Goal: Feedback & Contribution: Contribute content

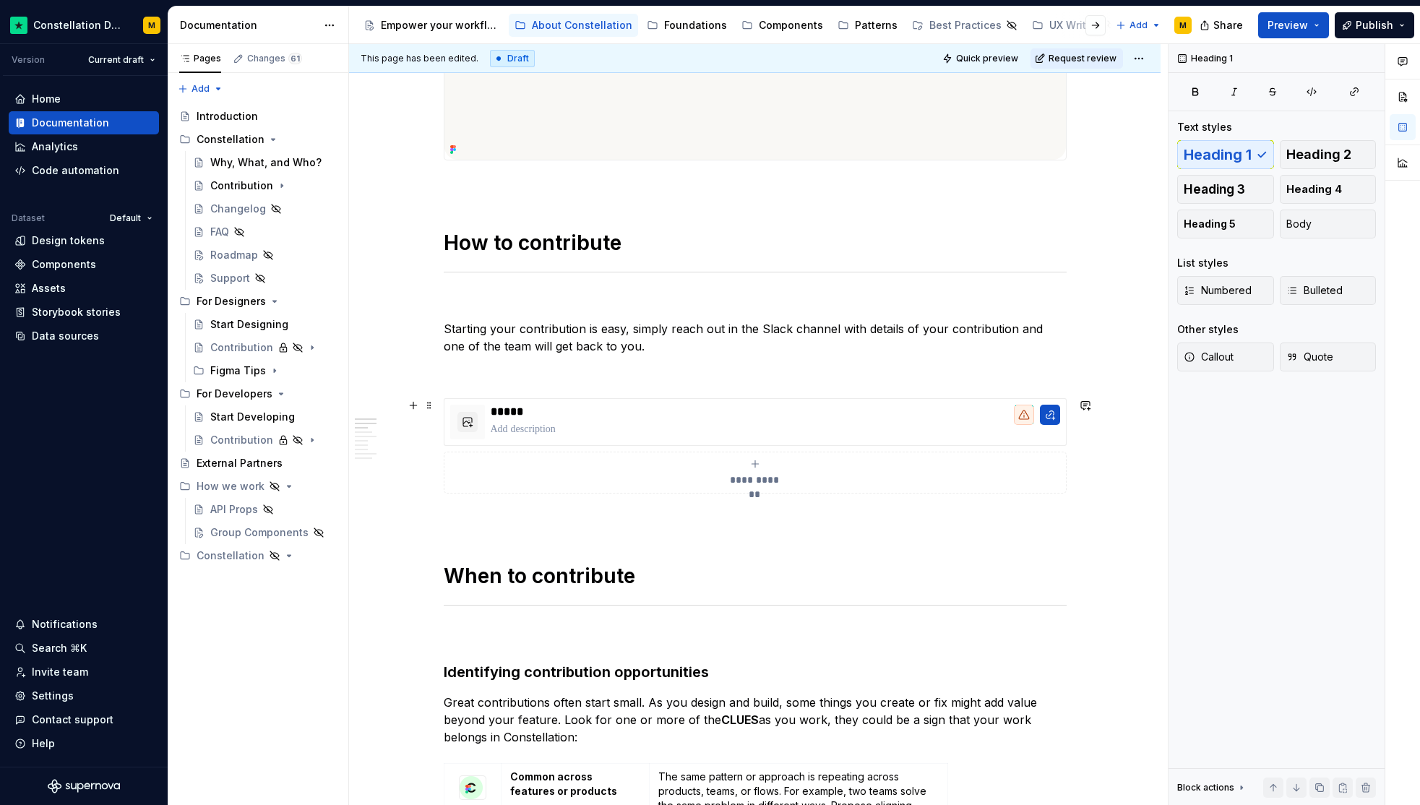
scroll to position [319, 0]
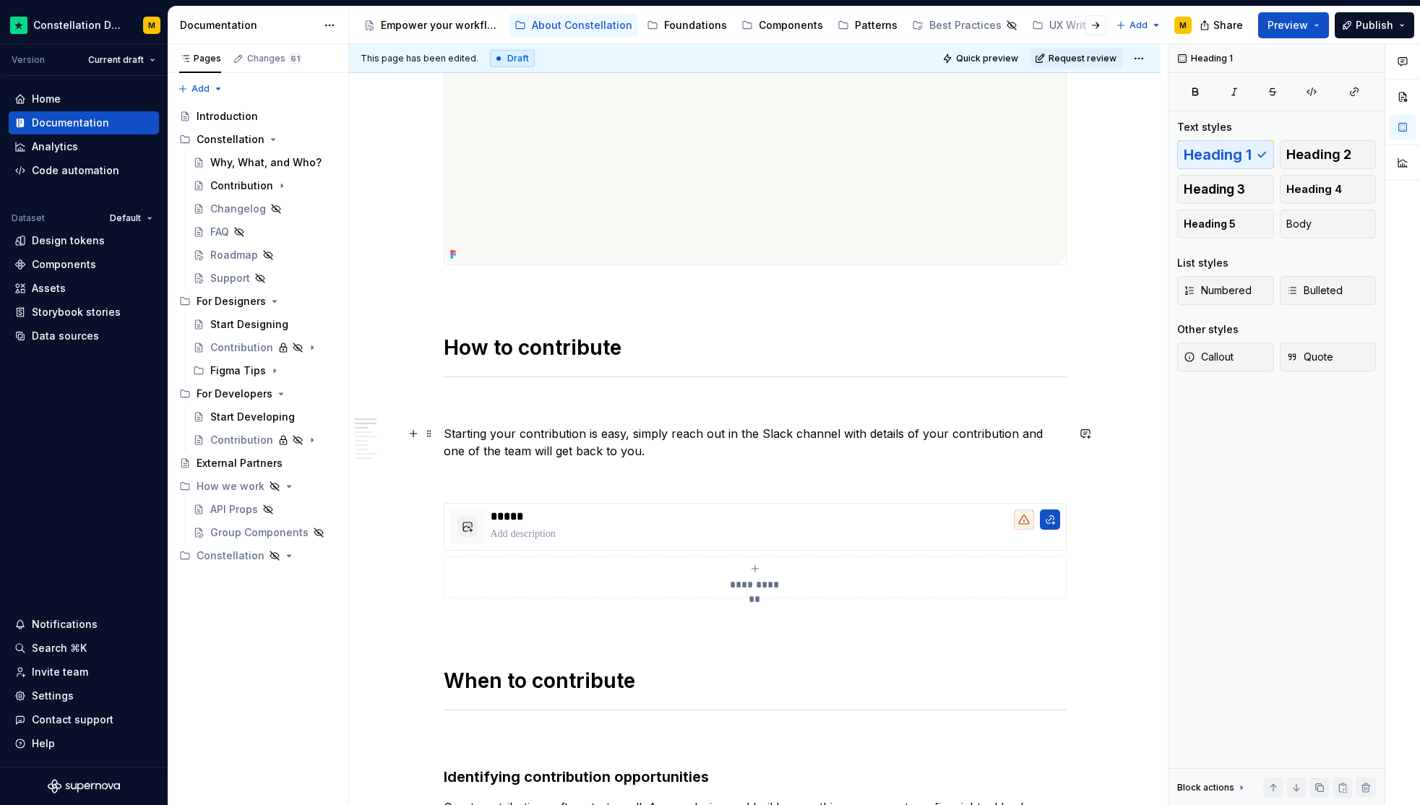
click at [543, 430] on p "Starting your contribution is easy, simply reach out in the Slack channel with …" at bounding box center [755, 442] width 623 height 35
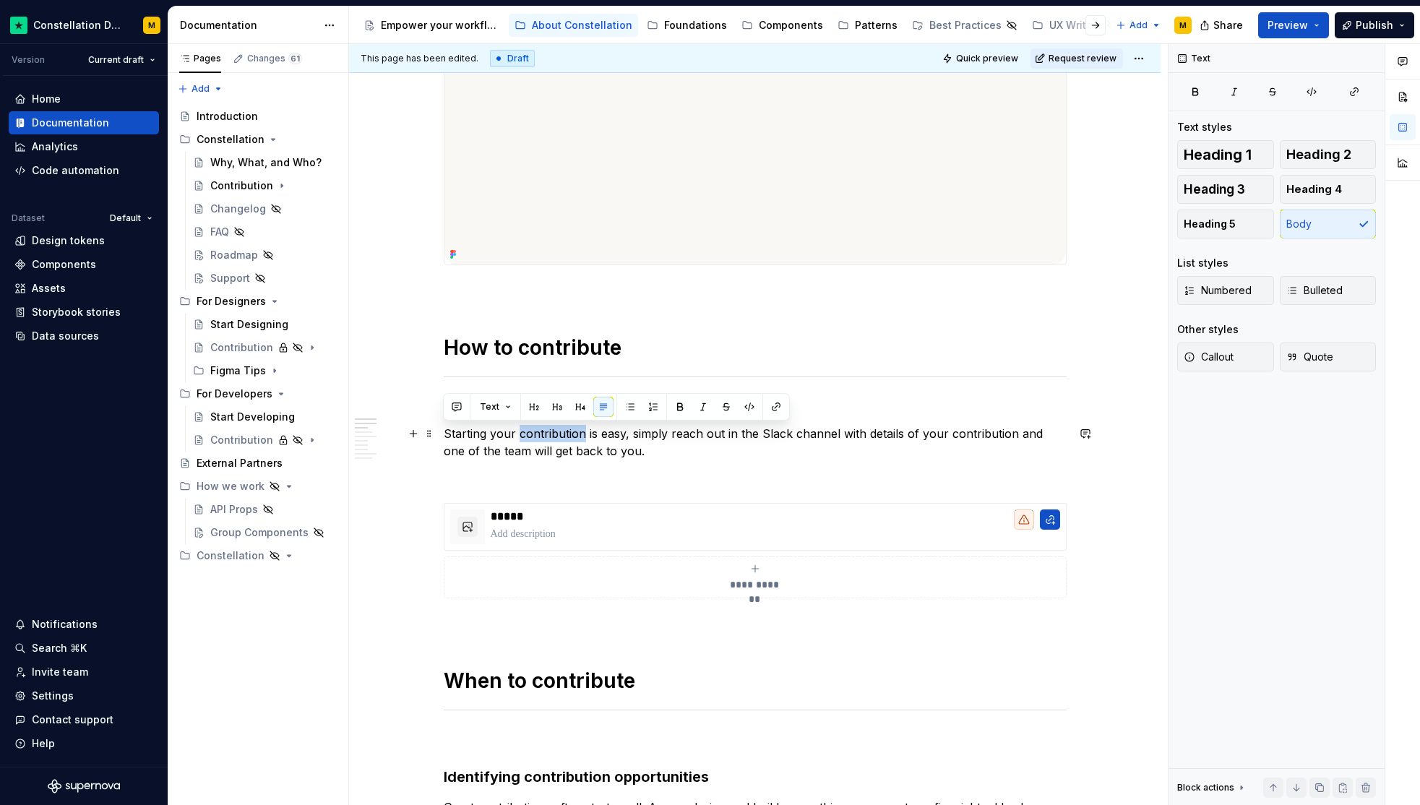
click at [543, 430] on p "Starting your contribution is easy, simply reach out in the Slack channel with …" at bounding box center [755, 442] width 623 height 35
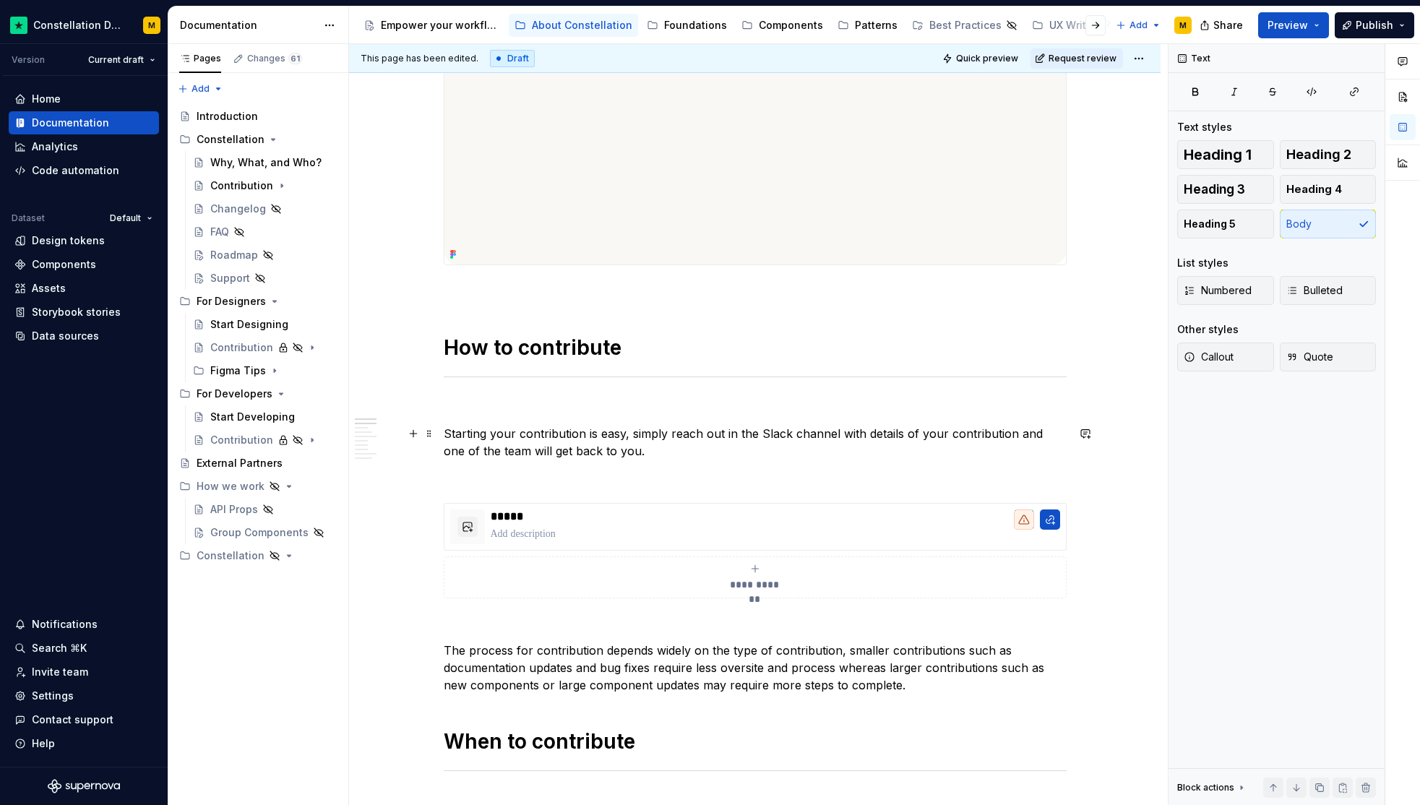
scroll to position [605, 0]
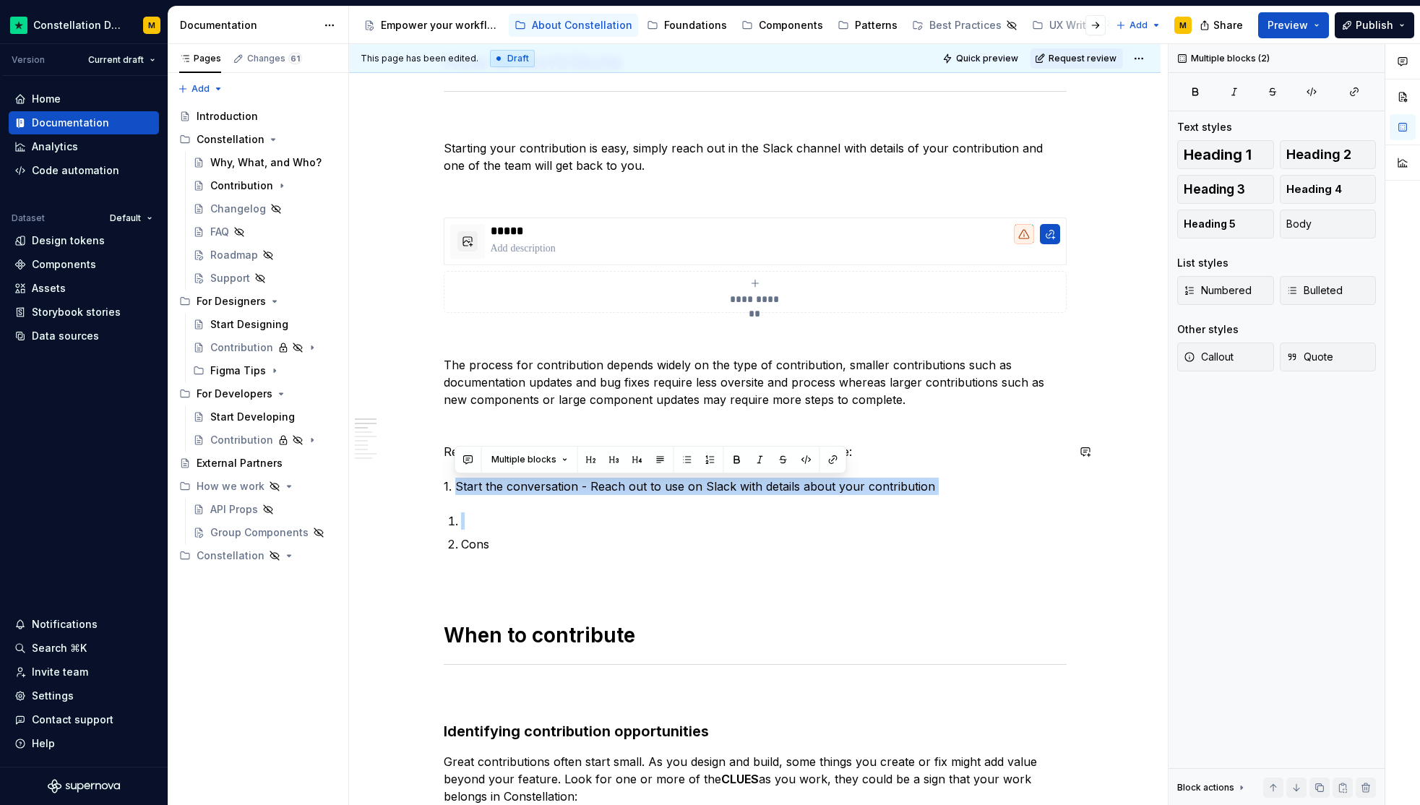
drag, startPoint x: 454, startPoint y: 483, endPoint x: 1025, endPoint y: 507, distance: 572.1
copy p "Start the conversation - Reach out to use on Slack with details about your cont…"
click at [511, 520] on p at bounding box center [764, 520] width 606 height 17
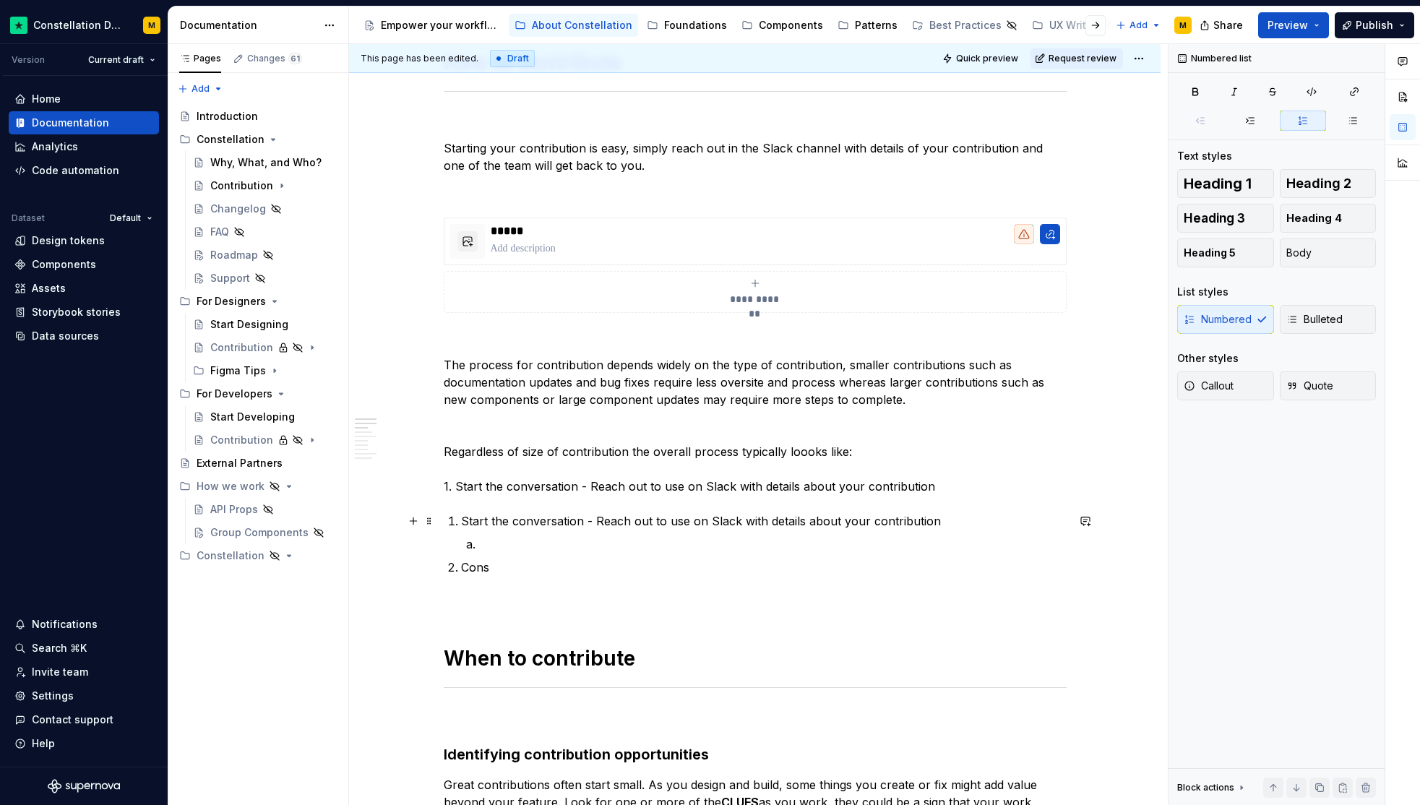
click at [492, 496] on button "Numbered list" at bounding box center [533, 494] width 85 height 20
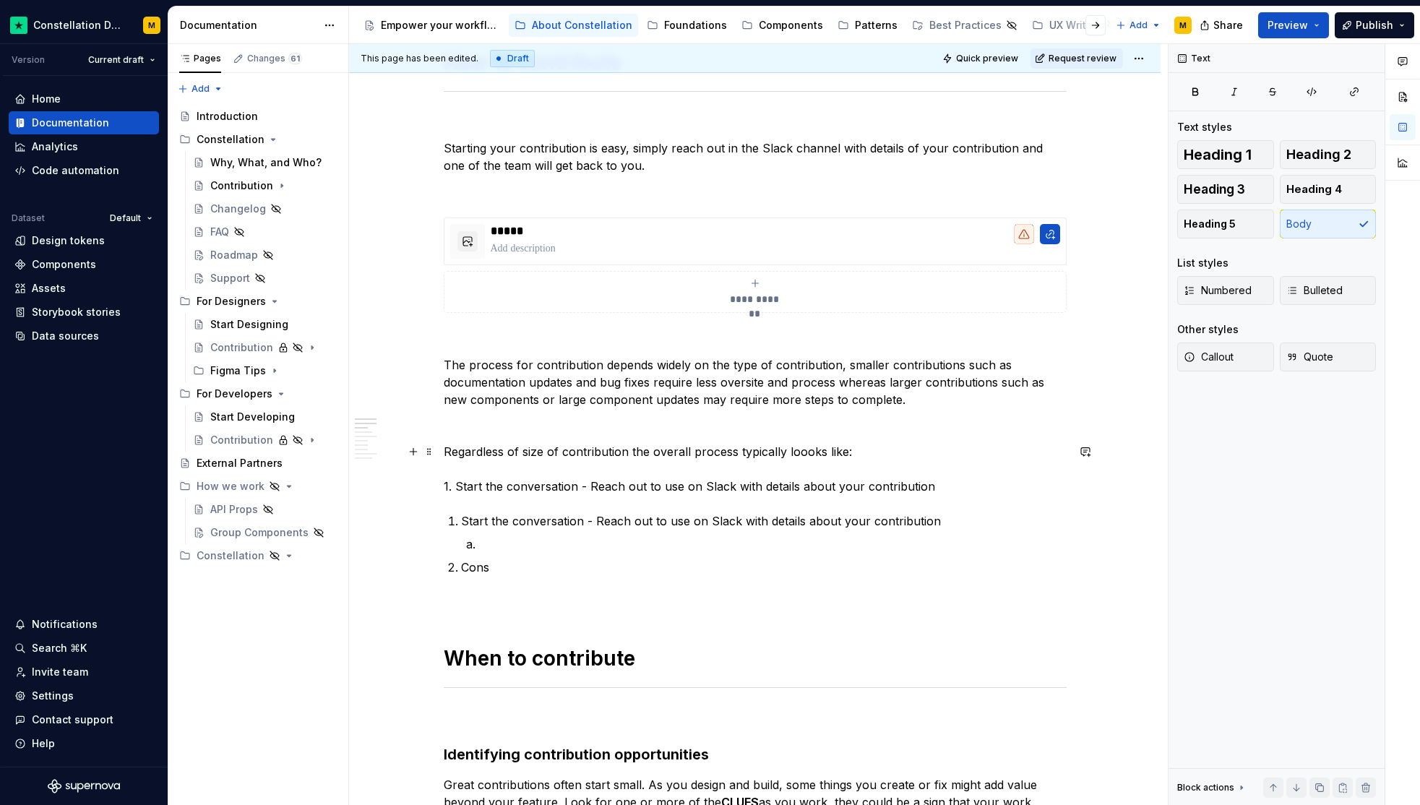
click at [468, 482] on p "Regardless of size of contribution the overall process typically loooks like: 1…" at bounding box center [755, 469] width 623 height 52
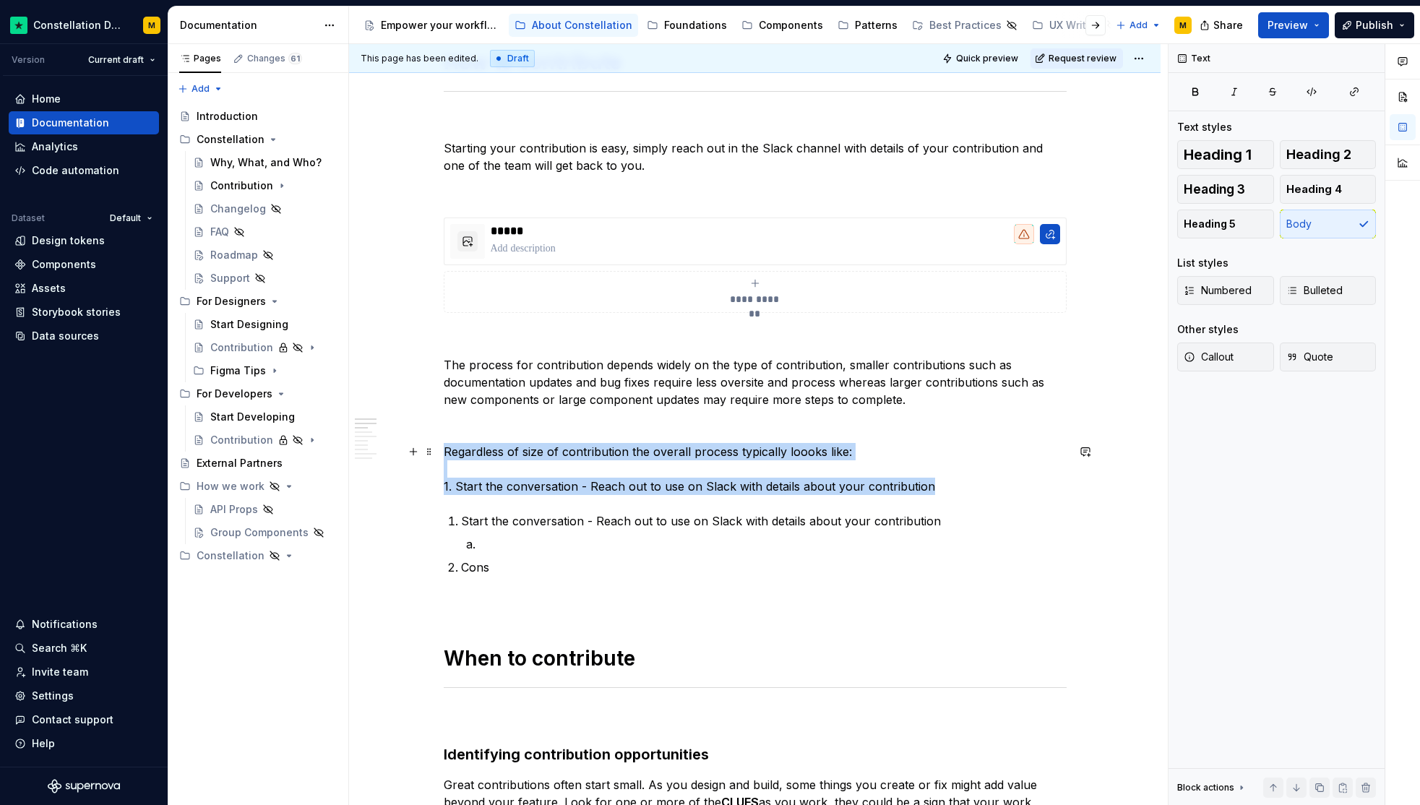
click at [468, 482] on p "Regardless of size of contribution the overall process typically loooks like: 1…" at bounding box center [755, 469] width 623 height 52
drag, startPoint x: 861, startPoint y: 486, endPoint x: 445, endPoint y: 471, distance: 416.5
click at [445, 471] on p "Regardless of size of contribution the overall process typically loooks like: 1…" at bounding box center [755, 469] width 623 height 52
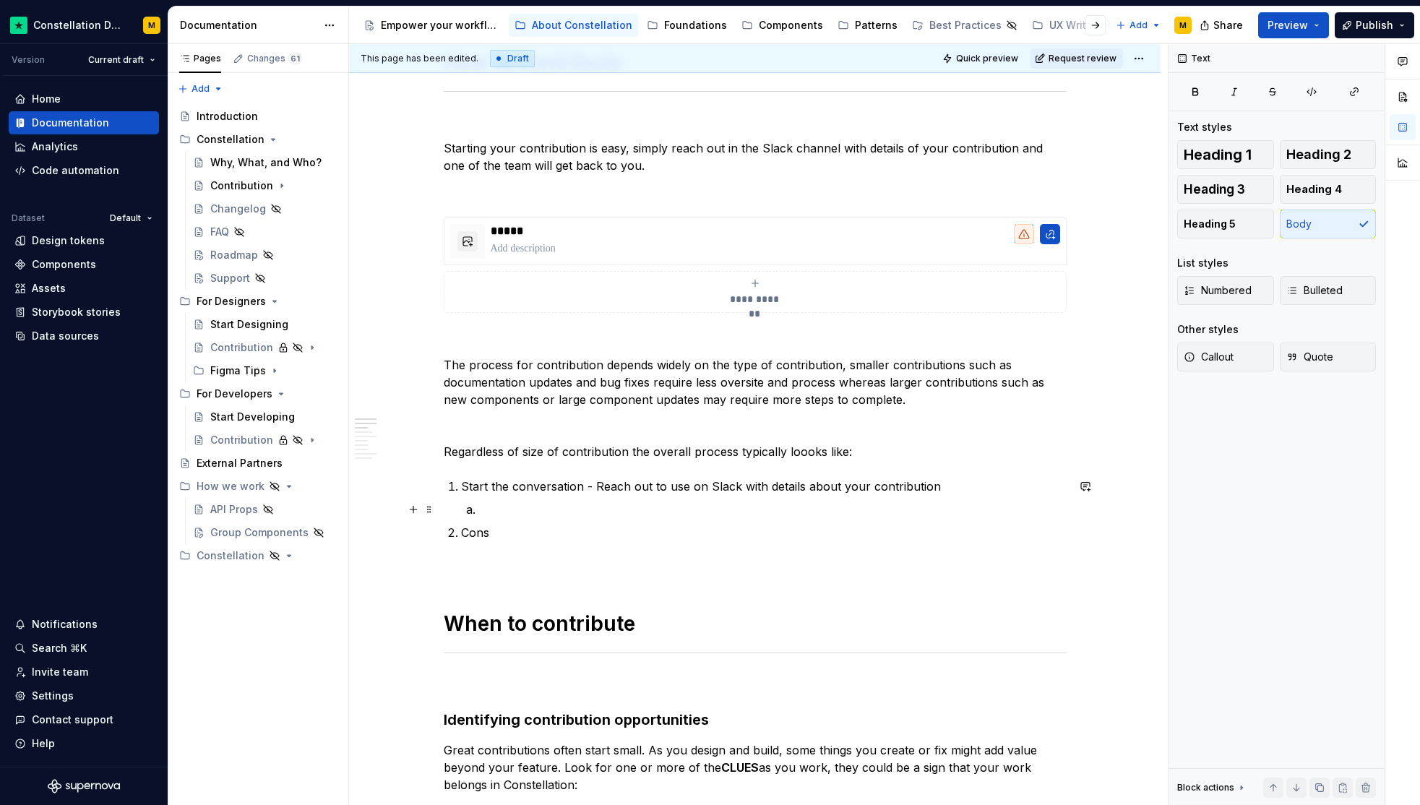
click at [487, 505] on p at bounding box center [772, 509] width 588 height 17
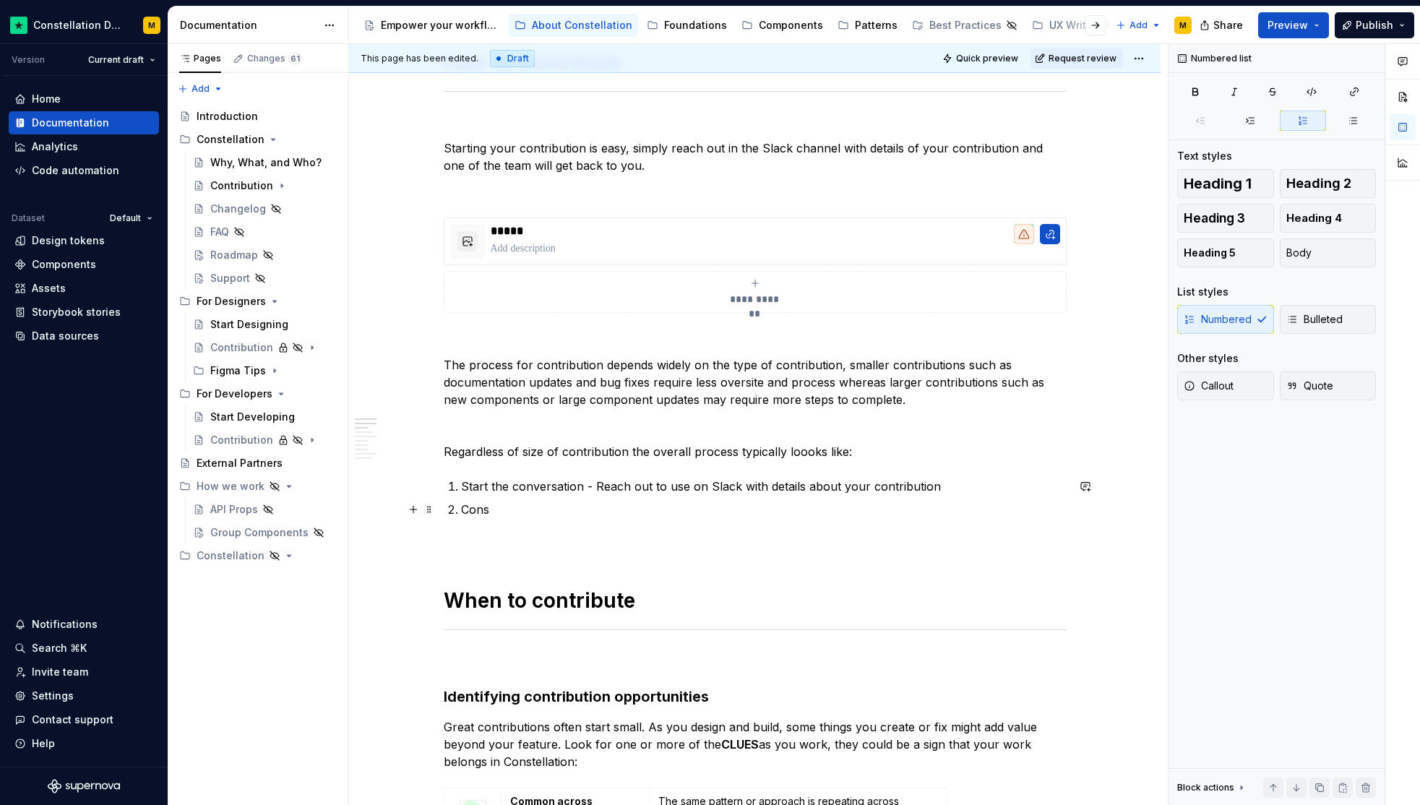
click at [554, 510] on p "Cons" at bounding box center [764, 509] width 606 height 17
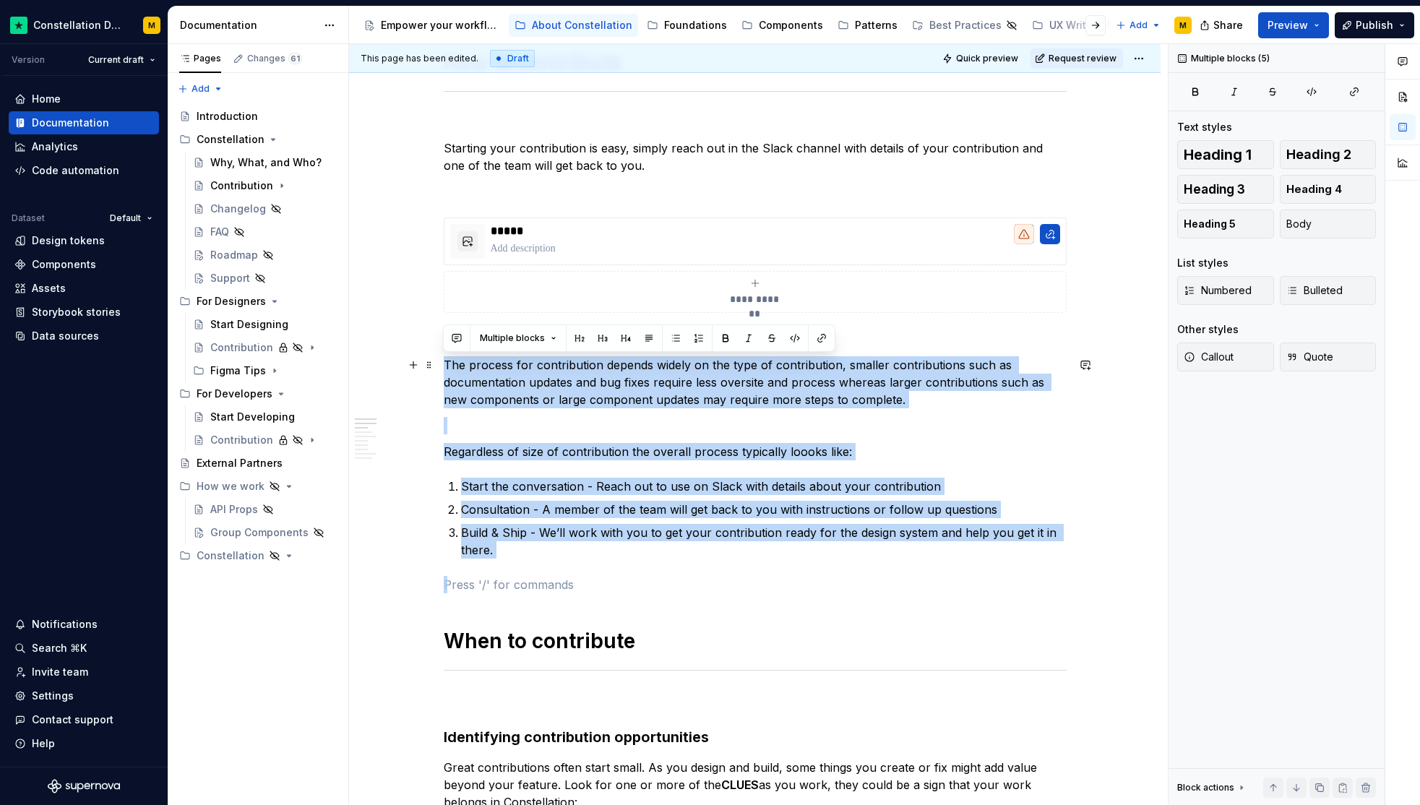
drag, startPoint x: 494, startPoint y: 540, endPoint x: 442, endPoint y: 371, distance: 176.2
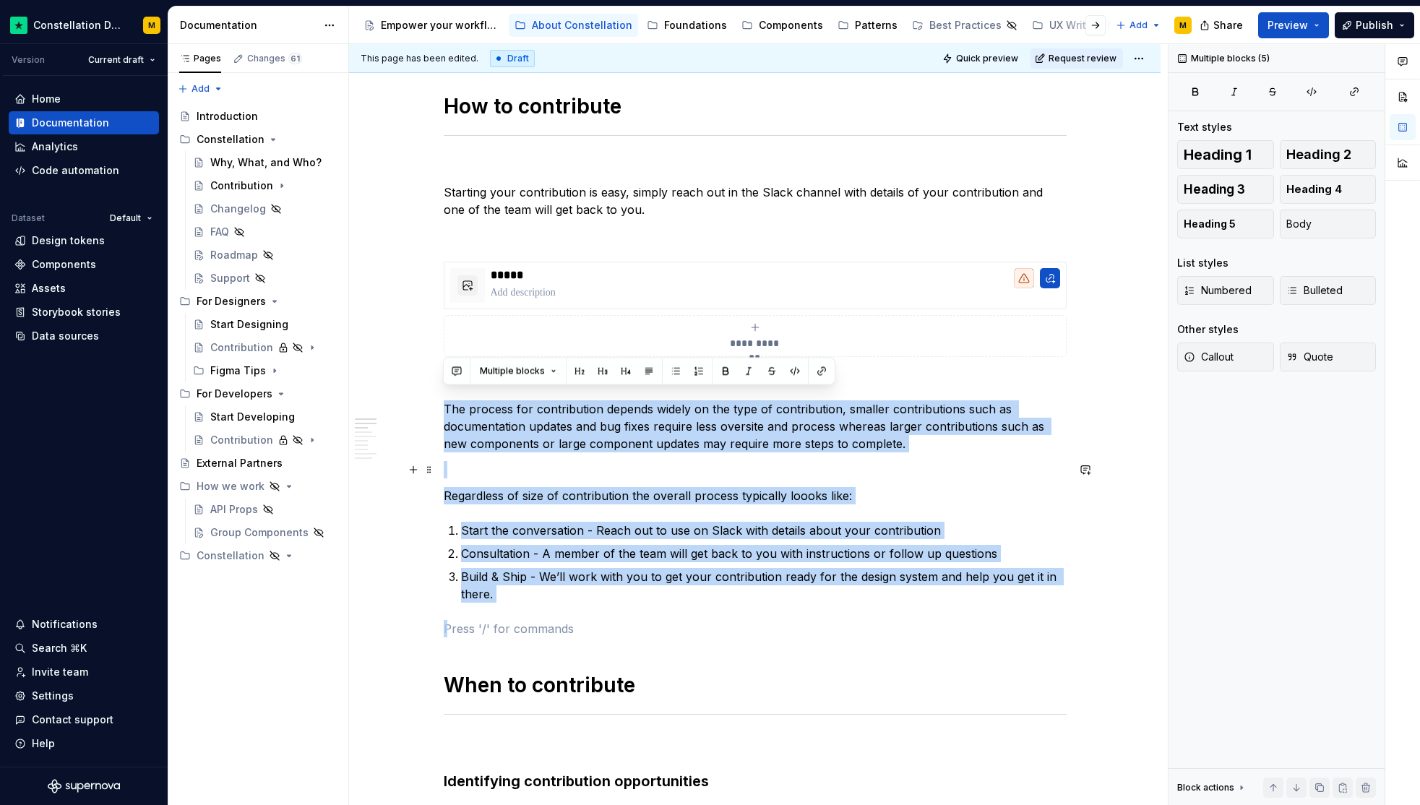
scroll to position [572, 0]
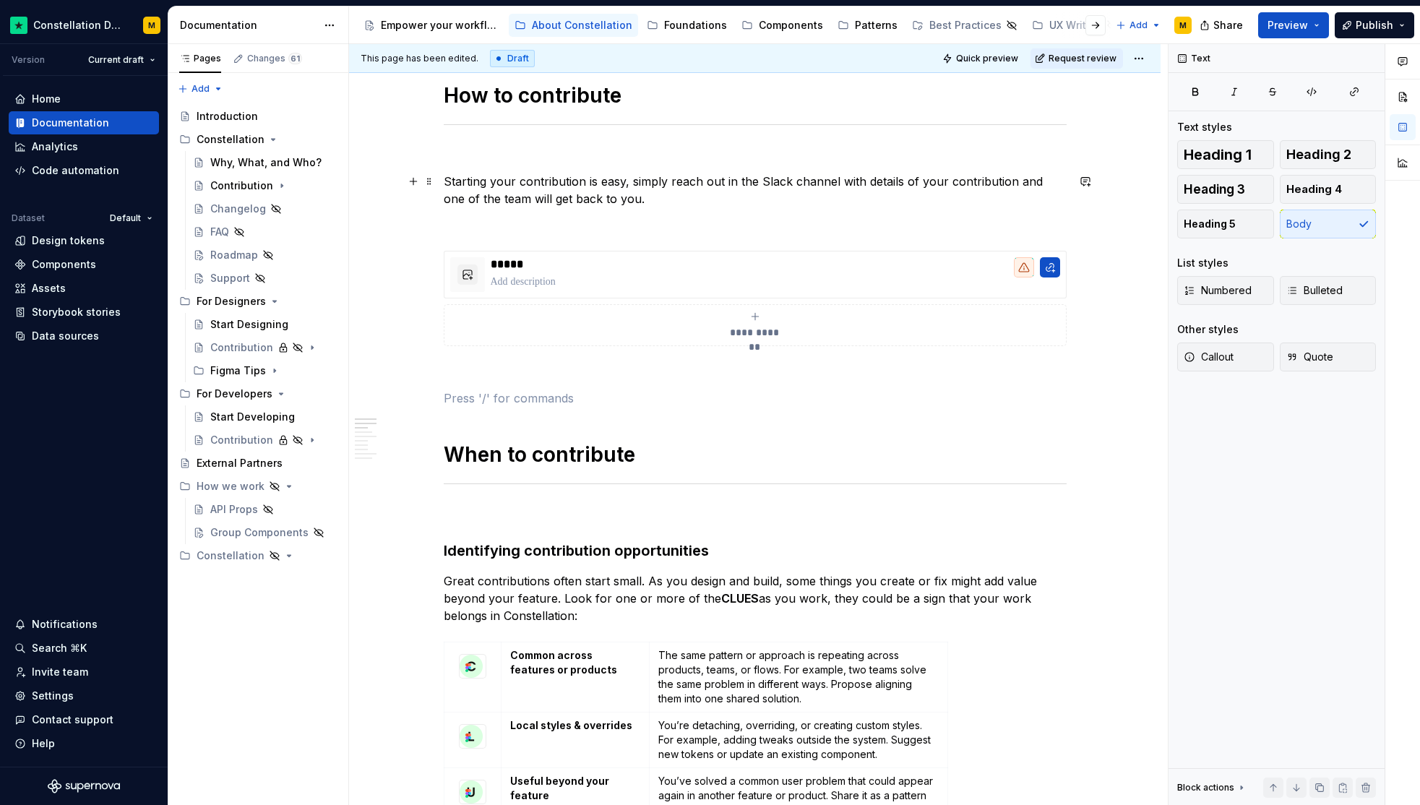
click at [474, 183] on p "Starting your contribution is easy, simply reach out in the Slack channel with …" at bounding box center [755, 190] width 623 height 35
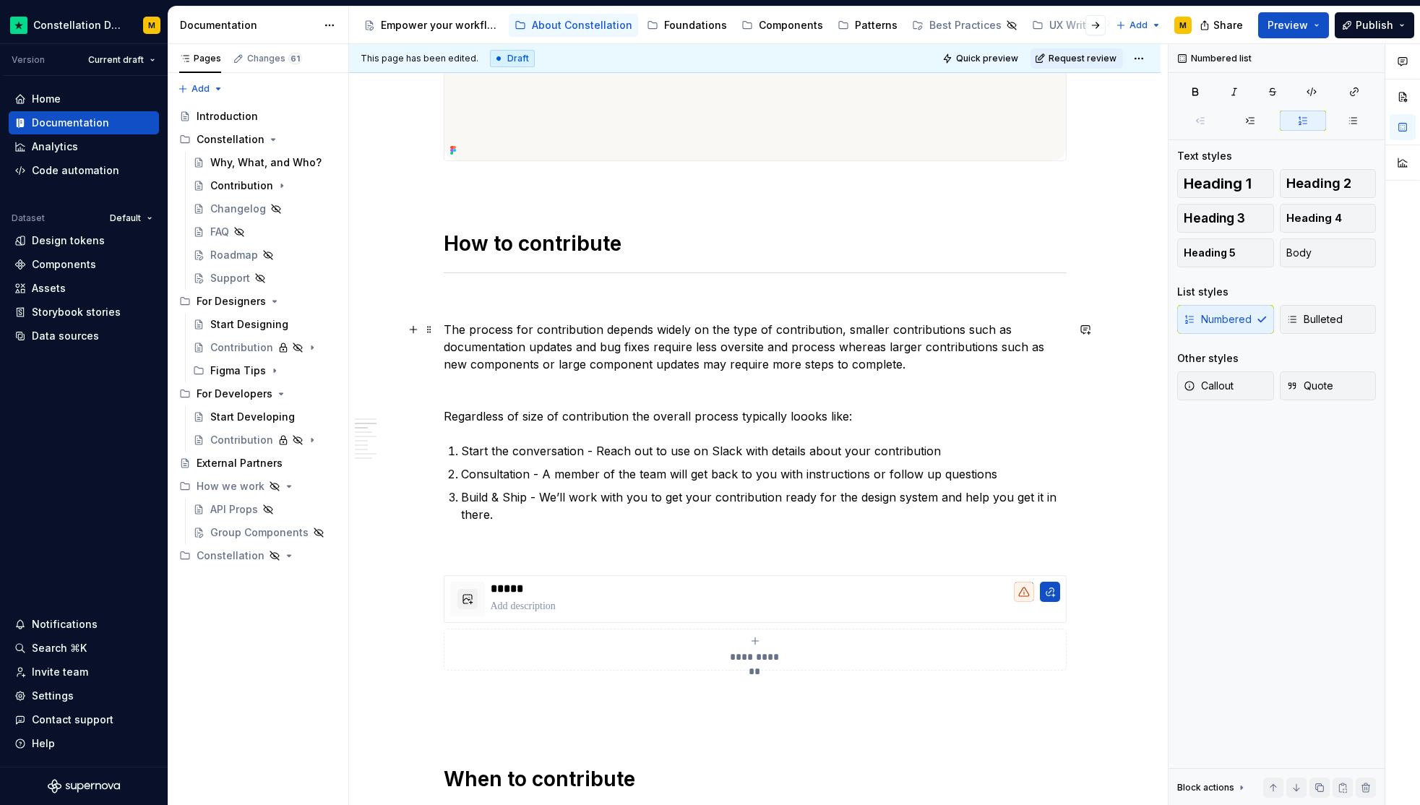
scroll to position [923, 0]
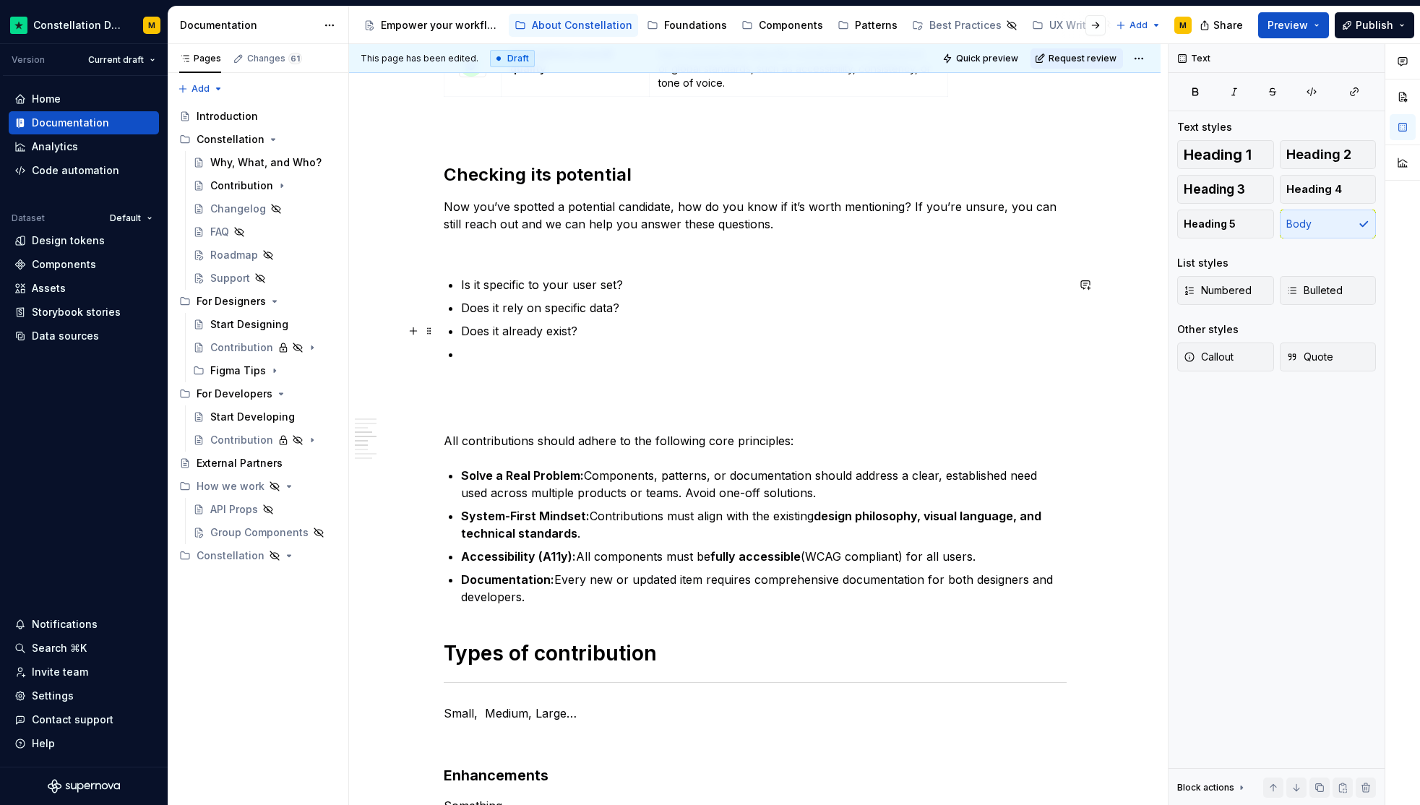
scroll to position [1779, 0]
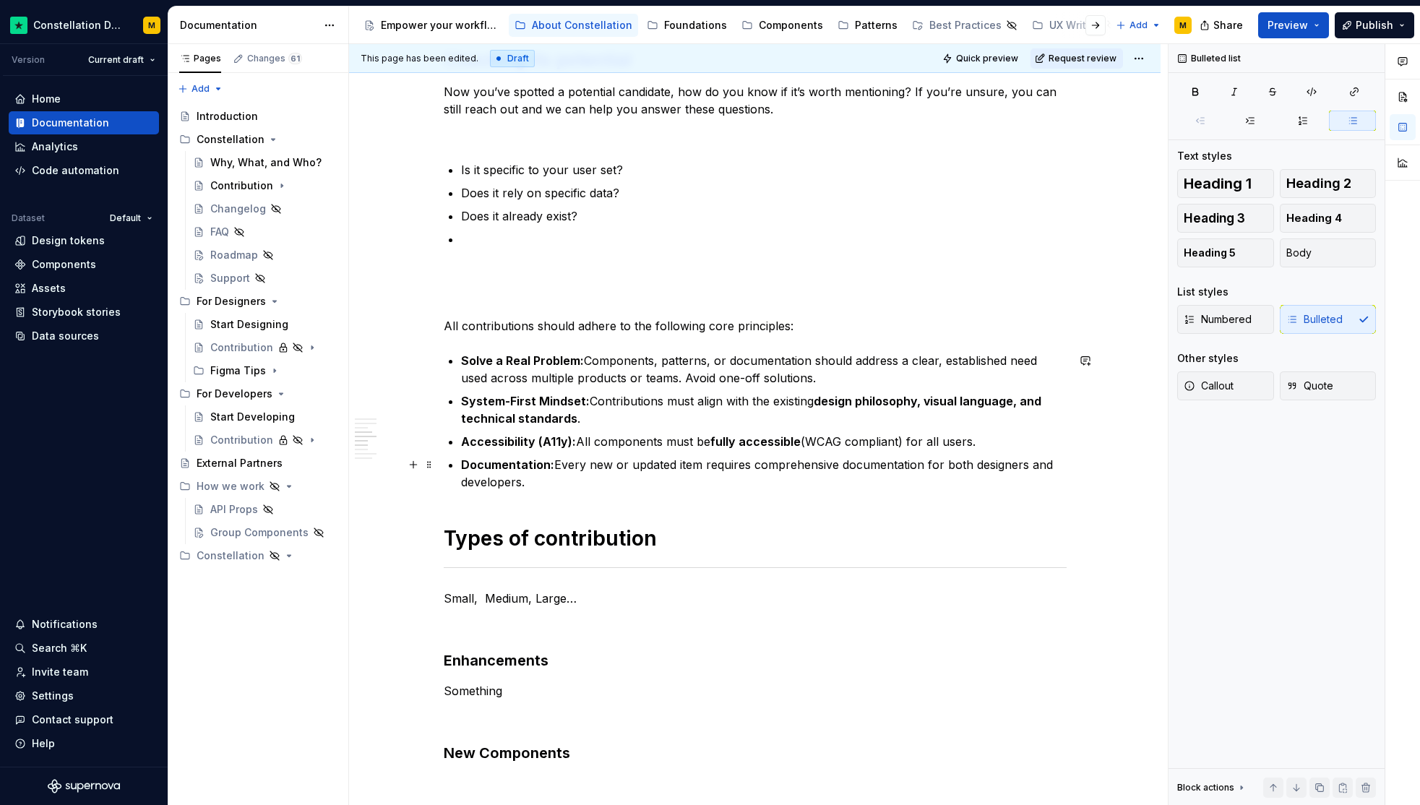
click at [570, 463] on p "Documentation: Every new or updated item requires comprehensive documentation f…" at bounding box center [764, 473] width 606 height 35
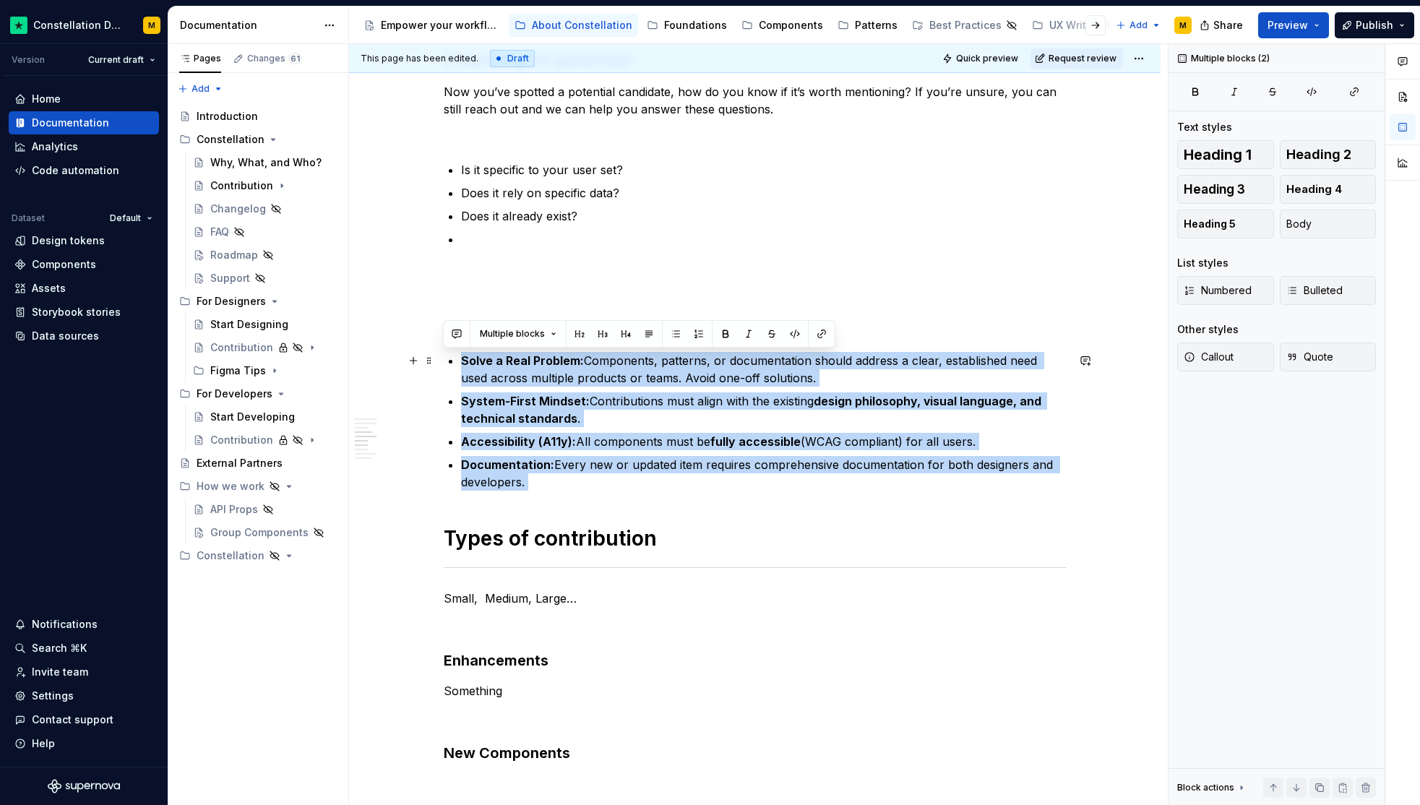
drag, startPoint x: 577, startPoint y: 491, endPoint x: 445, endPoint y: 357, distance: 188.5
click at [445, 357] on div "**********" at bounding box center [755, 365] width 623 height 3719
copy ul "Solve a Real Problem: Components, patterns, or documentation should address a c…"
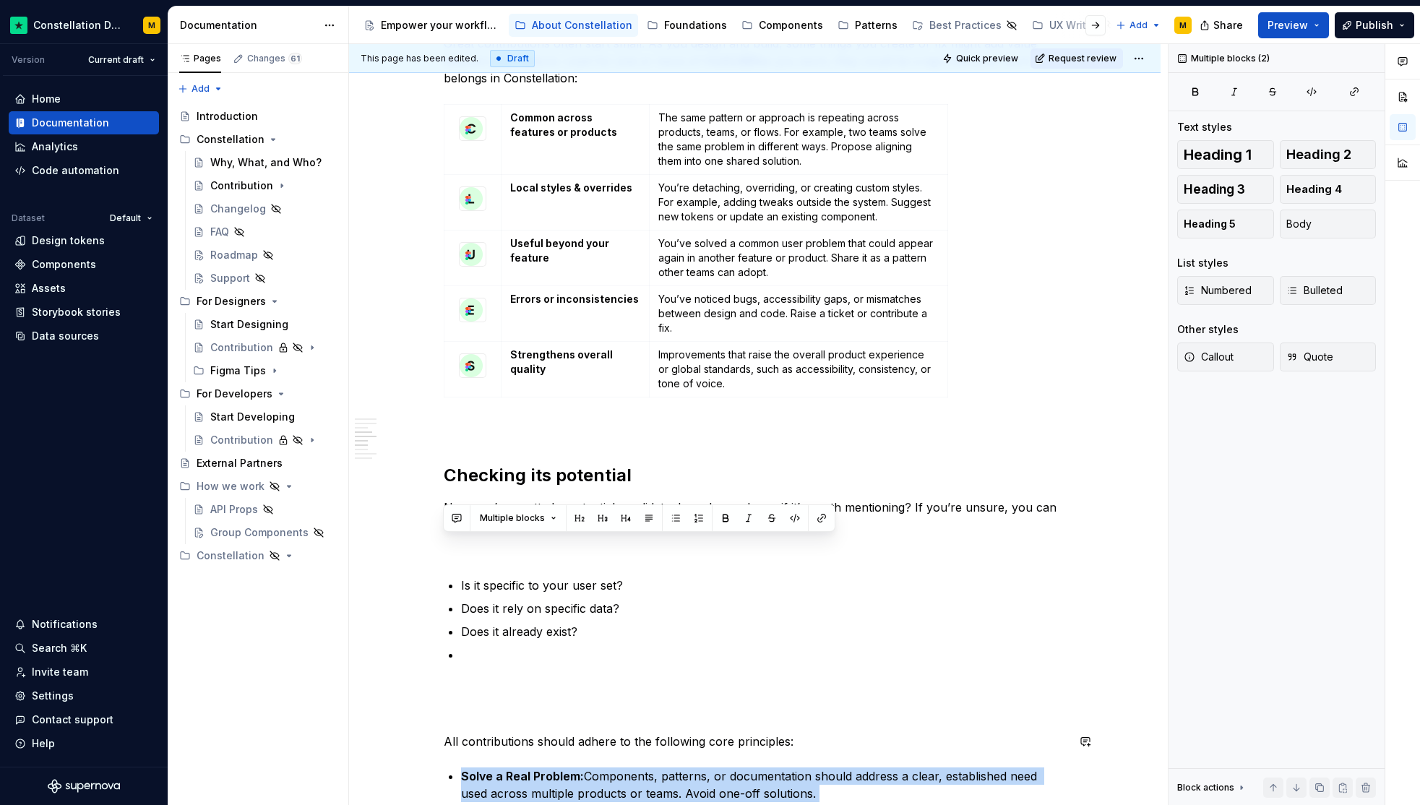
scroll to position [1123, 0]
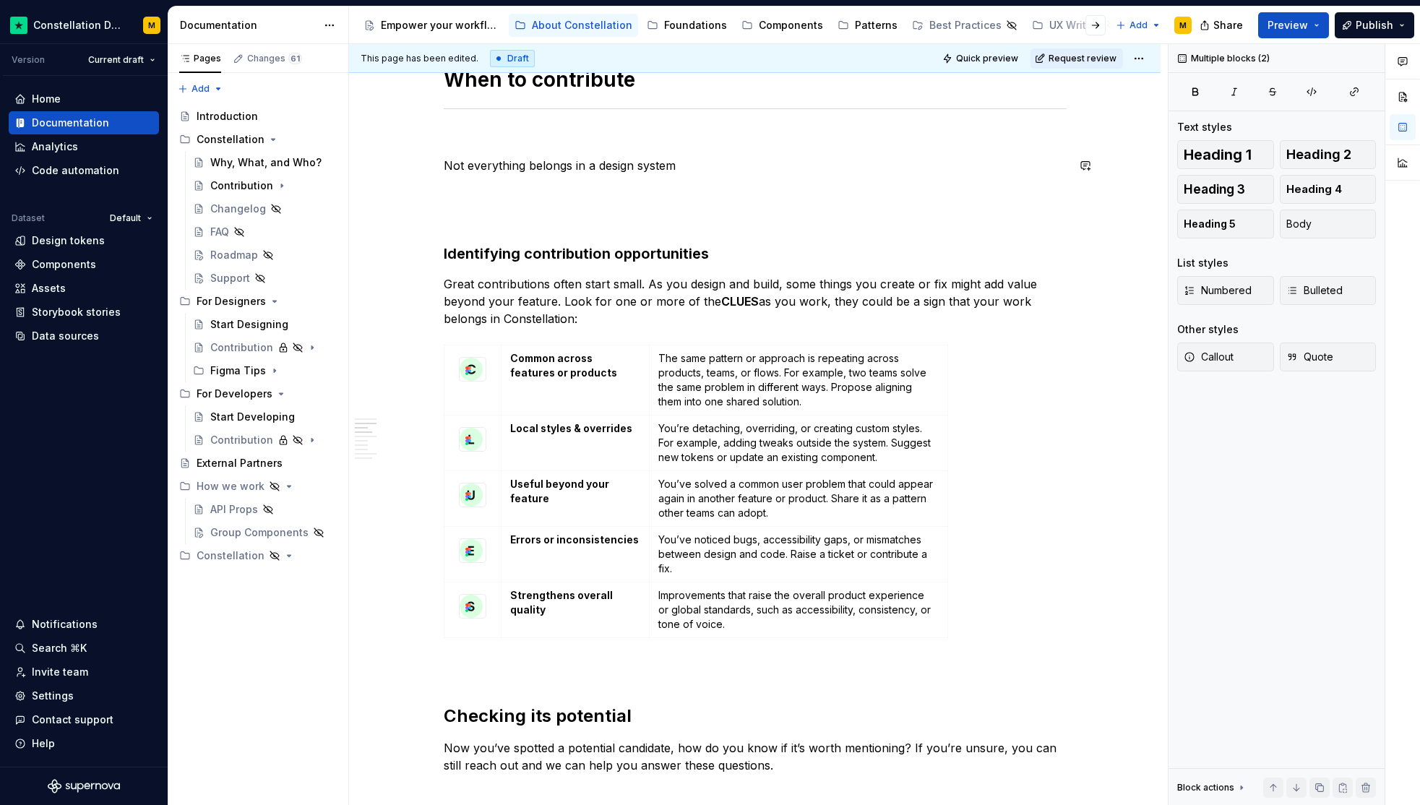
click at [702, 184] on p at bounding box center [755, 191] width 623 height 17
click at [694, 172] on p "Not everything belongs in a design system" at bounding box center [755, 165] width 623 height 17
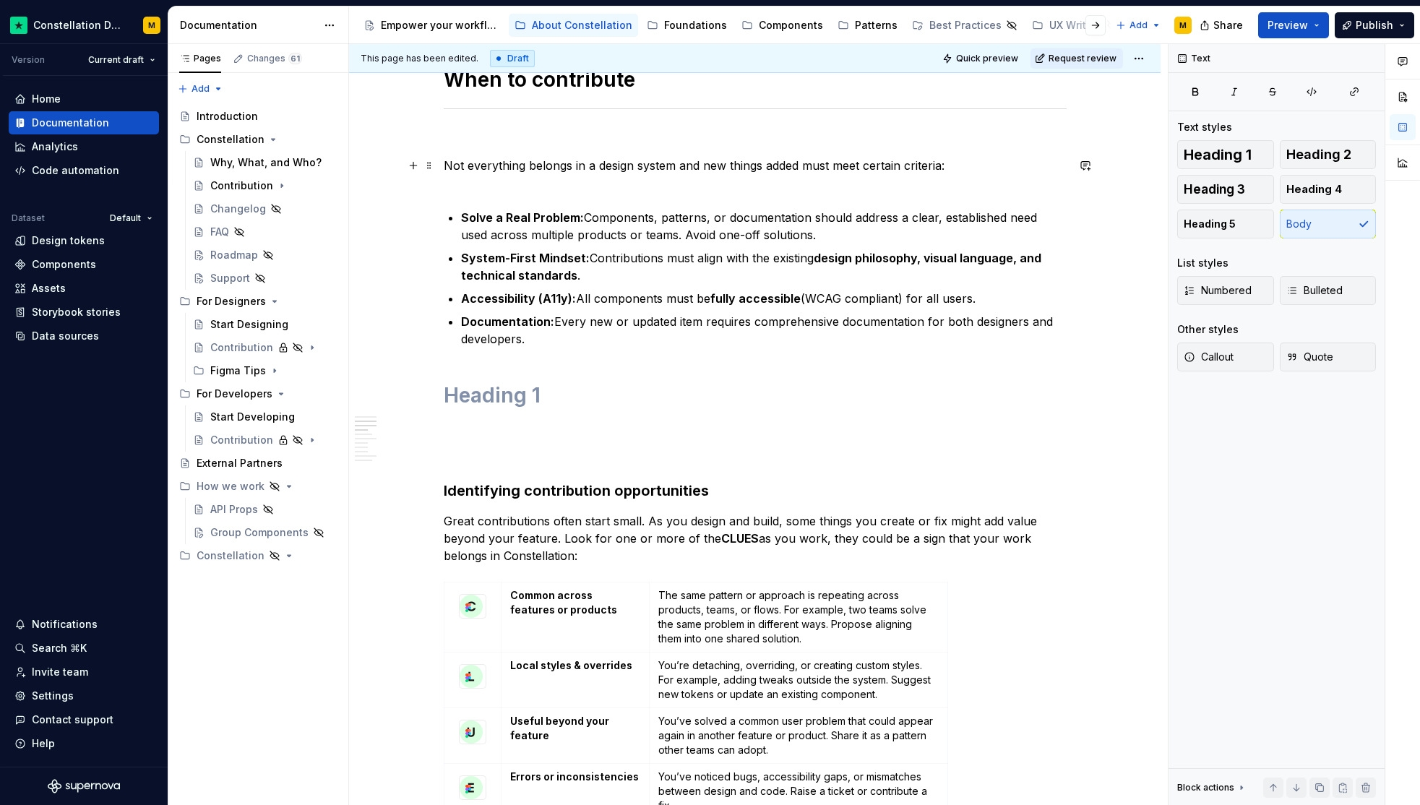
click at [512, 184] on p "Not everything belongs in a design system and new things added must meet certai…" at bounding box center [755, 174] width 623 height 35
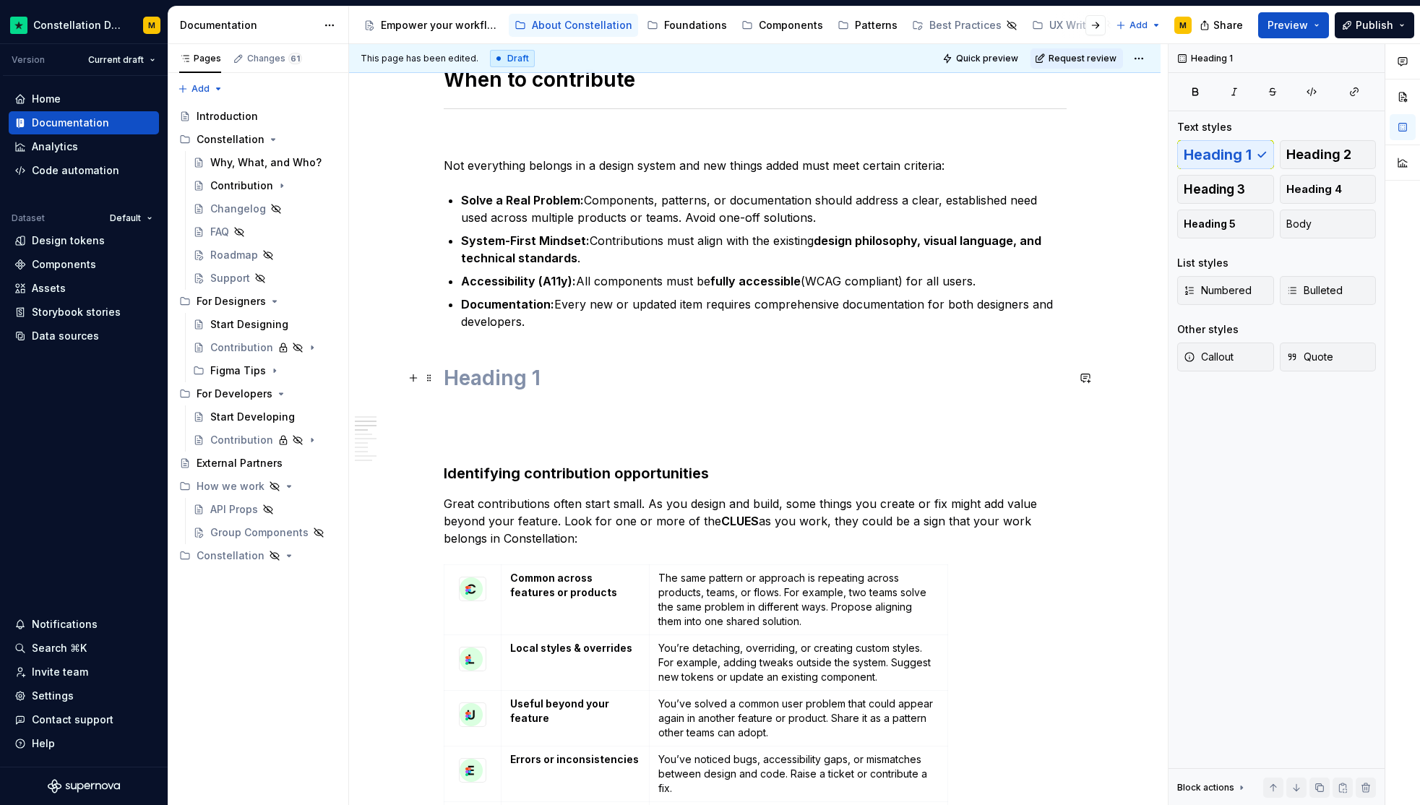
click at [557, 382] on h1 at bounding box center [755, 378] width 623 height 26
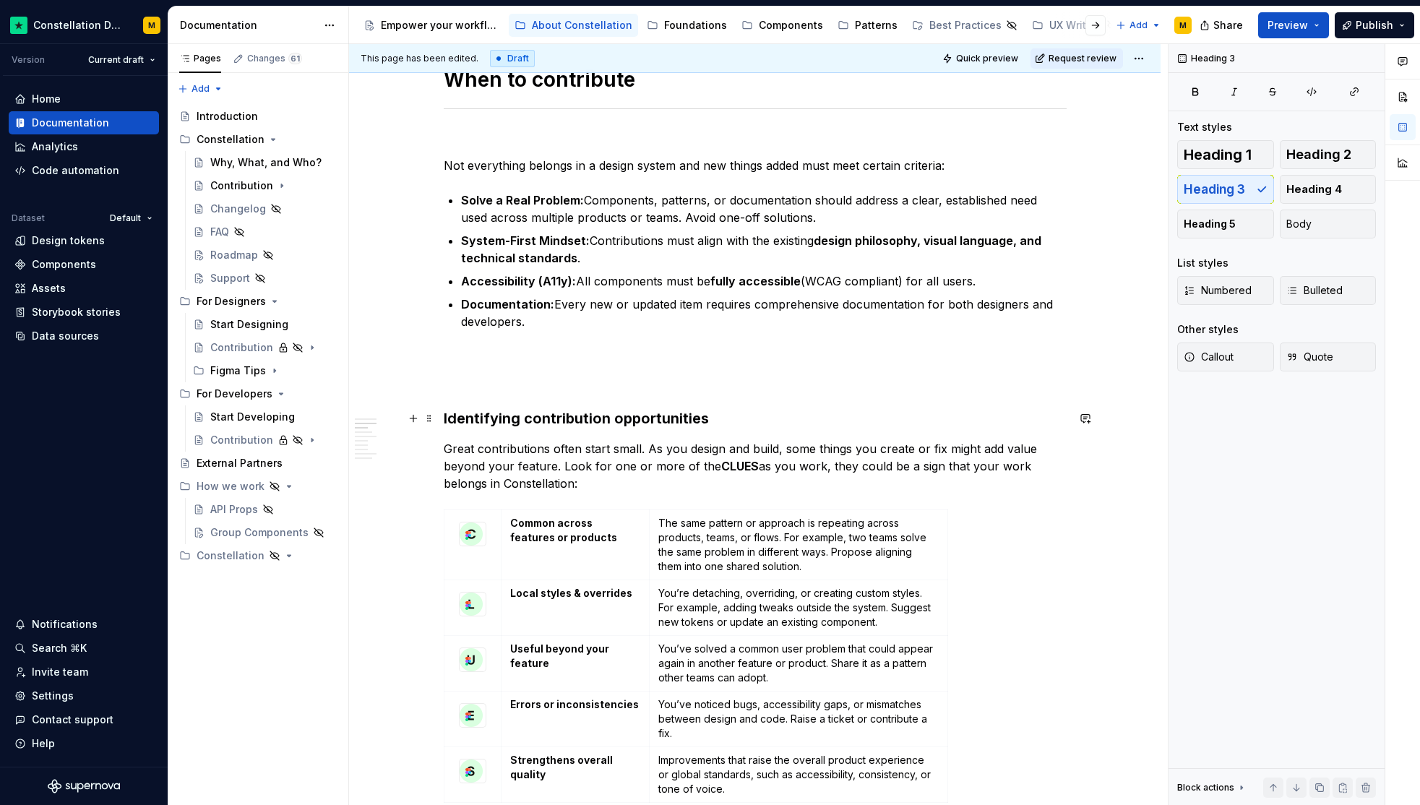
click at [488, 415] on h3 "Identifying contribution opportunities" at bounding box center [755, 418] width 623 height 20
click at [502, 421] on h3 "How to Identifying contribution opportunities" at bounding box center [755, 418] width 623 height 20
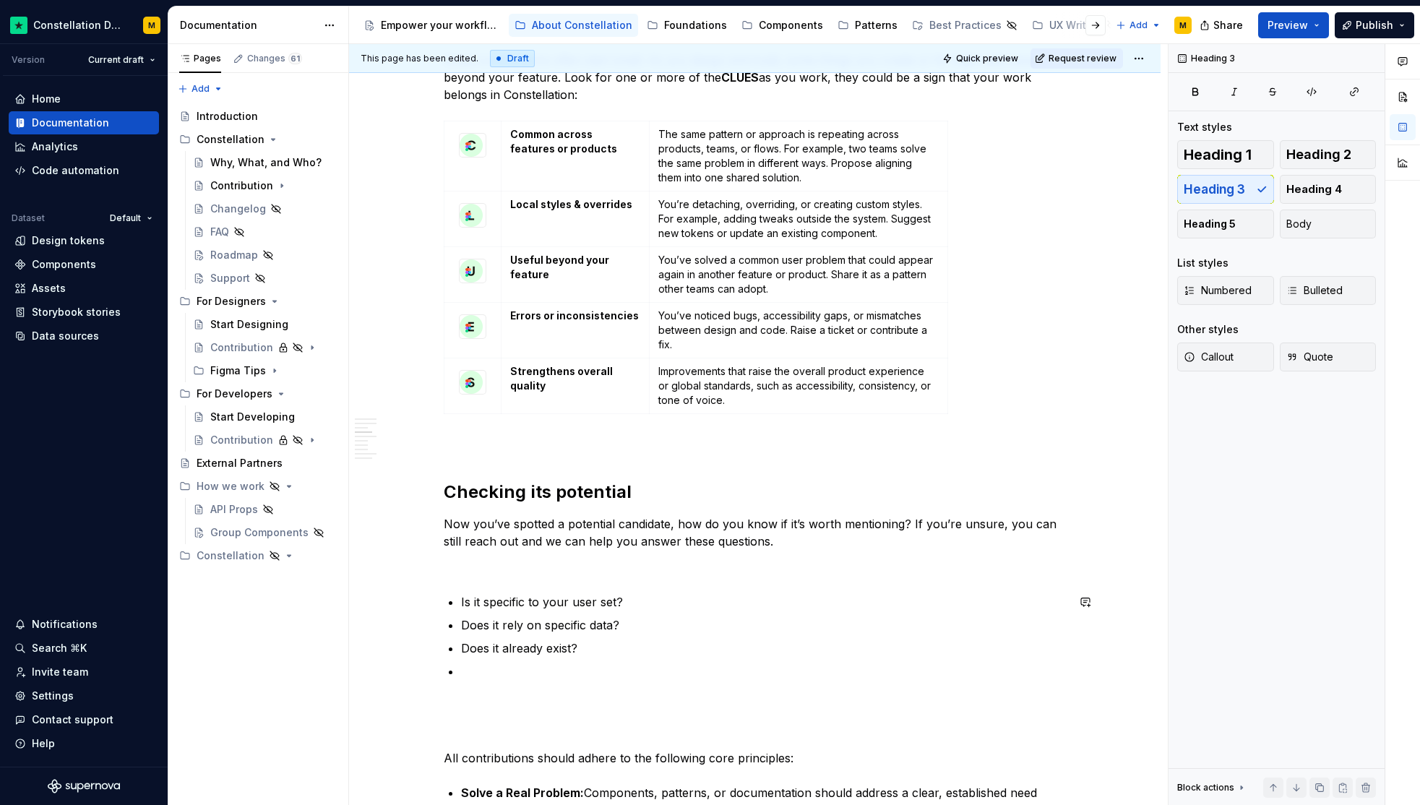
scroll to position [1775, 0]
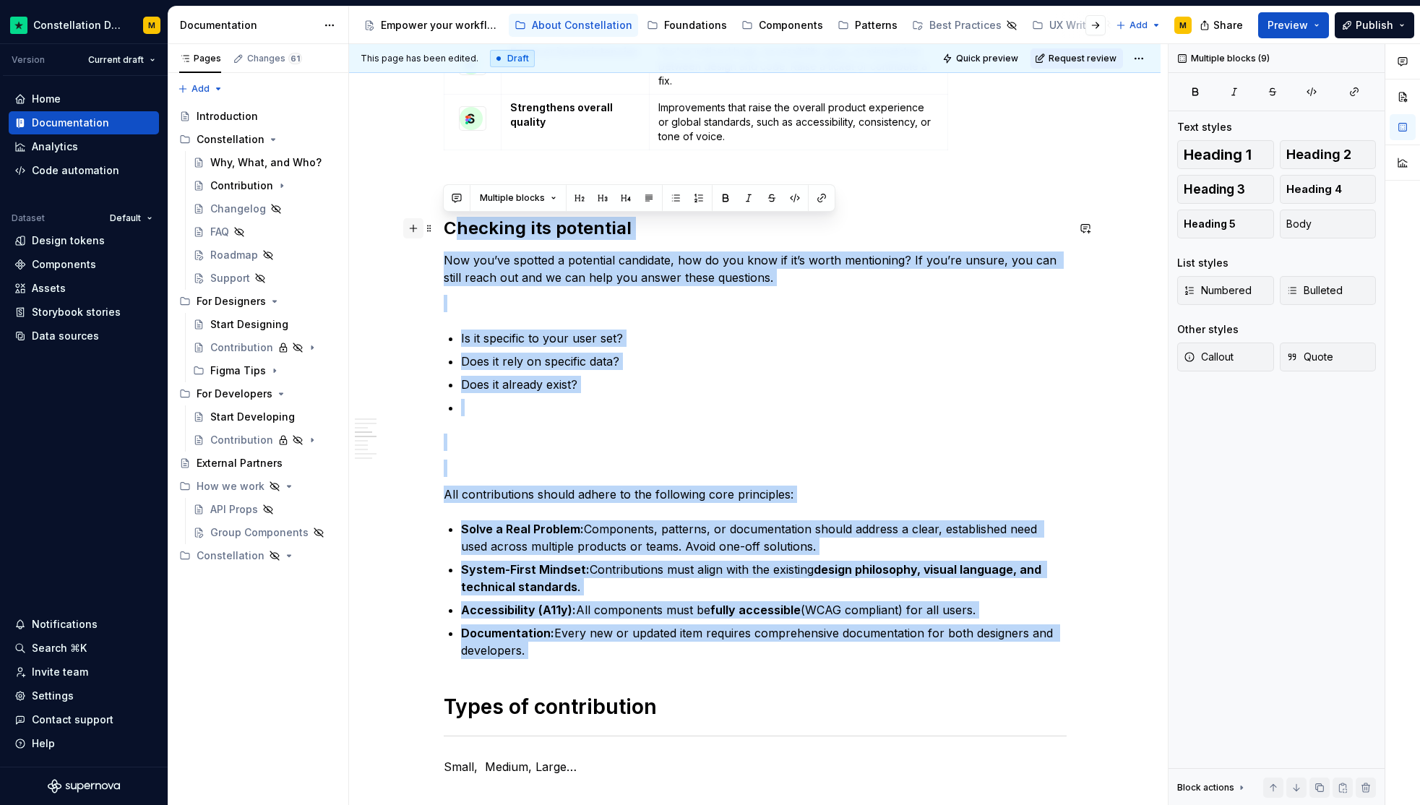
drag, startPoint x: 553, startPoint y: 611, endPoint x: 421, endPoint y: 230, distance: 403.8
click at [444, 230] on div "**********" at bounding box center [755, 460] width 623 height 3901
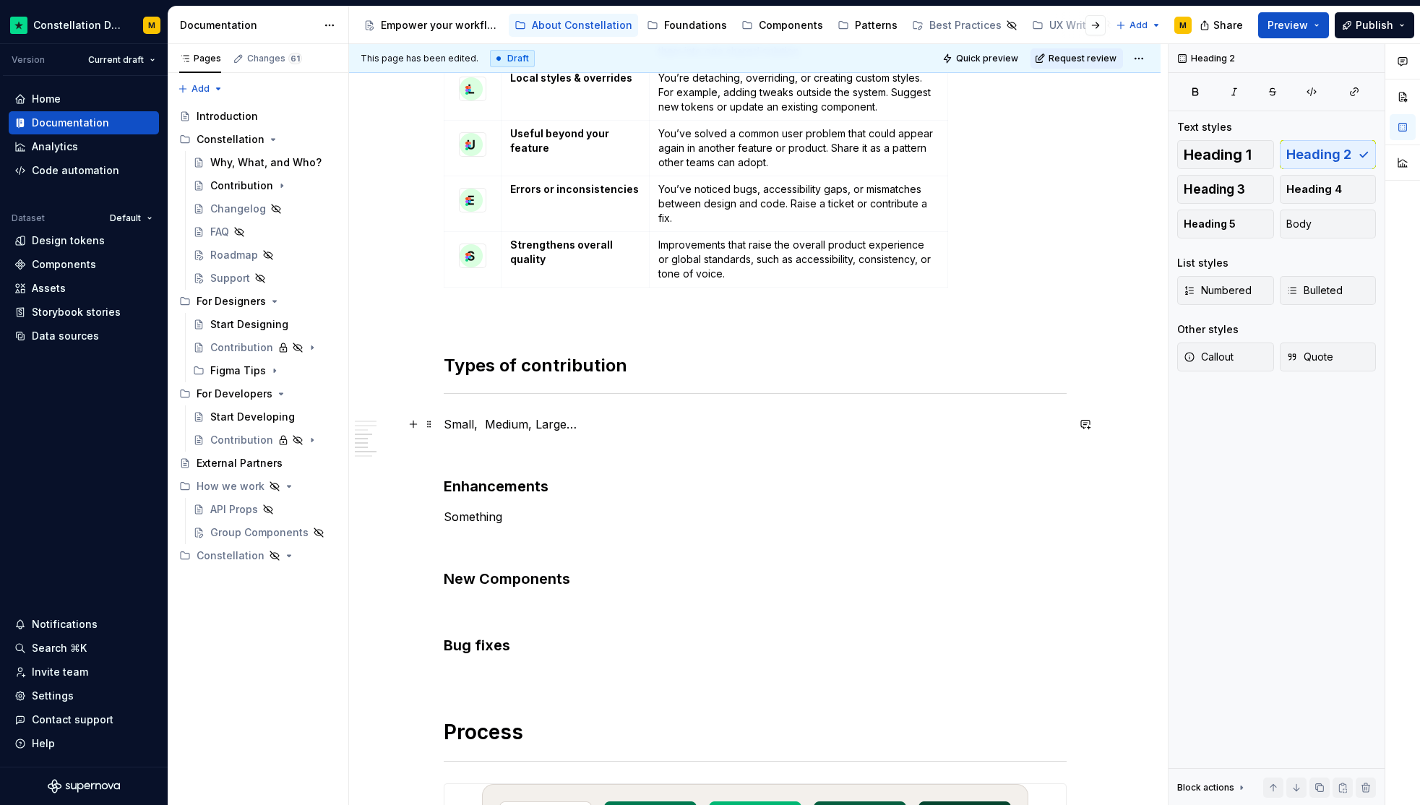
scroll to position [1718, 0]
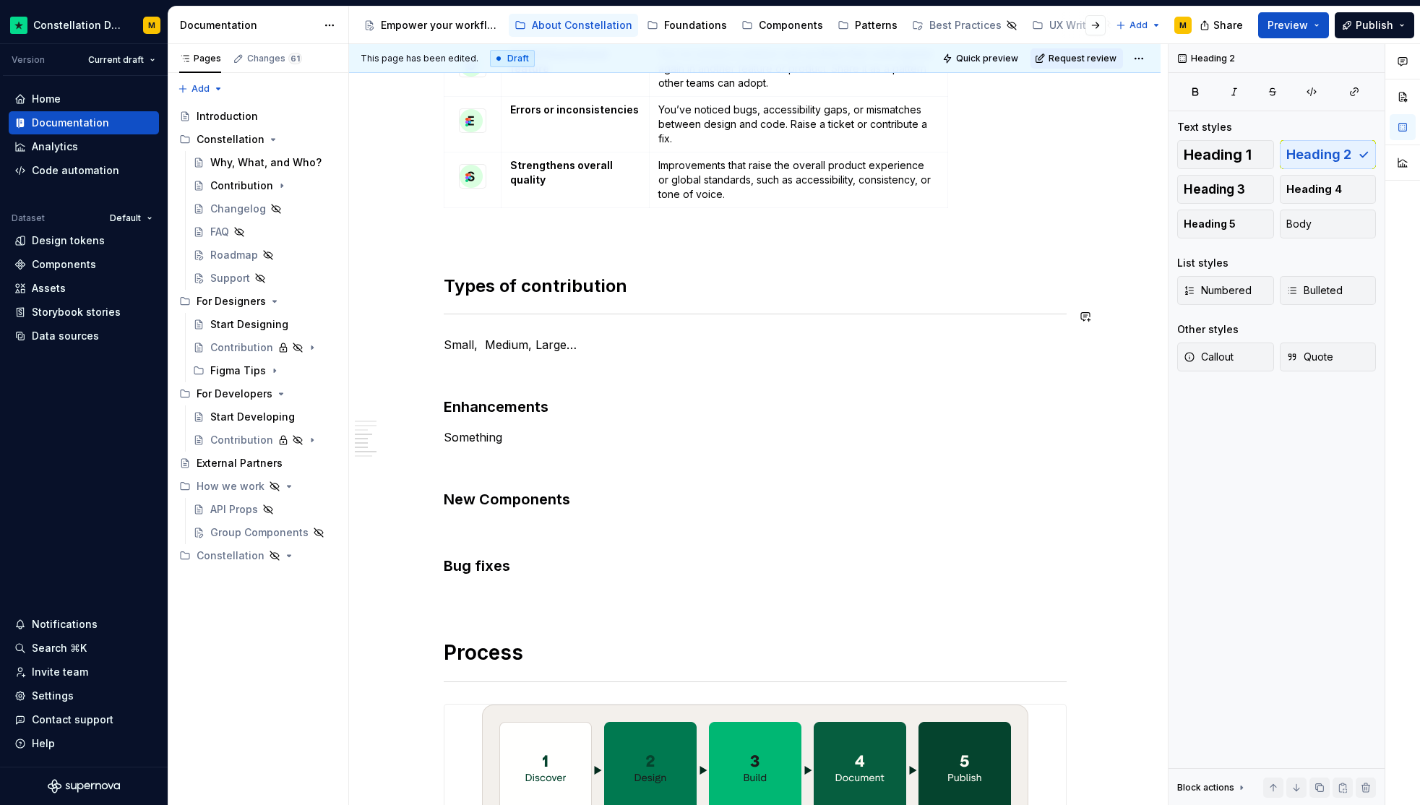
click at [598, 298] on div "**********" at bounding box center [755, 270] width 623 height 3404
click at [587, 477] on div "**********" at bounding box center [755, 270] width 623 height 3404
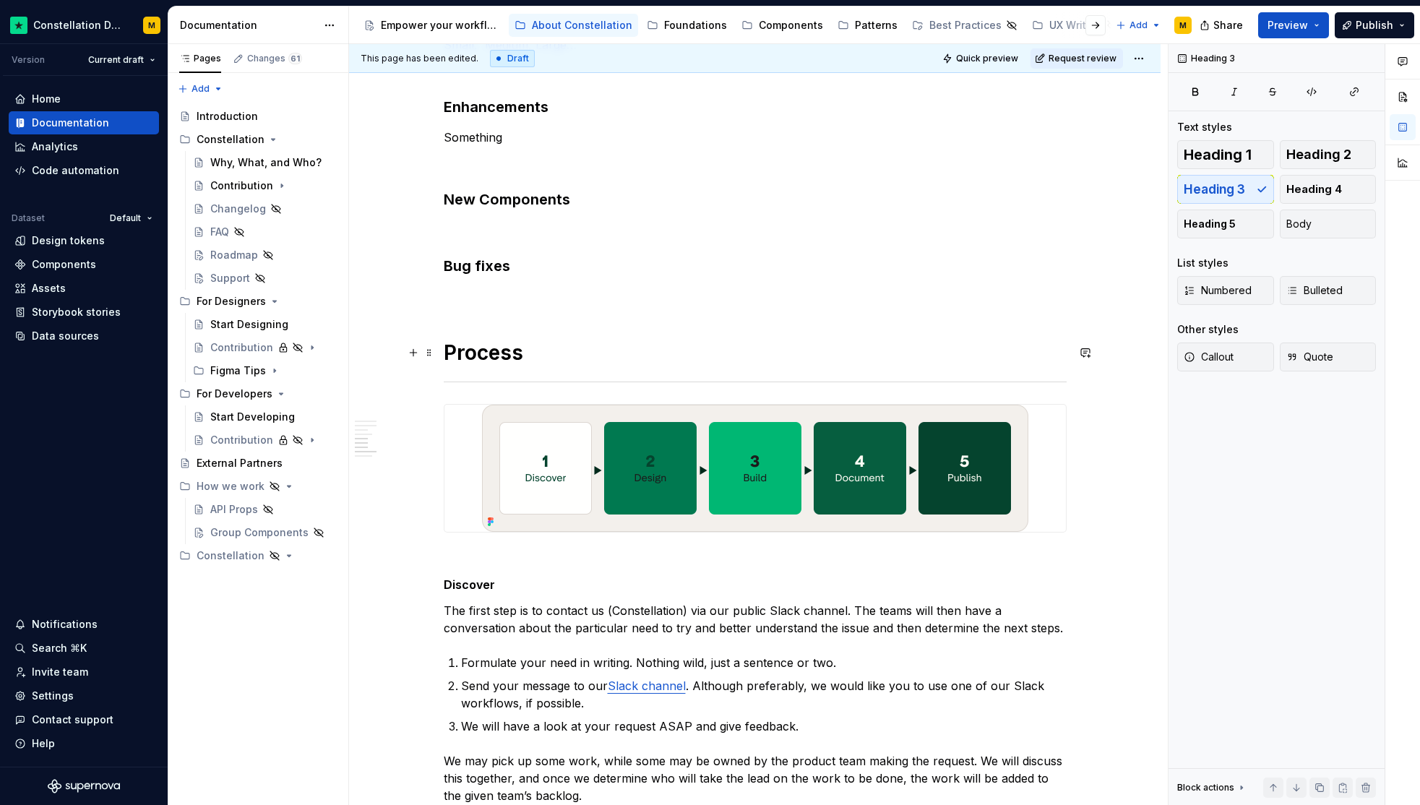
click at [445, 359] on h1 "Process" at bounding box center [755, 353] width 623 height 26
click at [530, 361] on h1 "Process" at bounding box center [755, 353] width 623 height 26
click at [973, 64] on button "Quick preview" at bounding box center [981, 58] width 87 height 20
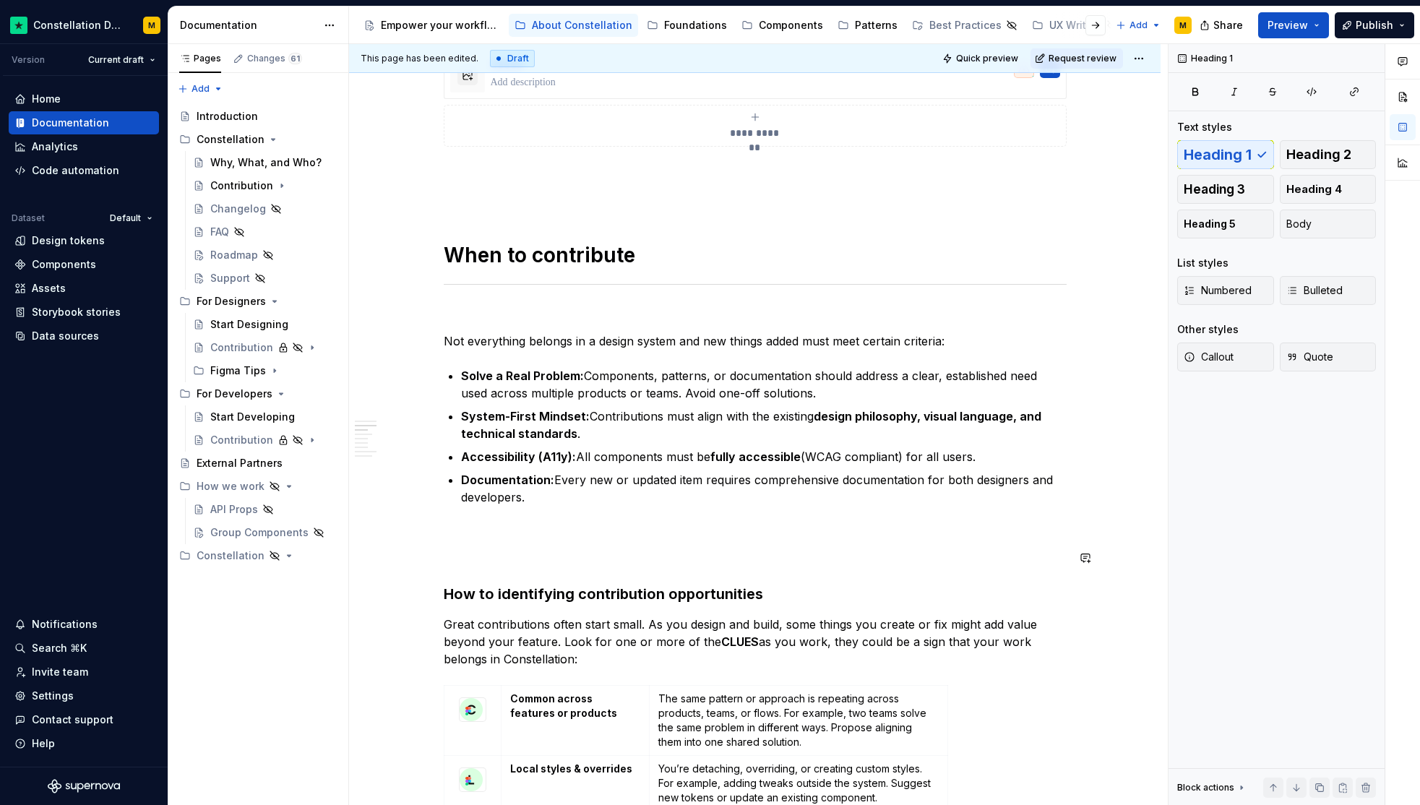
type textarea "*"
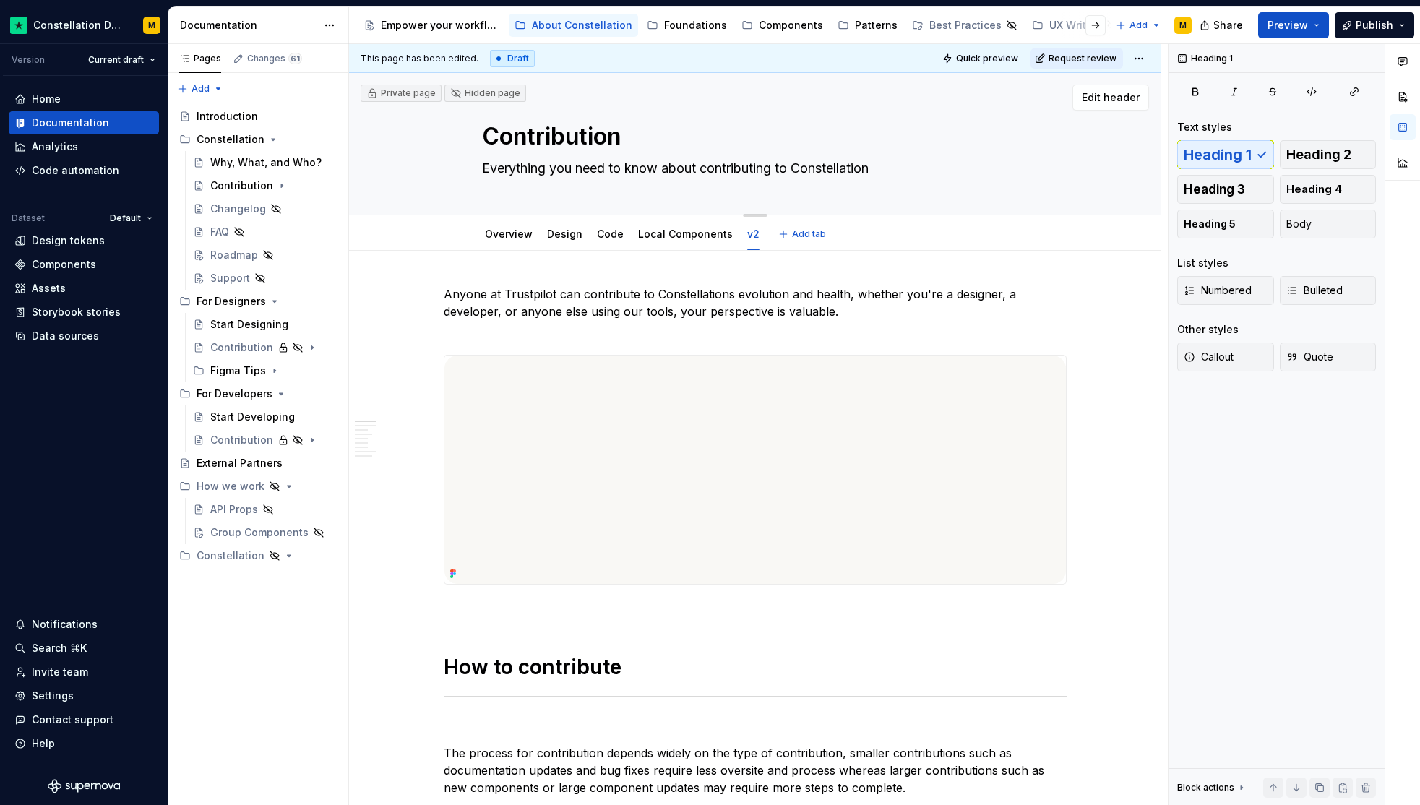
click at [638, 127] on textarea "Contribution" at bounding box center [752, 136] width 546 height 35
click at [642, 134] on textarea "Contribution" at bounding box center [752, 136] width 546 height 35
type textarea "Contribution"
type textarea "*"
type textarea "Contribution O"
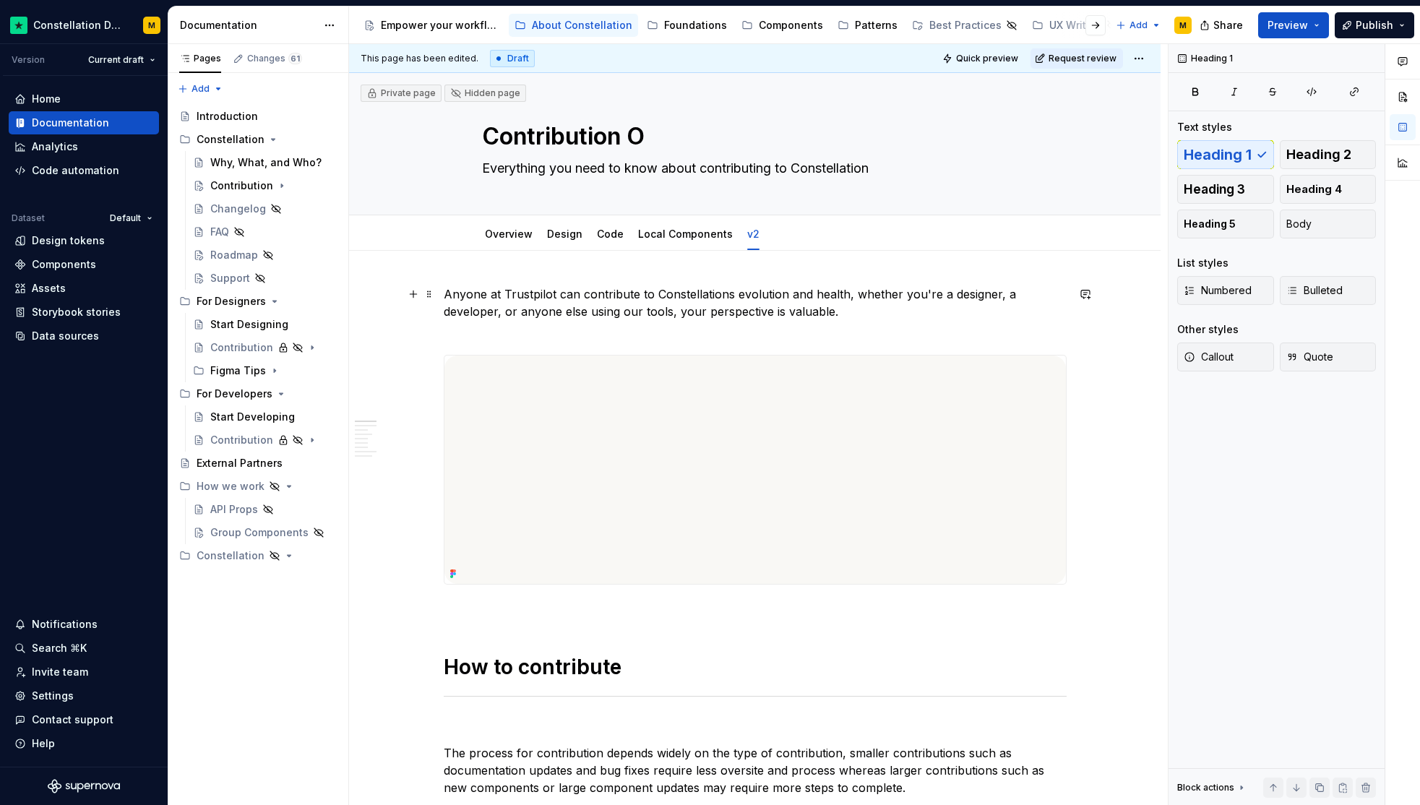
type textarea "*"
type textarea "Contribution Ov"
type textarea "*"
type textarea "Contribution Ove"
type textarea "*"
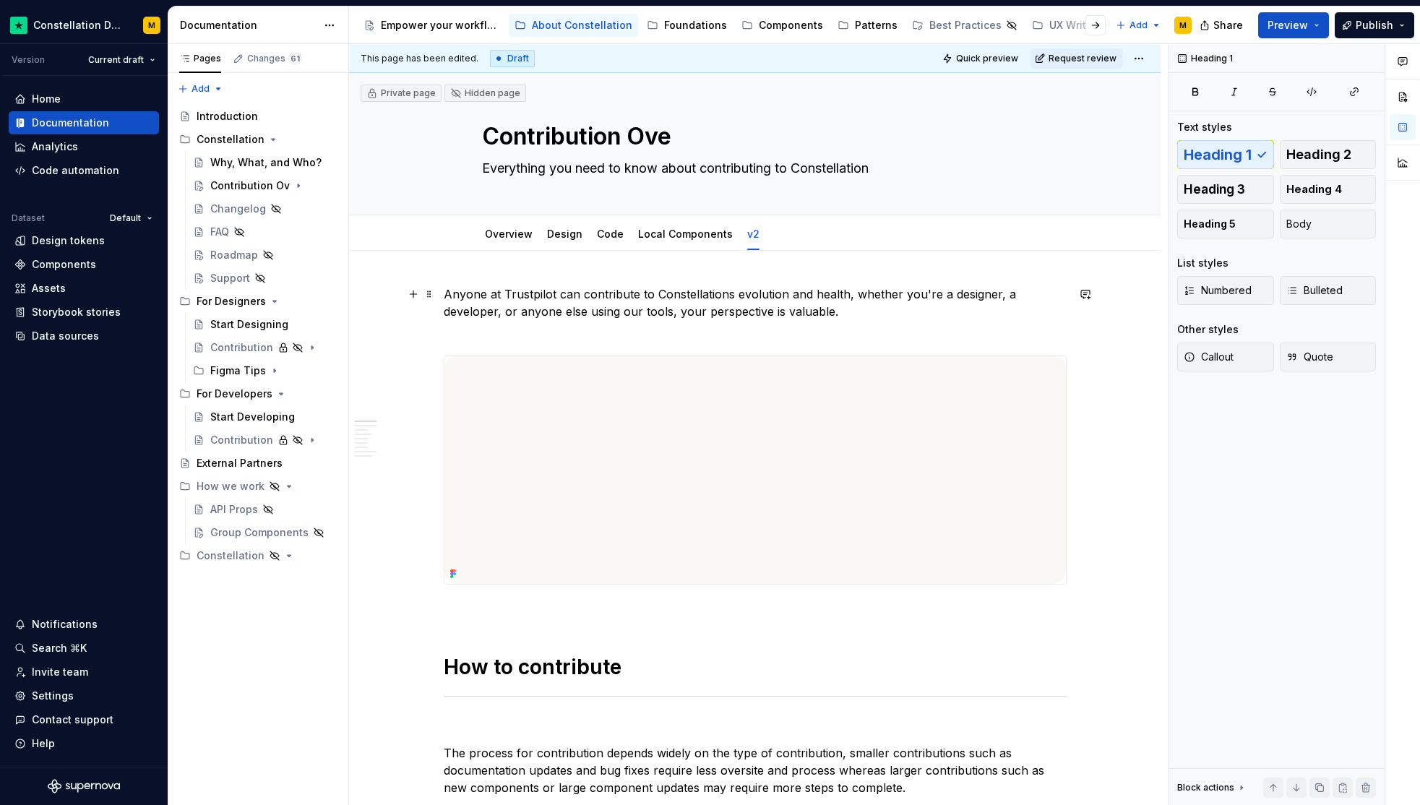
type textarea "Contribution Over"
type textarea "*"
type textarea "Contribution Overv"
type textarea "*"
type textarea "Contribution Overvi"
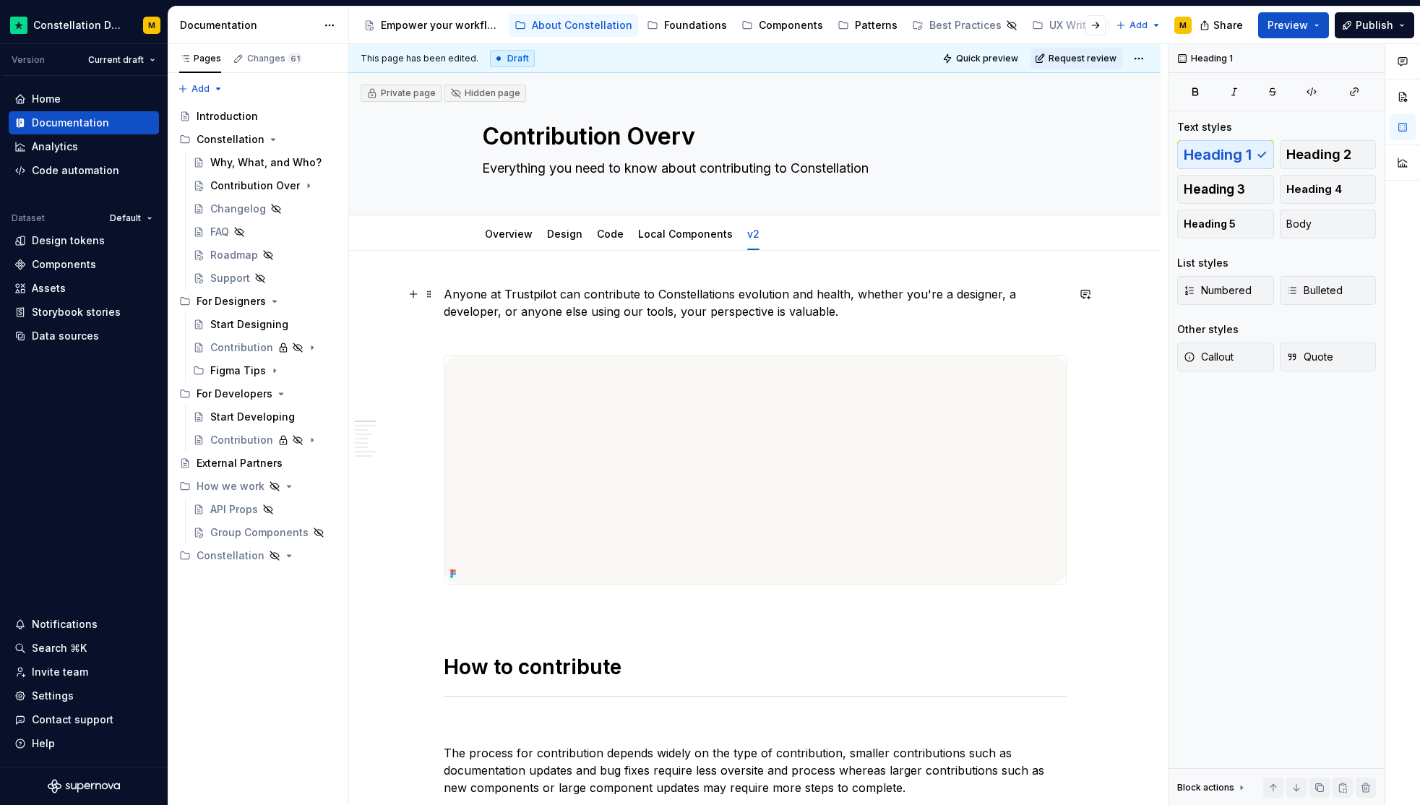
type textarea "*"
type textarea "Contribution Overvie"
type textarea "*"
type textarea "Contribution Overview"
type textarea "*"
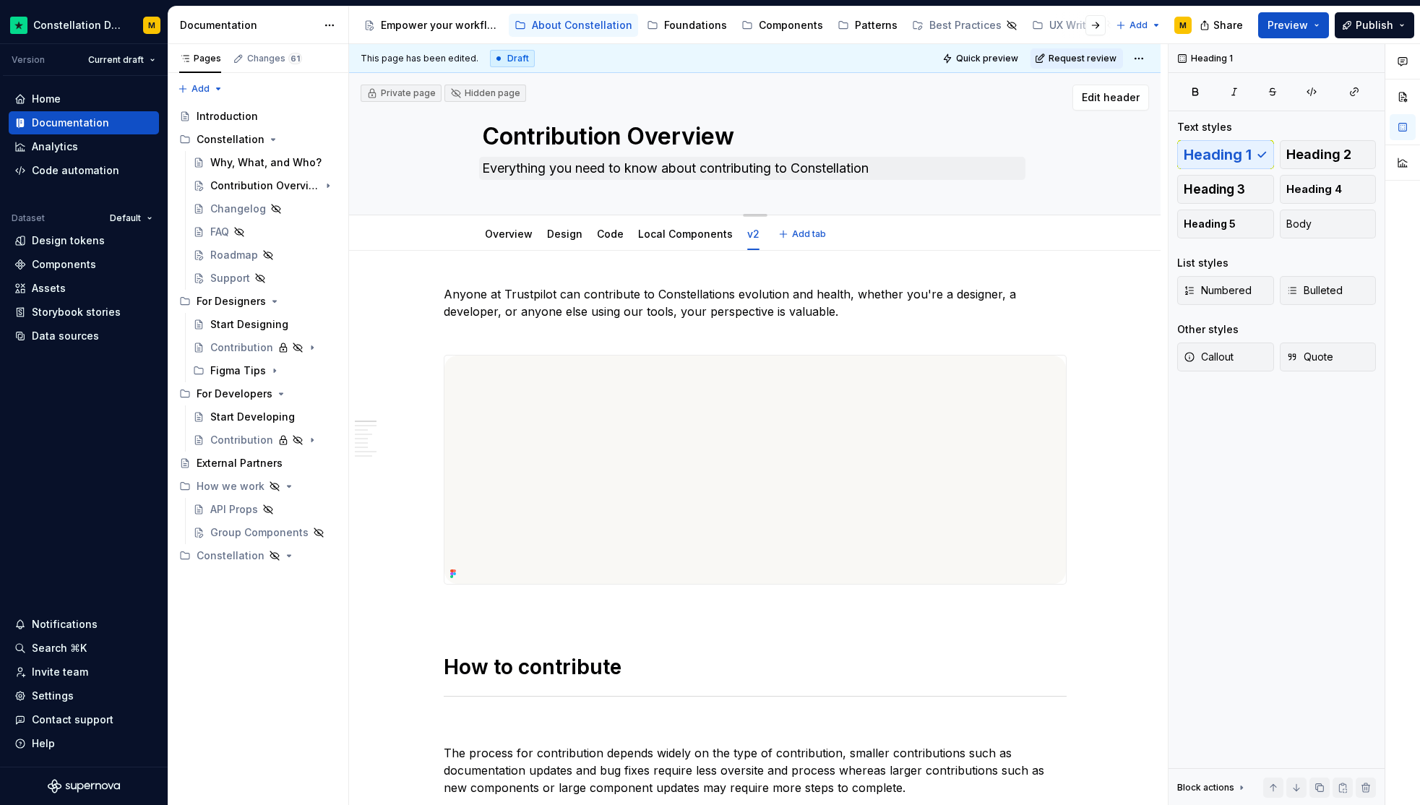
type textarea "Contribution Overview"
click at [590, 163] on textarea "Everything you need to know about contributing to Constellation" at bounding box center [752, 168] width 546 height 23
type textarea "*"
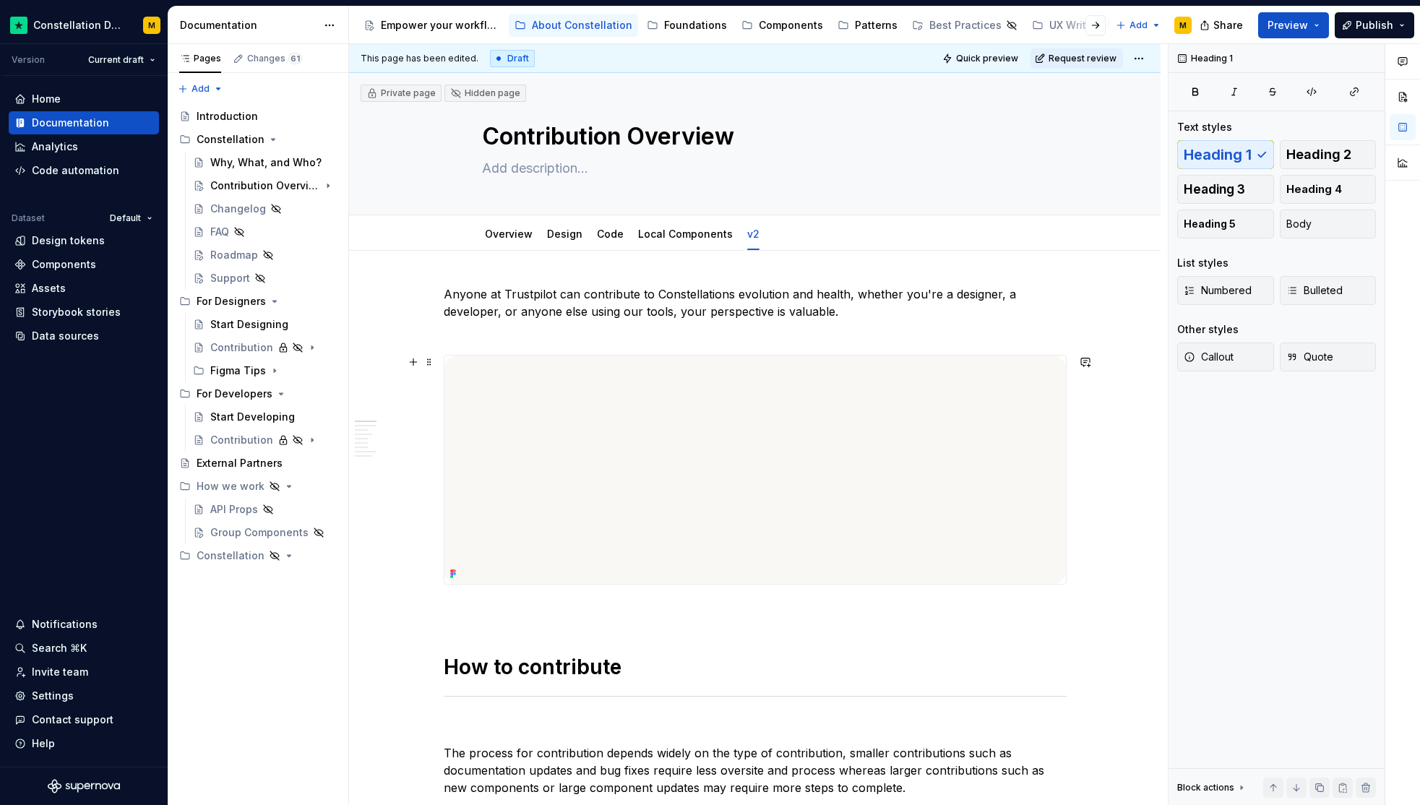
type textarea "*"
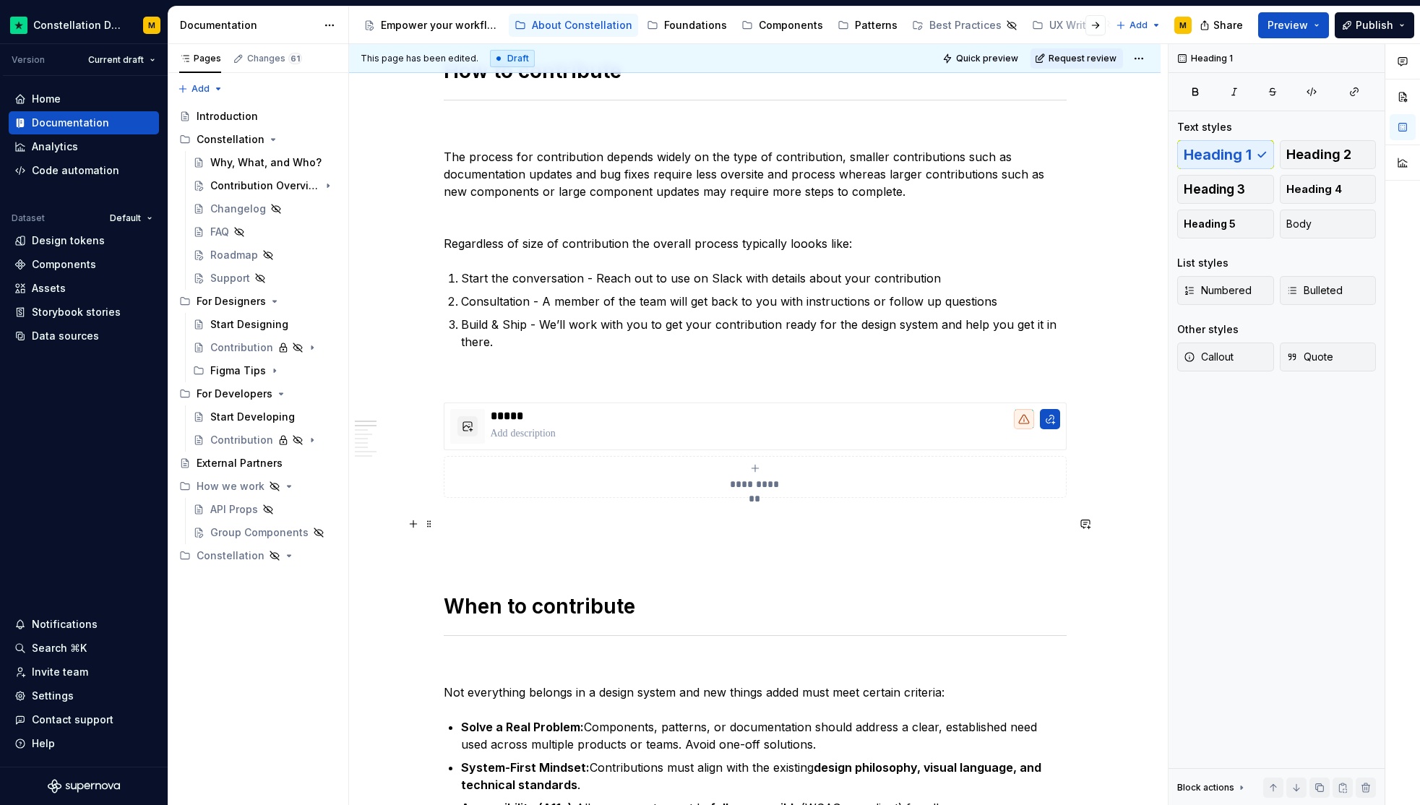
scroll to position [594, 0]
click at [656, 522] on p at bounding box center [755, 525] width 623 height 17
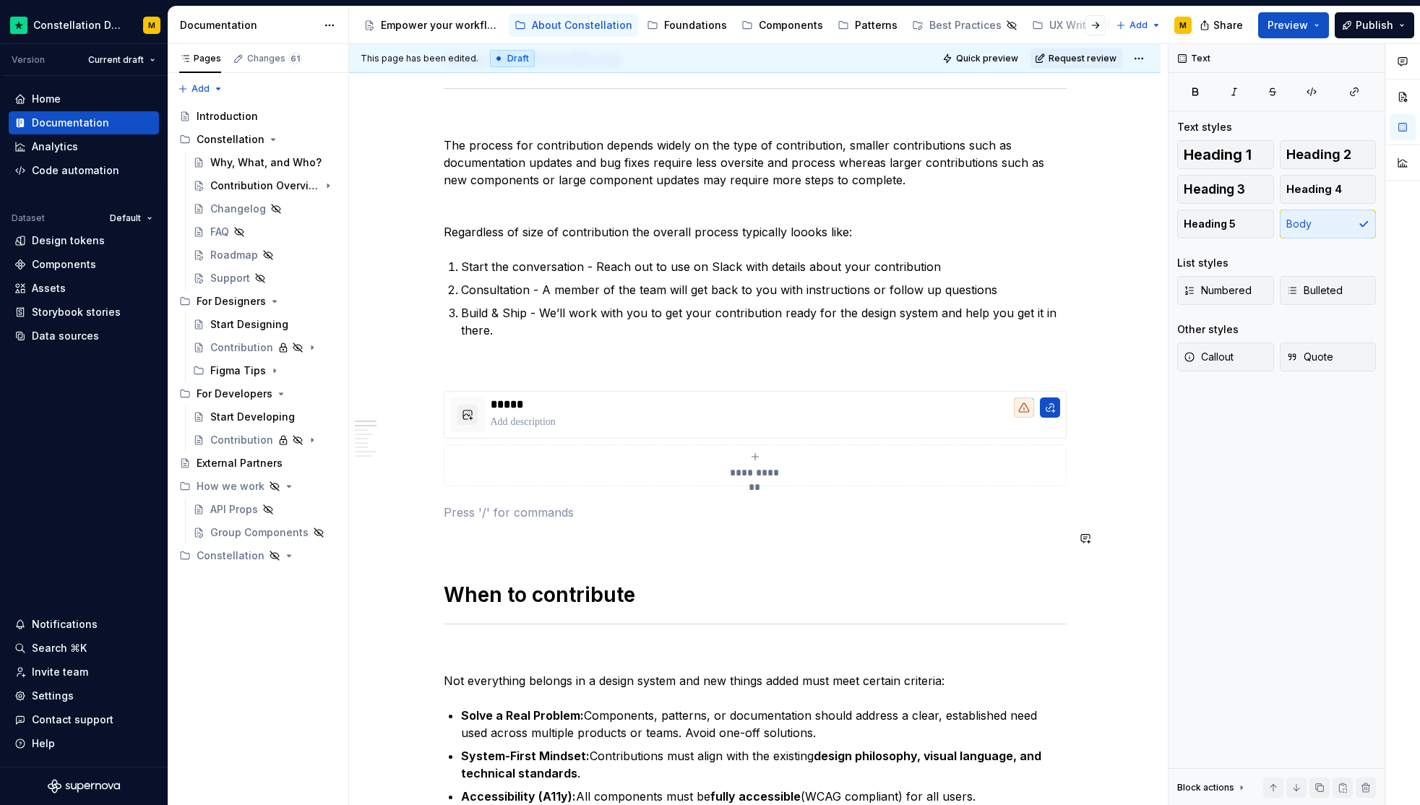
scroll to position [624, 0]
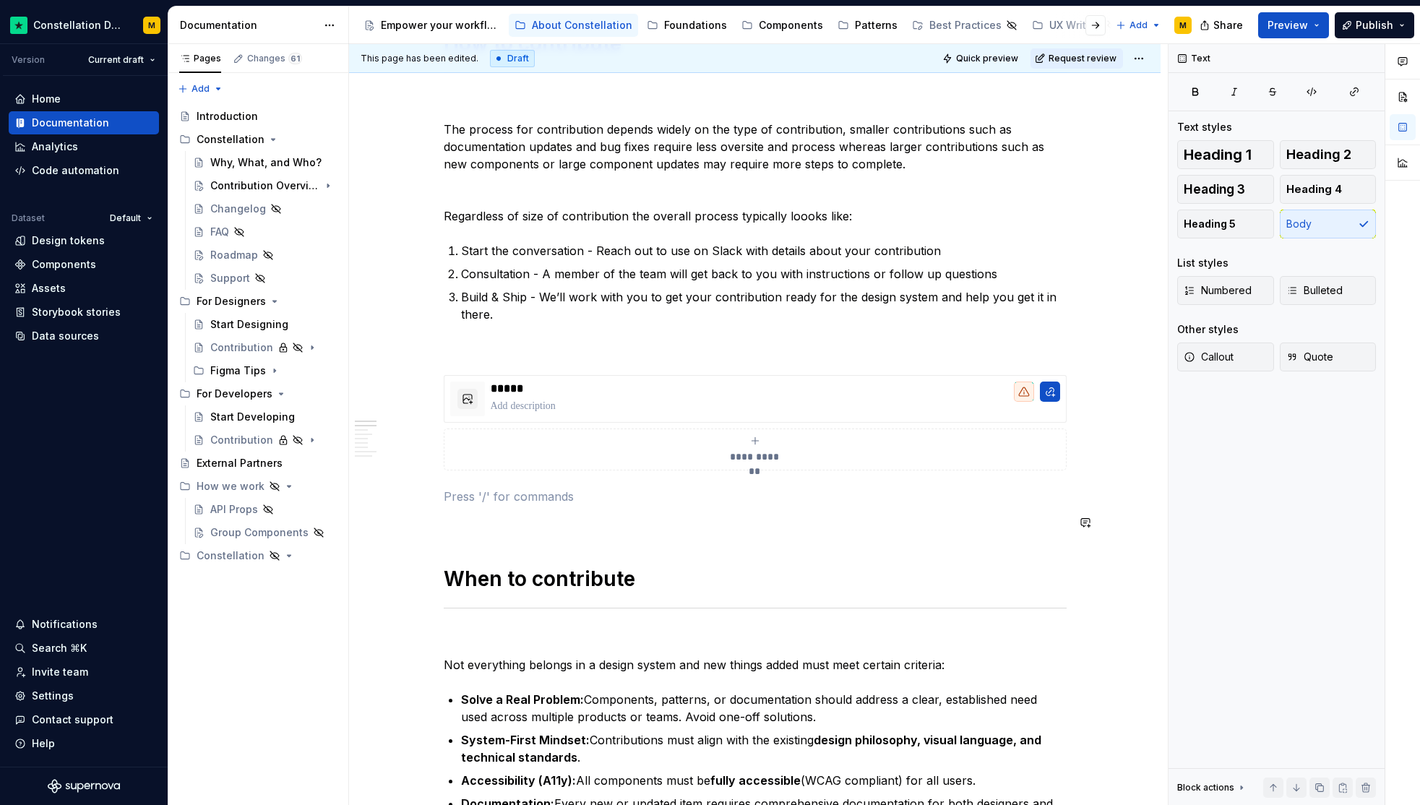
click at [507, 520] on p at bounding box center [755, 522] width 623 height 17
click at [559, 401] on p at bounding box center [775, 406] width 569 height 14
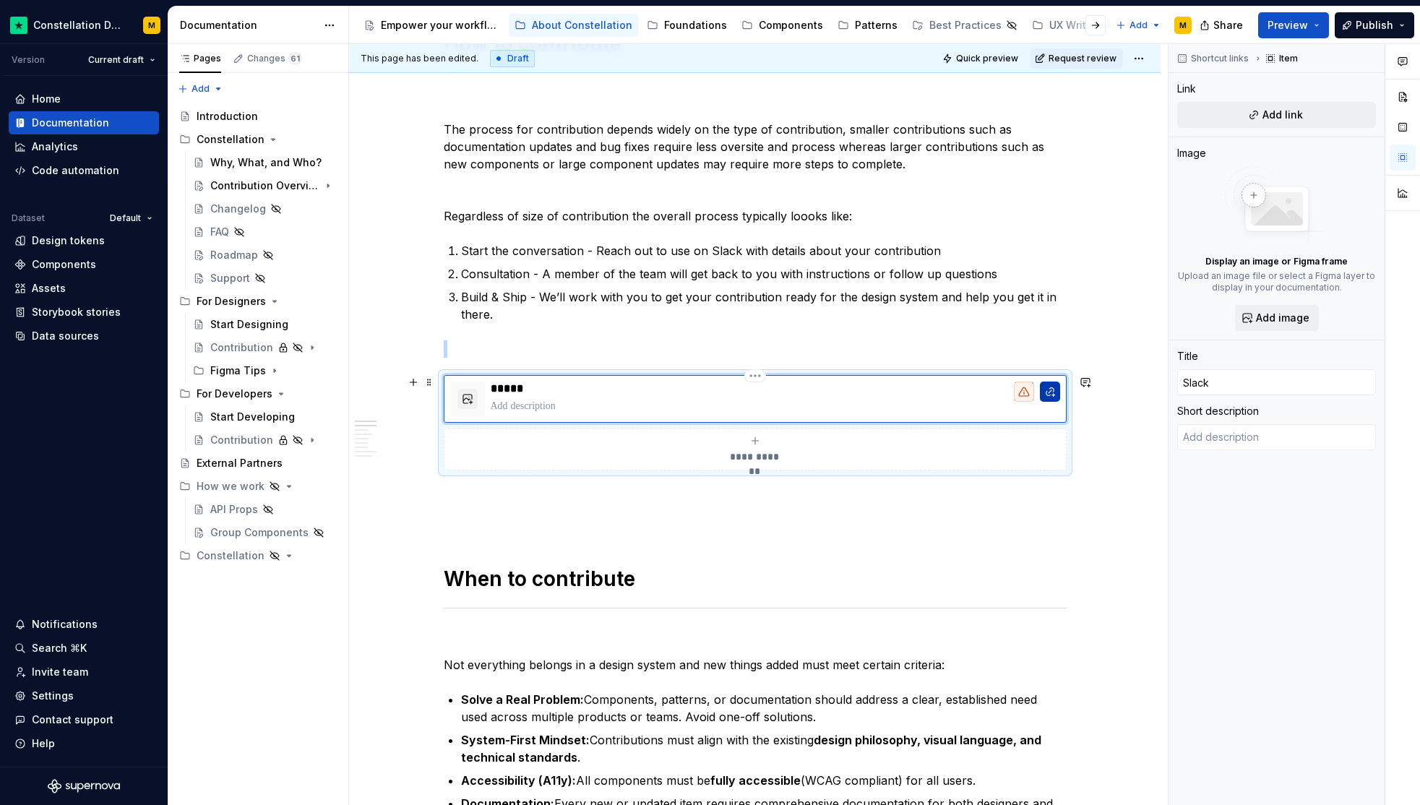
click at [1056, 389] on button "button" at bounding box center [1050, 392] width 20 height 20
type textarea "*"
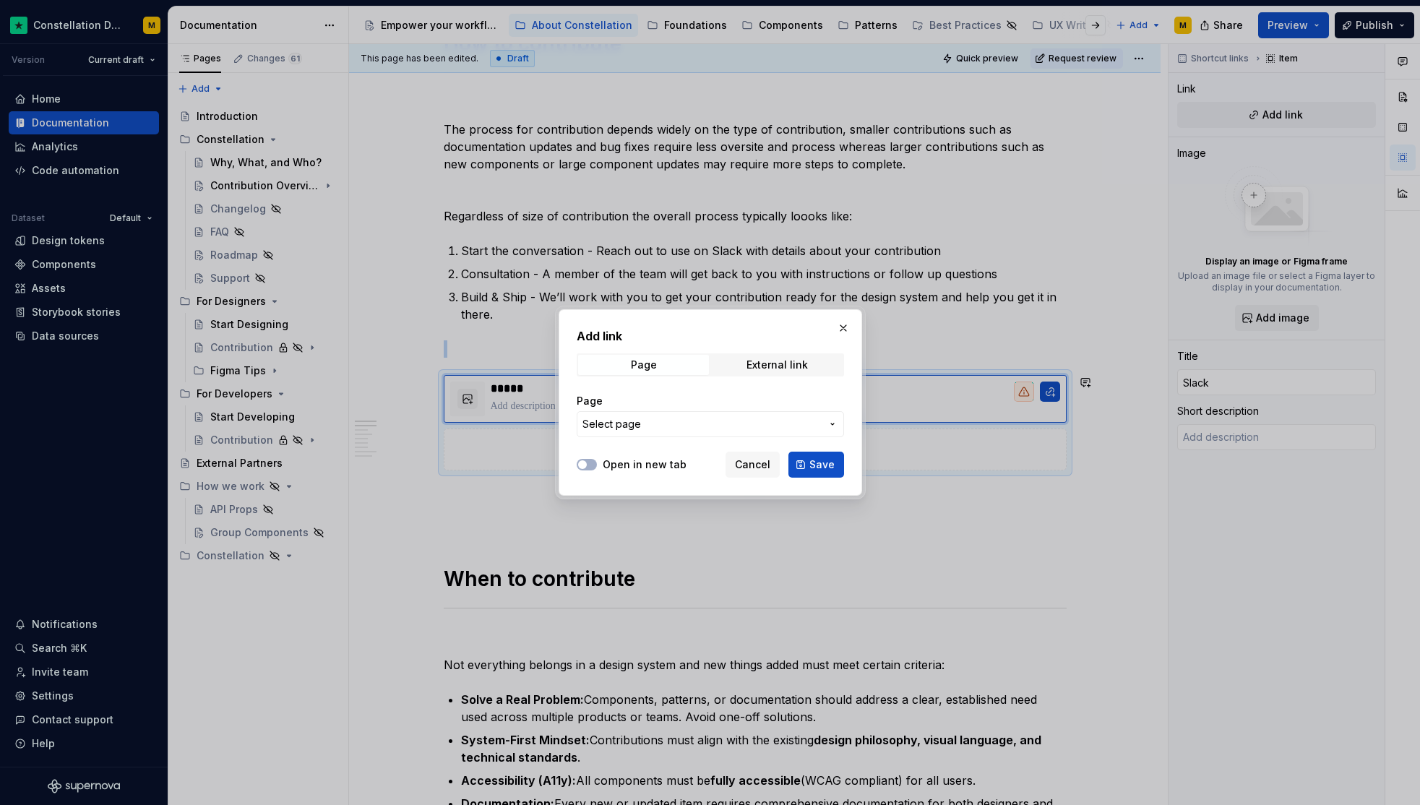
click at [707, 421] on span "Select page" at bounding box center [701, 424] width 238 height 14
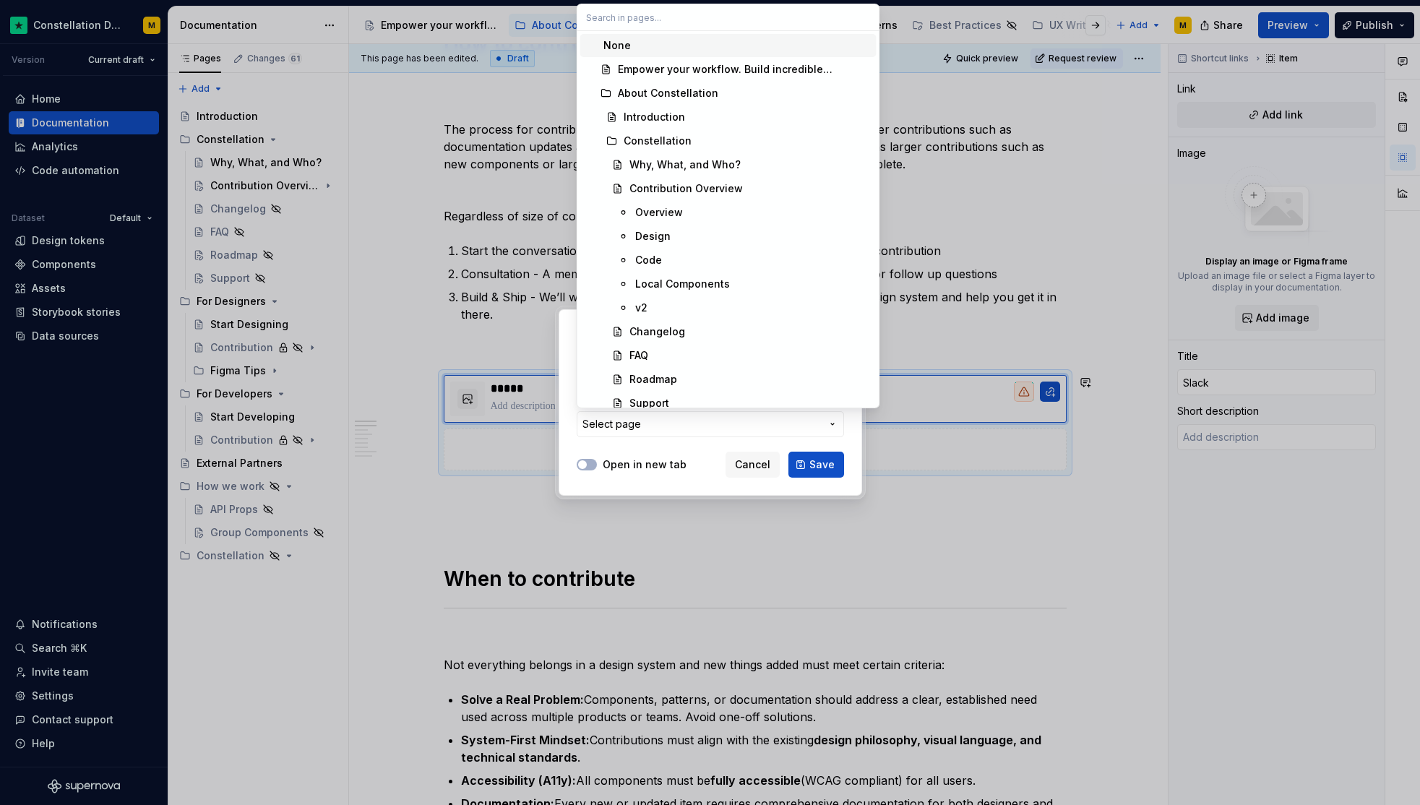
click at [707, 421] on div "Add link Page External link Page Select page Open in new tab Cancel Save" at bounding box center [710, 402] width 1420 height 805
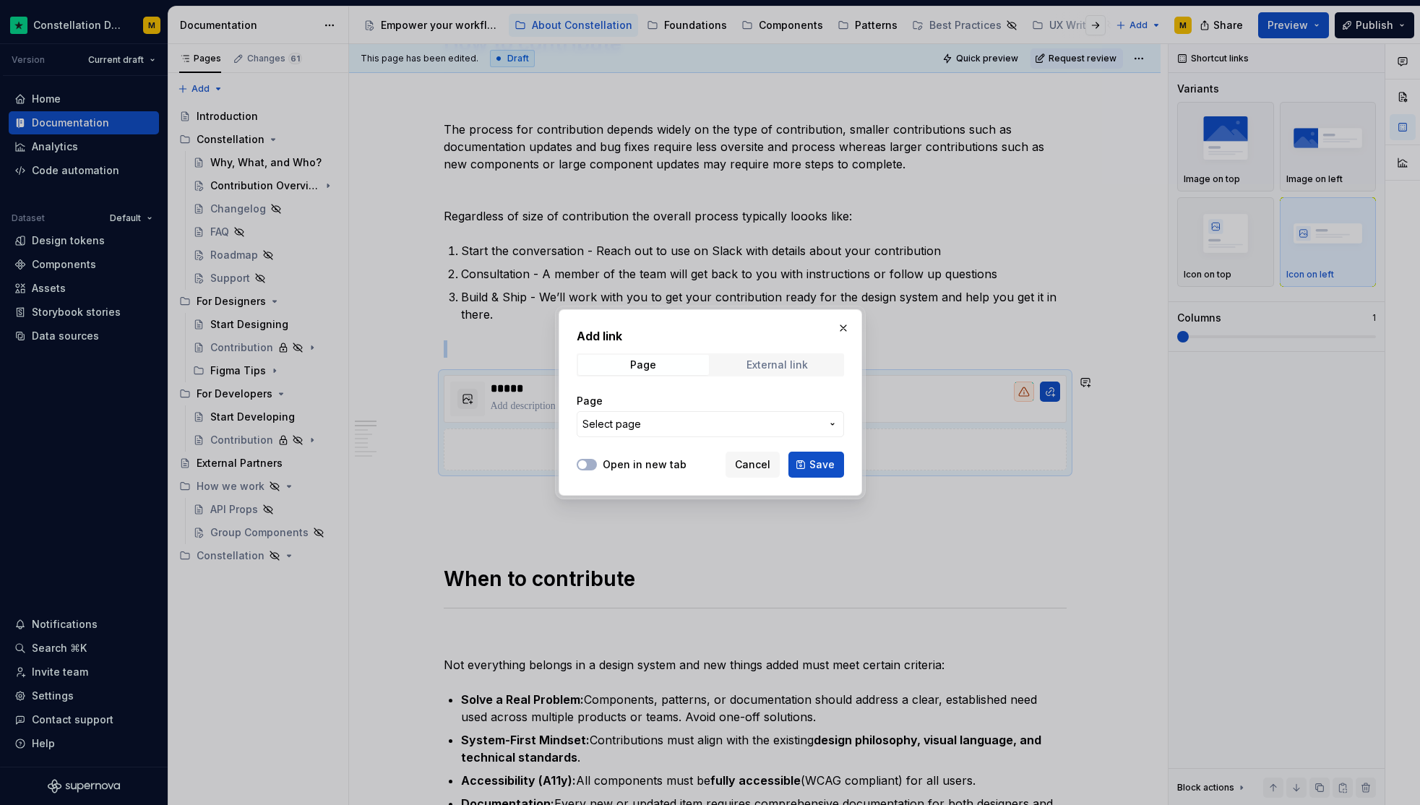
click at [804, 370] on div "External link" at bounding box center [776, 365] width 61 height 12
click at [705, 402] on div "URL" at bounding box center [710, 401] width 267 height 14
click at [692, 420] on input "URL" at bounding box center [710, 424] width 267 height 26
paste input "[URL][DOMAIN_NAME]"
type input "[URL][DOMAIN_NAME]"
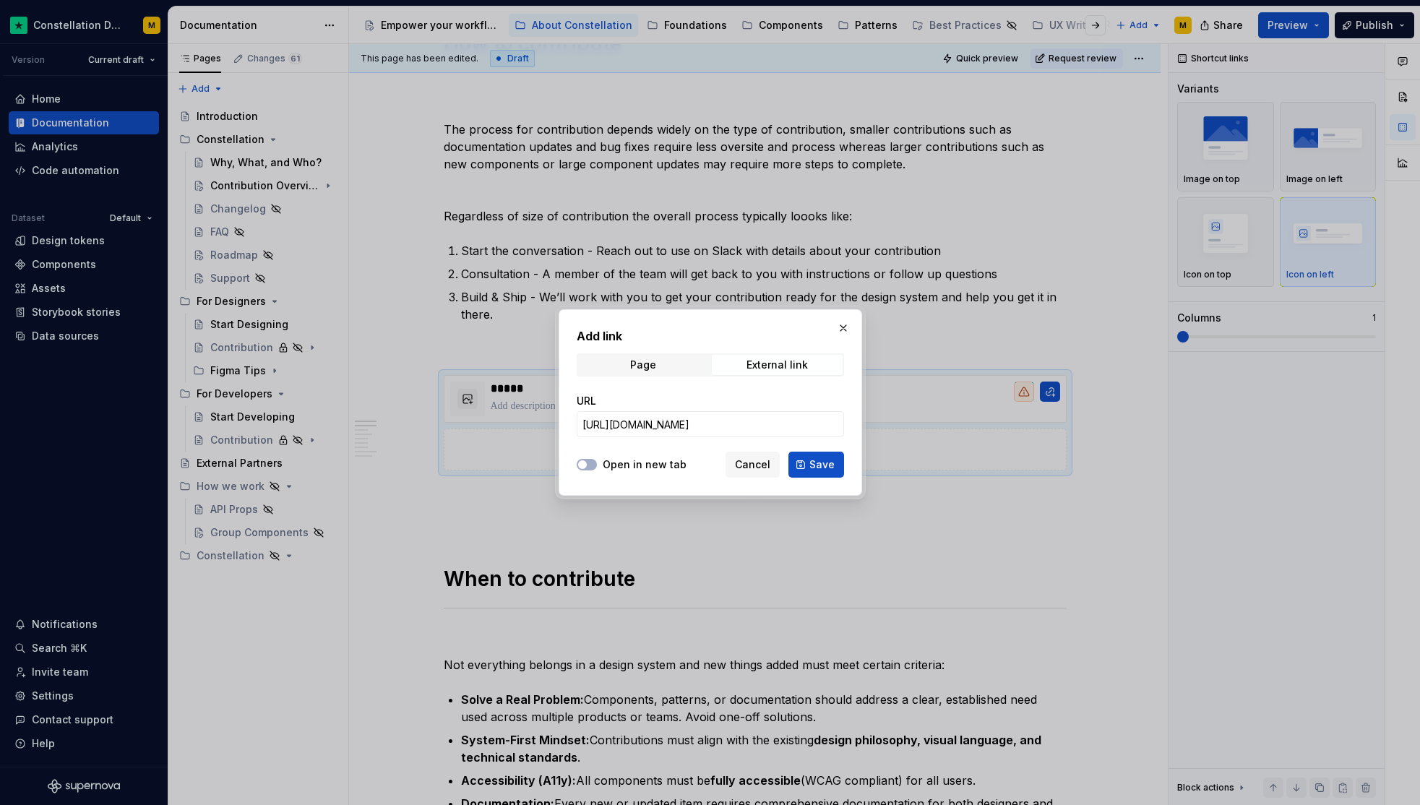
click at [595, 460] on div at bounding box center [587, 464] width 20 height 14
click at [586, 462] on icon "button" at bounding box center [583, 464] width 12 height 9
click at [814, 470] on span "Save" at bounding box center [821, 464] width 25 height 14
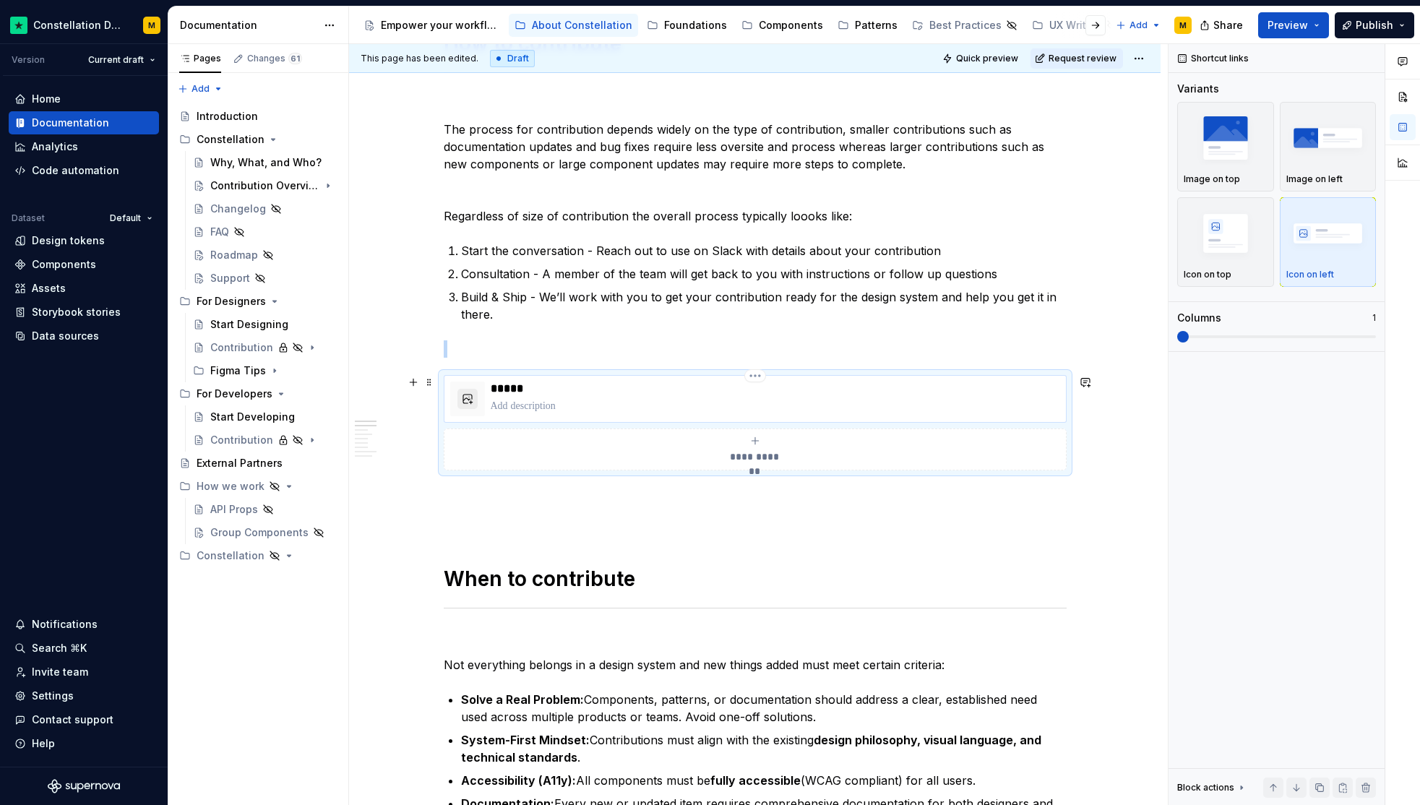
click at [468, 400] on button "button" at bounding box center [467, 399] width 20 height 20
click at [1001, 53] on span "Quick preview" at bounding box center [987, 59] width 62 height 12
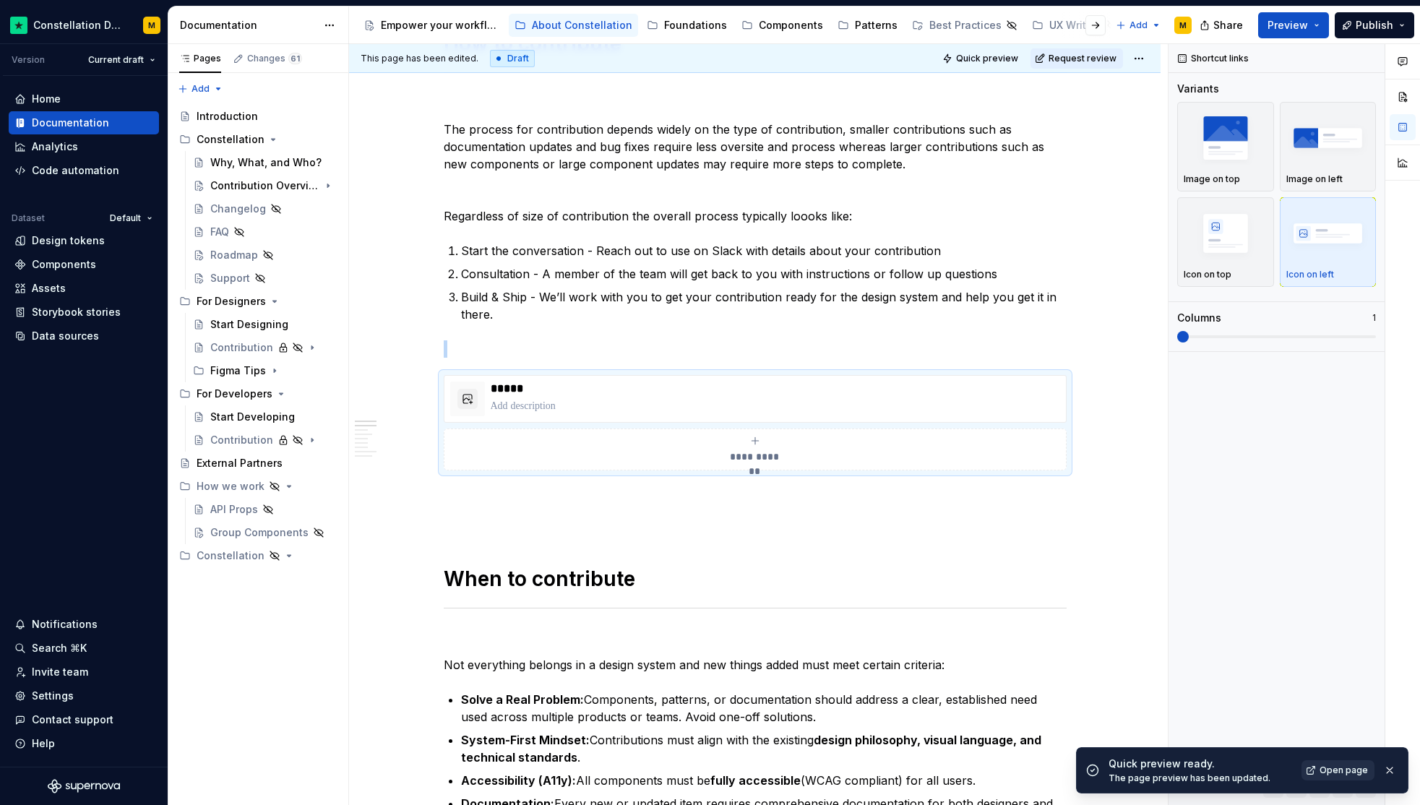
click at [1342, 772] on span "Open page" at bounding box center [1343, 771] width 48 height 12
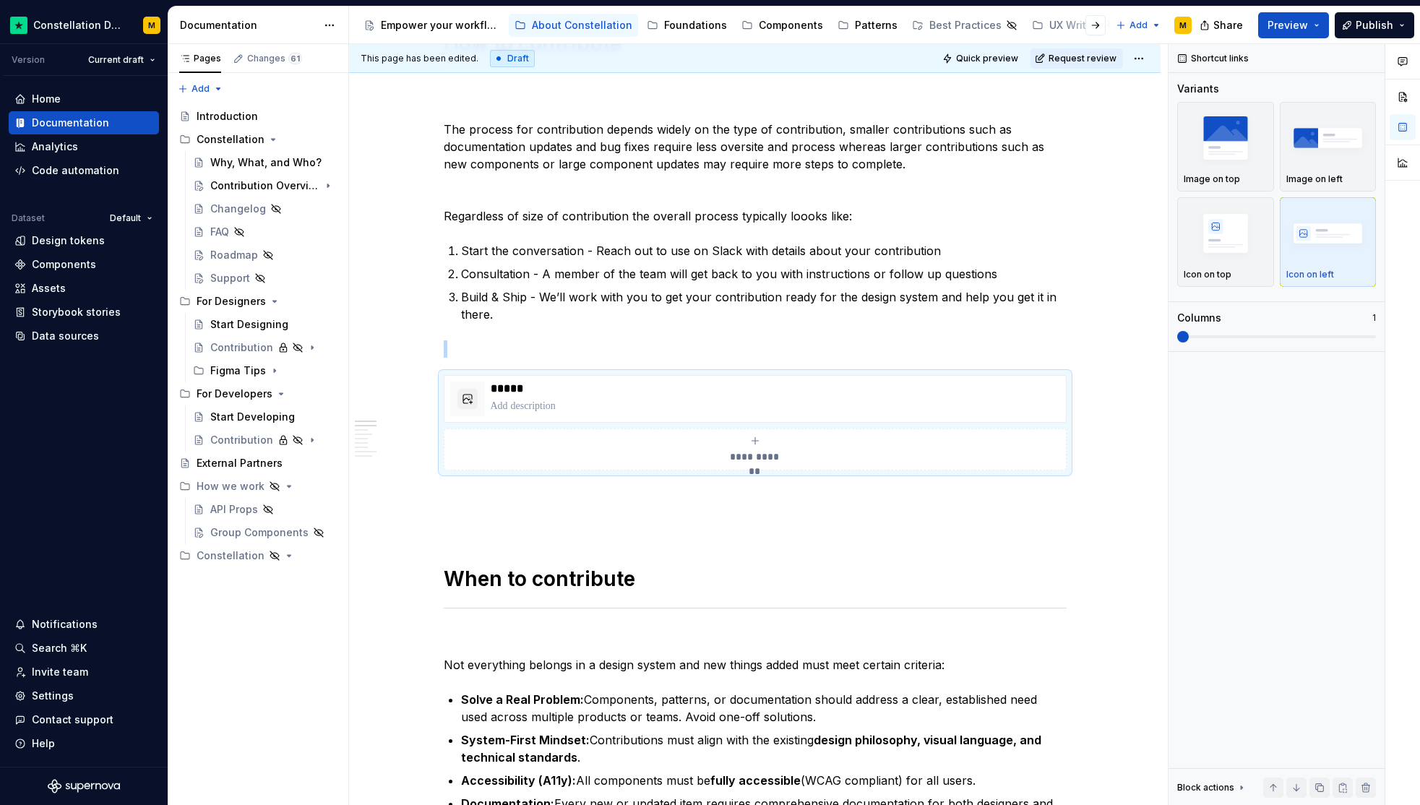
type textarea "*"
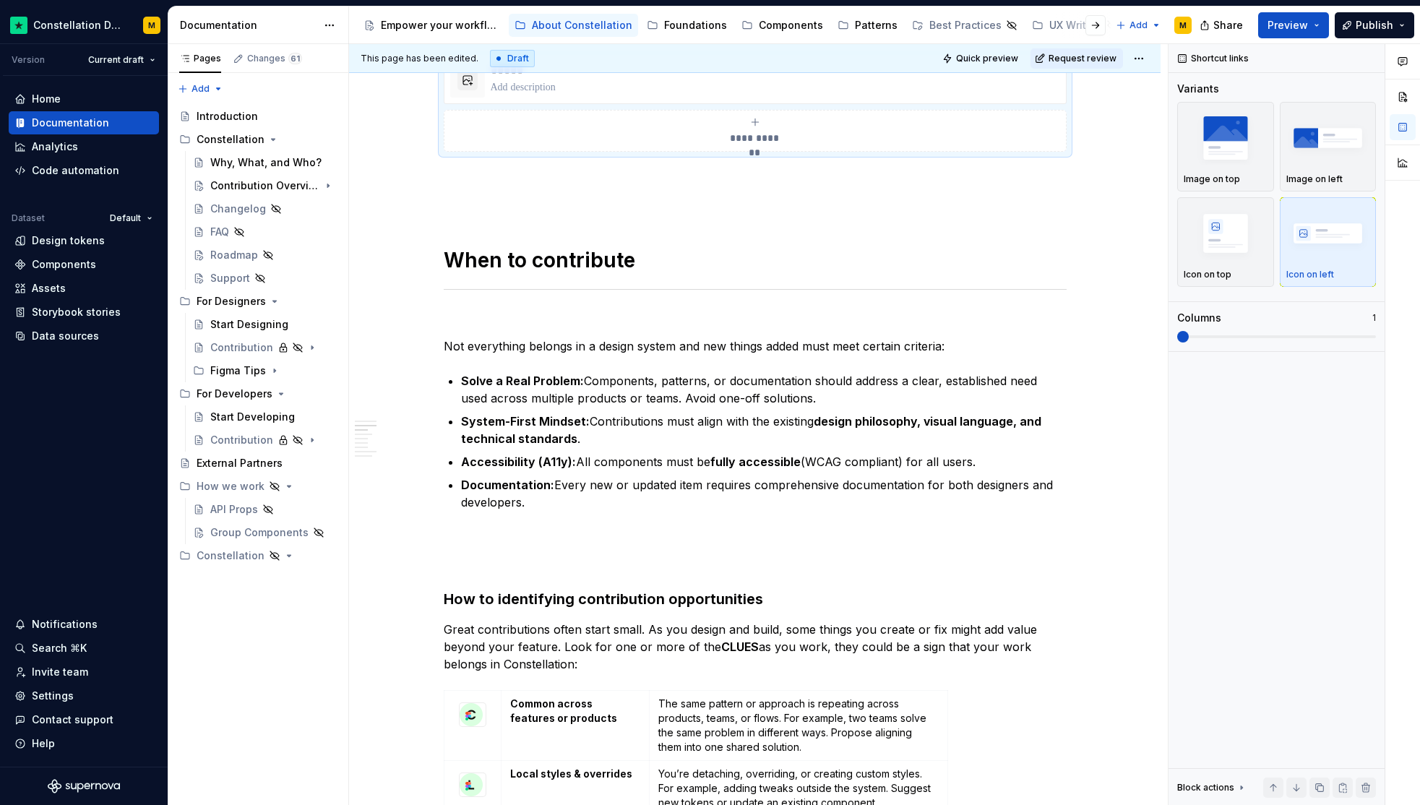
scroll to position [1055, 0]
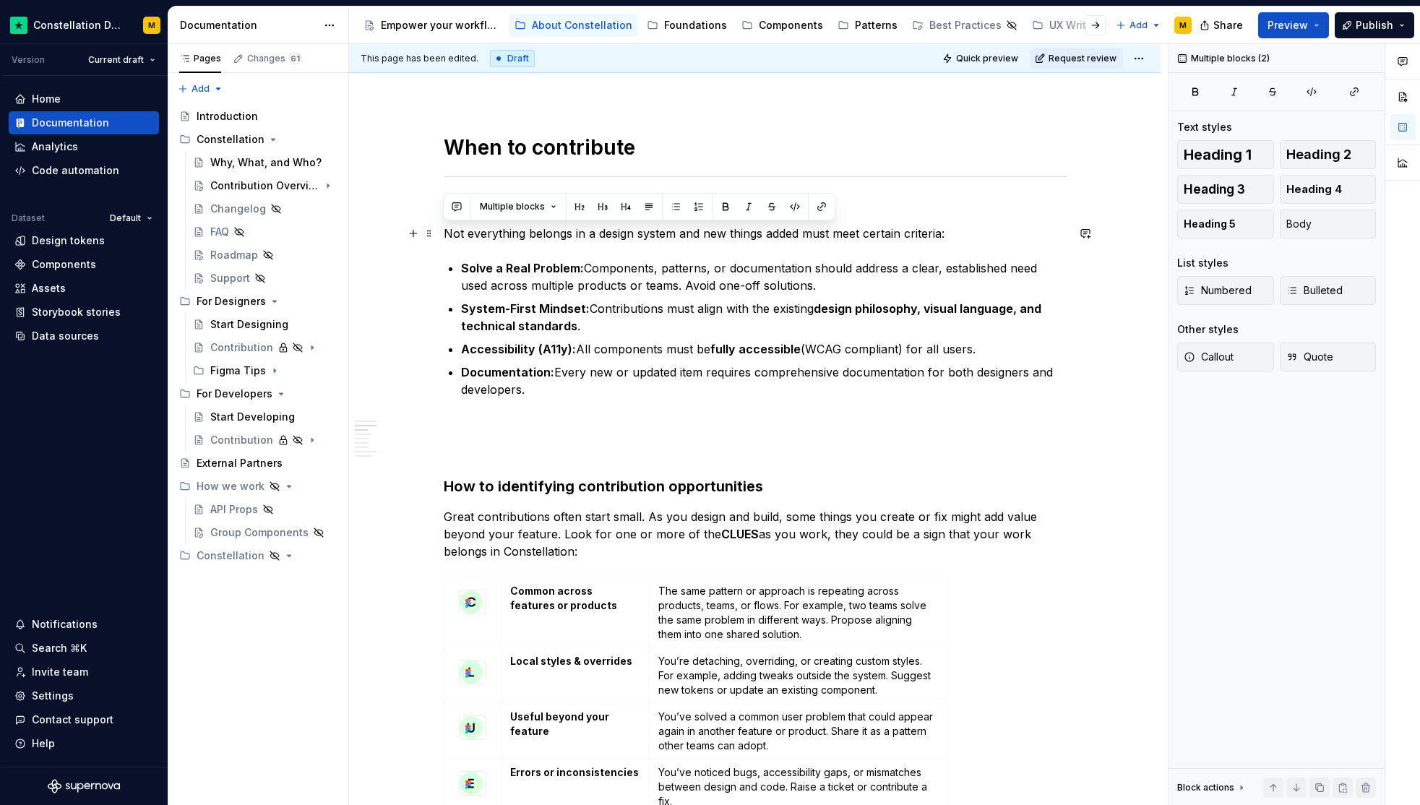
drag, startPoint x: 566, startPoint y: 354, endPoint x: 444, endPoint y: 226, distance: 176.3
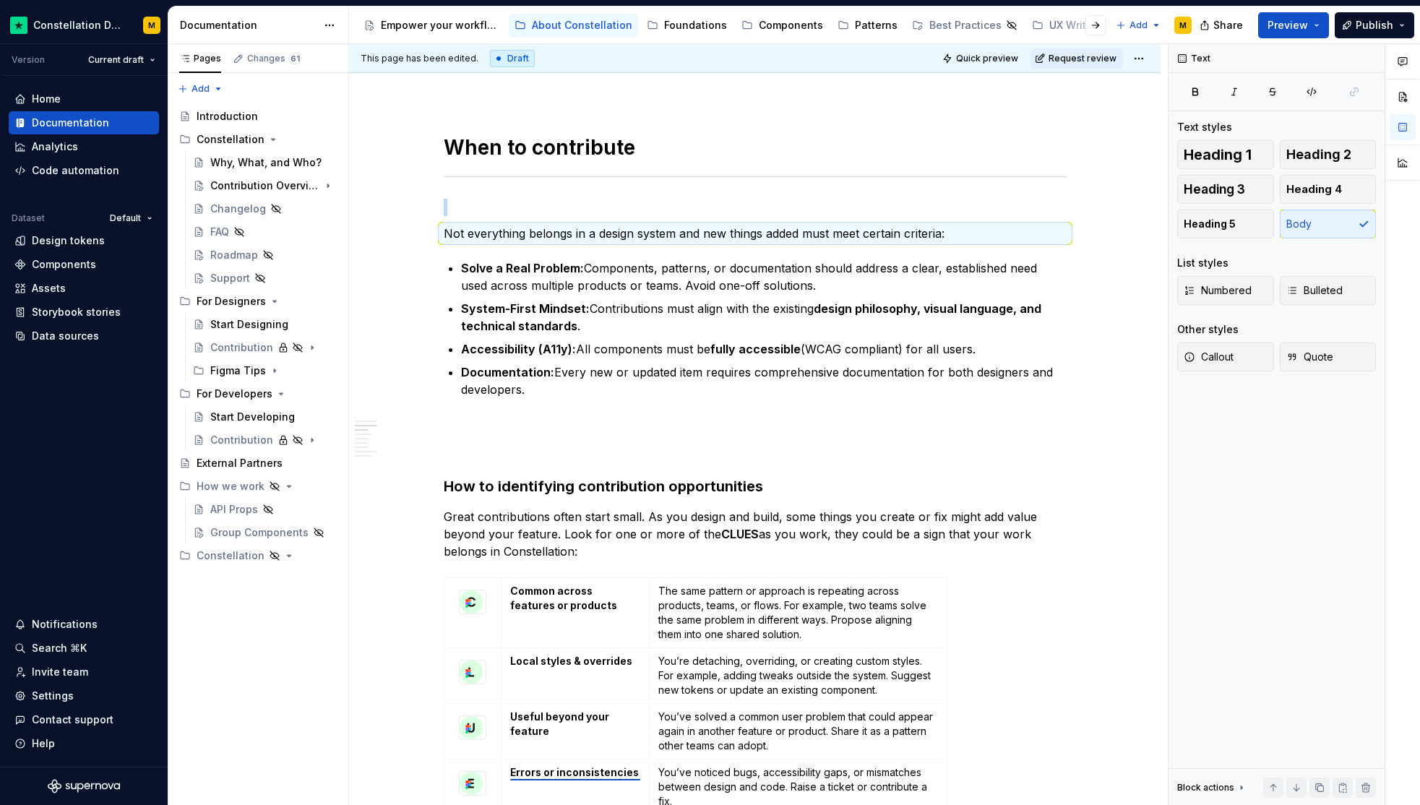
scroll to position [1062, 0]
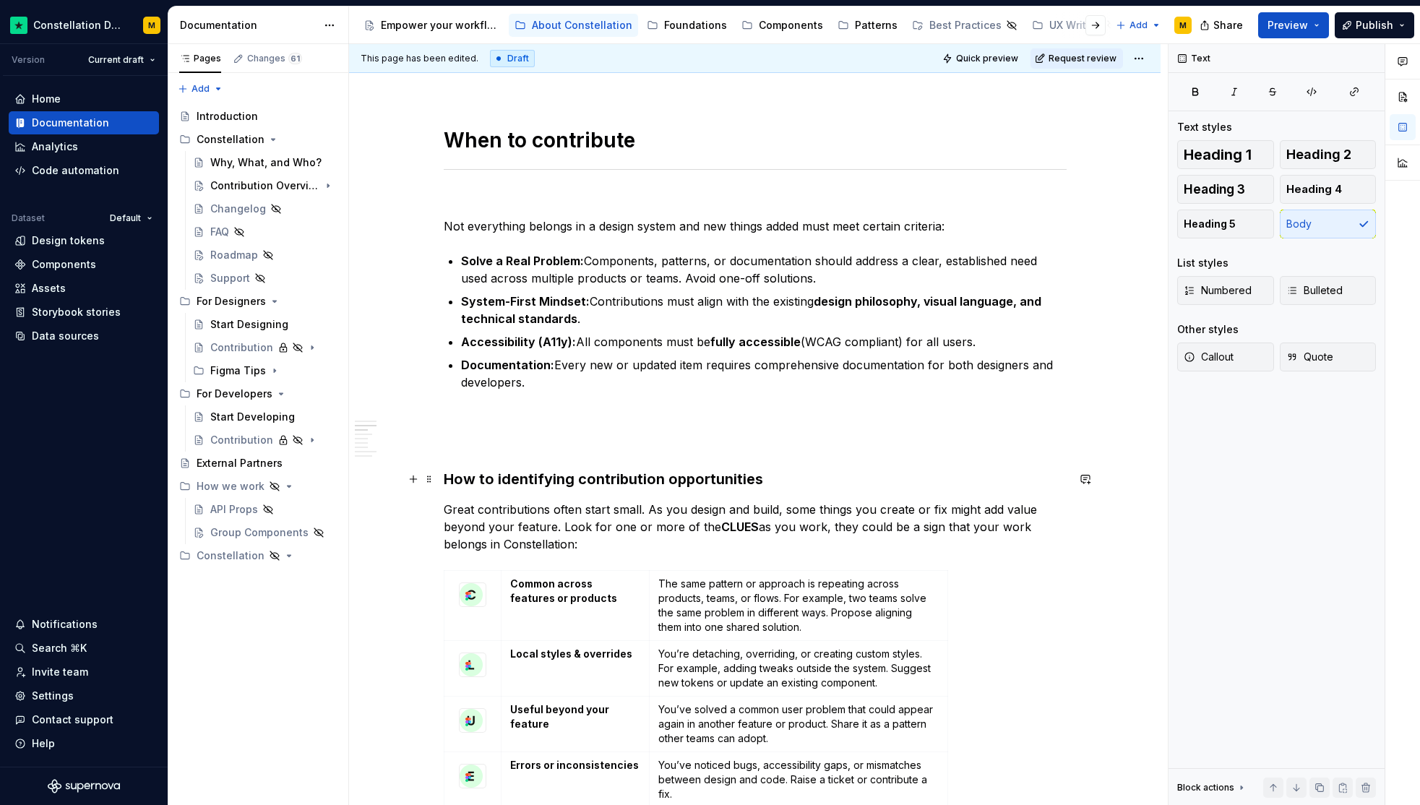
click at [498, 479] on h3 "How to identifying contribution opportunities" at bounding box center [755, 479] width 623 height 20
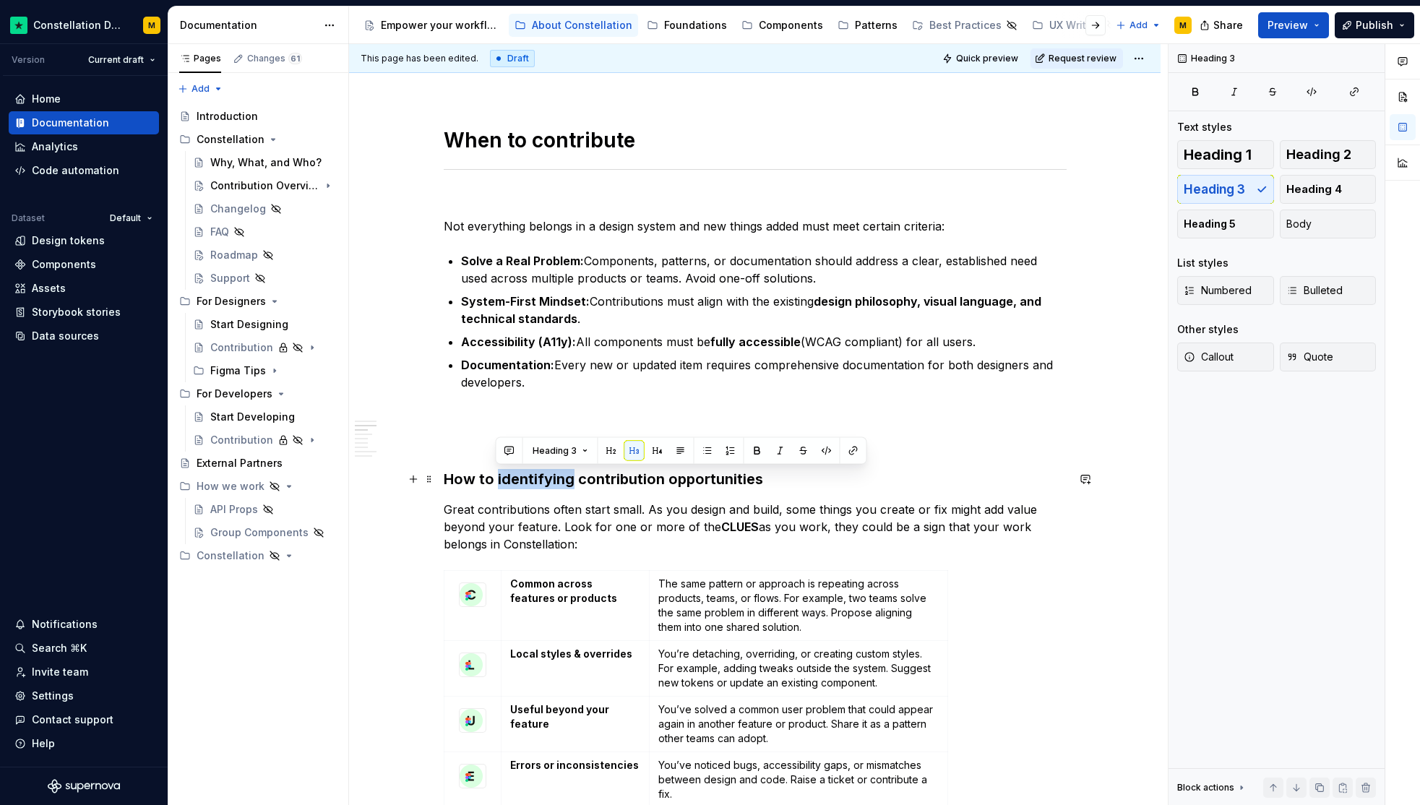
click at [498, 479] on h3 "How to identifying contribution opportunities" at bounding box center [755, 479] width 623 height 20
copy h3 "How to identifying contribution opportunities"
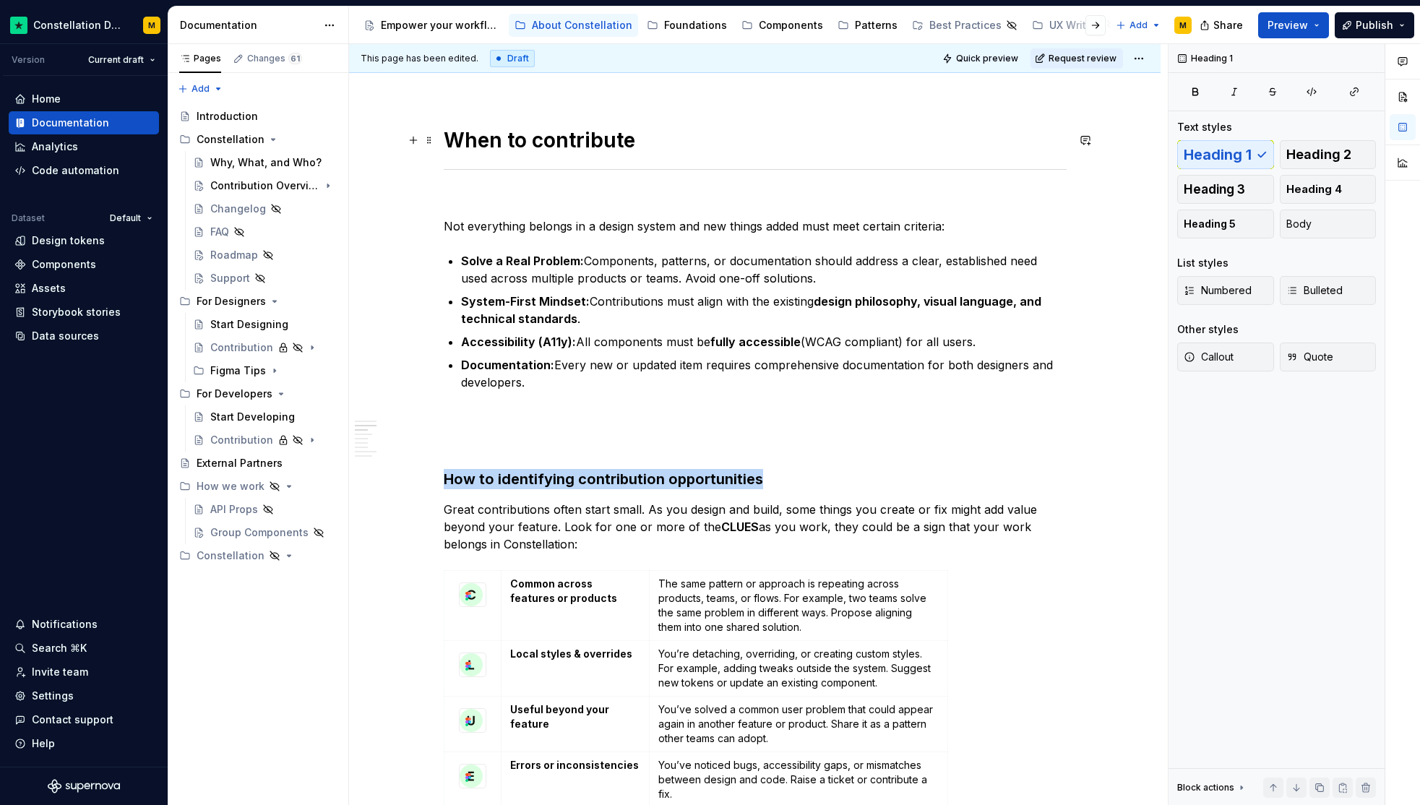
click at [497, 144] on h1 "When to contribute" at bounding box center [755, 140] width 623 height 26
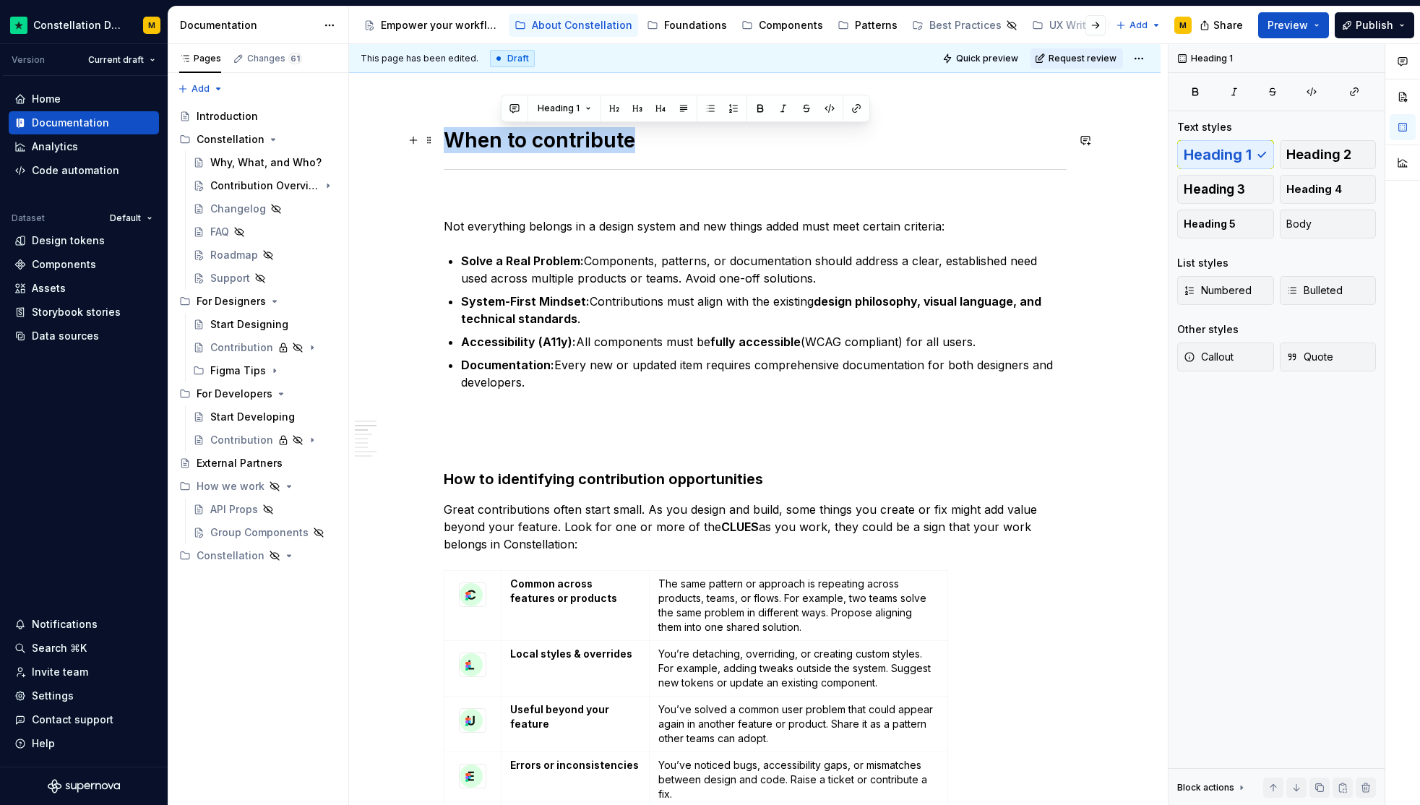
click at [497, 144] on h1 "When to contribute" at bounding box center [755, 140] width 623 height 26
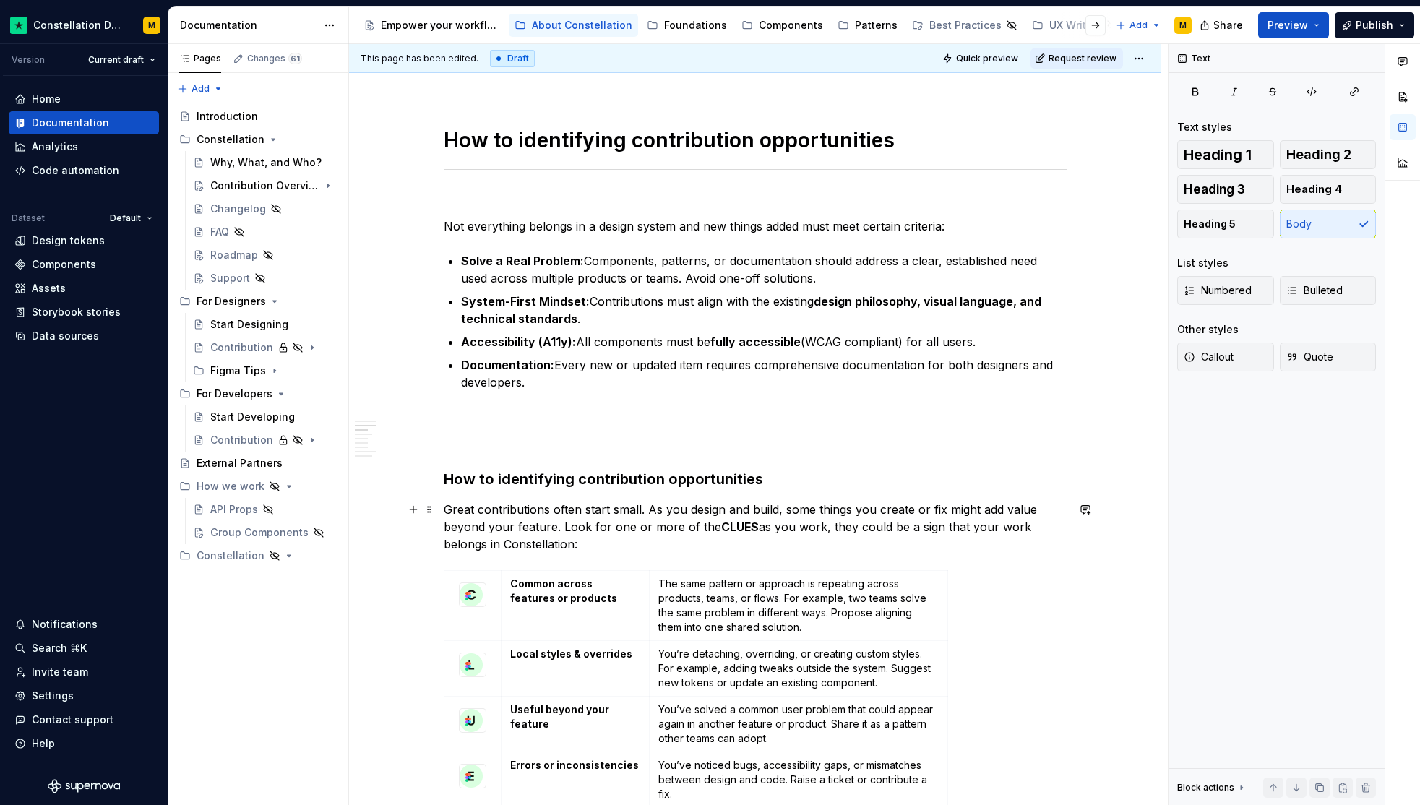
click at [527, 525] on p "Great contributions often start small. As you design and build, some things you…" at bounding box center [755, 527] width 623 height 52
copy p "Great contributions often start small. As you design and build, some things you…"
click at [463, 194] on p at bounding box center [755, 199] width 623 height 17
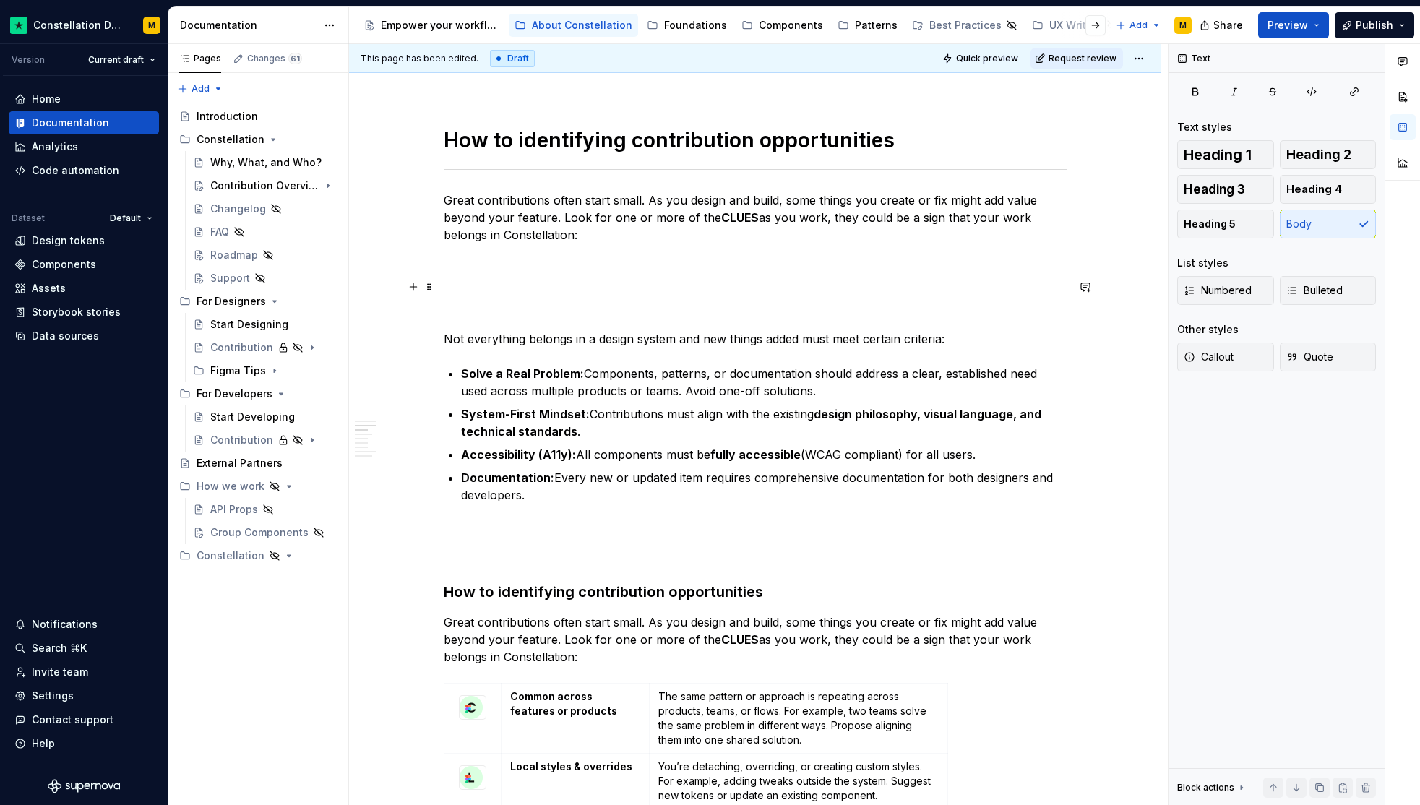
drag, startPoint x: 430, startPoint y: 669, endPoint x: 473, endPoint y: 283, distance: 388.9
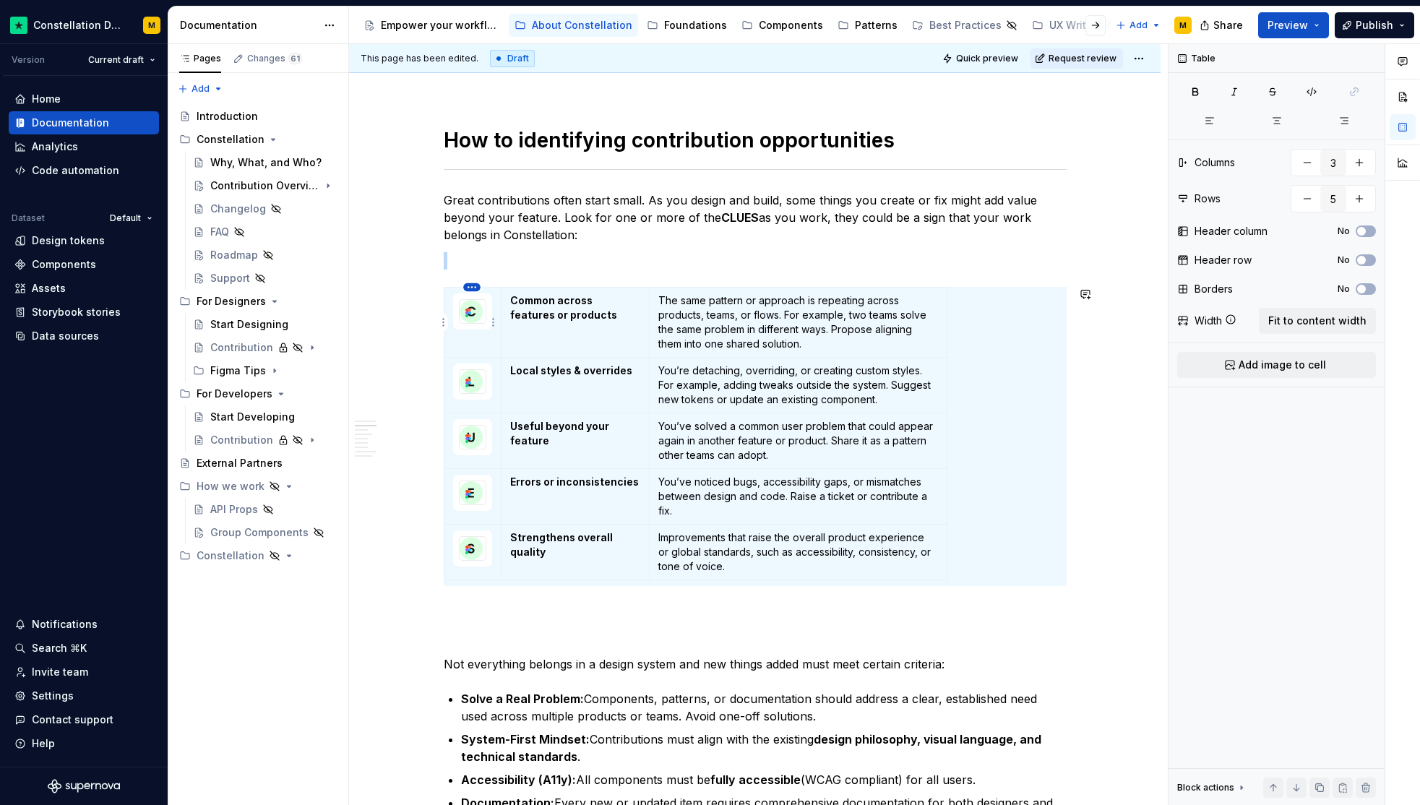
click at [476, 283] on html "Constellation Design System M Version Current draft Home Documentation Analytic…" at bounding box center [710, 402] width 1420 height 805
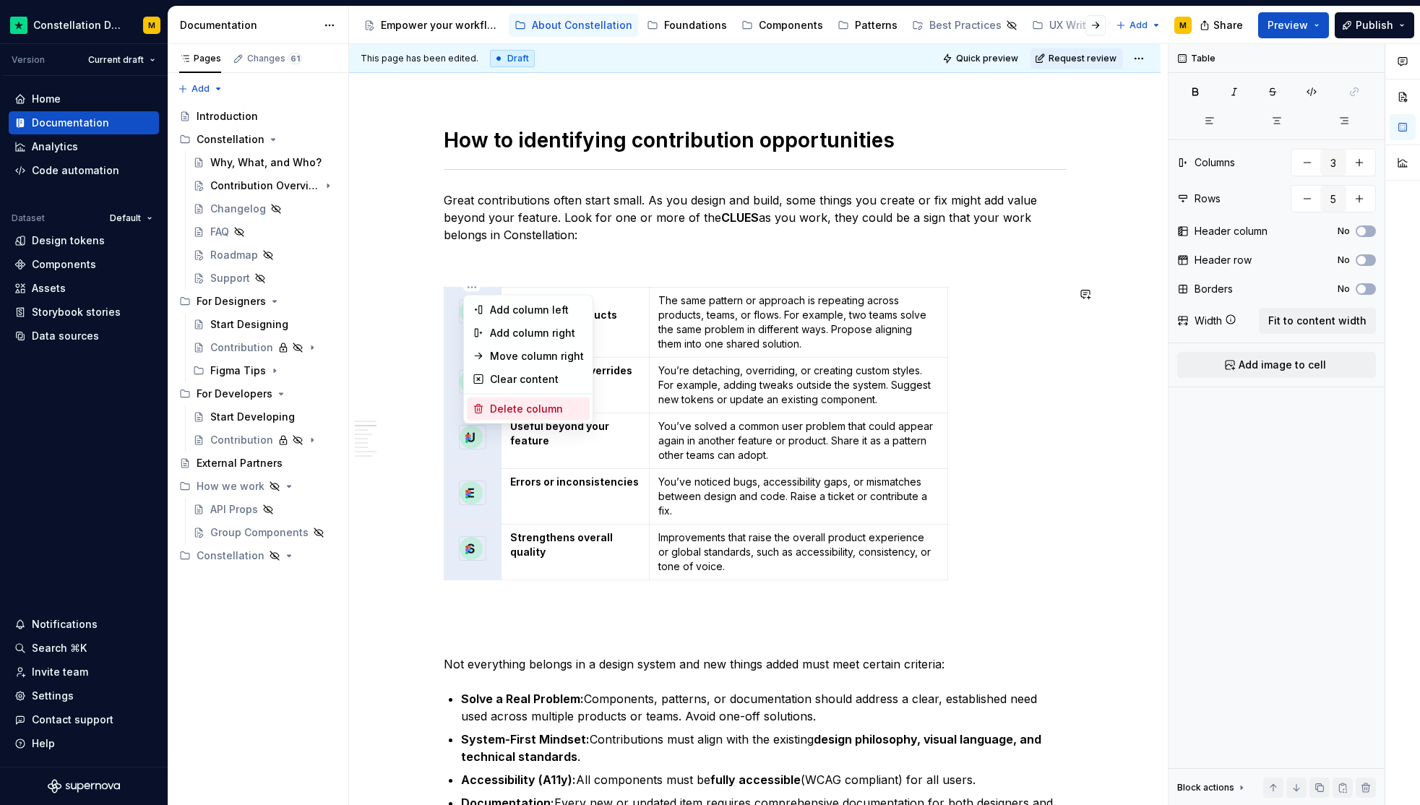
click at [519, 403] on div "Delete column" at bounding box center [537, 409] width 94 height 14
type input "2"
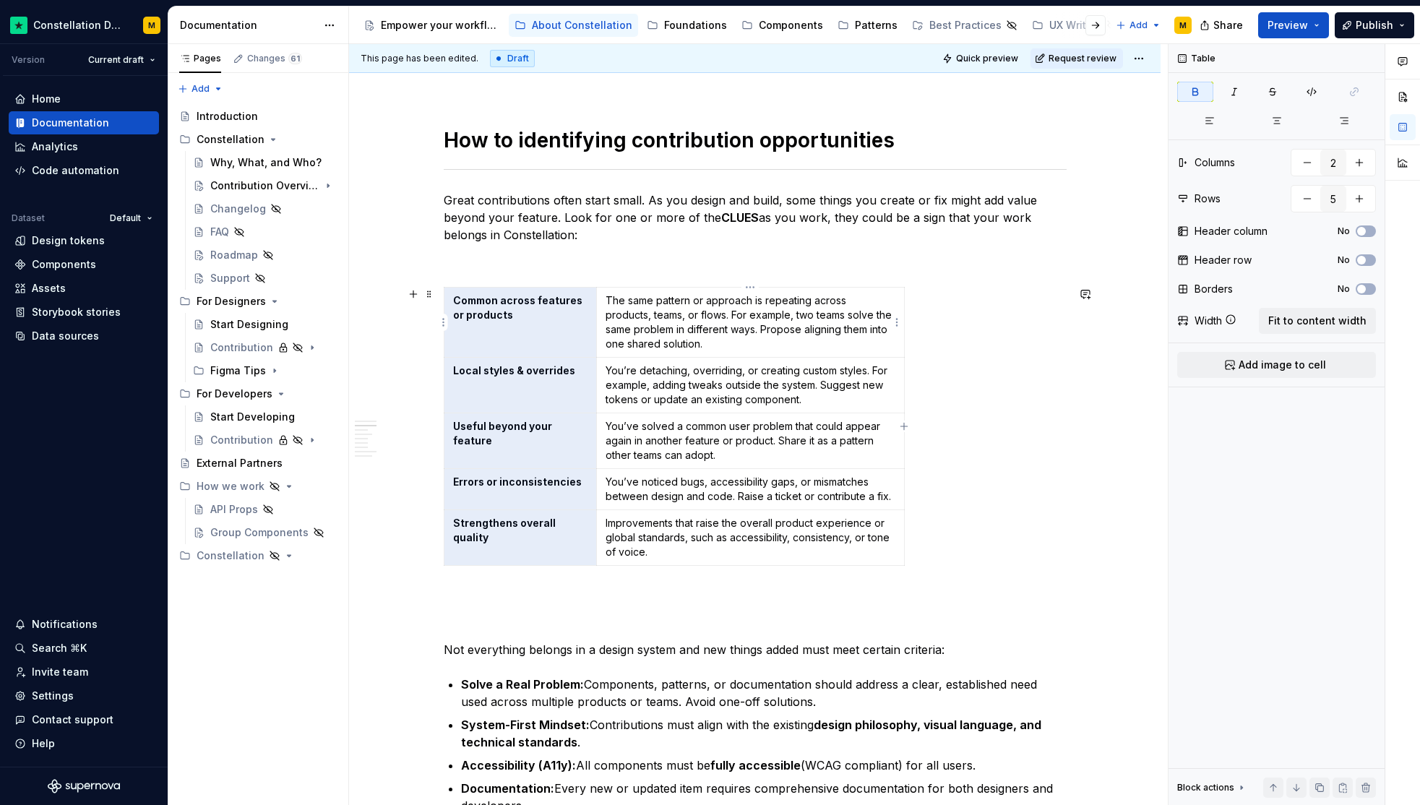
click at [664, 319] on p "The same pattern or approach is repeating across products, teams, or flows. For…" at bounding box center [751, 322] width 290 height 58
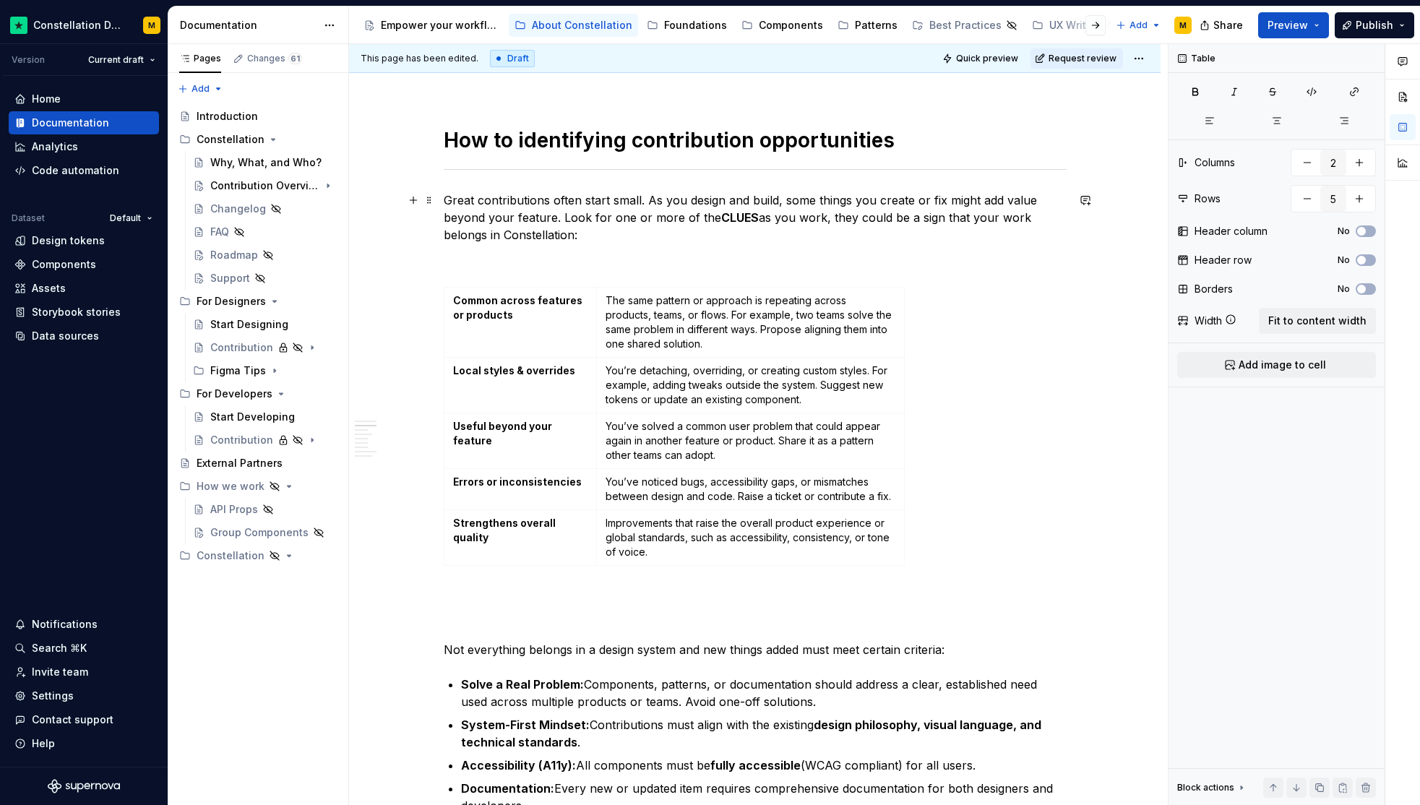
click at [728, 216] on strong "CLUES" at bounding box center [740, 217] width 38 height 14
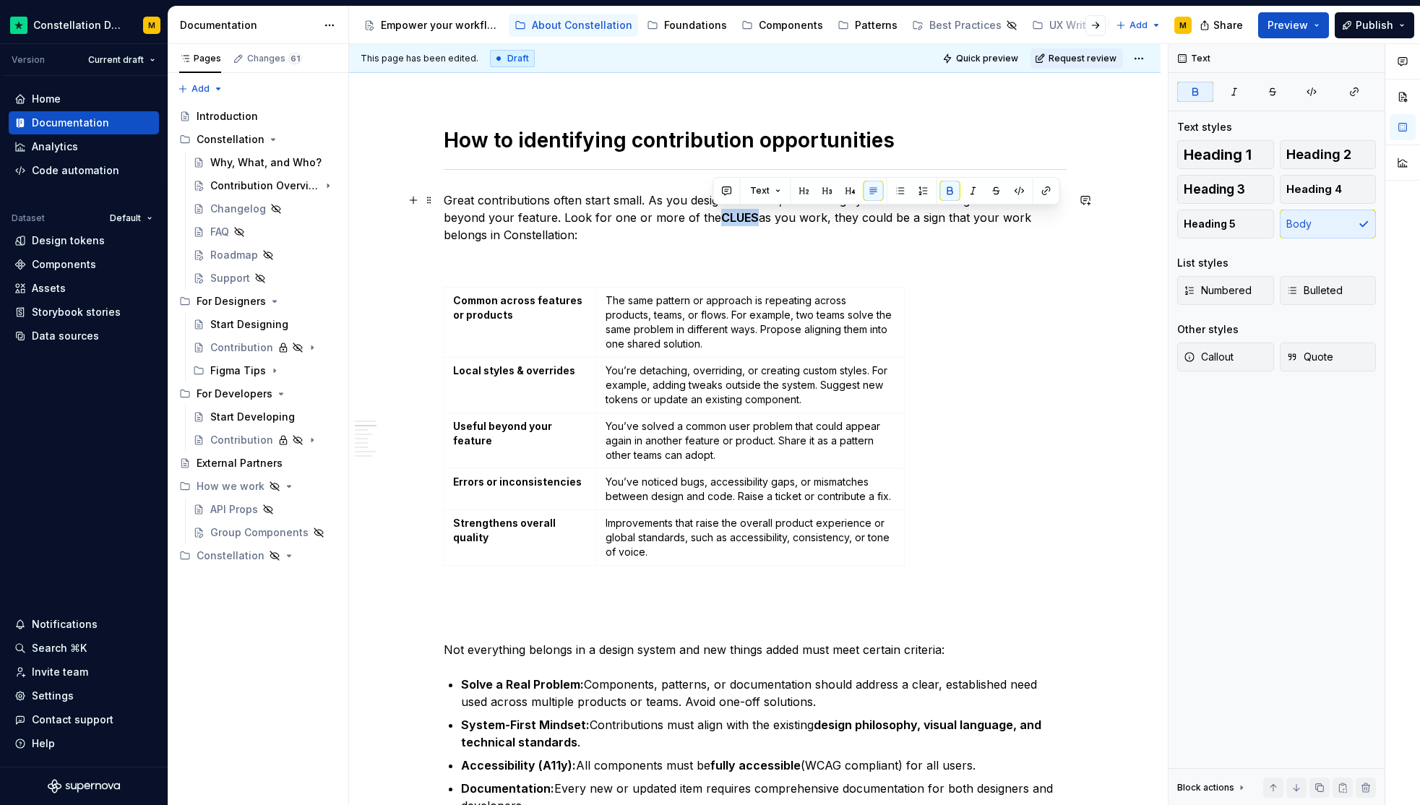
click at [728, 216] on strong "CLUES" at bounding box center [740, 217] width 38 height 14
click at [723, 237] on p "Great contributions often start small. As you design and build, some things you…" at bounding box center [755, 217] width 623 height 52
click at [620, 262] on p at bounding box center [755, 260] width 623 height 17
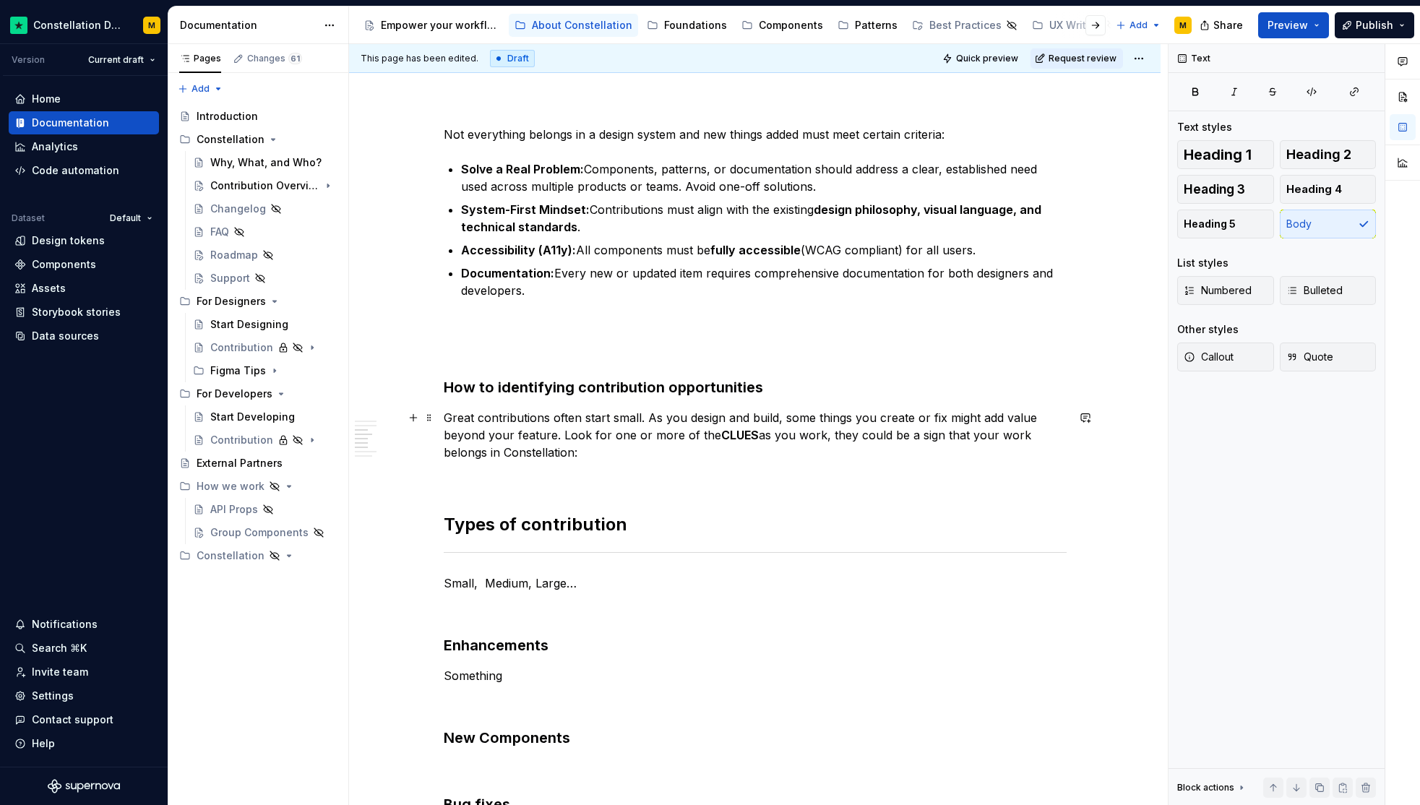
scroll to position [1603, 0]
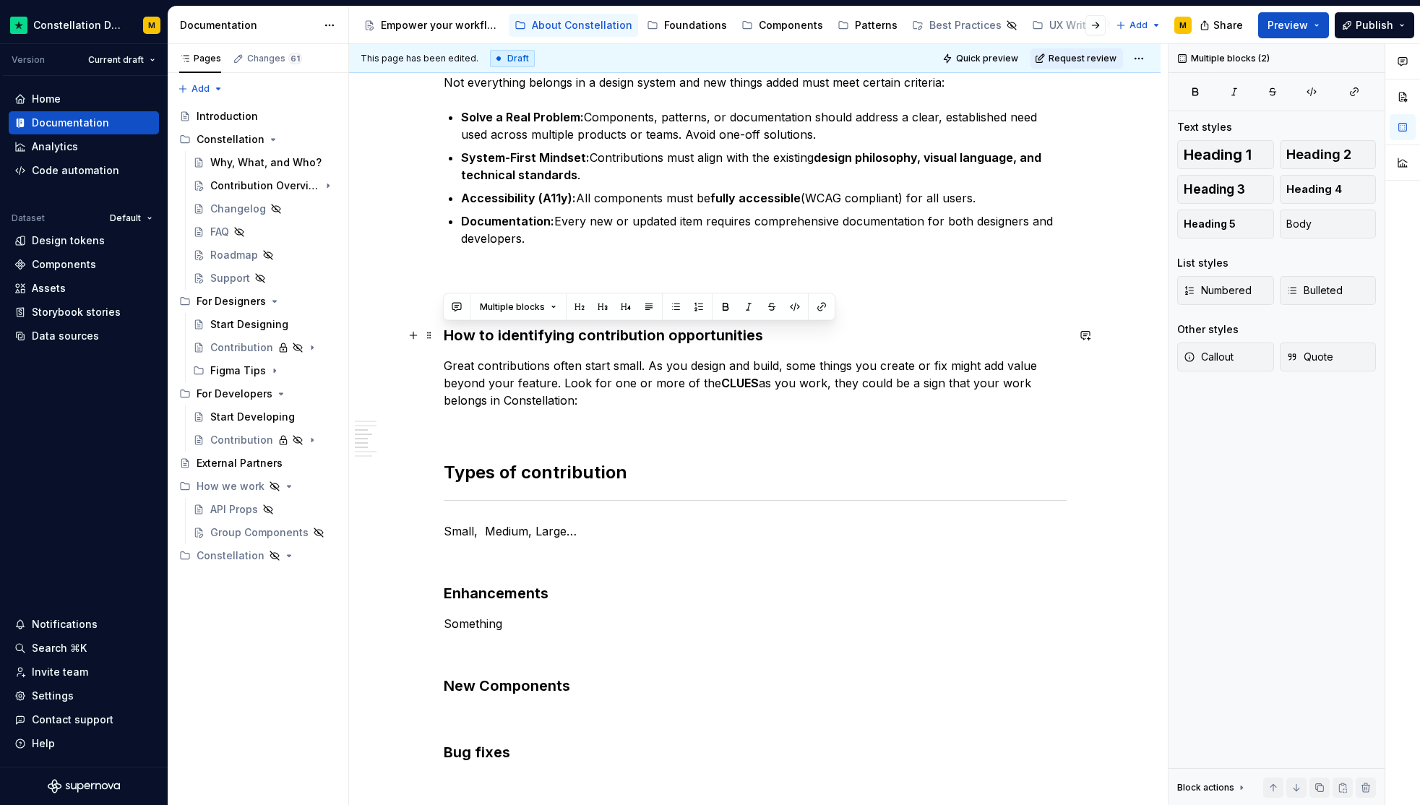
drag, startPoint x: 597, startPoint y: 397, endPoint x: 442, endPoint y: 328, distance: 169.8
click at [442, 328] on div "**********" at bounding box center [754, 532] width 811 height 3770
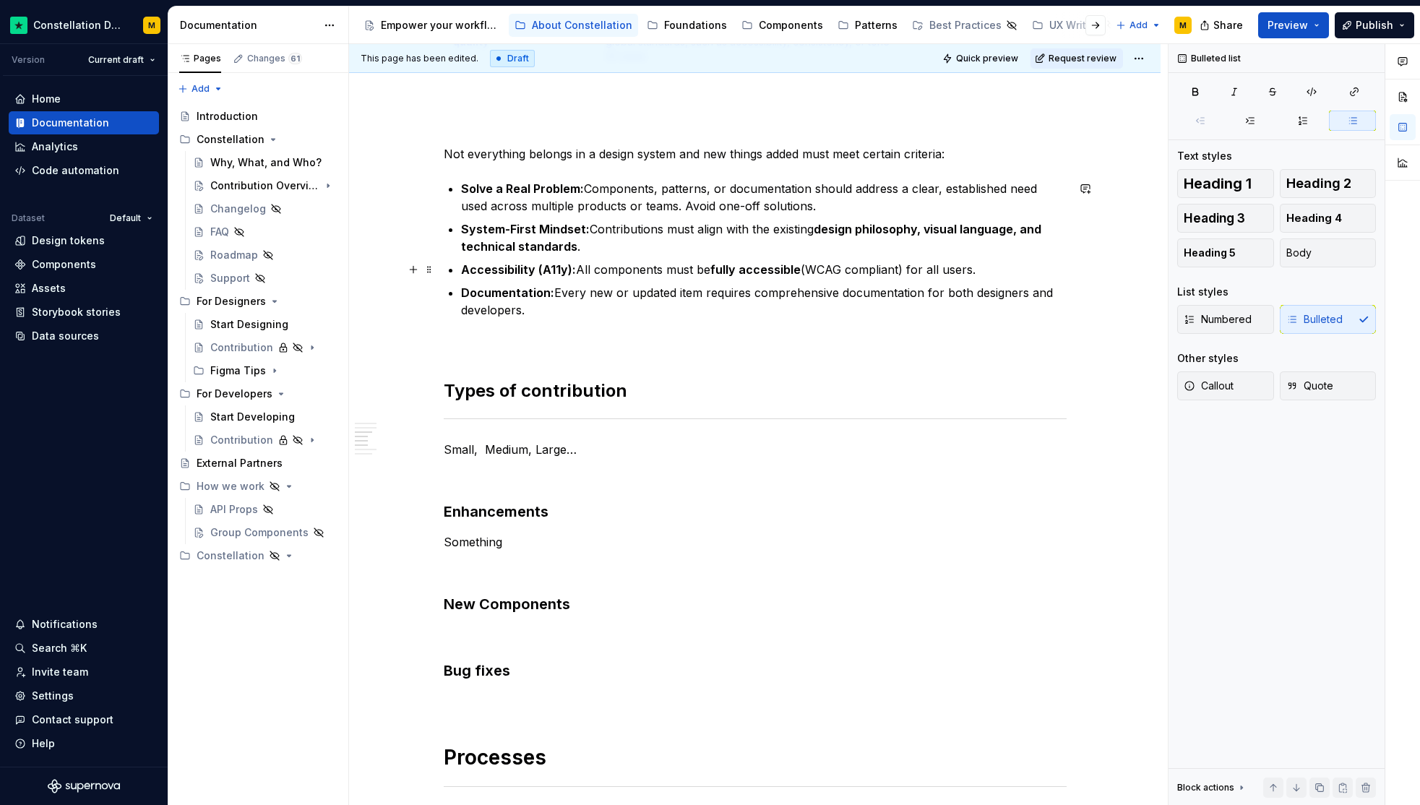
scroll to position [1330, 0]
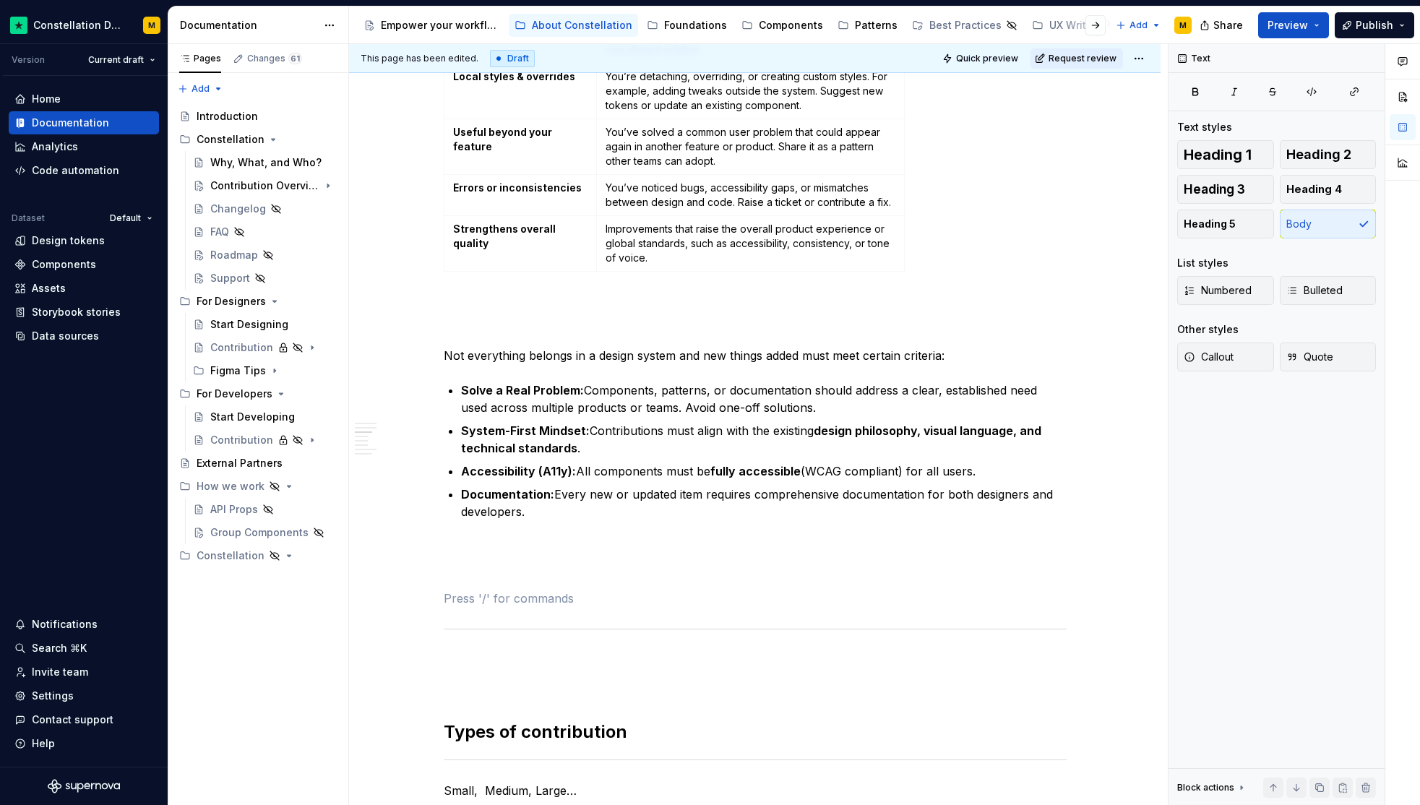
click at [995, 46] on div "This page has been edited. Draft Quick preview Request review" at bounding box center [754, 58] width 811 height 29
click at [994, 49] on button "Quick preview" at bounding box center [981, 58] width 87 height 20
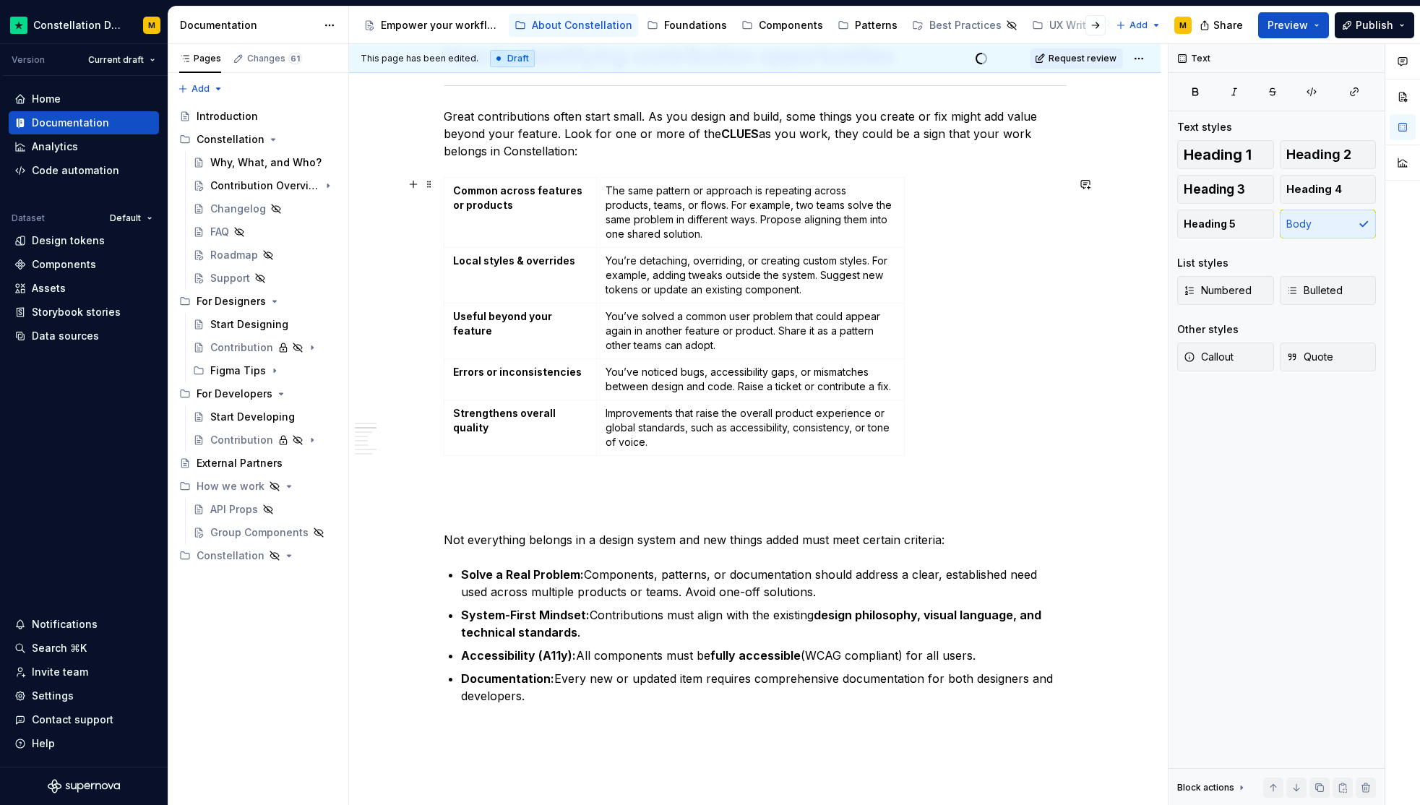
scroll to position [857, 0]
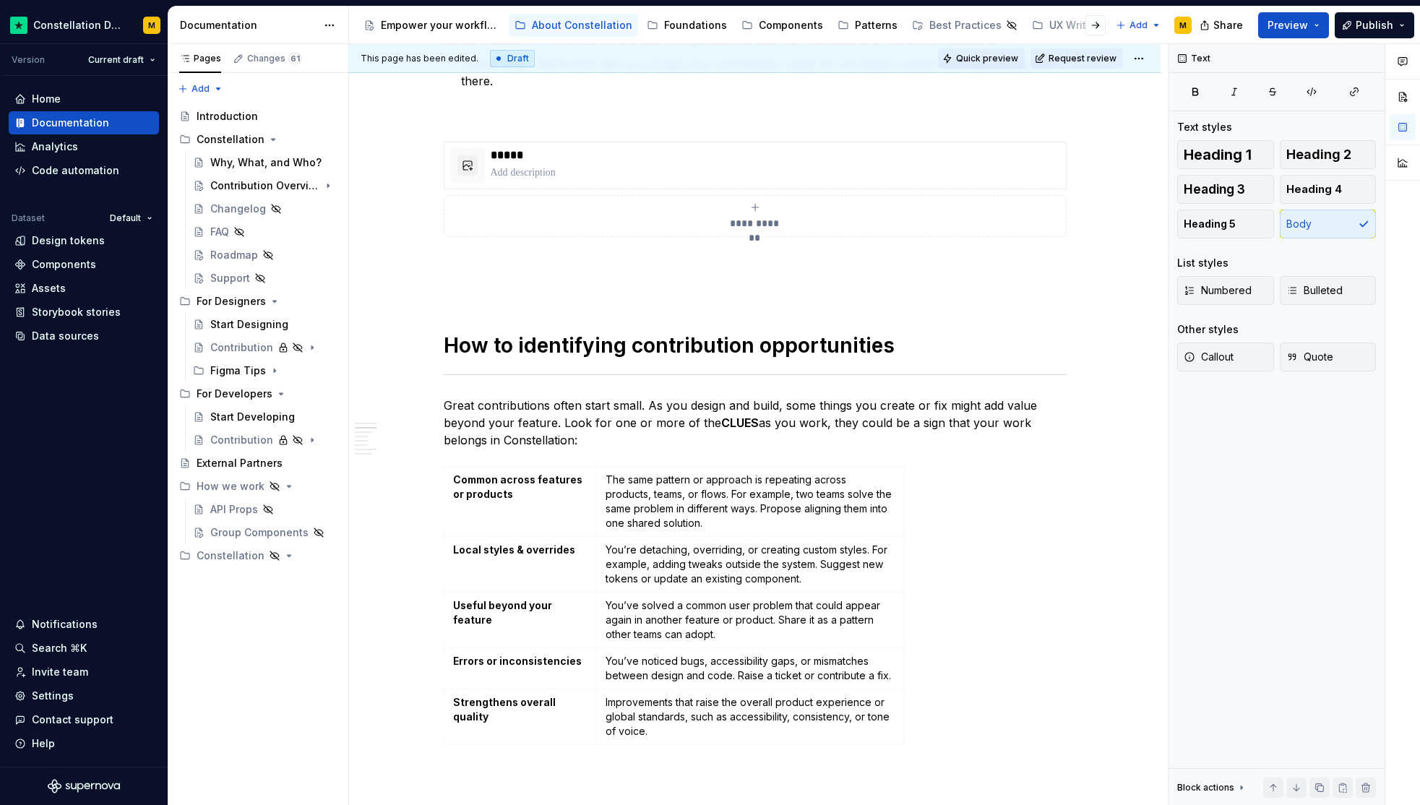
click at [998, 57] on span "Quick preview" at bounding box center [987, 59] width 62 height 12
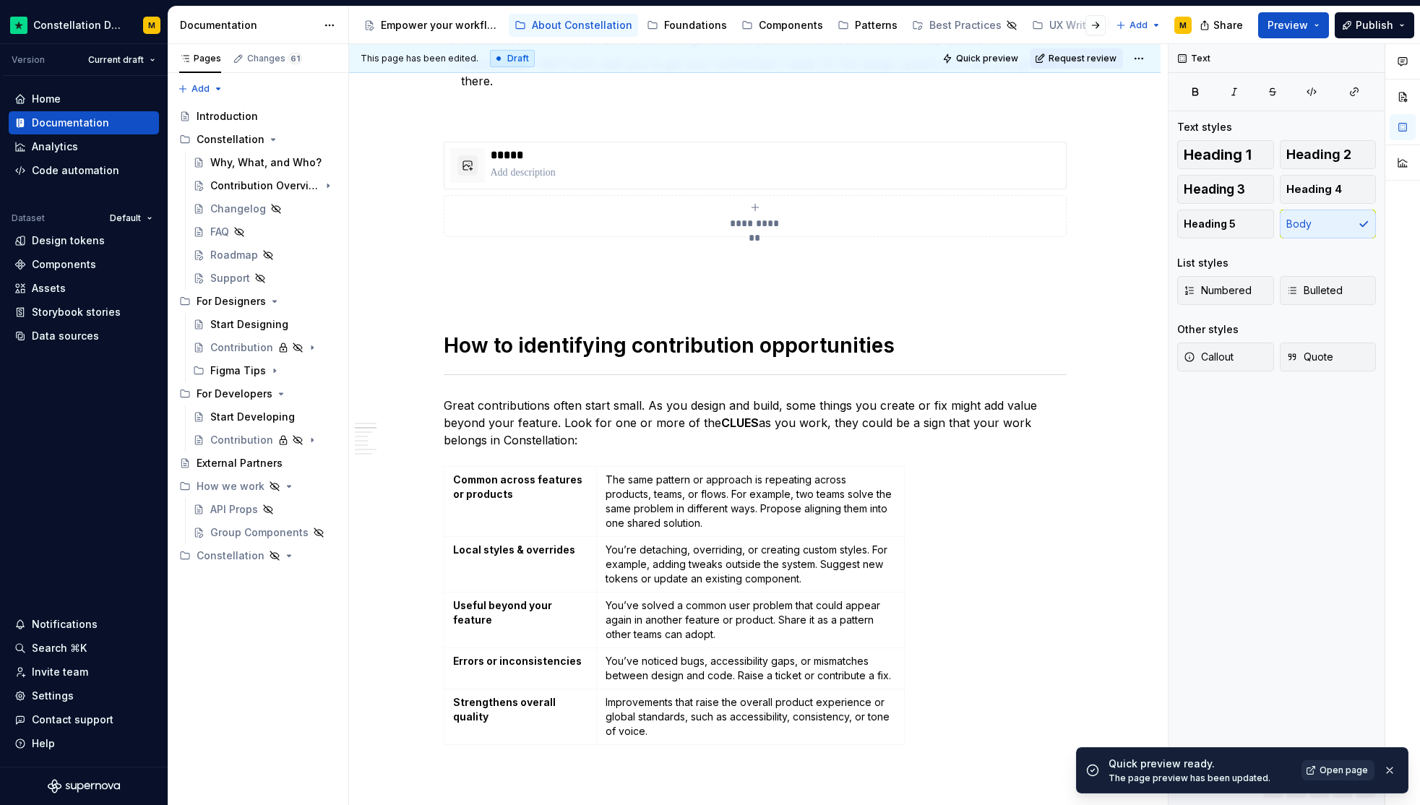
click at [1325, 767] on span "Open page" at bounding box center [1343, 771] width 48 height 12
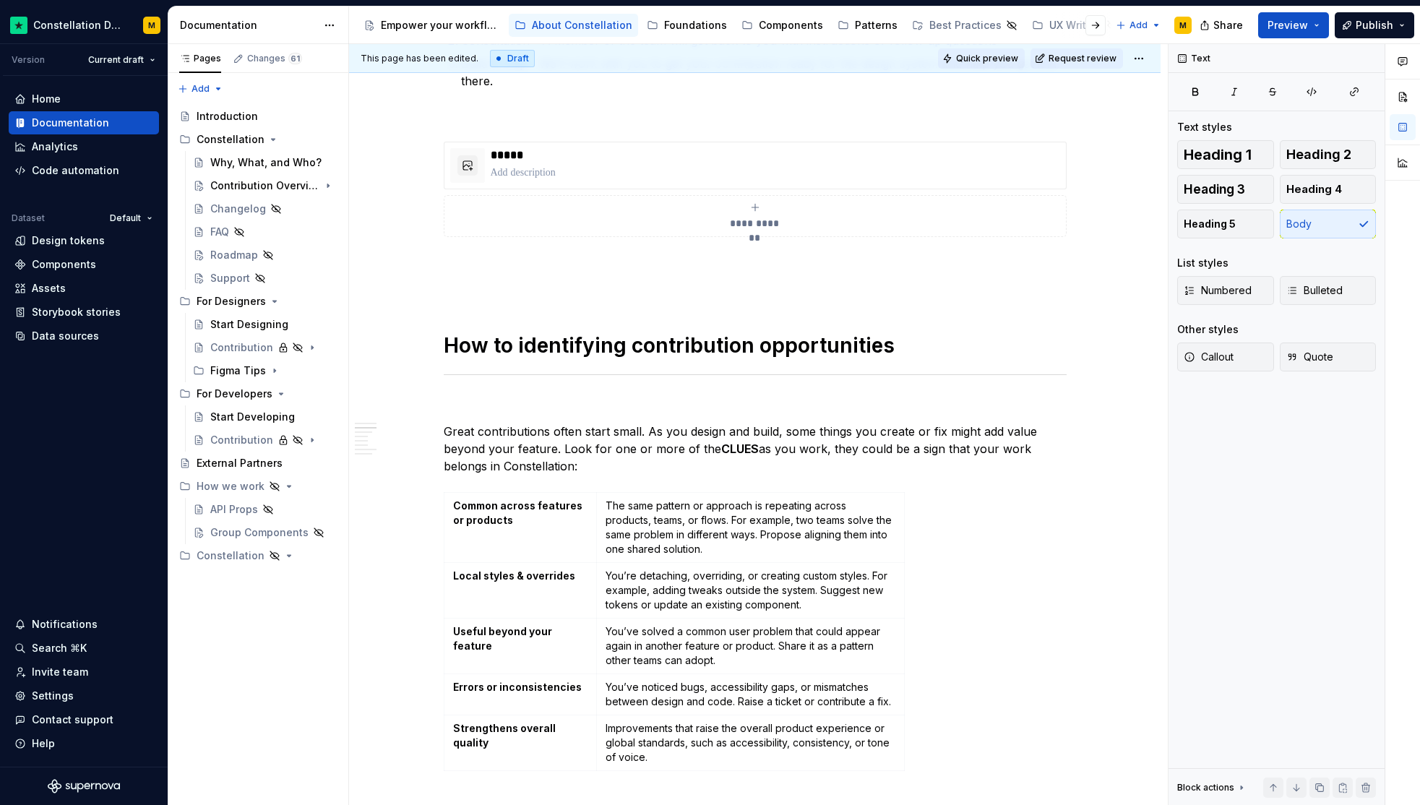
click at [964, 53] on span "Quick preview" at bounding box center [987, 59] width 62 height 12
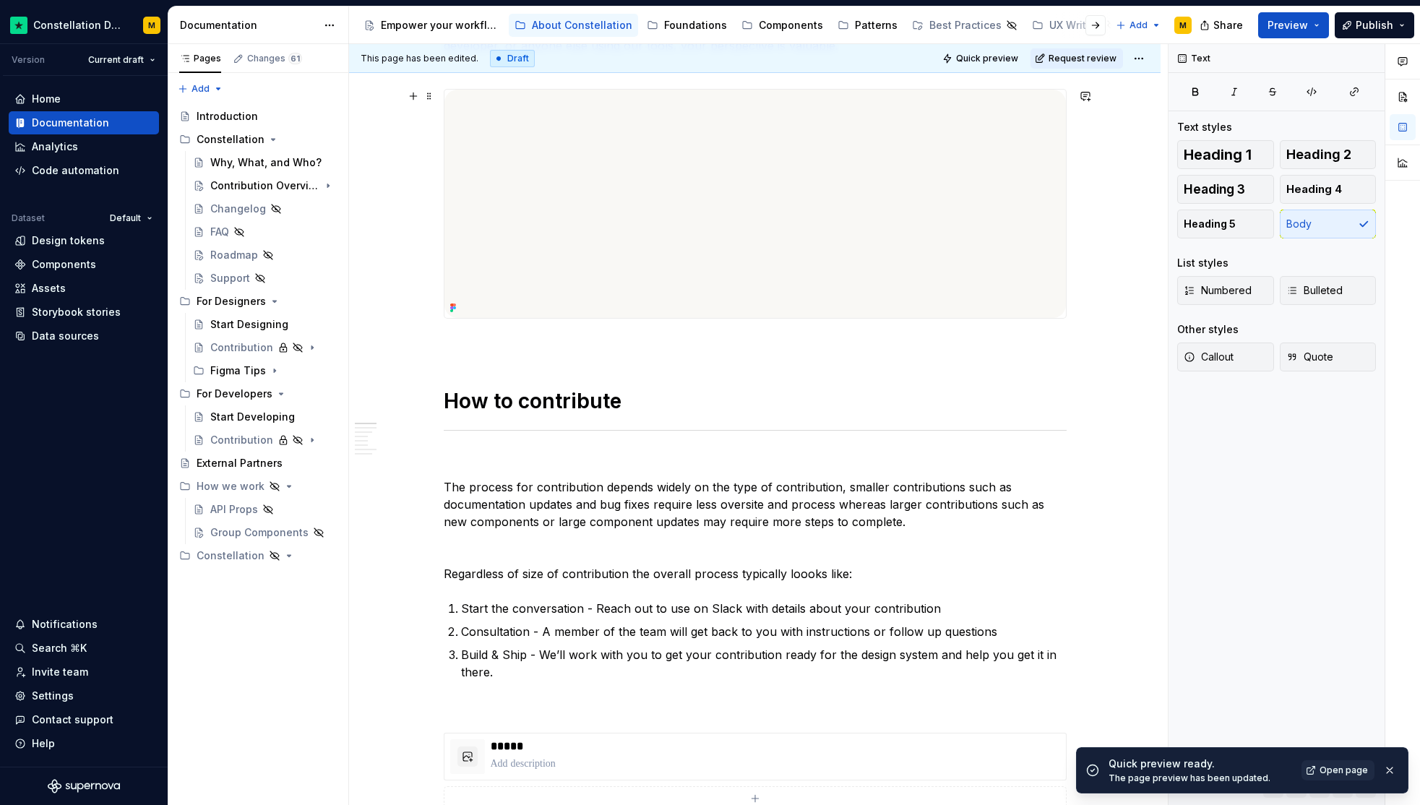
scroll to position [0, 0]
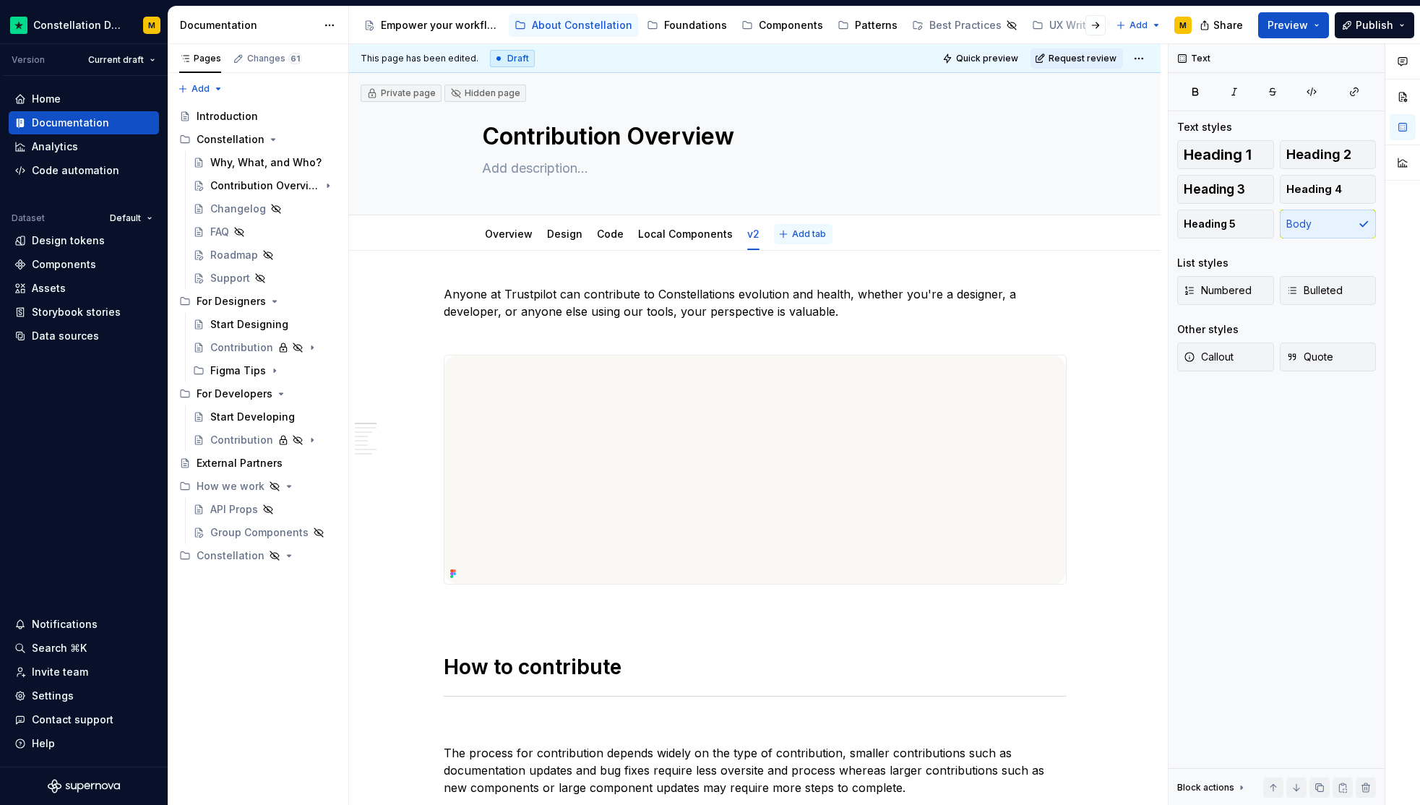
click at [792, 236] on span "Add tab" at bounding box center [809, 234] width 34 height 12
type textarea "*"
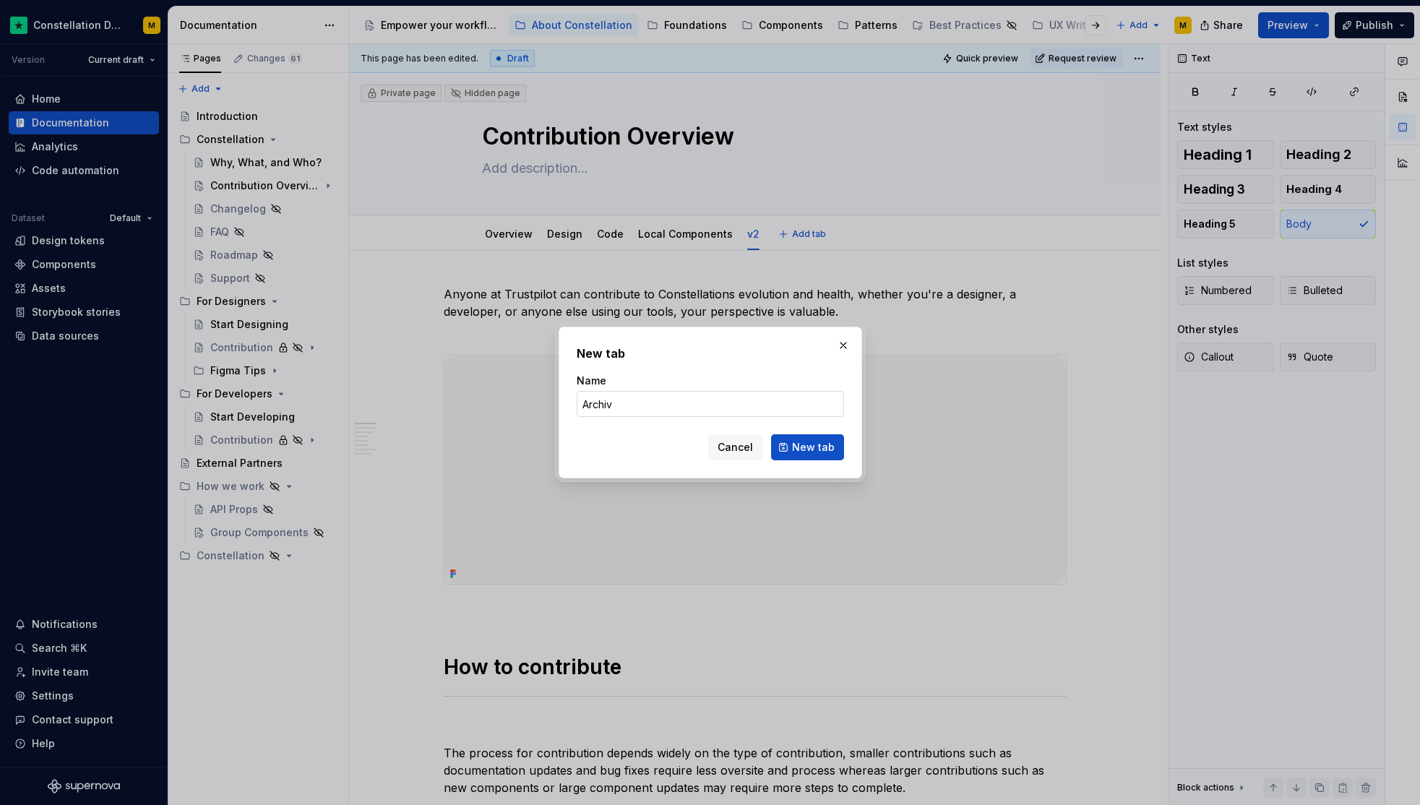
type input "Archive"
click button "New tab" at bounding box center [807, 447] width 73 height 26
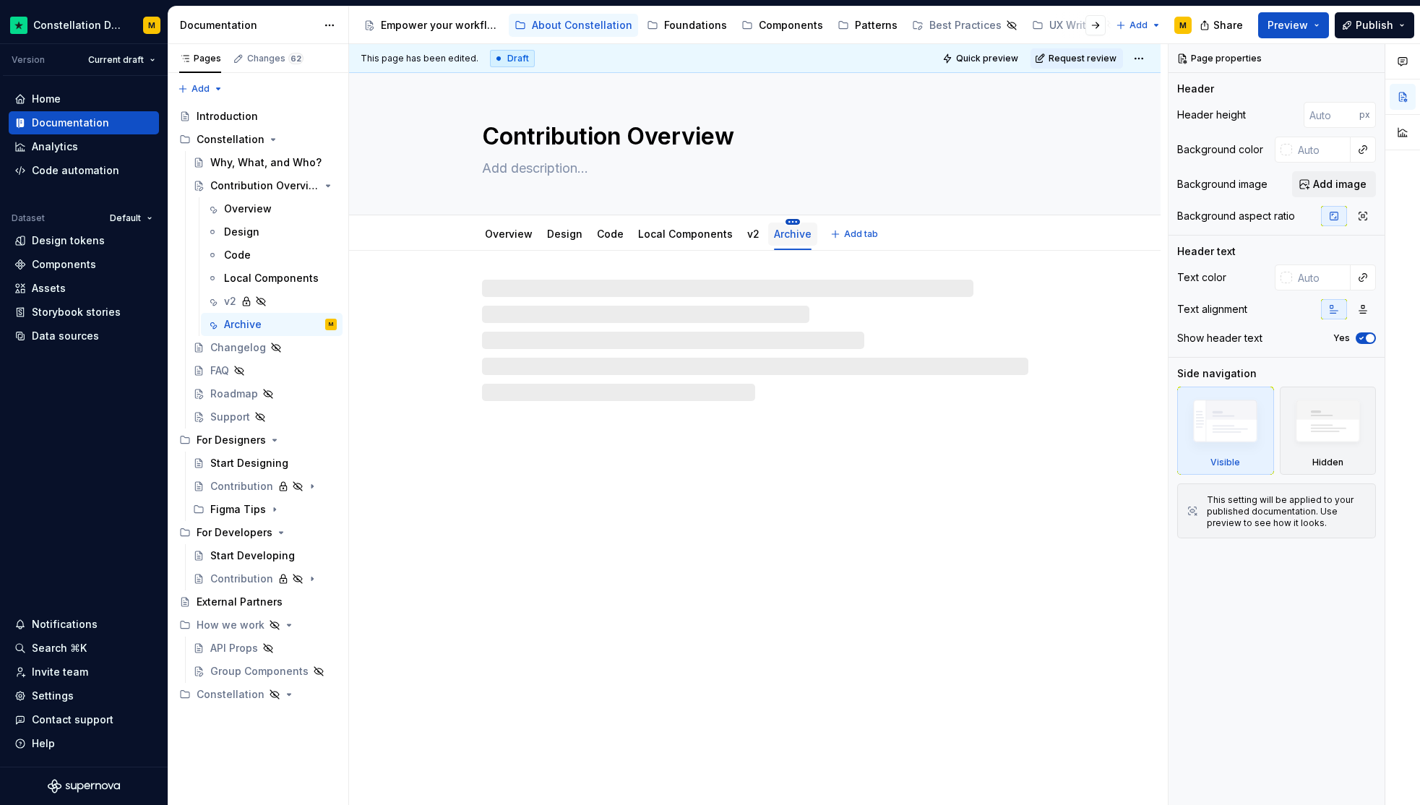
click at [785, 222] on html "Constellation Design System M Version Current draft Home Documentation Analytic…" at bounding box center [710, 402] width 1420 height 805
click at [815, 295] on div "Hide tab" at bounding box center [849, 295] width 94 height 14
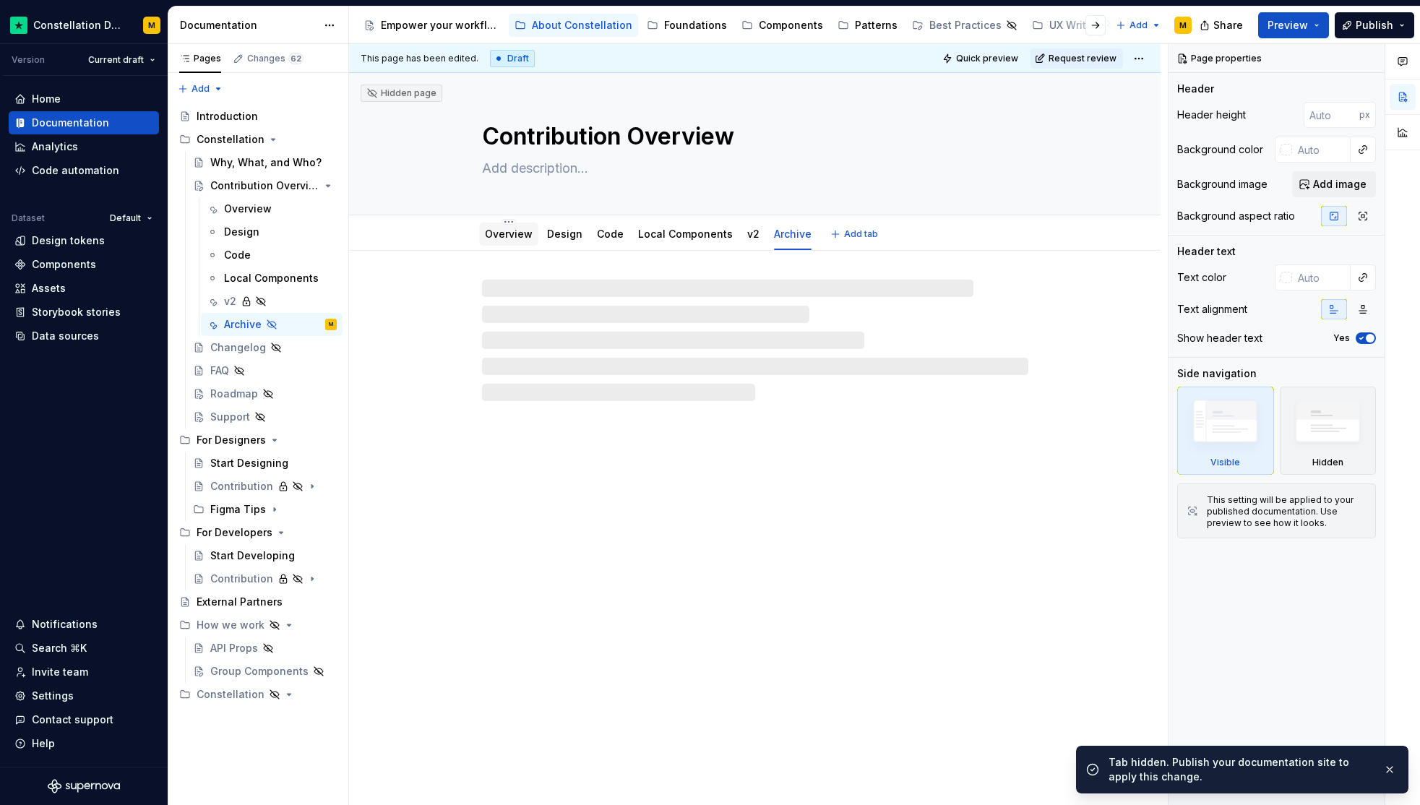
click at [497, 241] on div "Overview" at bounding box center [509, 234] width 48 height 14
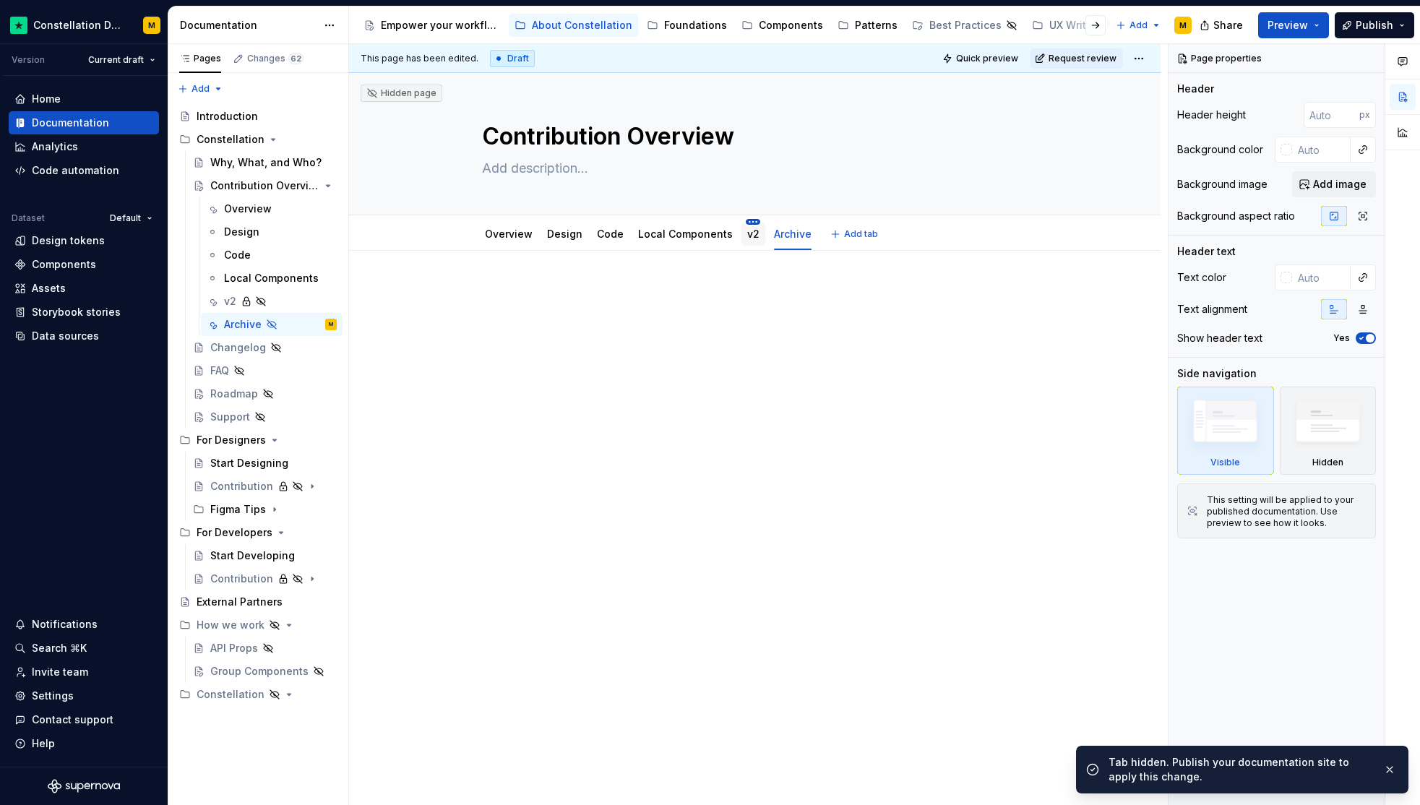
click at [744, 223] on html "Constellation Design System M Version Current draft Home Documentation Analytic…" at bounding box center [710, 402] width 1420 height 805
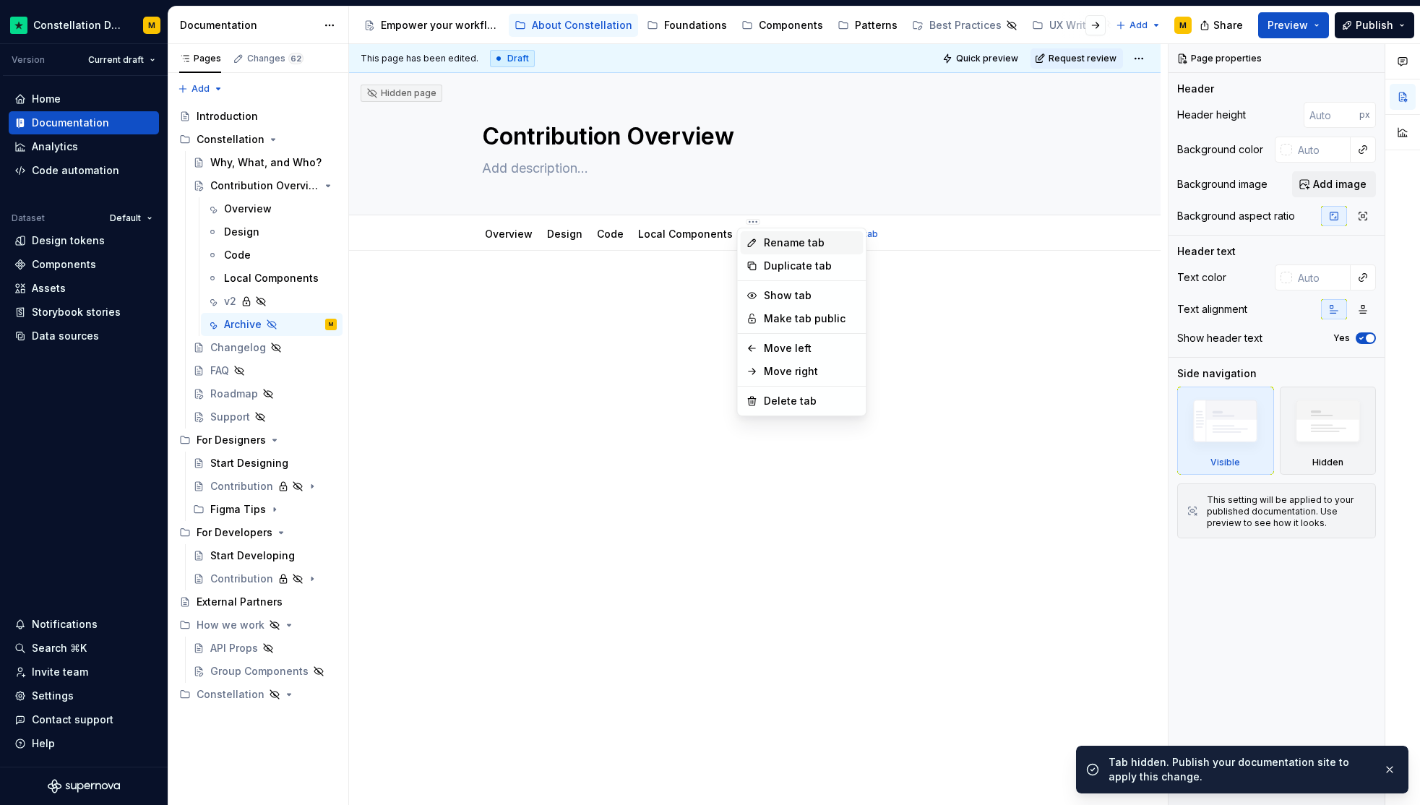
click at [750, 238] on icon at bounding box center [752, 243] width 12 height 12
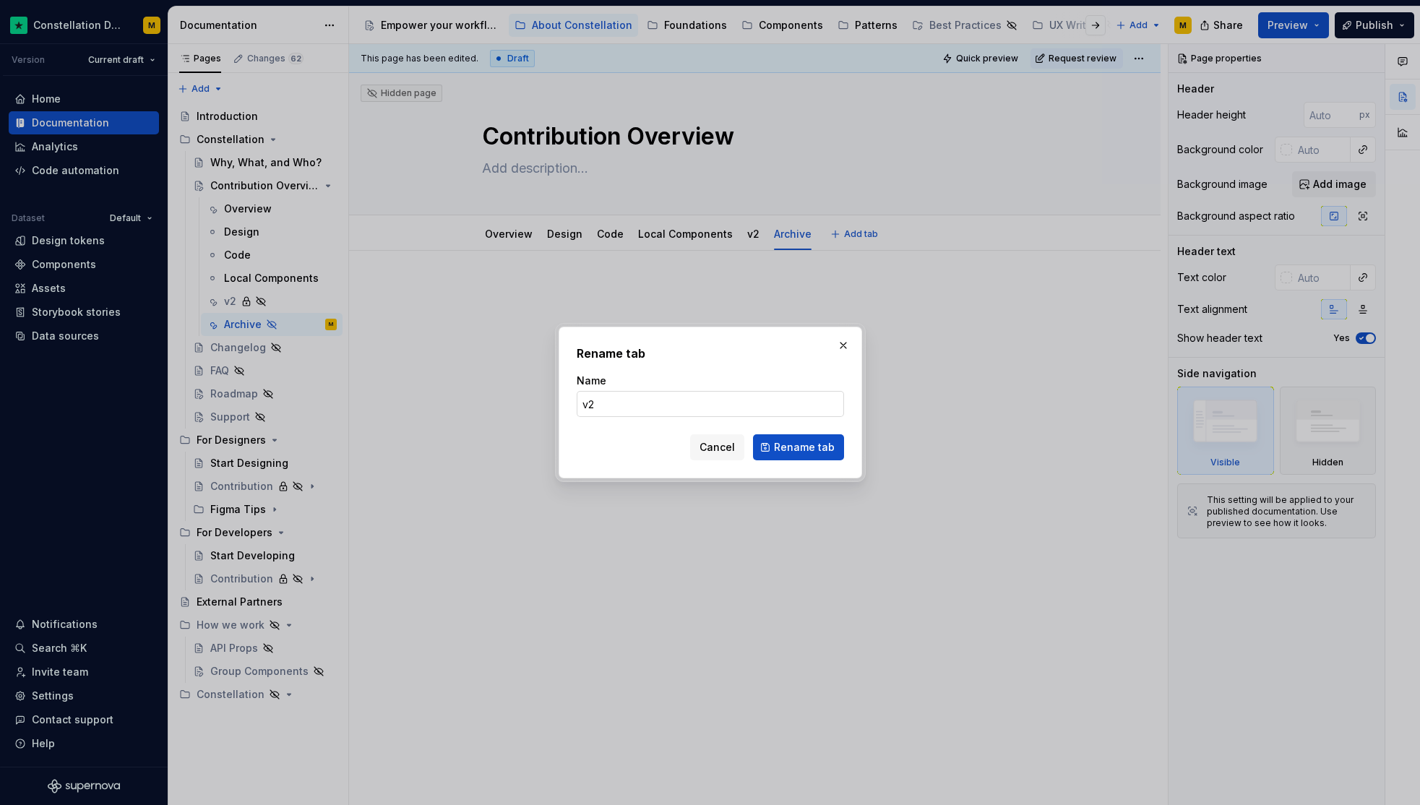
type textarea "*"
click at [676, 408] on input "v2" at bounding box center [710, 404] width 267 height 26
type input "WIP"
click button "Rename tab" at bounding box center [798, 447] width 91 height 26
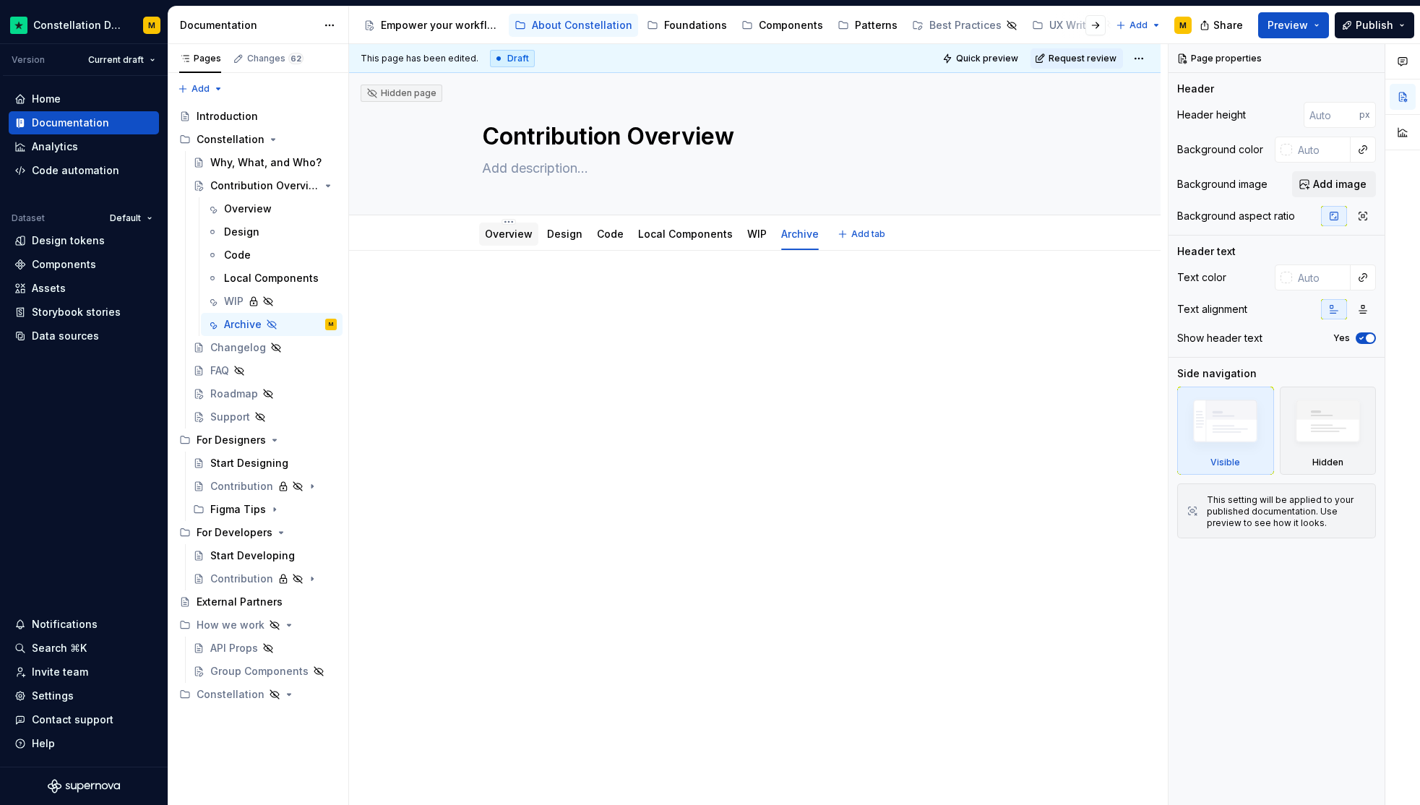
click at [510, 239] on link "Overview" at bounding box center [509, 234] width 48 height 12
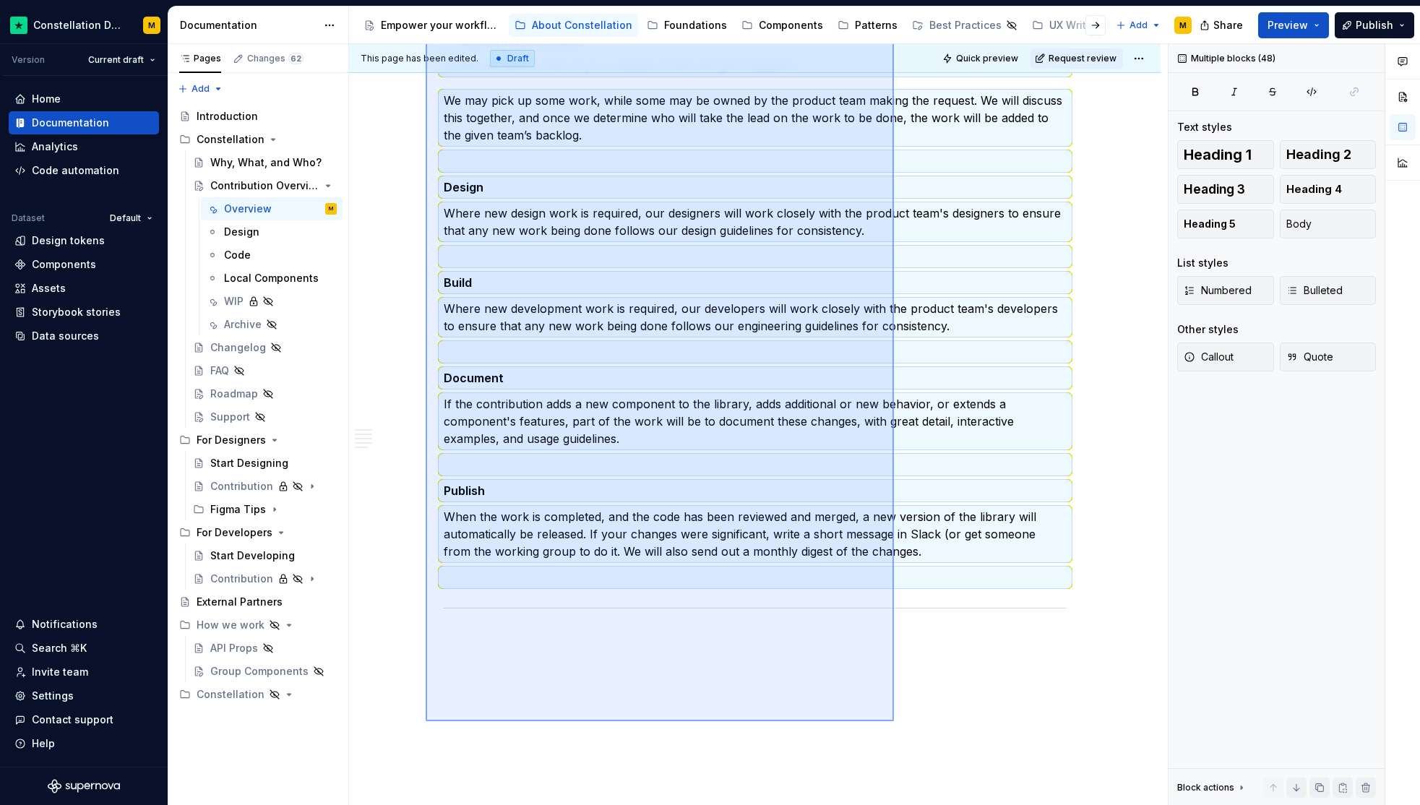
scroll to position [2550, 0]
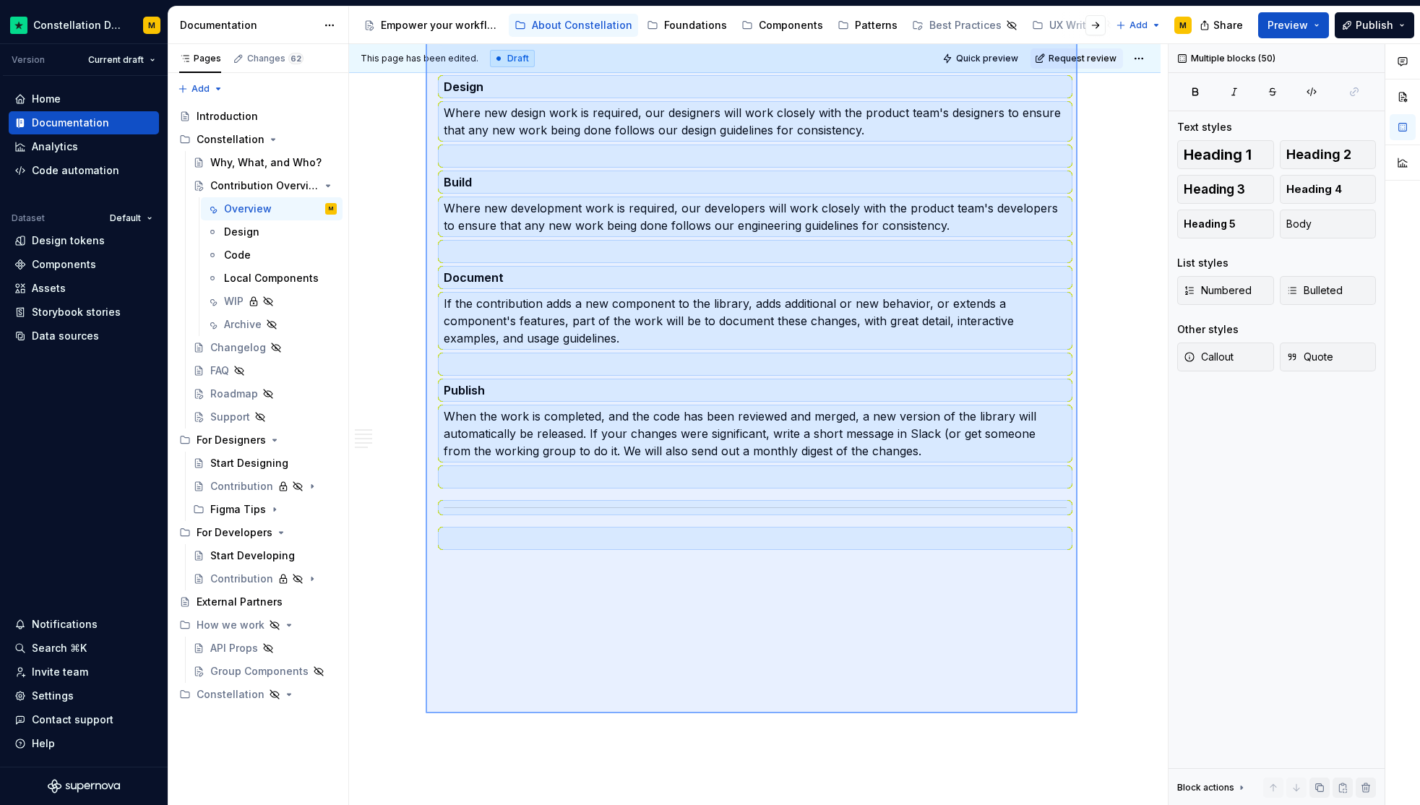
drag, startPoint x: 426, startPoint y: 276, endPoint x: 1077, endPoint y: 713, distance: 784.8
click at [1077, 713] on div "**********" at bounding box center [758, 425] width 819 height 762
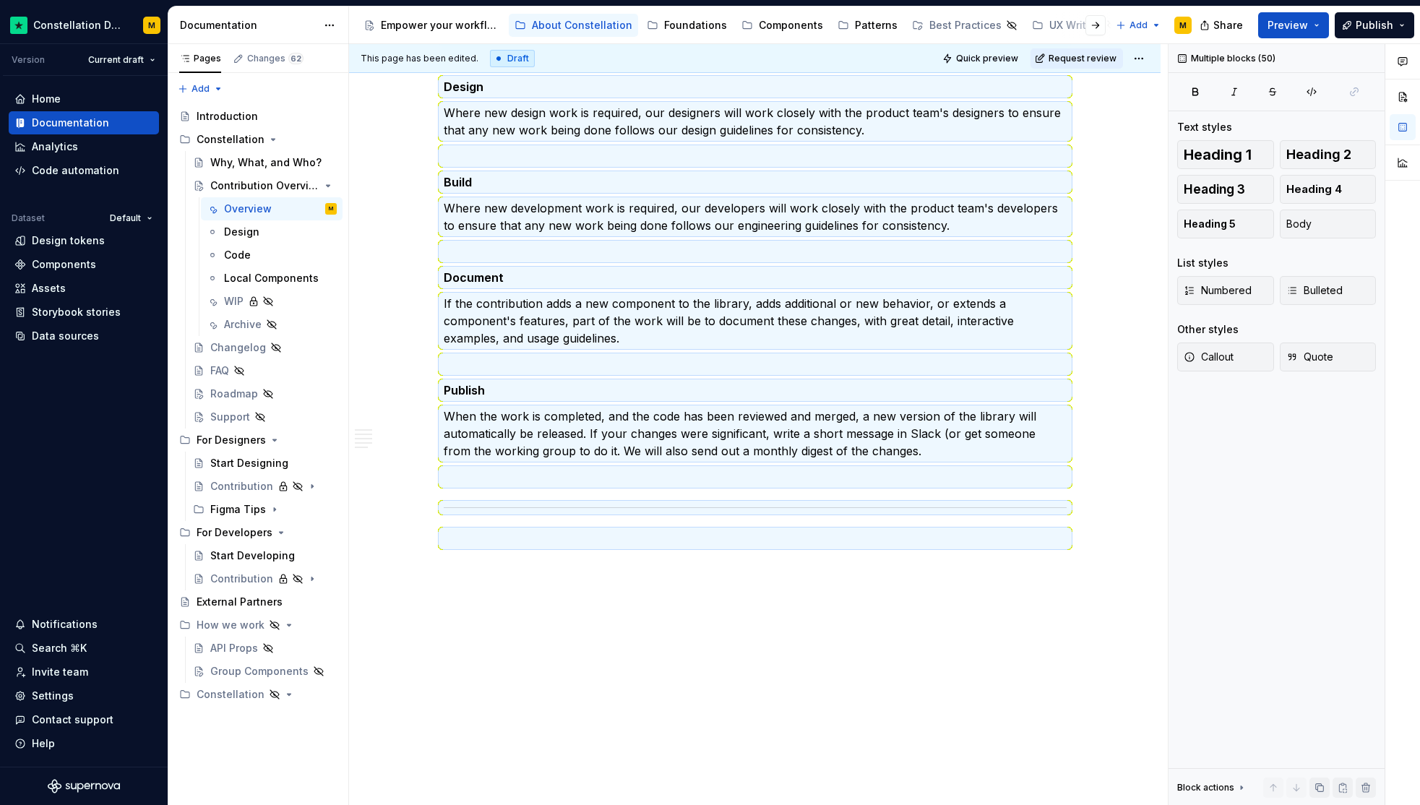
scroll to position [0, 0]
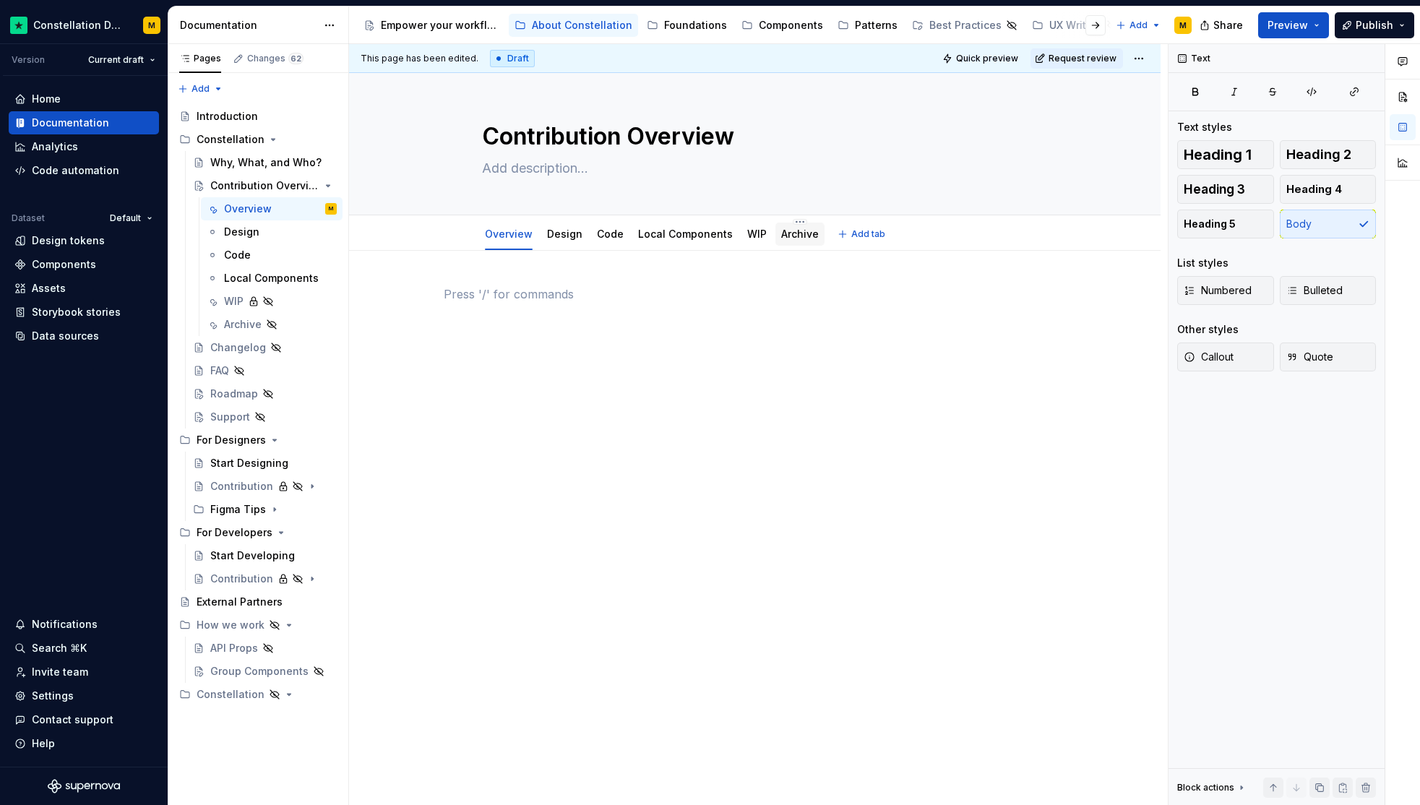
click at [793, 233] on link "Archive" at bounding box center [800, 234] width 38 height 12
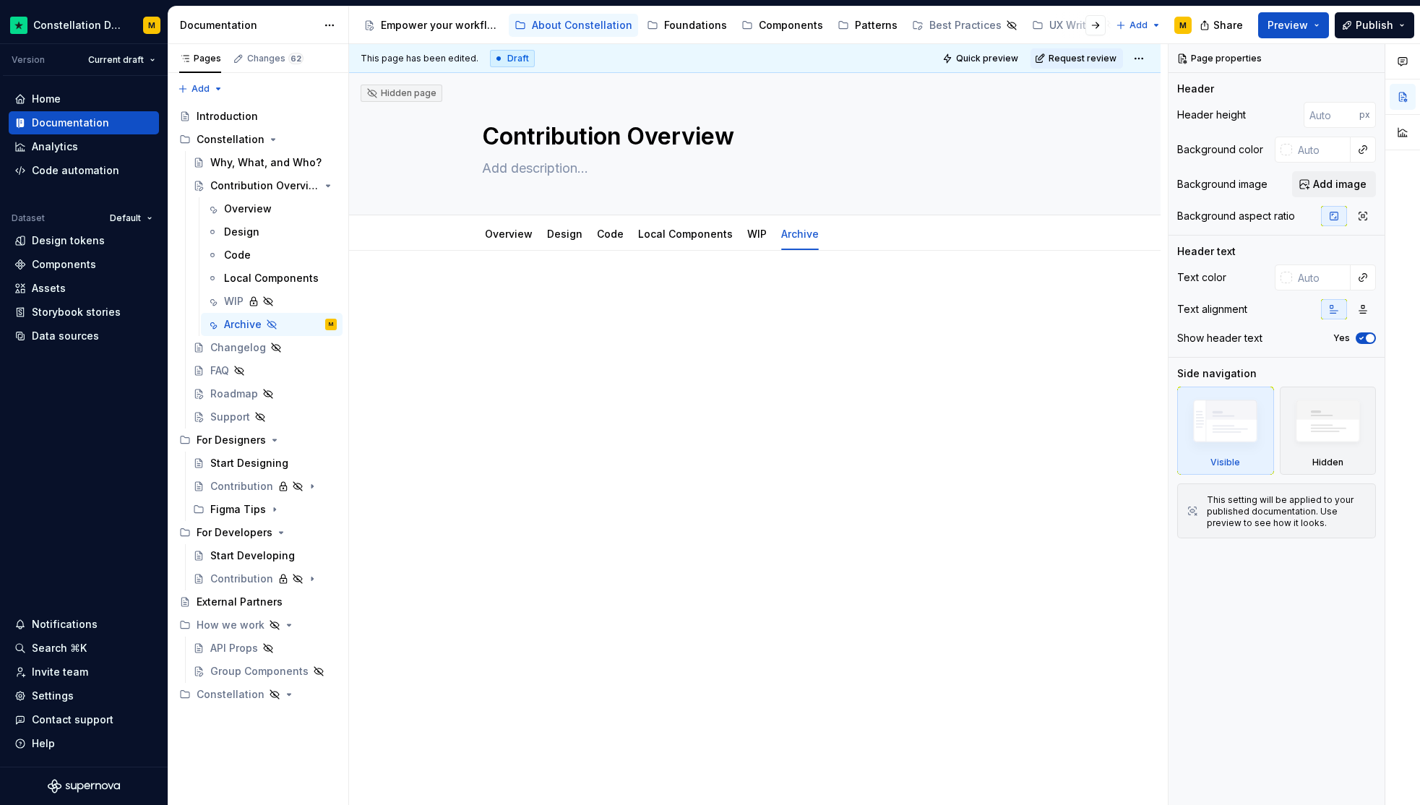
click at [525, 296] on p at bounding box center [755, 293] width 623 height 17
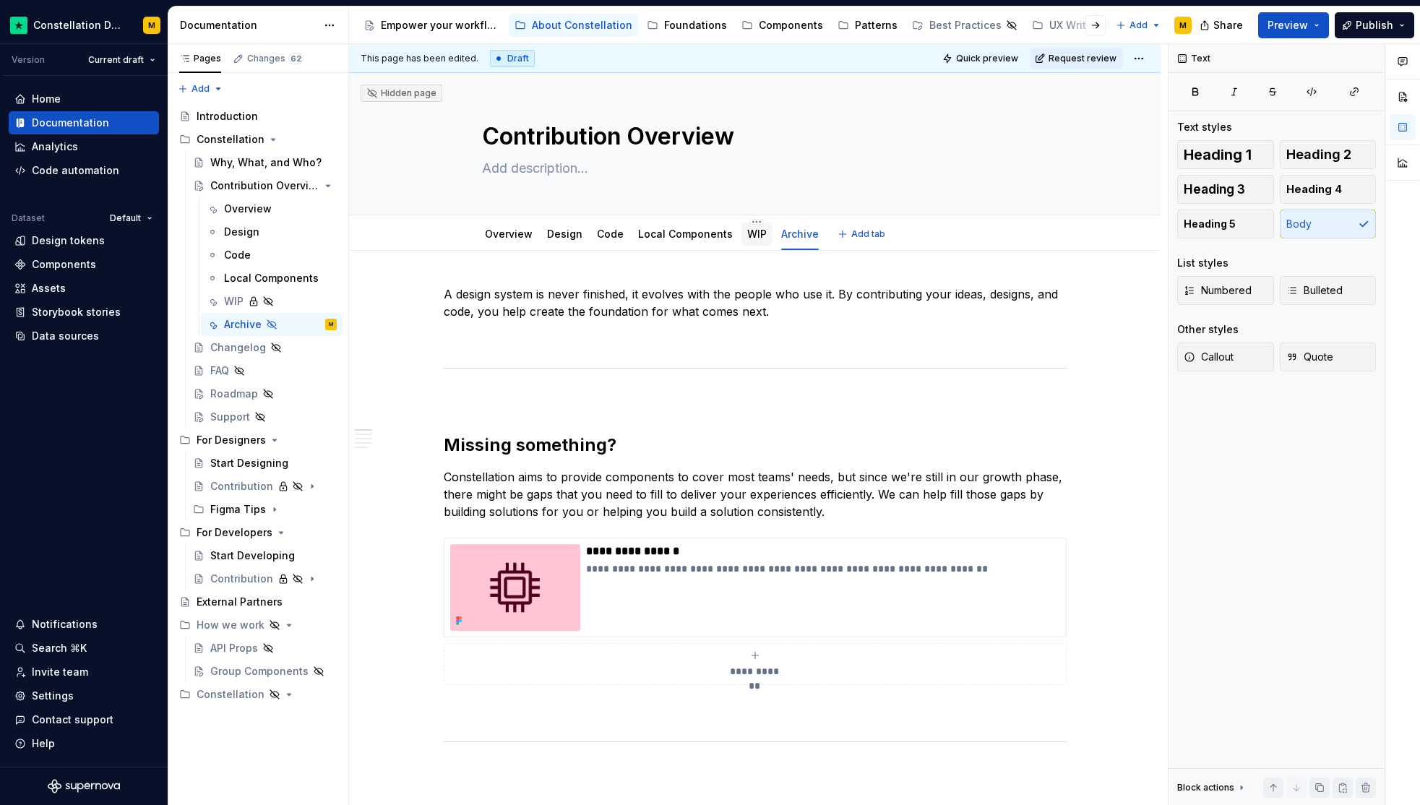
click at [748, 232] on link "WIP" at bounding box center [757, 234] width 20 height 12
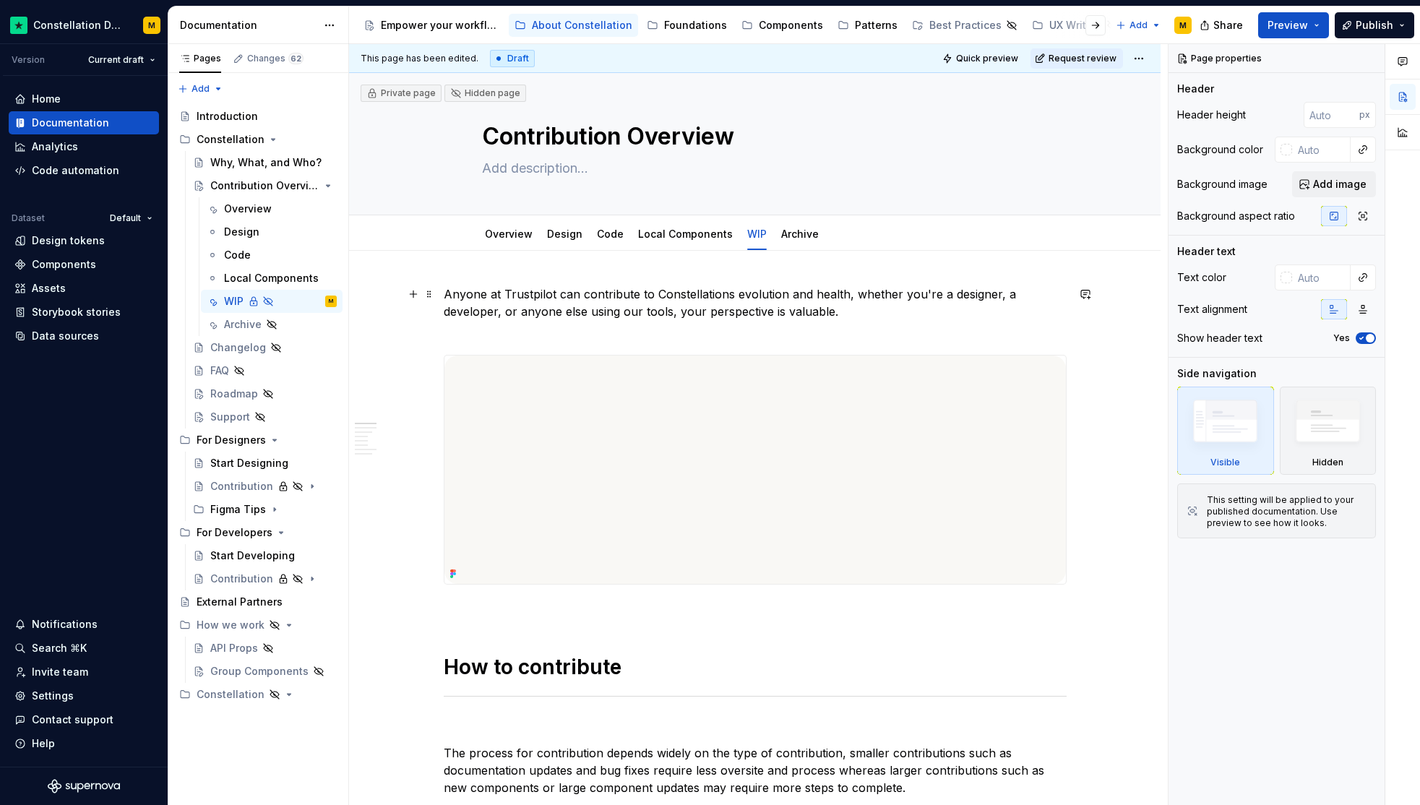
click at [465, 309] on p "Anyone at Trustpilot can contribute to Constellations evolution and health, whe…" at bounding box center [755, 311] width 623 height 52
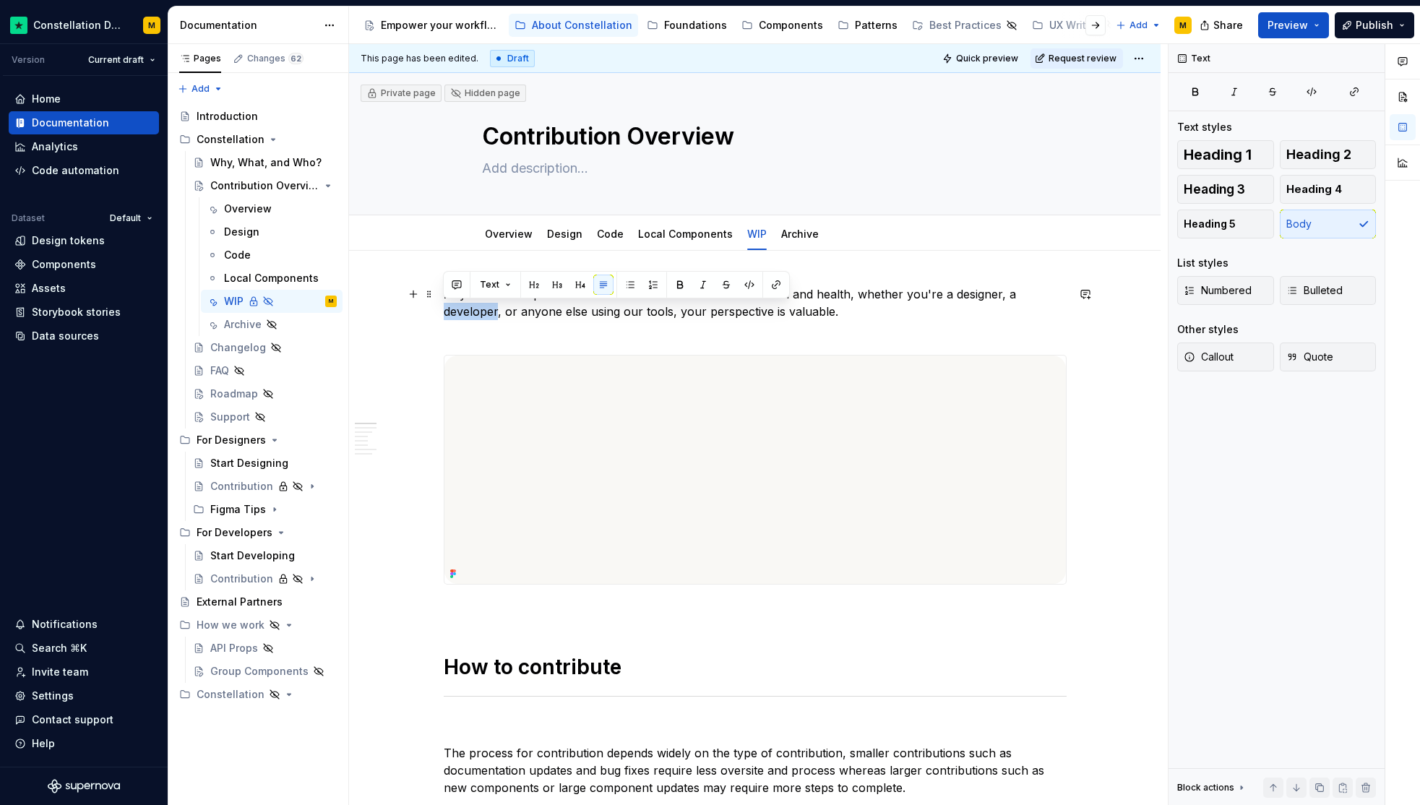
click at [465, 309] on p "Anyone at Trustpilot can contribute to Constellations evolution and health, whe…" at bounding box center [755, 311] width 623 height 52
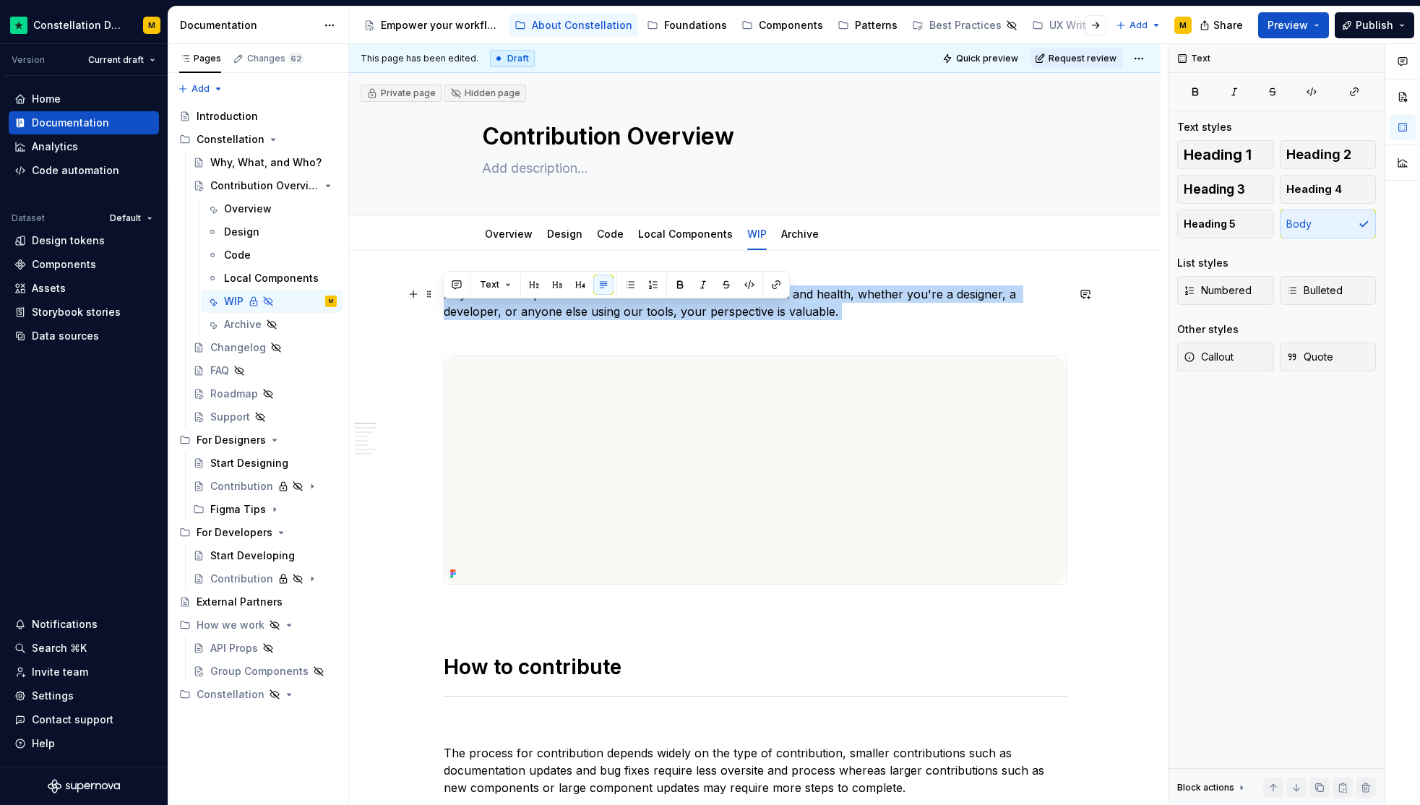
click at [465, 309] on p "Anyone at Trustpilot can contribute to Constellations evolution and health, whe…" at bounding box center [755, 311] width 623 height 52
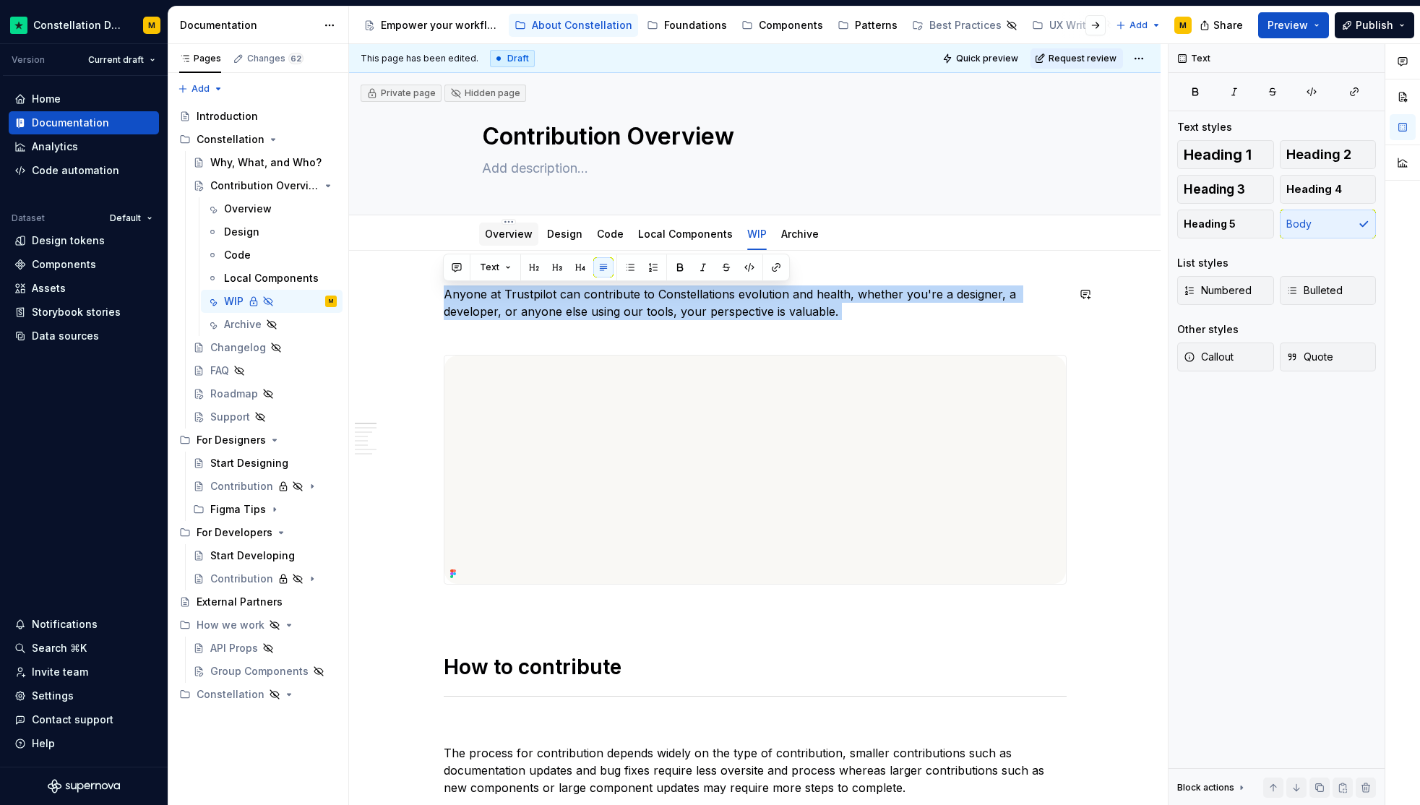
copy p "Anyone at Trustpilot can contribute to Constellations evolution and health, whe…"
click at [444, 324] on p "Anyone at Trustpilot can contribute to Constellations evolution and health, whe…" at bounding box center [755, 311] width 623 height 52
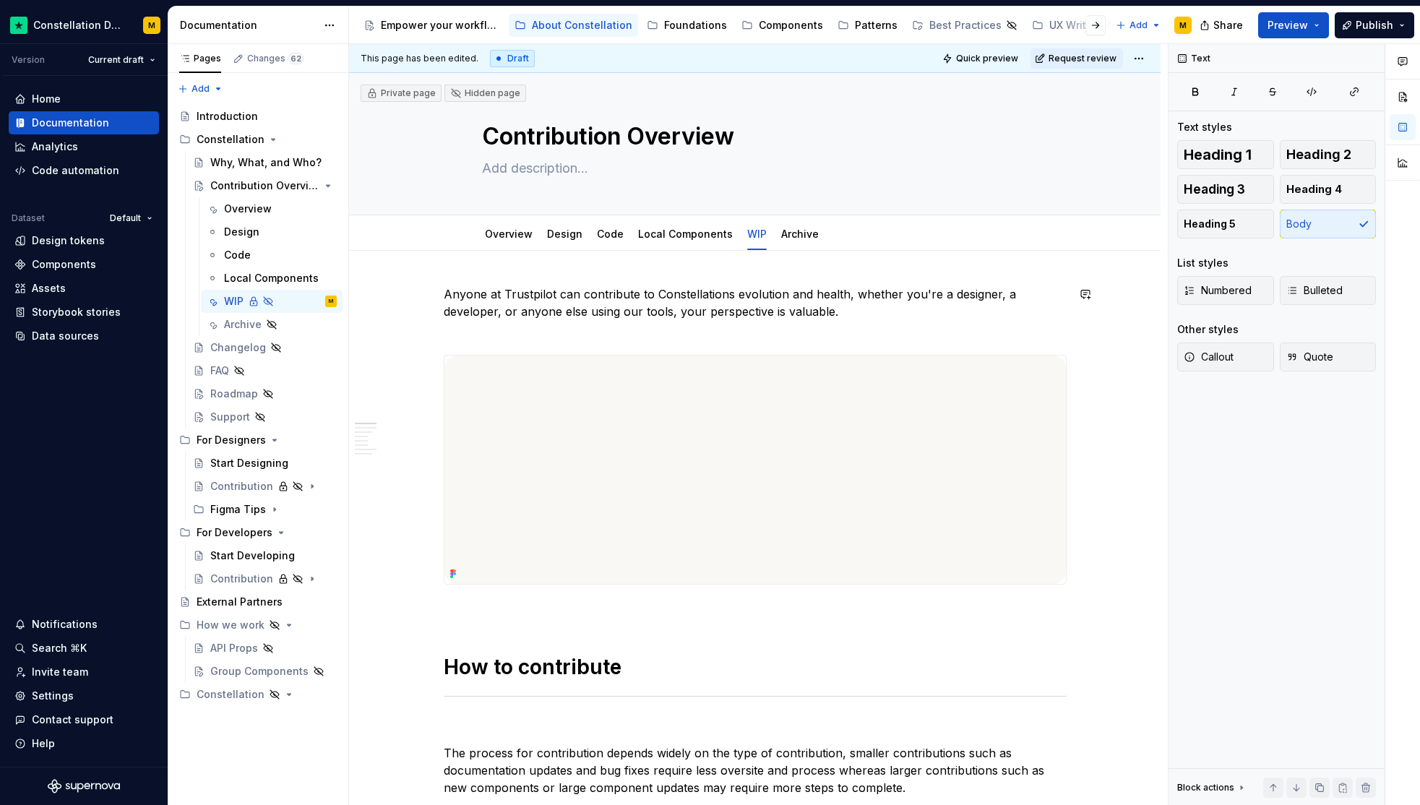
click at [429, 269] on div "**********" at bounding box center [758, 425] width 819 height 762
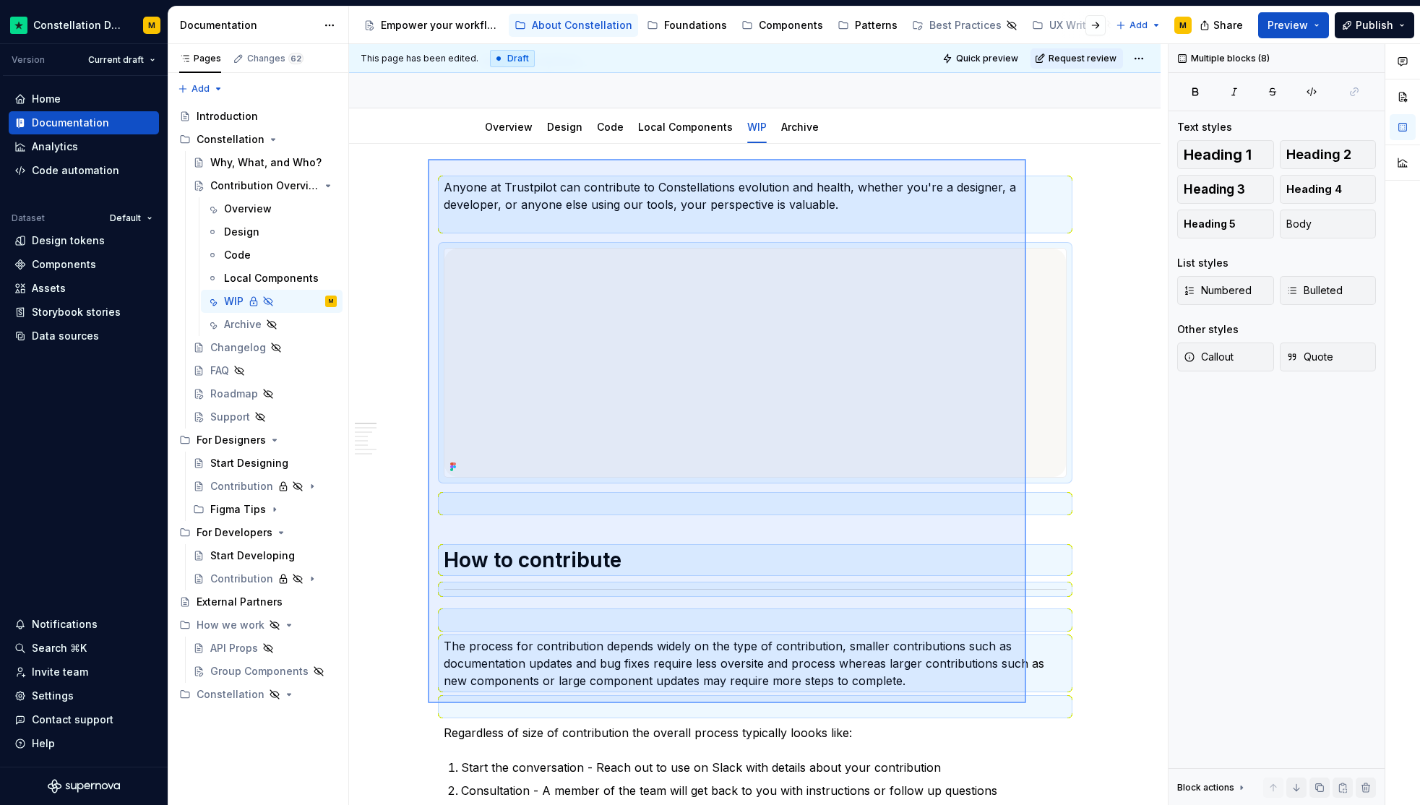
scroll to position [111, 0]
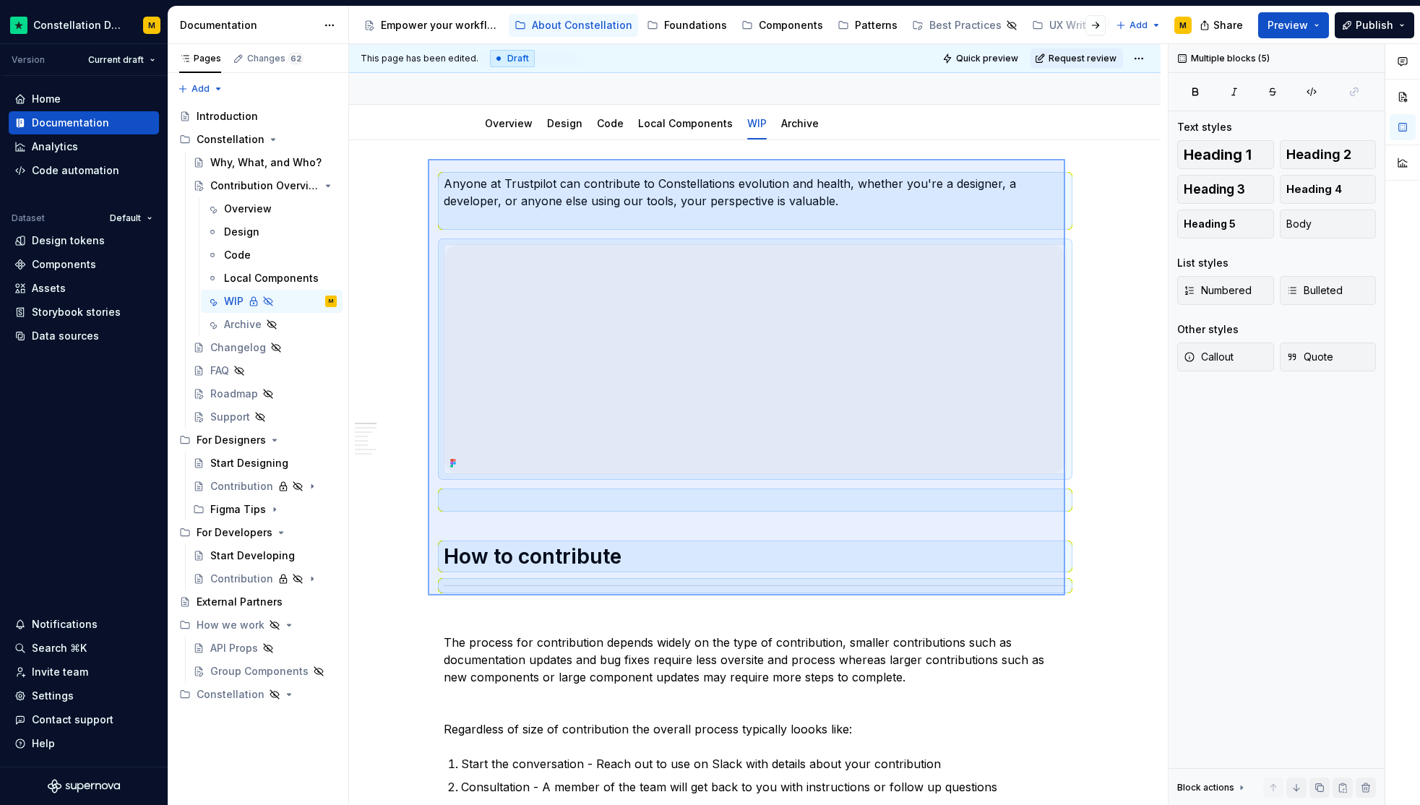
drag, startPoint x: 428, startPoint y: 270, endPoint x: 1065, endPoint y: 595, distance: 715.2
click at [1065, 595] on div "**********" at bounding box center [758, 425] width 819 height 762
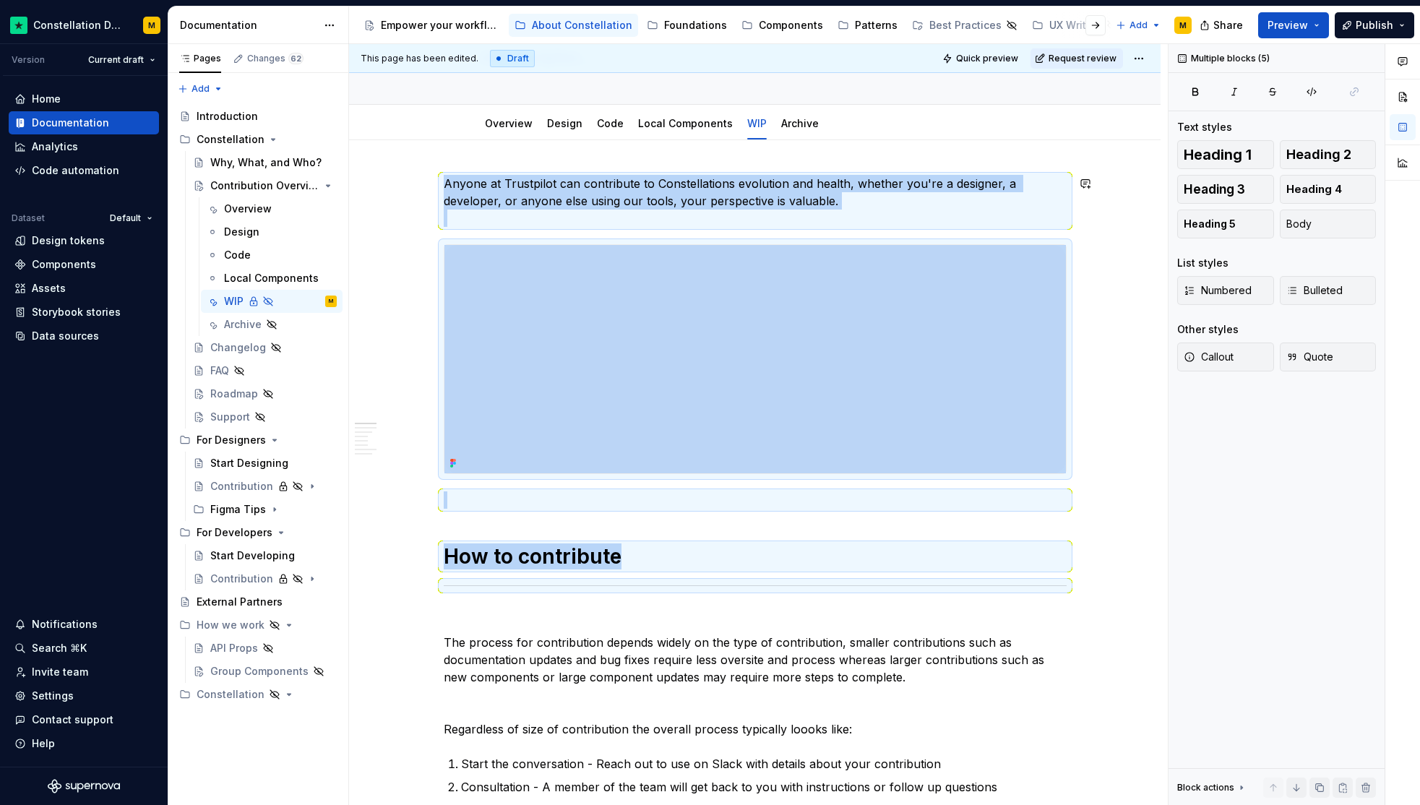
copy div "Anyone at Trustpilot can contribute to Constellations evolution and health, whe…"
click at [504, 120] on link "Overview" at bounding box center [509, 123] width 48 height 12
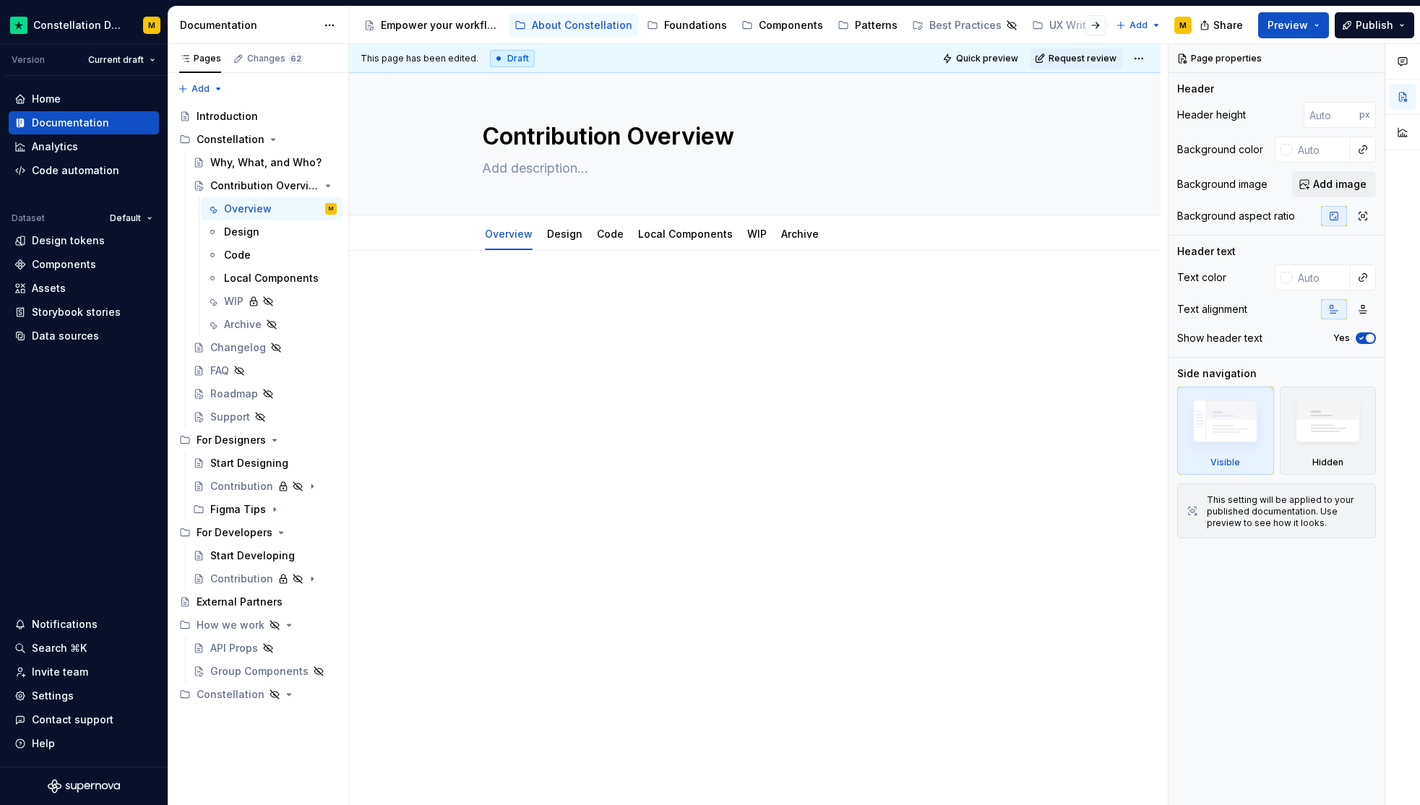
click at [512, 307] on div at bounding box center [755, 312] width 623 height 55
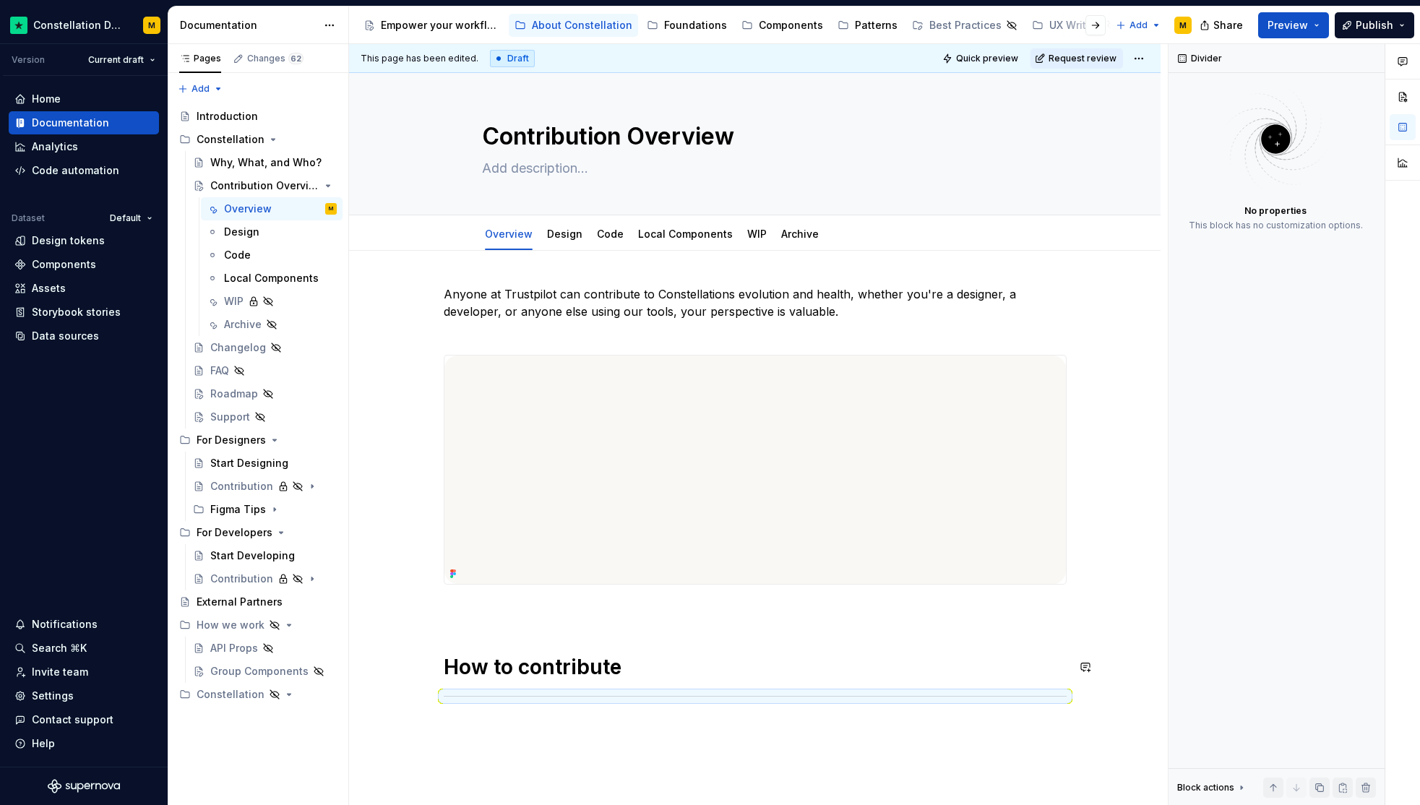
click at [536, 687] on div "Anyone at Trustpilot can contribute to Constellations evolution and health, whe…" at bounding box center [755, 492] width 623 height 415
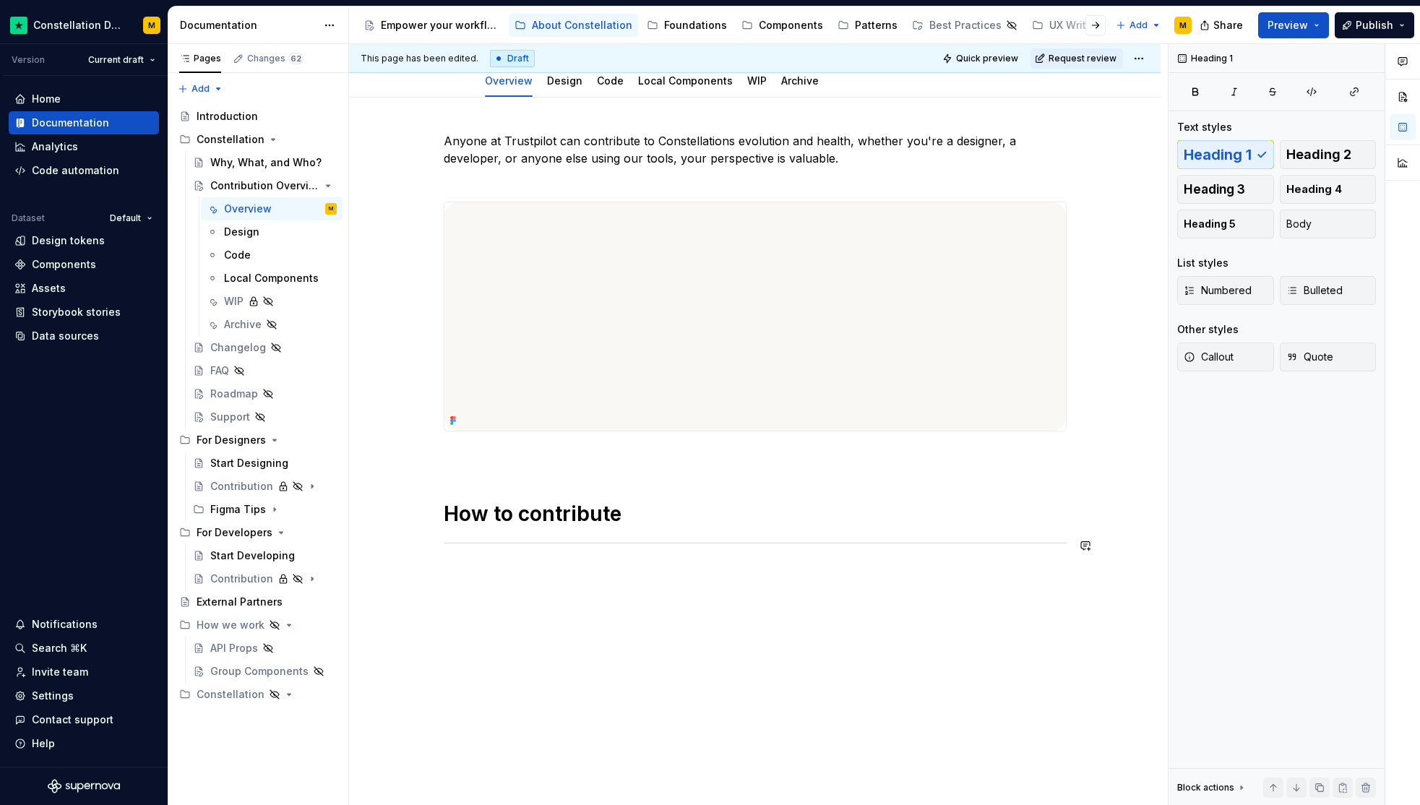
scroll to position [154, 0]
click at [491, 565] on div "Anyone at Trustpilot can contribute to Constellations evolution and health, whe…" at bounding box center [754, 451] width 811 height 709
click at [496, 518] on h1 "How to contribute" at bounding box center [755, 513] width 623 height 26
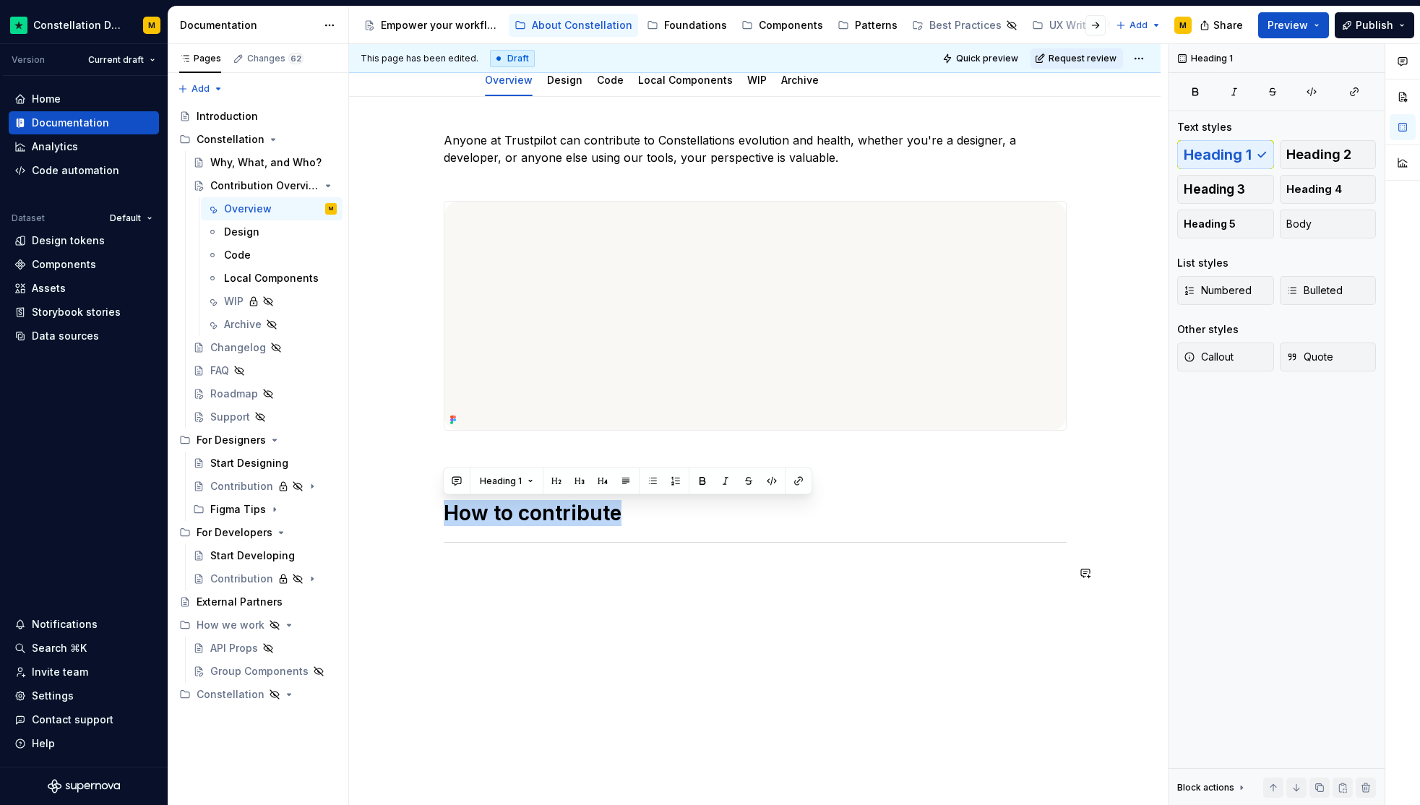
click at [467, 602] on div "Anyone at Trustpilot can contribute to Constellations evolution and health, whe…" at bounding box center [754, 469] width 811 height 744
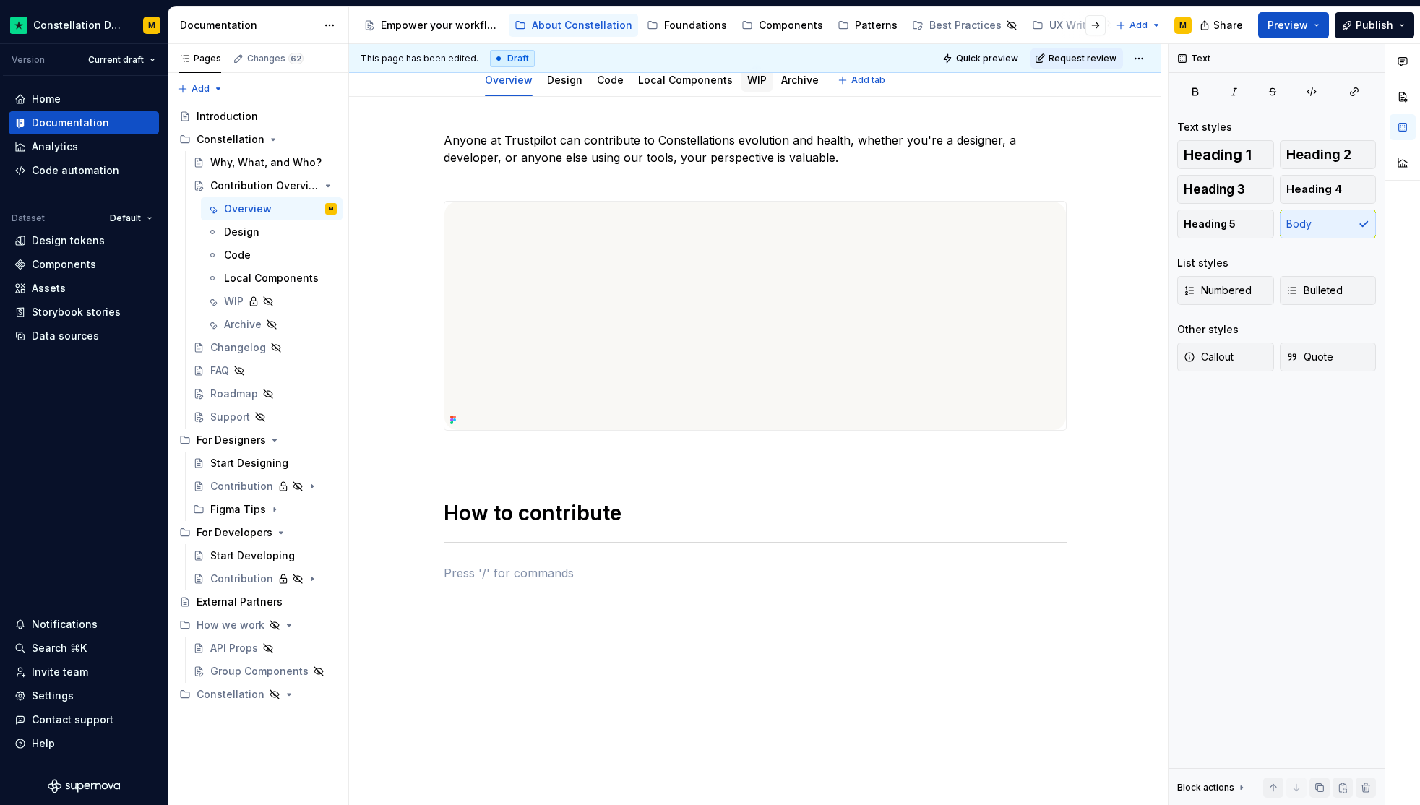
click at [747, 85] on link "WIP" at bounding box center [757, 80] width 20 height 12
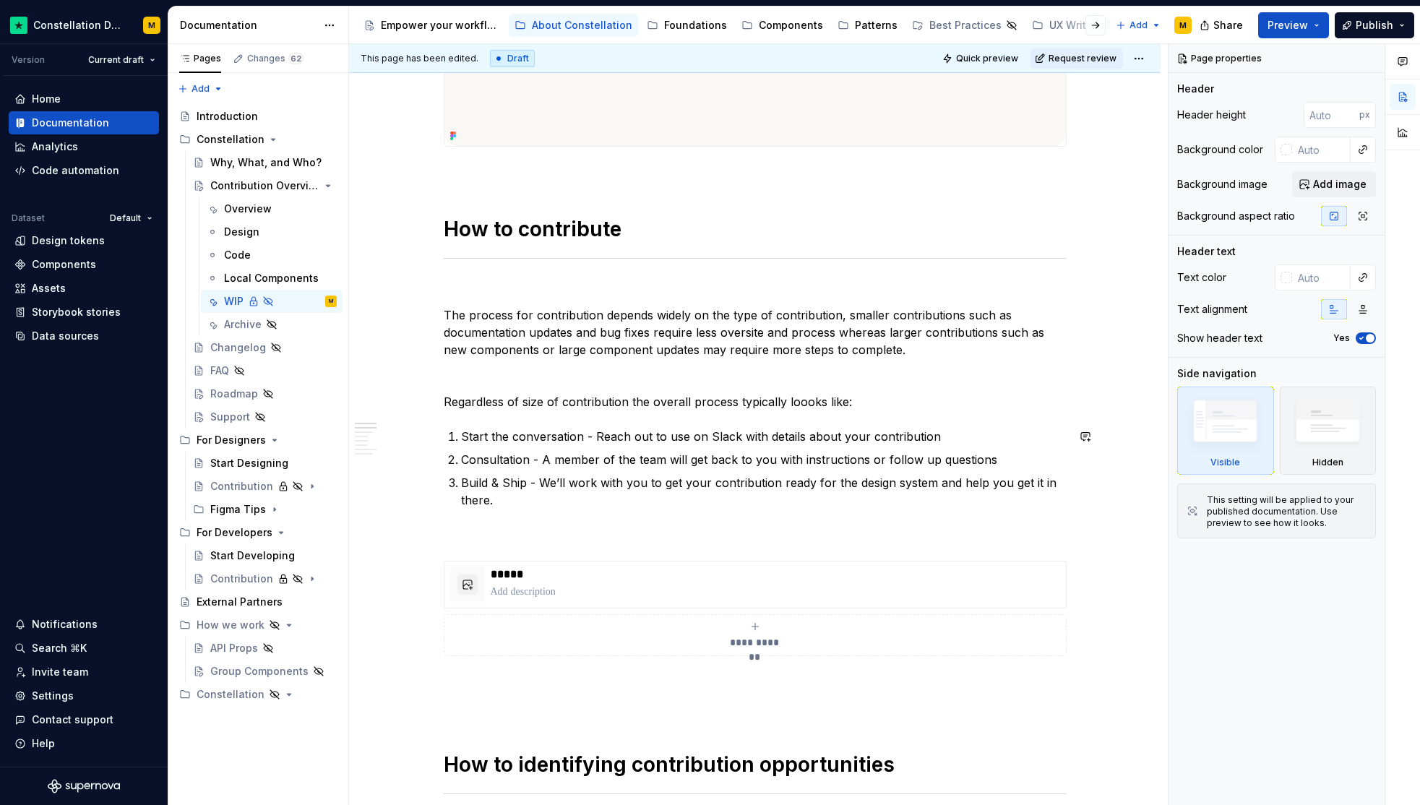
scroll to position [358, 0]
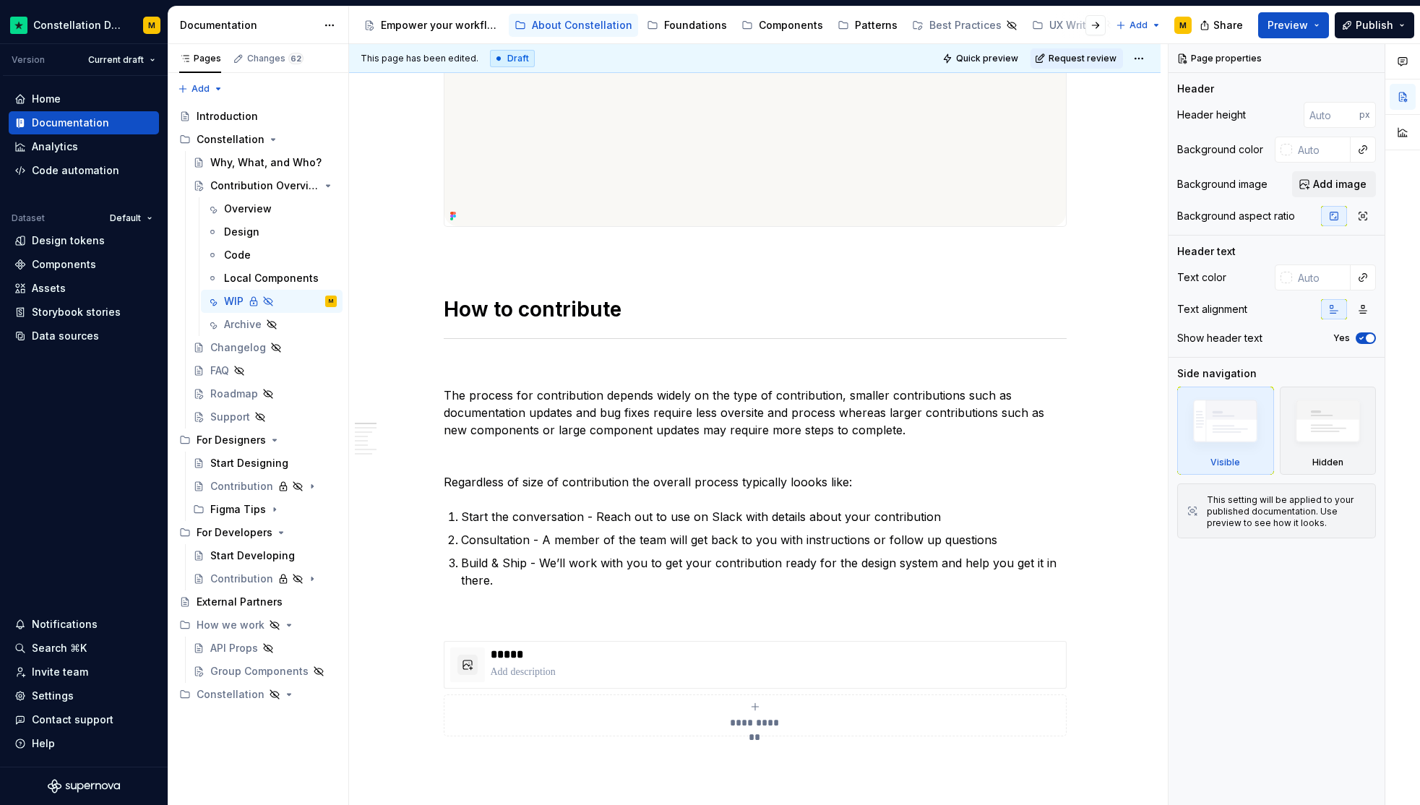
type textarea "*"
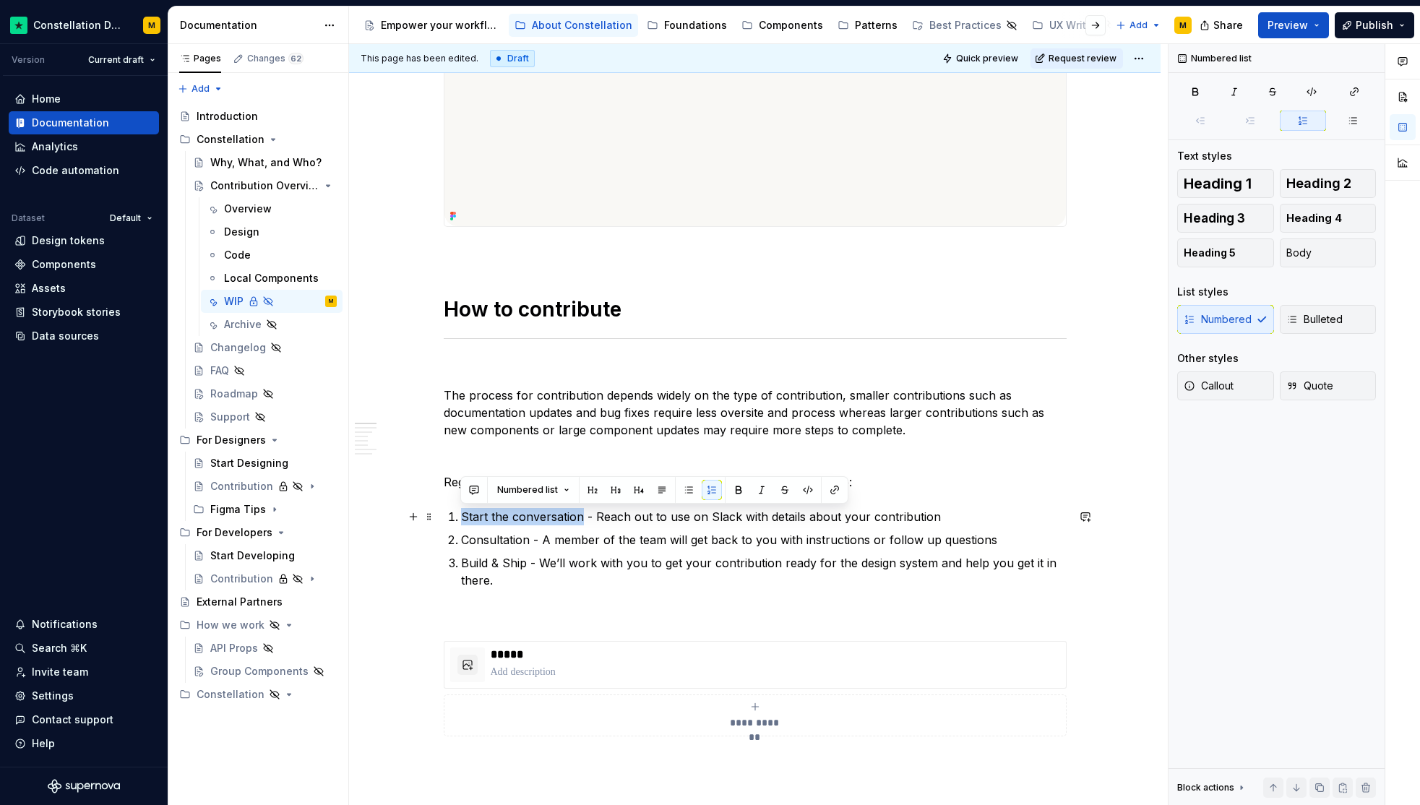
drag, startPoint x: 581, startPoint y: 512, endPoint x: 450, endPoint y: 517, distance: 130.9
click at [461, 517] on li "Start the conversation - Reach out to use on Slack with details about your cont…" at bounding box center [764, 516] width 606 height 17
click at [491, 536] on p "Consultation - A member of the team will get back to you with instructions or f…" at bounding box center [764, 539] width 606 height 17
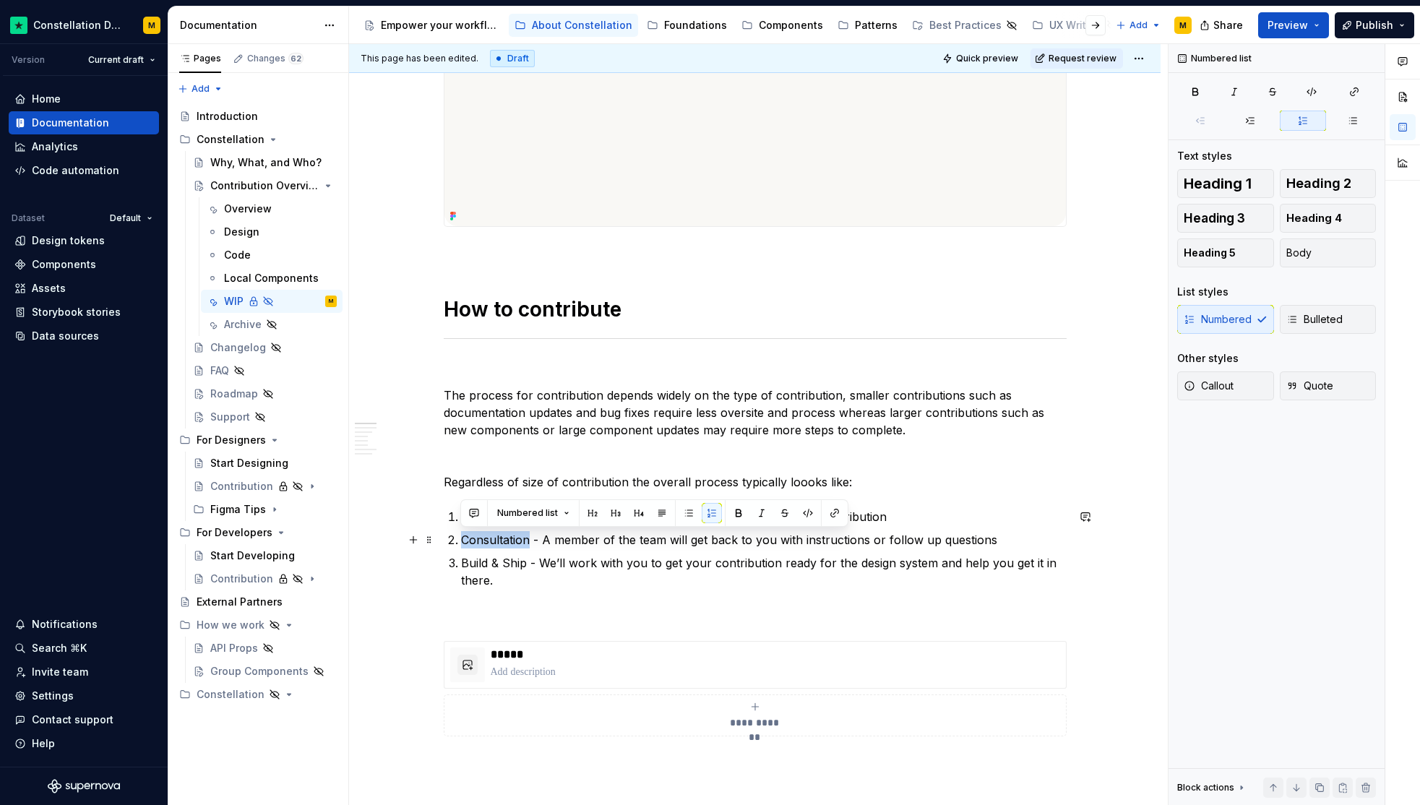
click at [491, 536] on p "Consultation - A member of the team will get back to you with instructions or f…" at bounding box center [764, 539] width 606 height 17
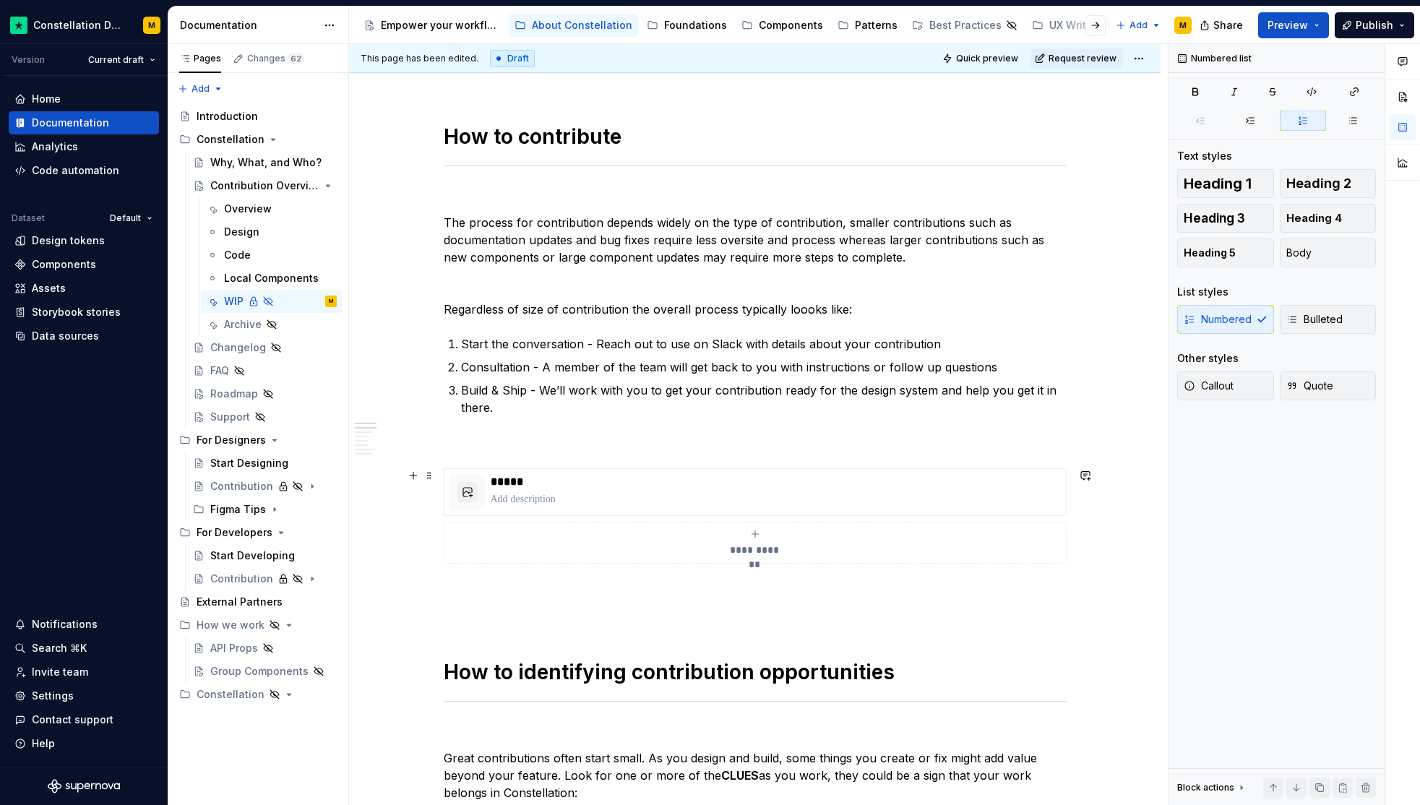
scroll to position [502, 0]
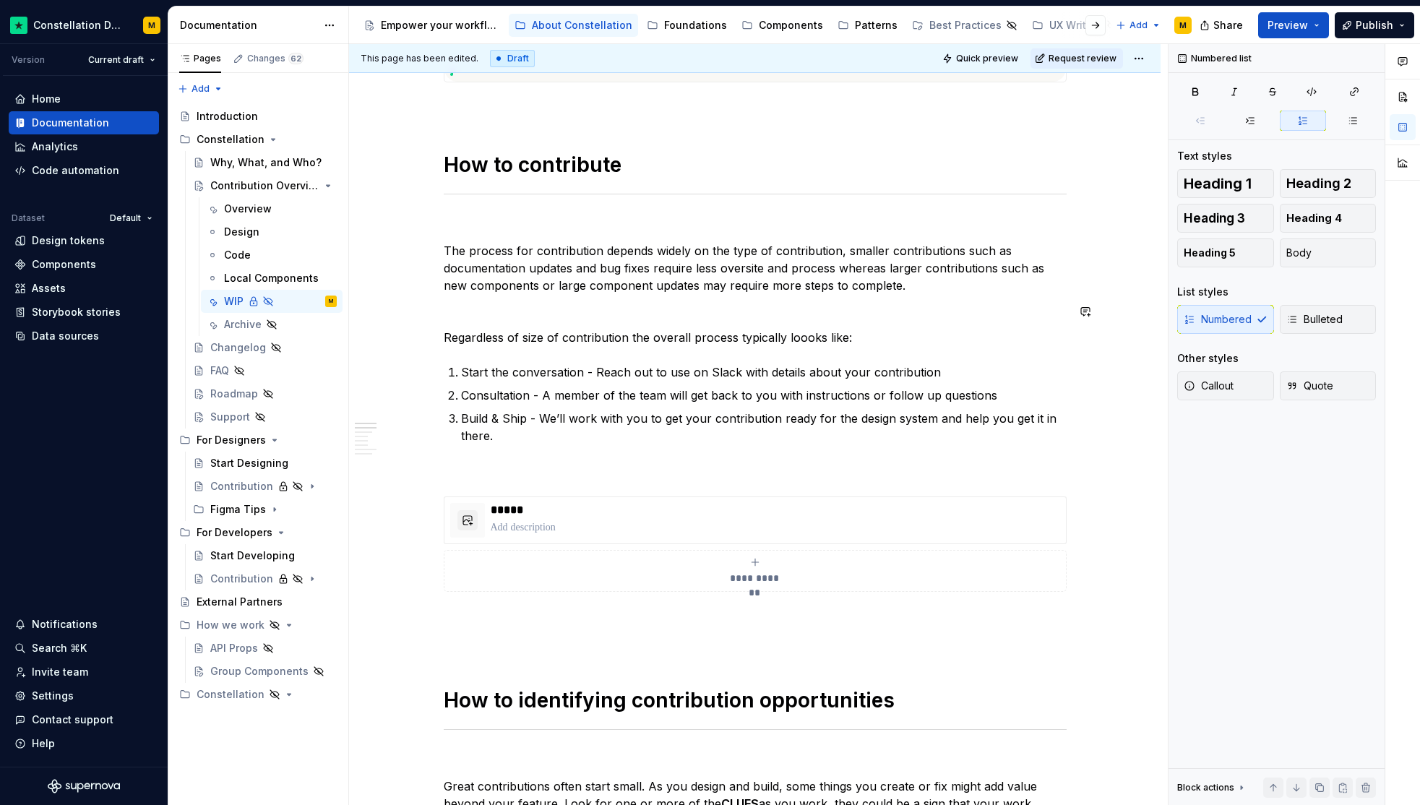
click at [923, 283] on p "The process for contribution depends widely on the type of contribution, smalle…" at bounding box center [755, 268] width 623 height 52
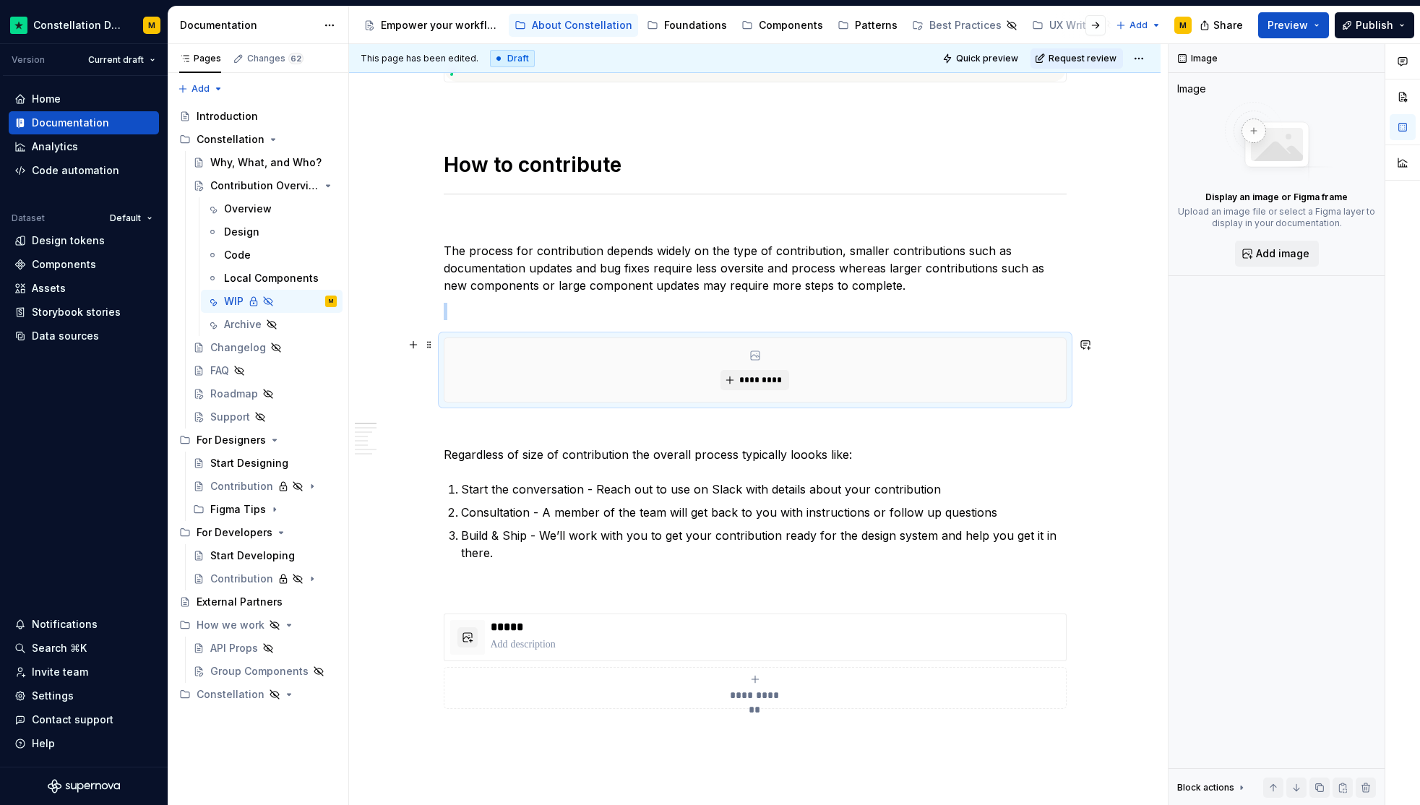
click at [770, 363] on div "*********" at bounding box center [754, 370] width 621 height 64
click at [750, 379] on span "*********" at bounding box center [760, 380] width 44 height 12
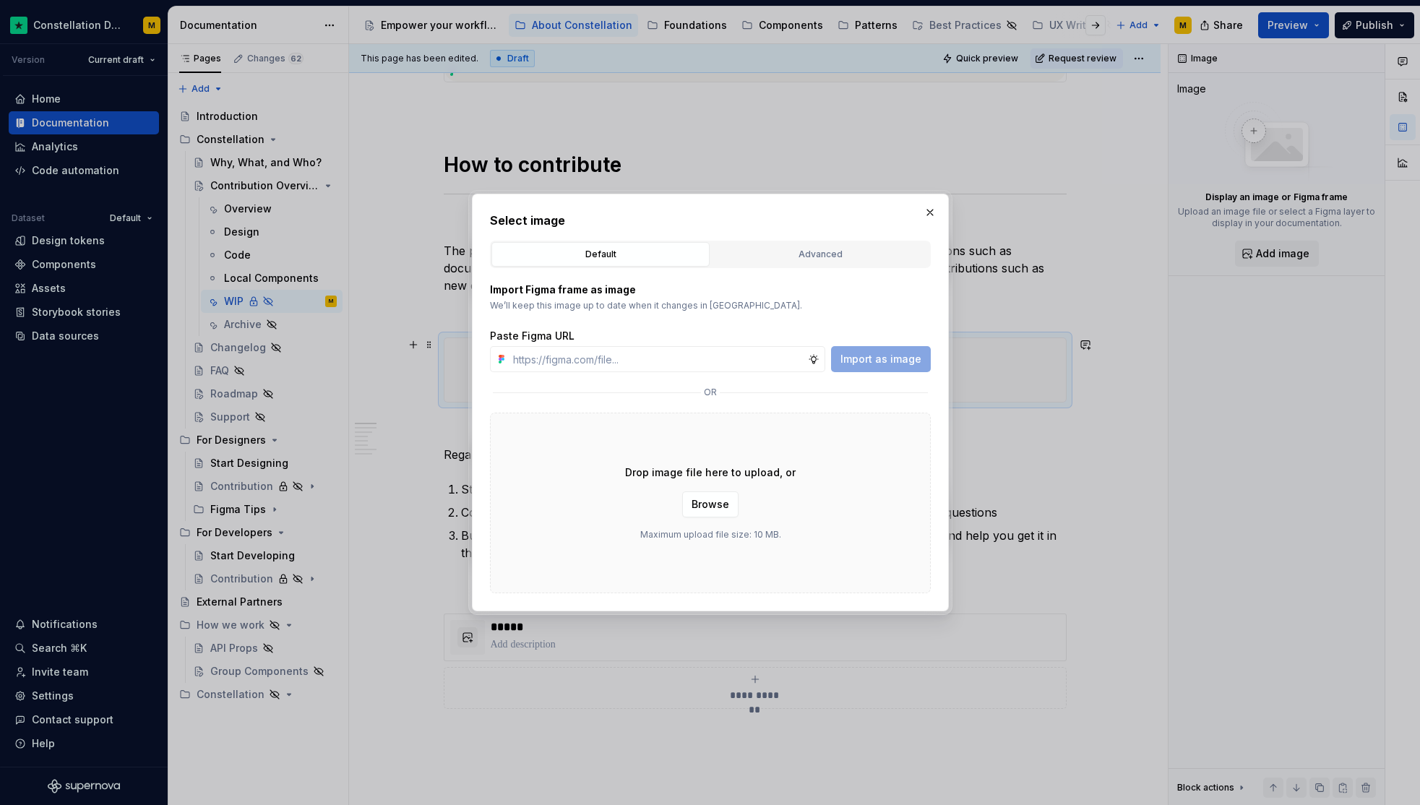
type textarea "*"
type input "[URL][DOMAIN_NAME]"
type textarea "*"
type input "[URL][DOMAIN_NAME]"
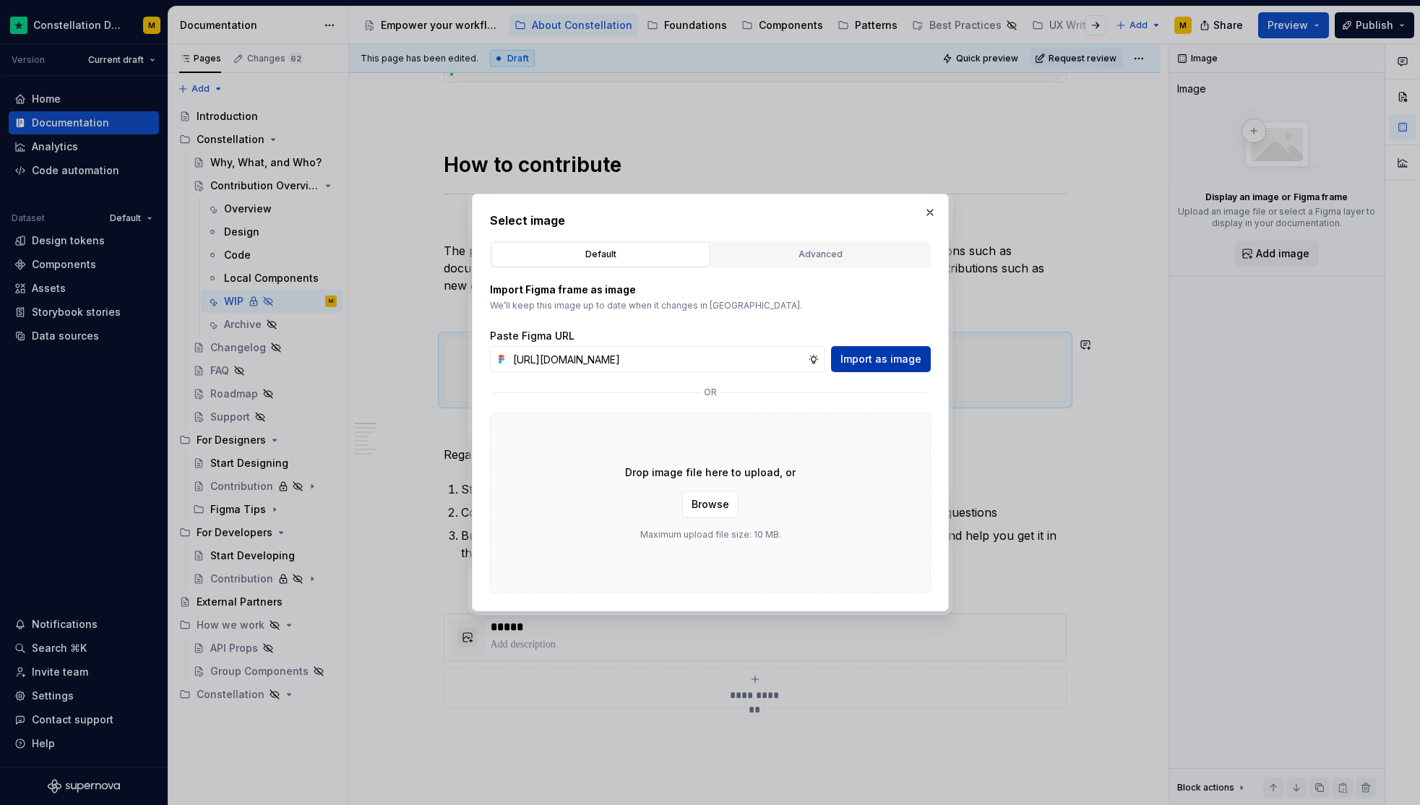
click at [867, 360] on span "Import as image" at bounding box center [880, 359] width 81 height 14
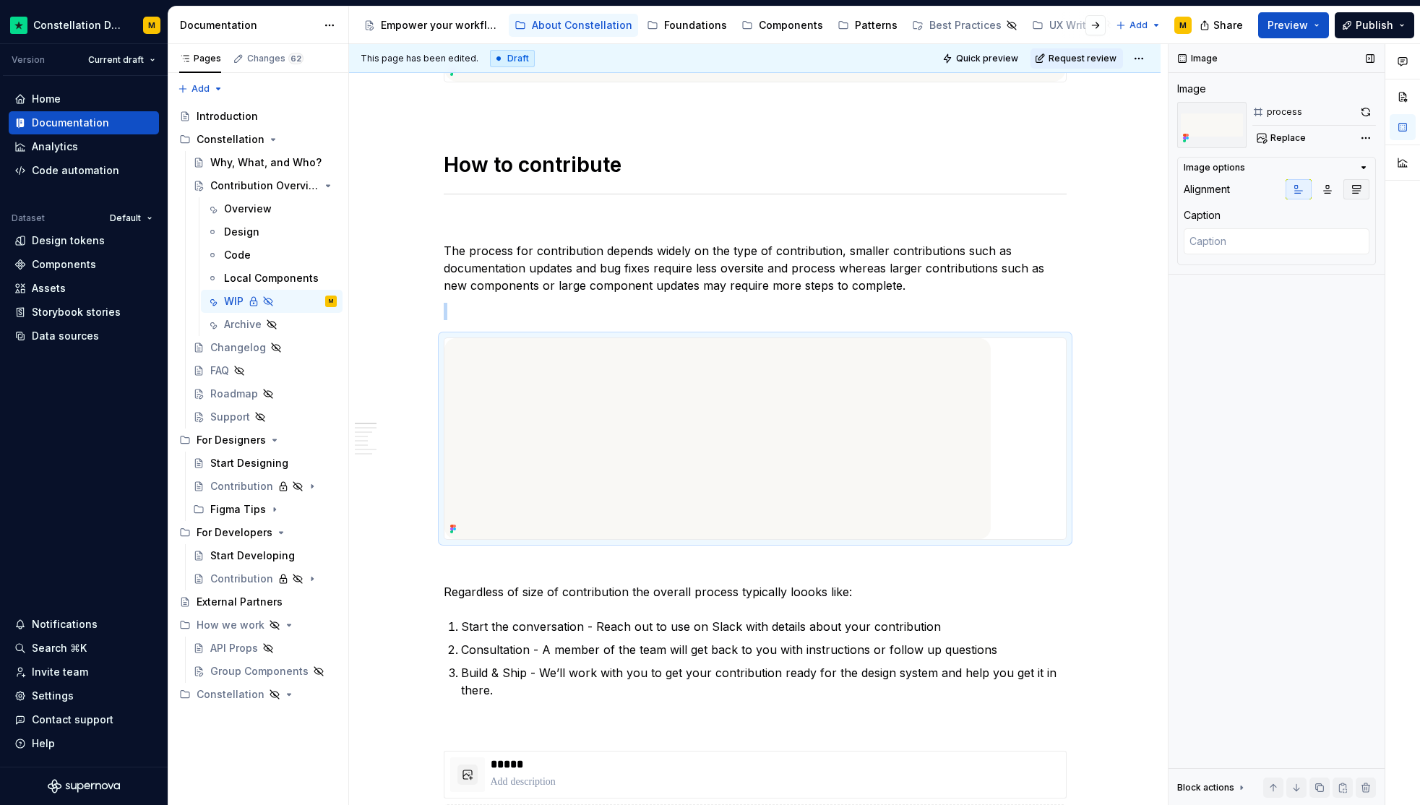
click at [1357, 185] on icon "button" at bounding box center [1357, 190] width 12 height 12
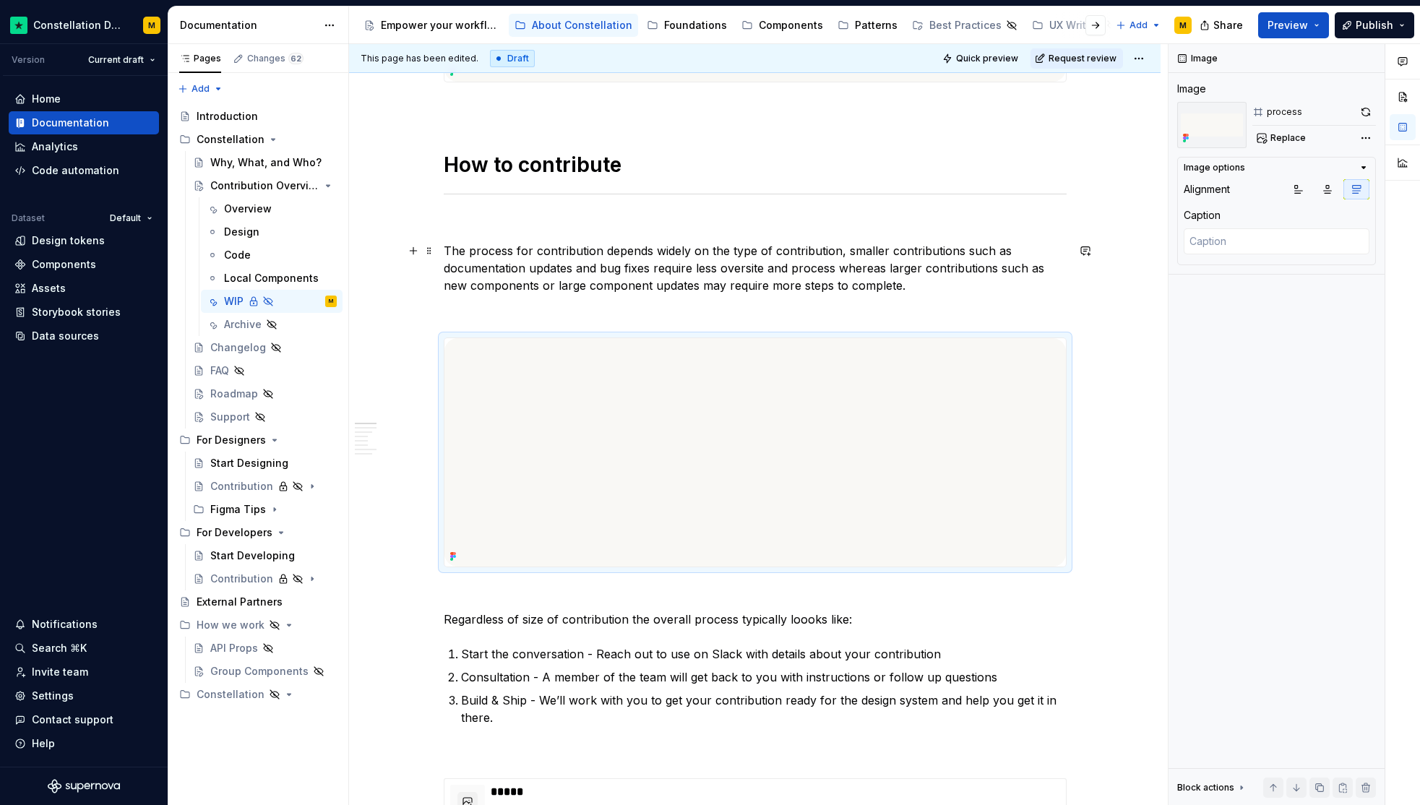
click at [741, 267] on p "The process for contribution depends widely on the type of contribution, smalle…" at bounding box center [755, 268] width 623 height 52
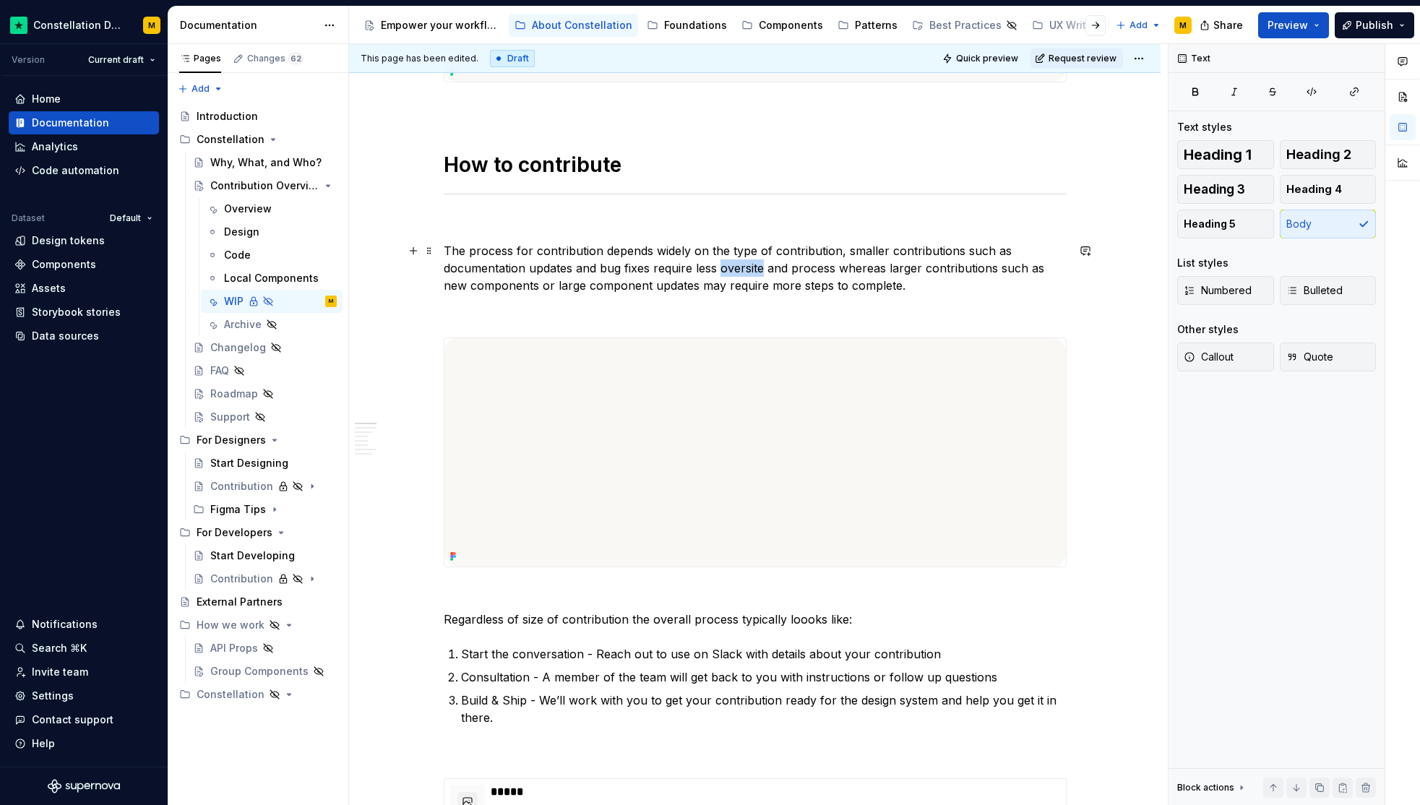
click at [741, 267] on p "The process for contribution depends widely on the type of contribution, smalle…" at bounding box center [755, 268] width 623 height 52
copy p "The process for contribution depends widely on the type of contribution, smalle…"
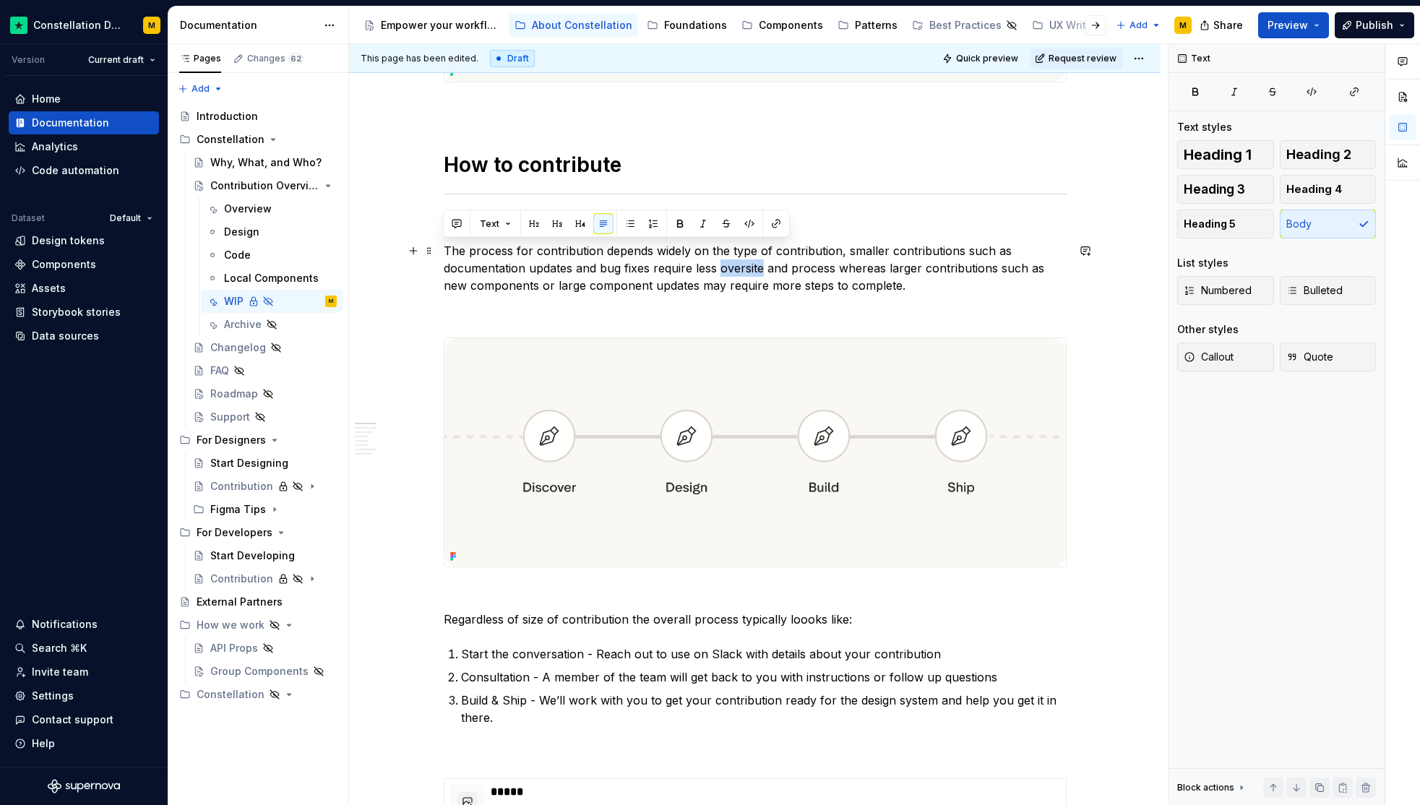
click at [594, 251] on p "The process for contribution depends widely on the type of contribution, smalle…" at bounding box center [755, 268] width 623 height 52
click at [992, 58] on span "Quick preview" at bounding box center [987, 59] width 62 height 12
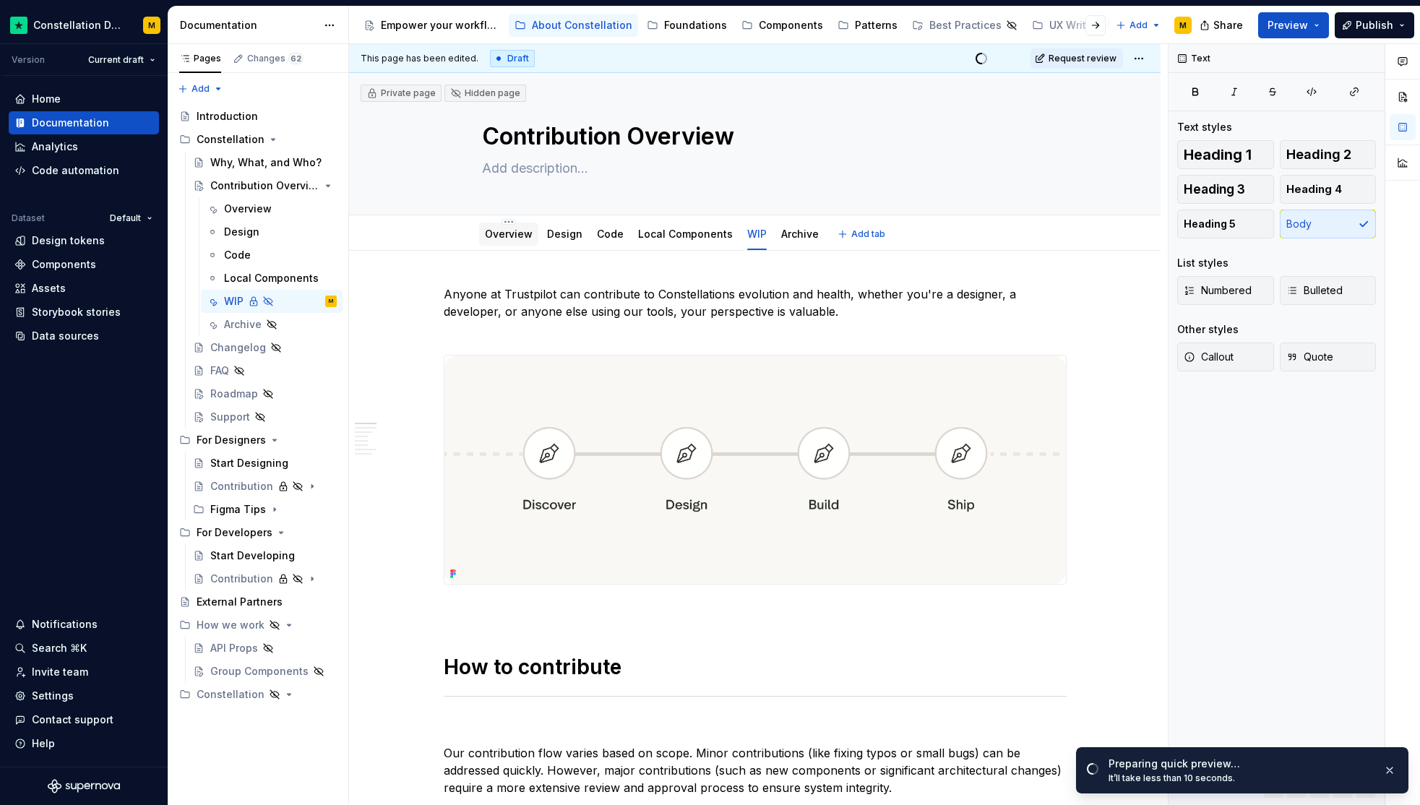
click at [504, 244] on div "Overview" at bounding box center [508, 234] width 59 height 23
click at [504, 234] on link "Overview" at bounding box center [509, 234] width 48 height 12
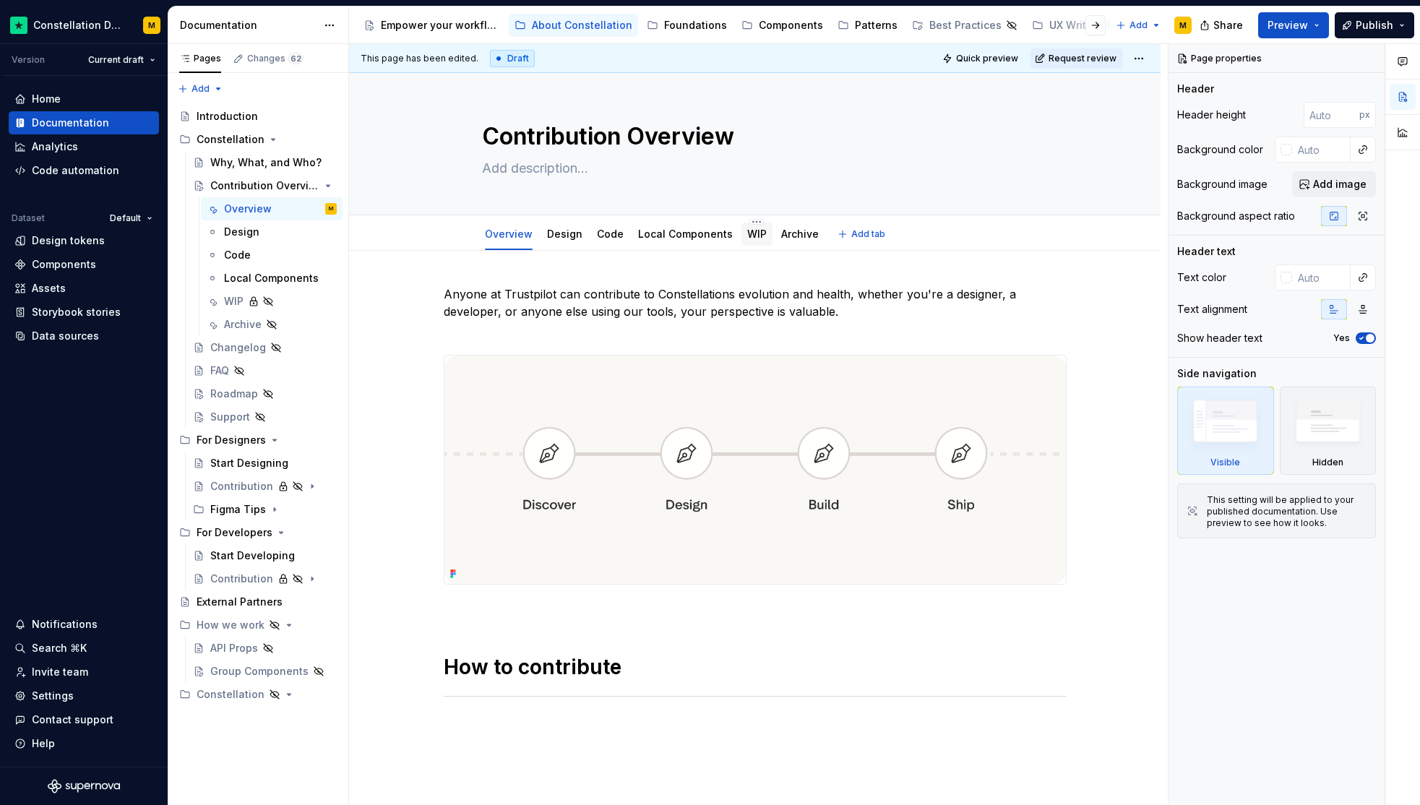
click at [747, 236] on link "WIP" at bounding box center [757, 234] width 20 height 12
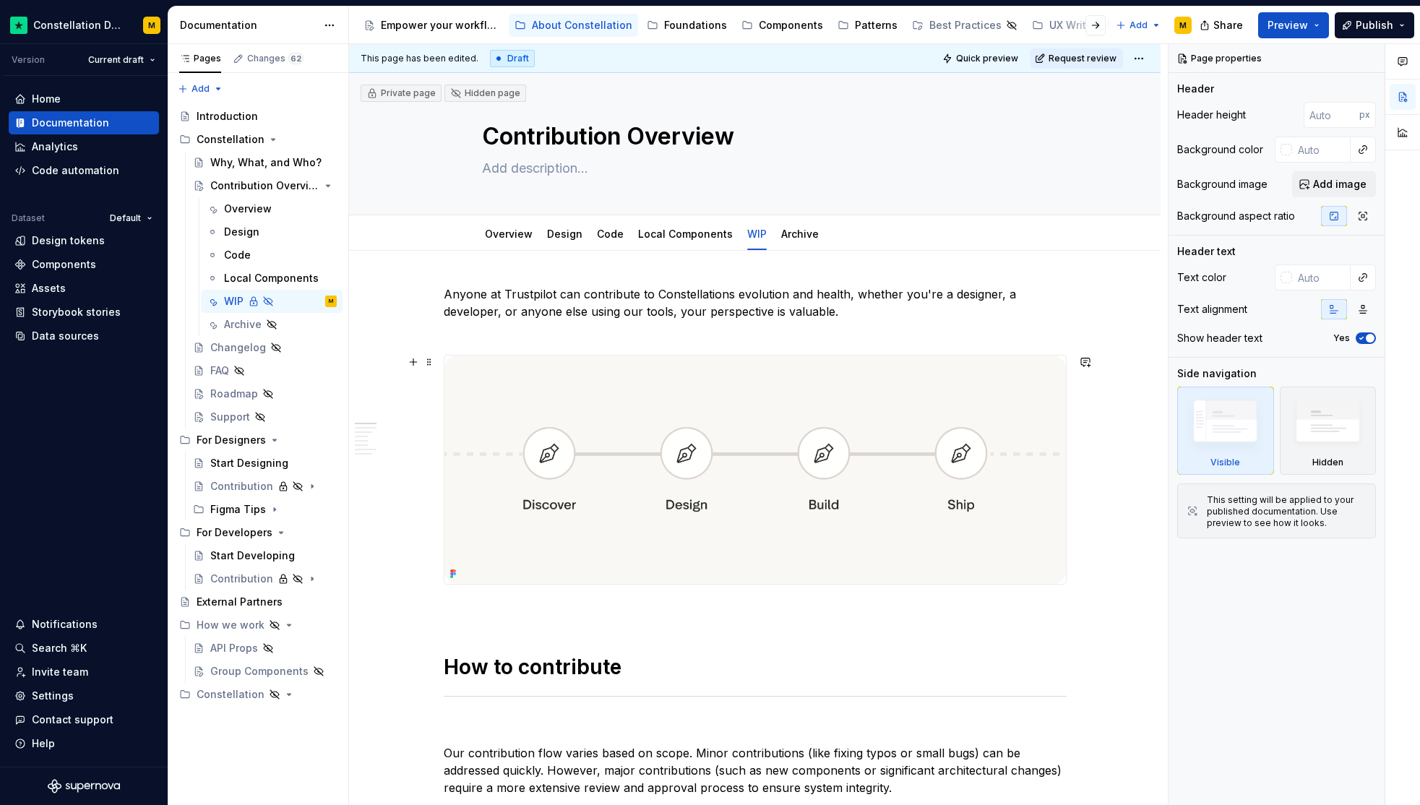
scroll to position [302, 0]
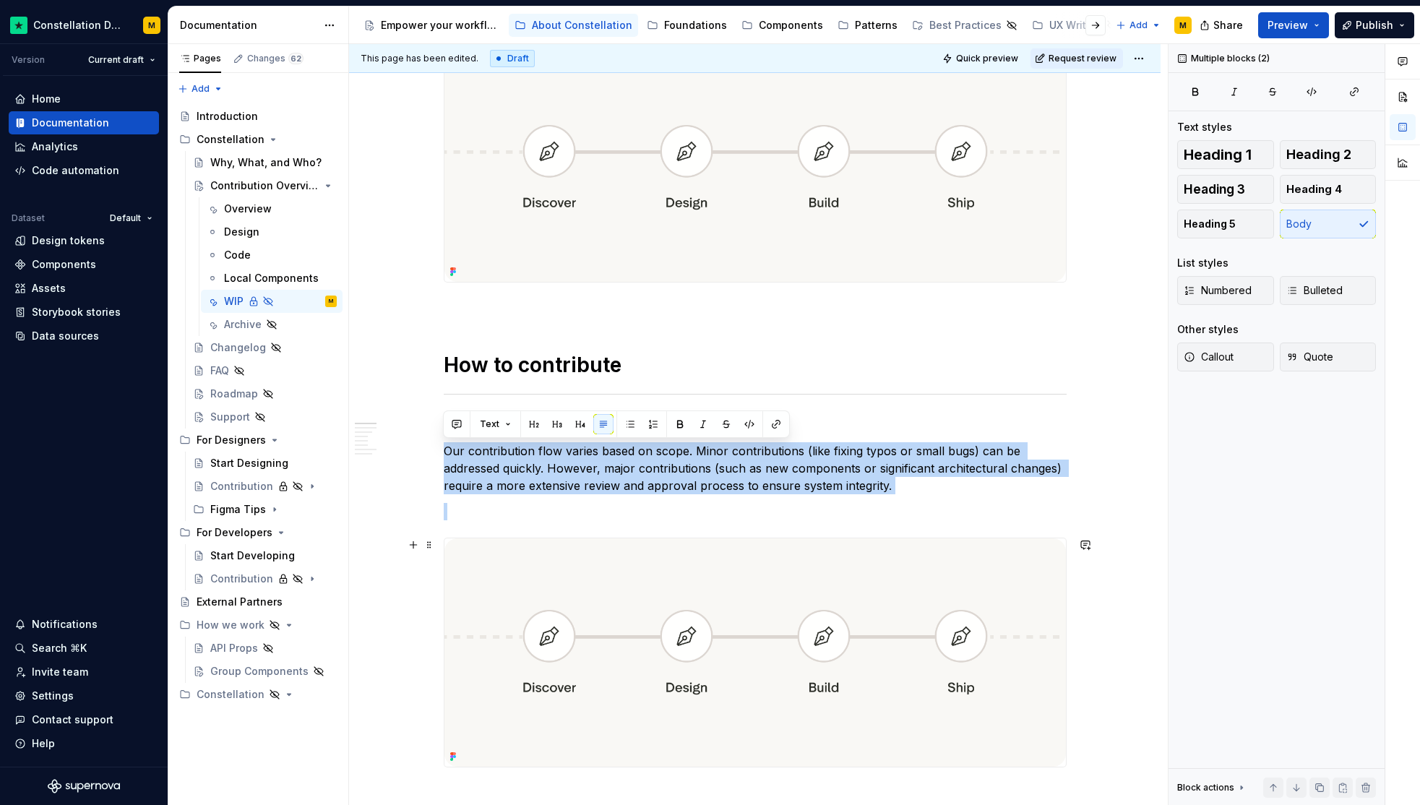
drag, startPoint x: 444, startPoint y: 446, endPoint x: 803, endPoint y: 688, distance: 432.5
click at [625, 648] on img at bounding box center [754, 652] width 621 height 228
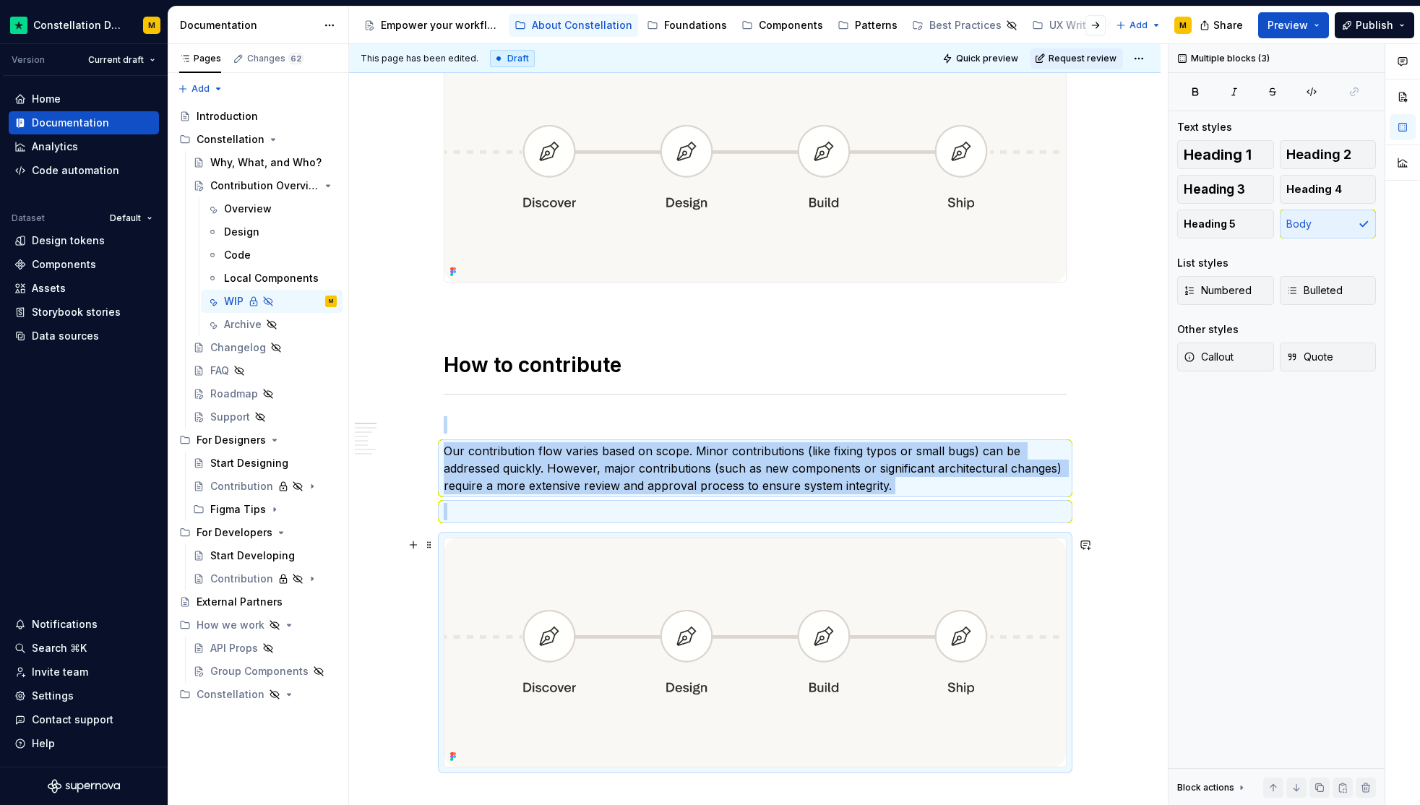
scroll to position [606, 0]
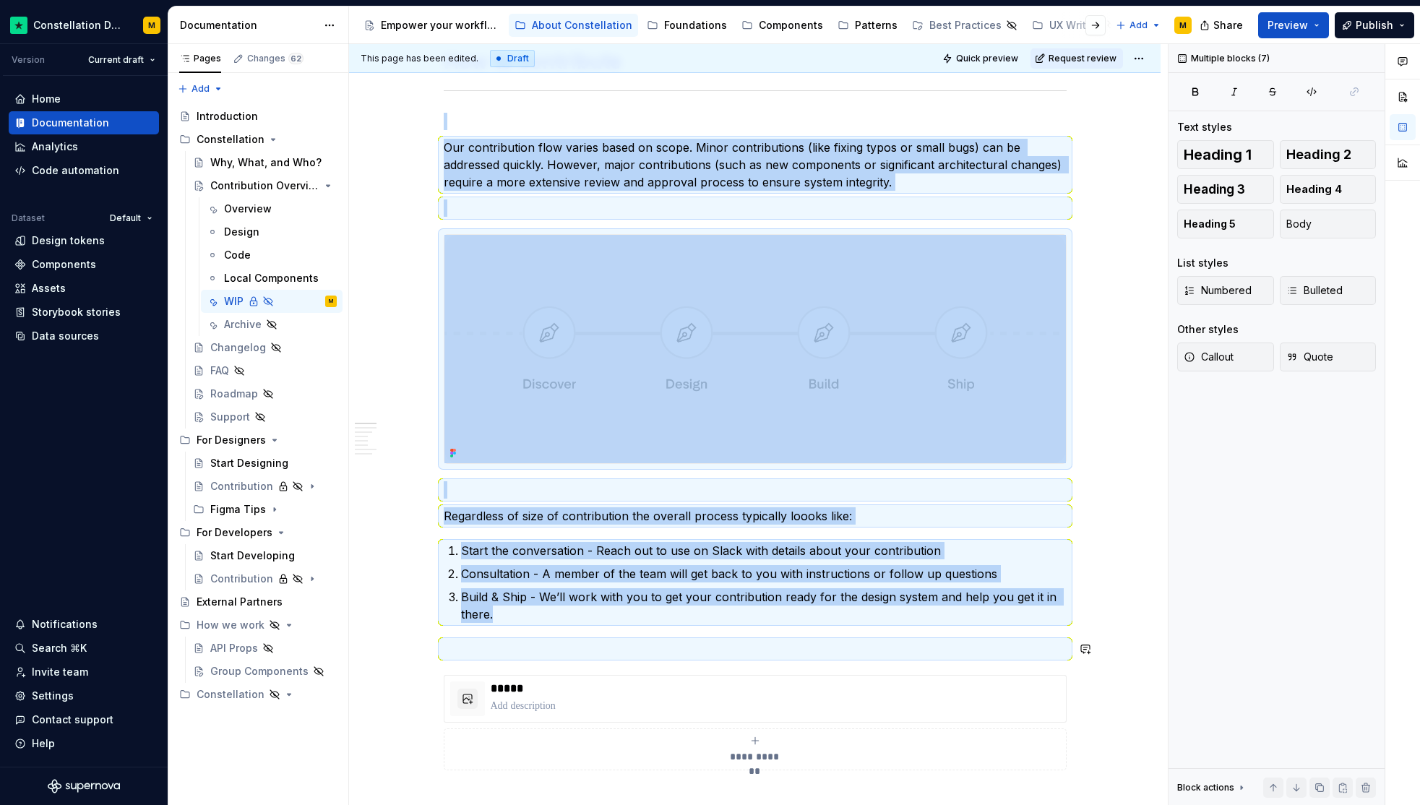
copy div "Our contribution flow varies based on scope. Minor contributions (like fixing t…"
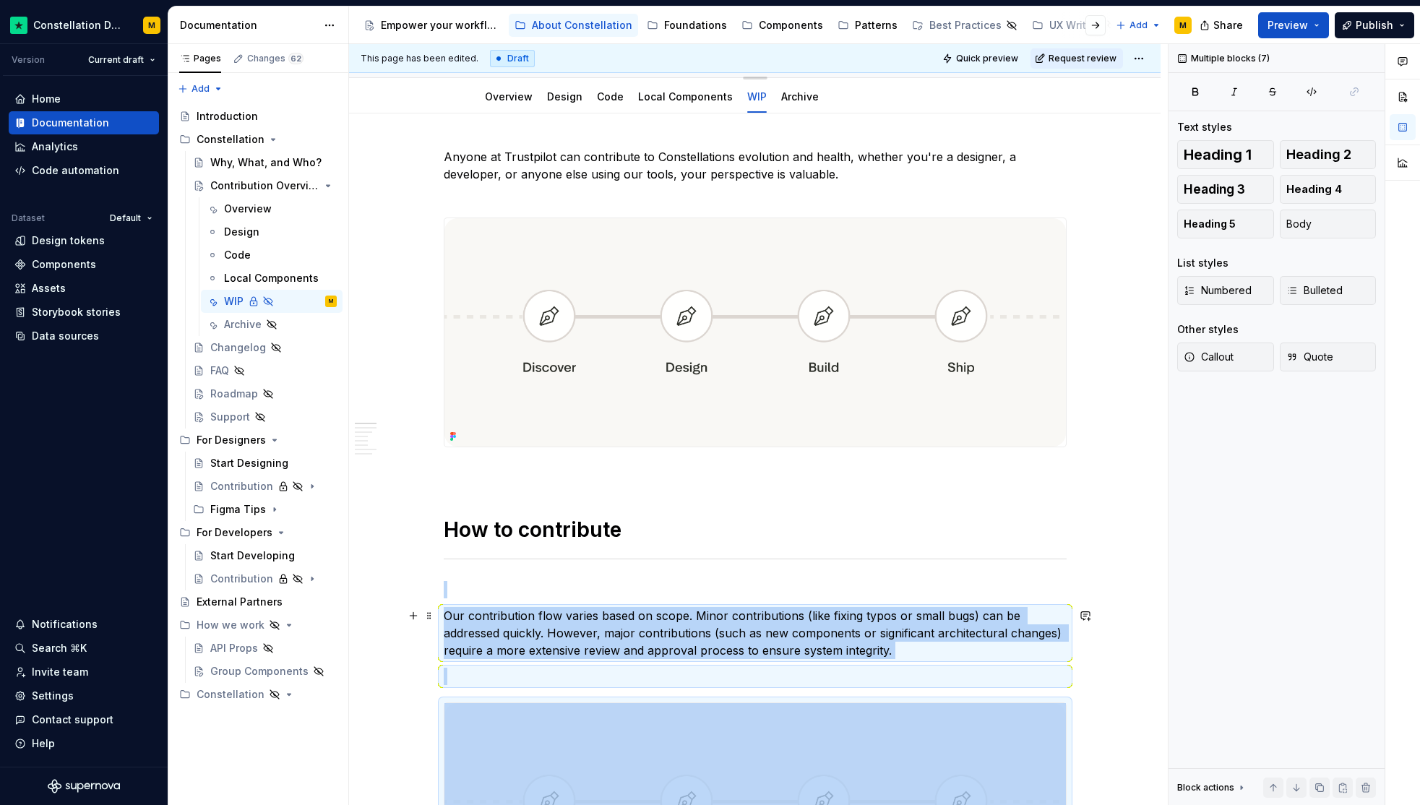
scroll to position [0, 0]
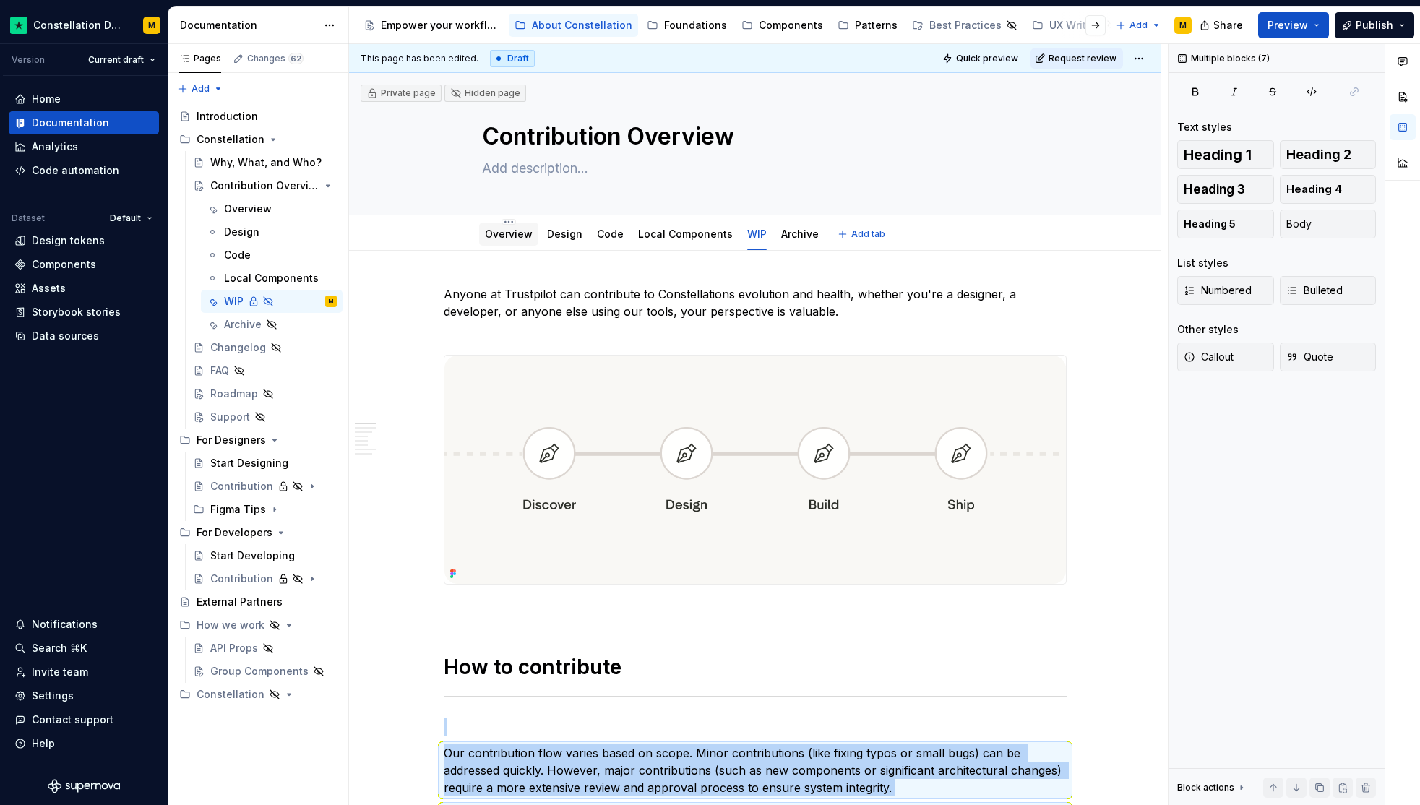
click at [503, 237] on link "Overview" at bounding box center [509, 234] width 48 height 12
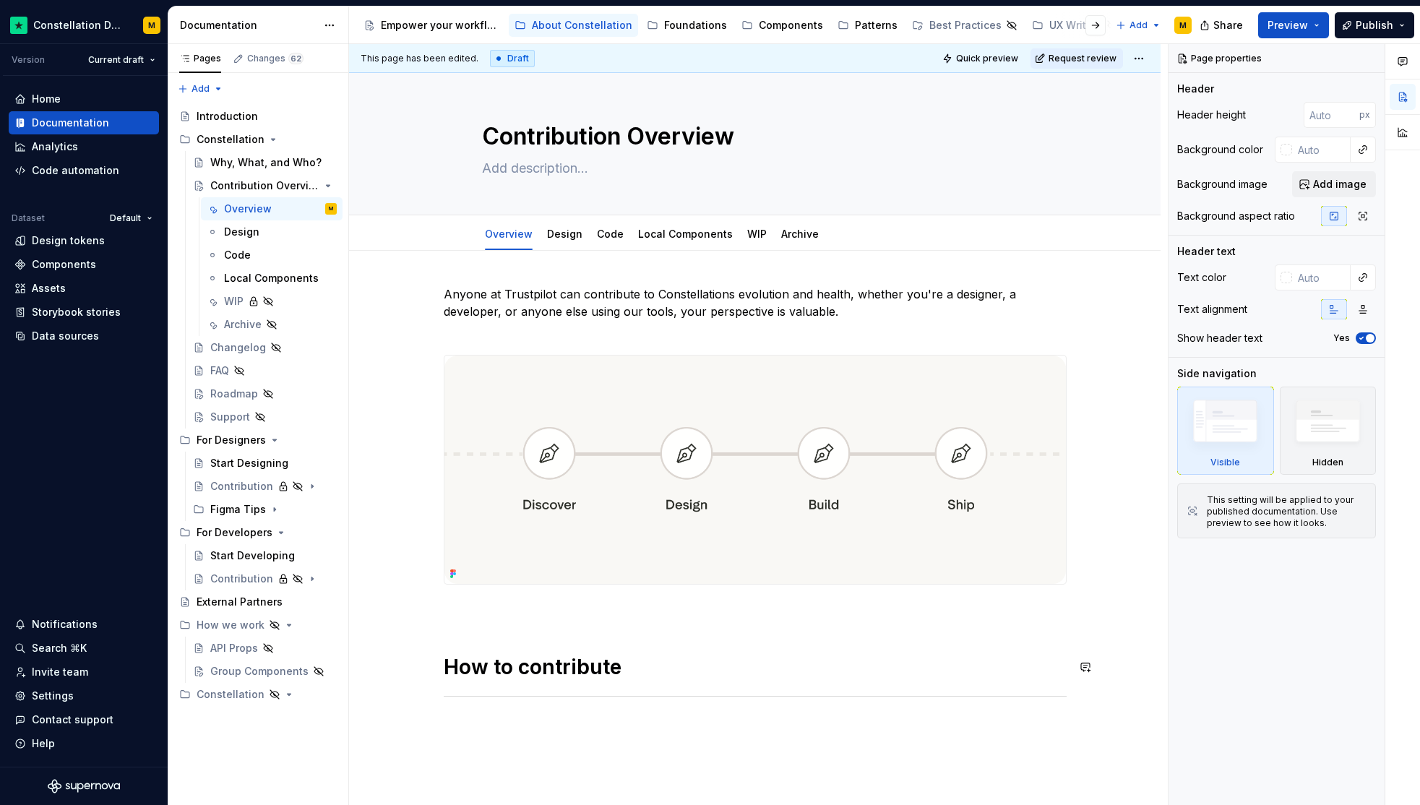
click at [465, 725] on p at bounding box center [755, 726] width 623 height 17
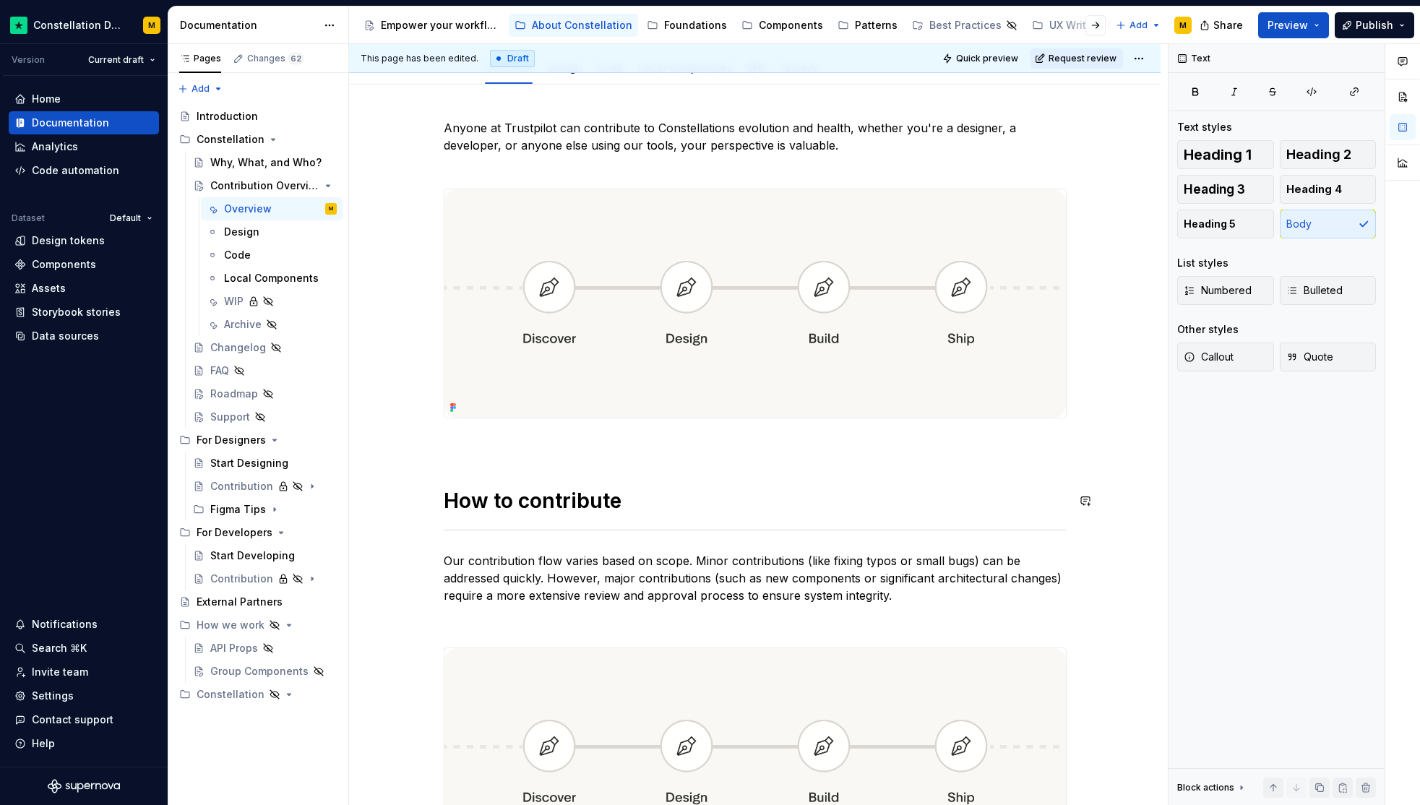
scroll to position [485, 0]
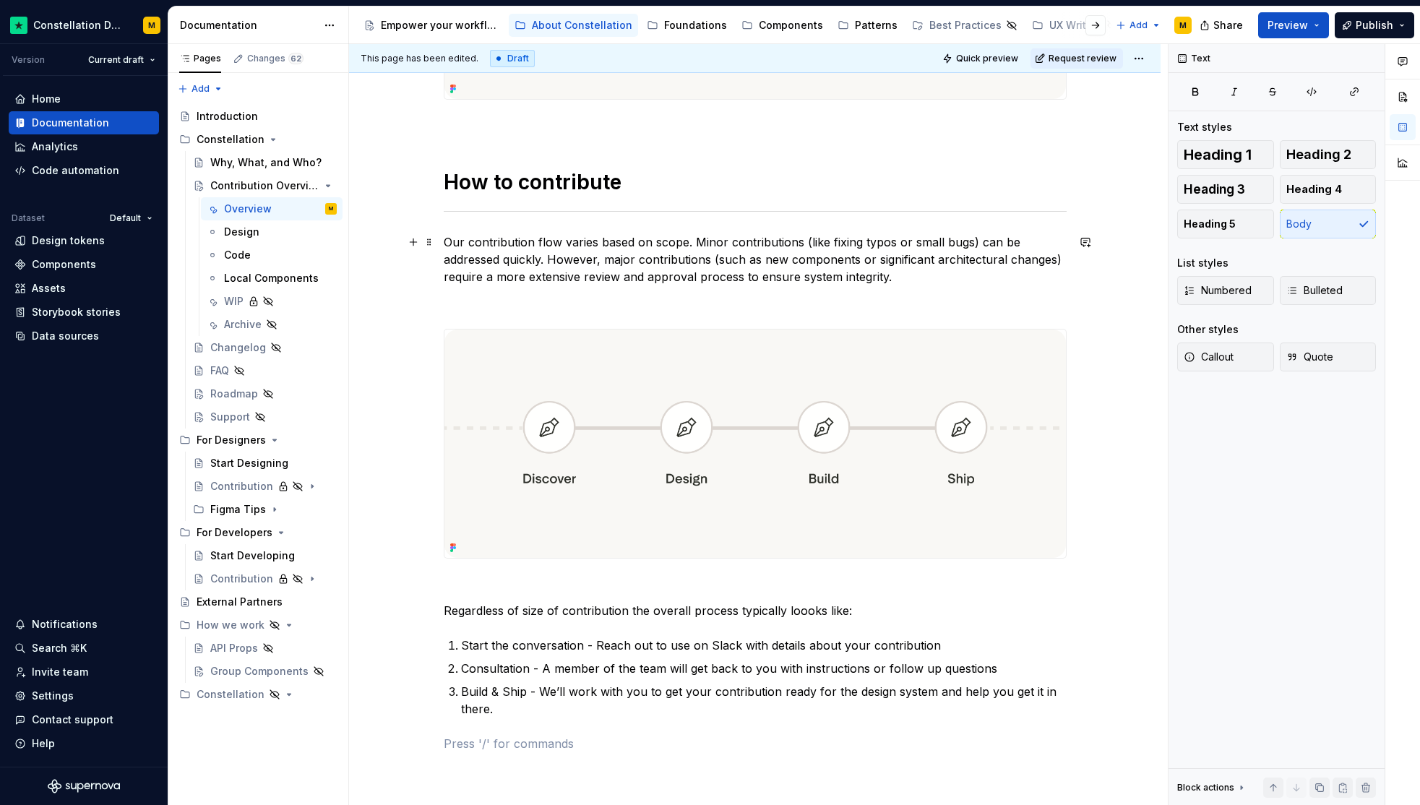
click at [441, 238] on div "Anyone at Trustpilot can contribute to Constellations evolution and health, whe…" at bounding box center [754, 389] width 811 height 1246
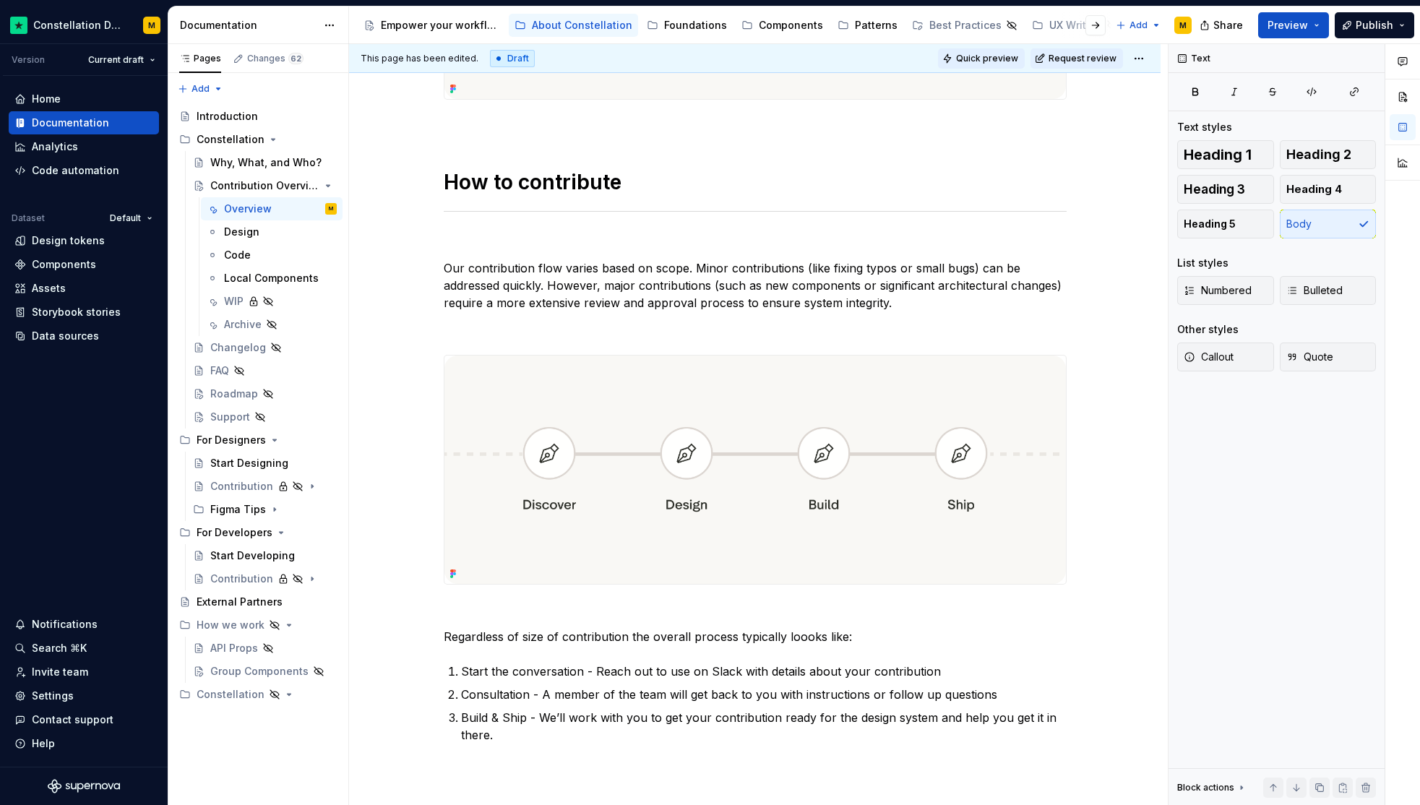
click at [1011, 56] on span "Quick preview" at bounding box center [987, 59] width 62 height 12
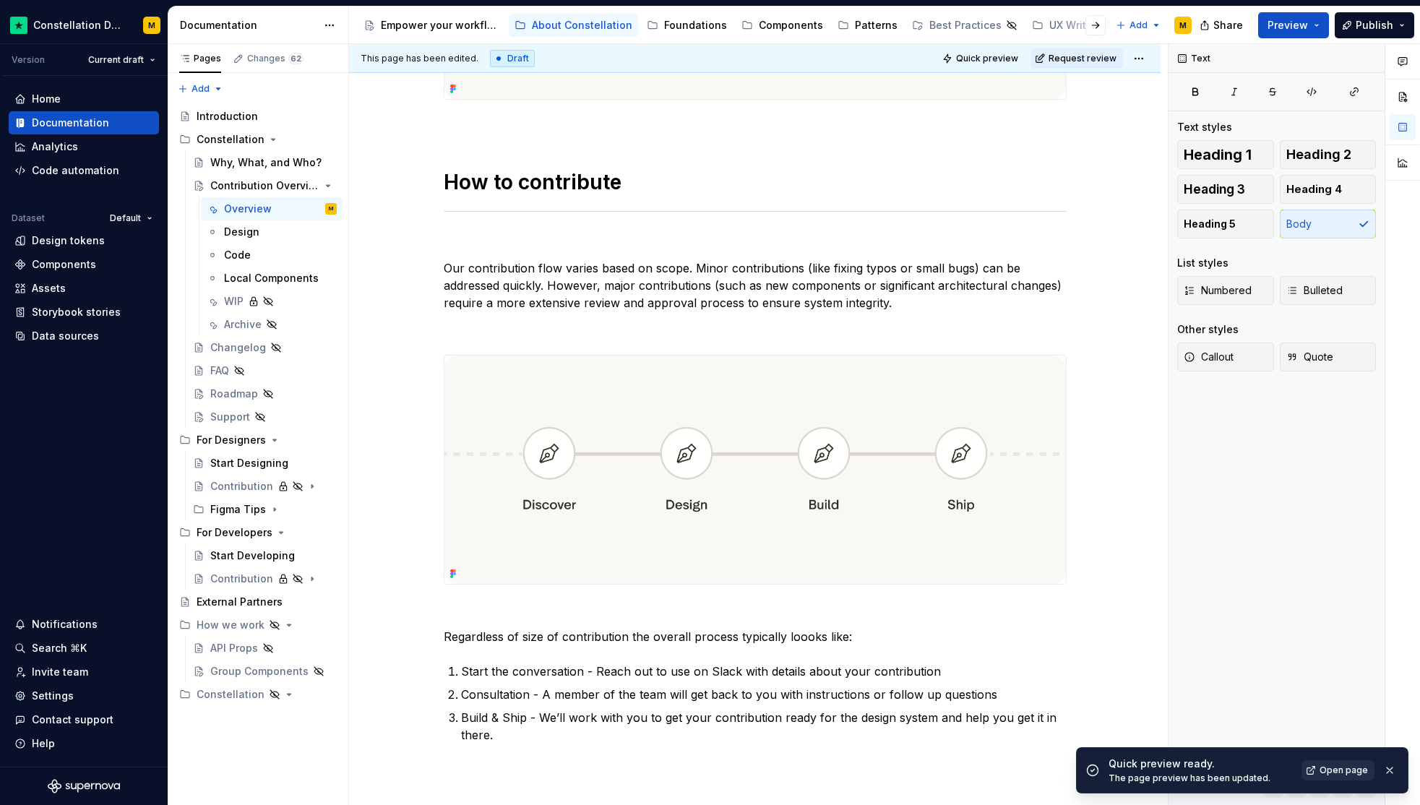
click at [1325, 767] on span "Open page" at bounding box center [1343, 771] width 48 height 12
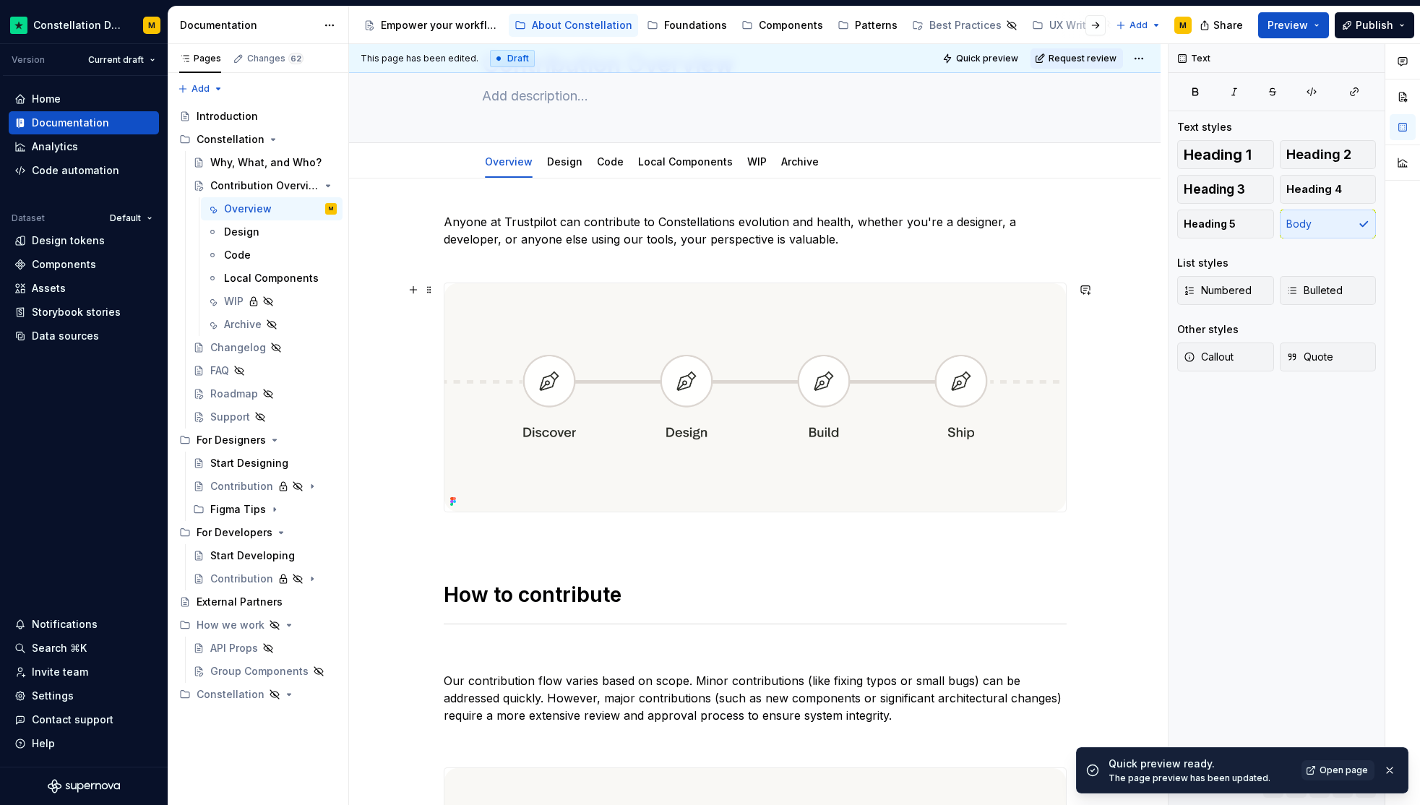
scroll to position [52, 0]
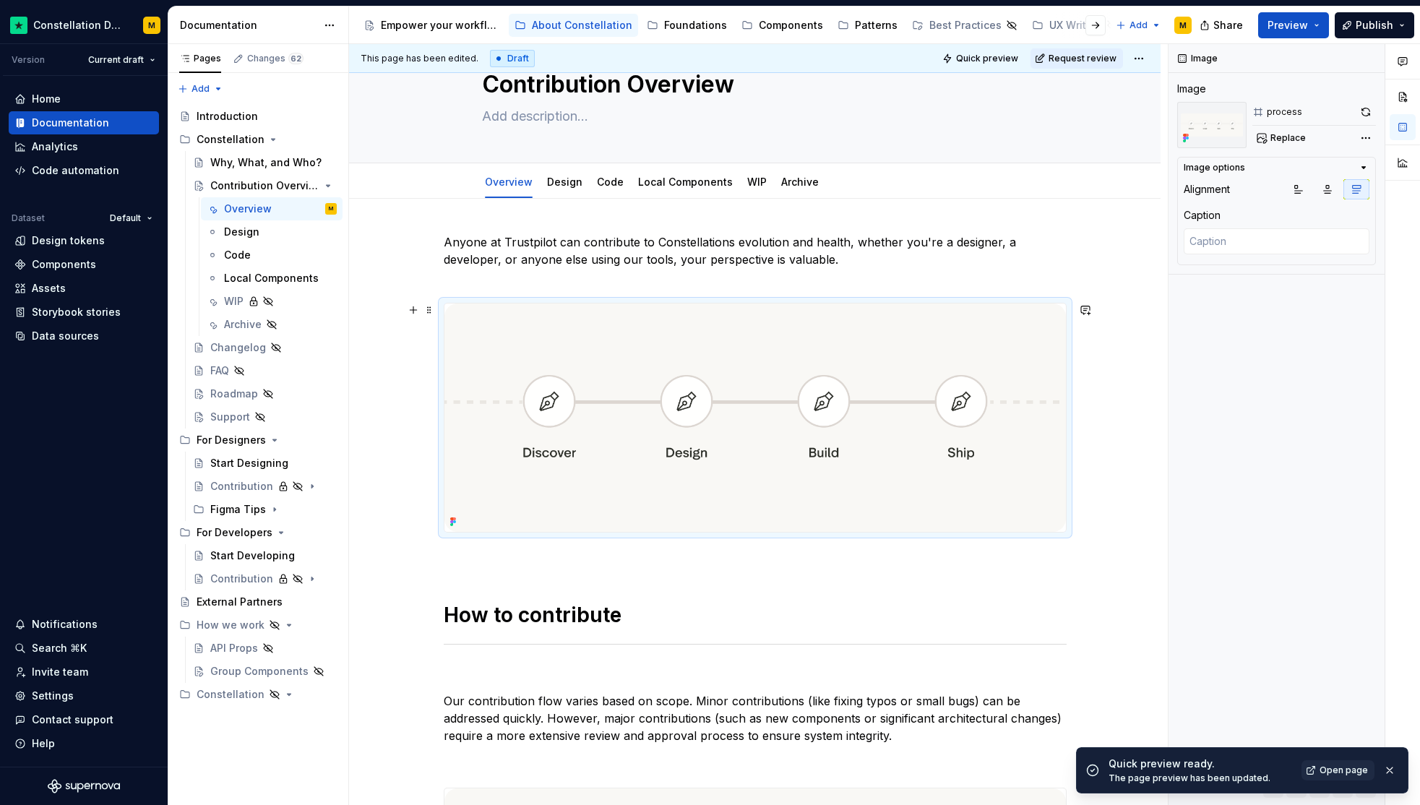
click at [705, 428] on img at bounding box center [754, 417] width 621 height 228
click at [1367, 107] on button "button" at bounding box center [1366, 112] width 20 height 20
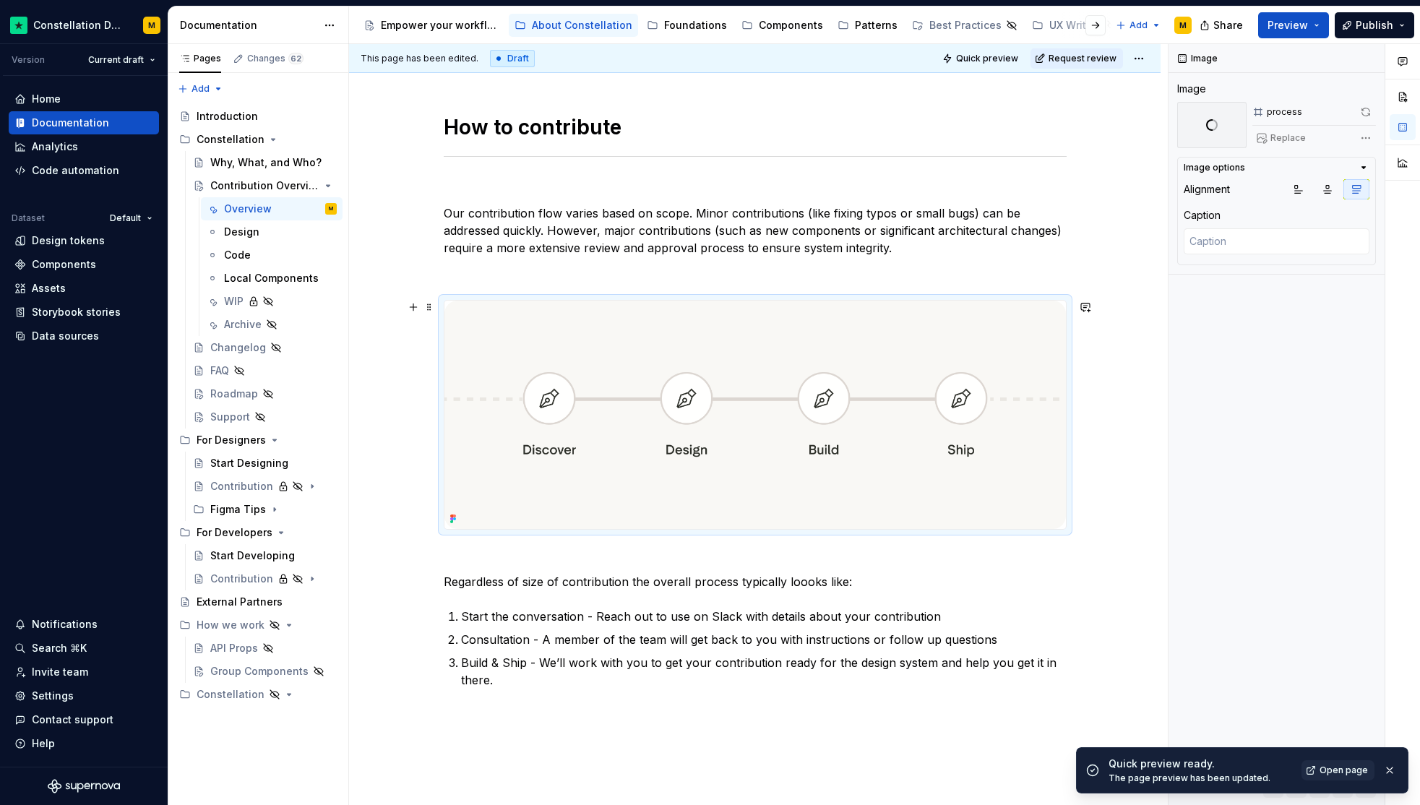
click at [738, 477] on img at bounding box center [754, 415] width 621 height 228
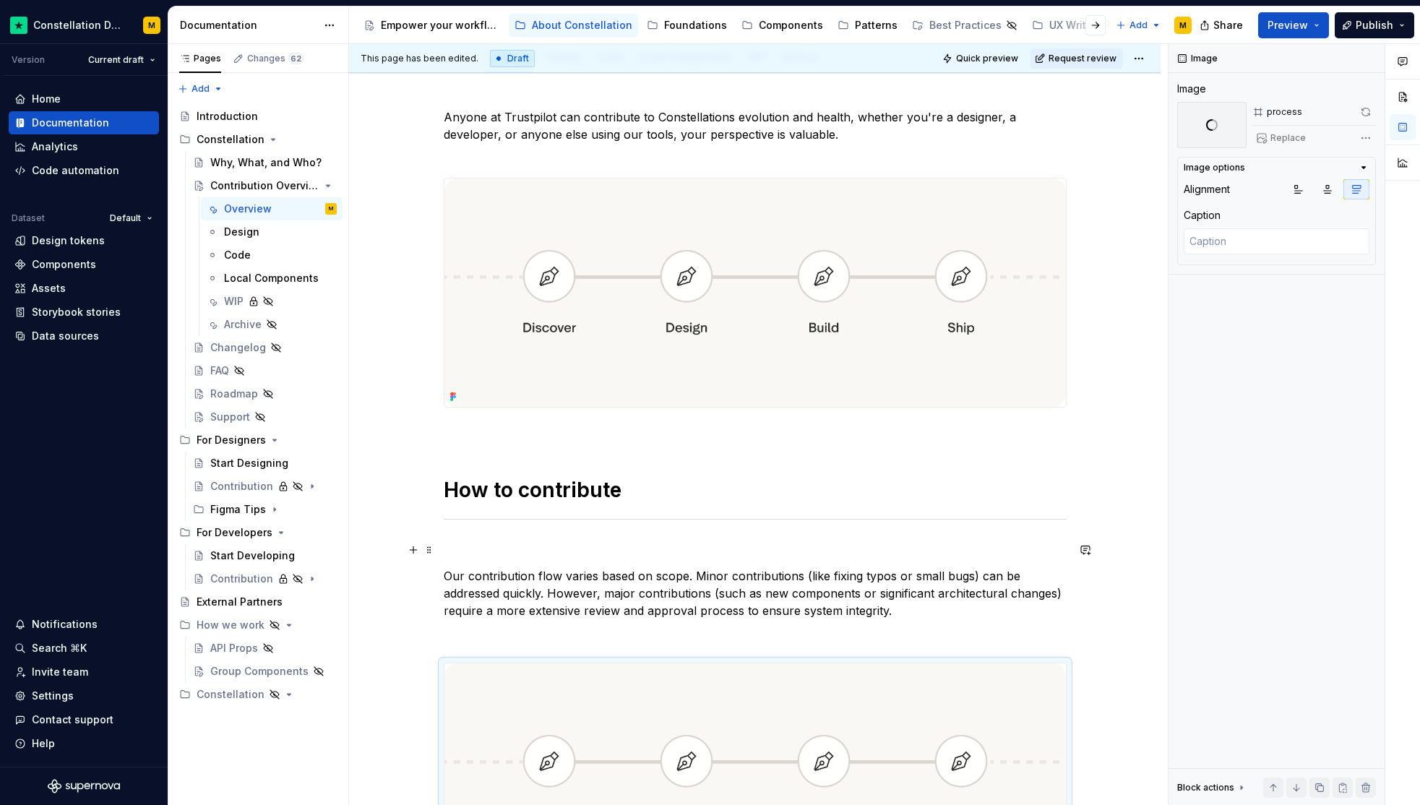
scroll to position [0, 0]
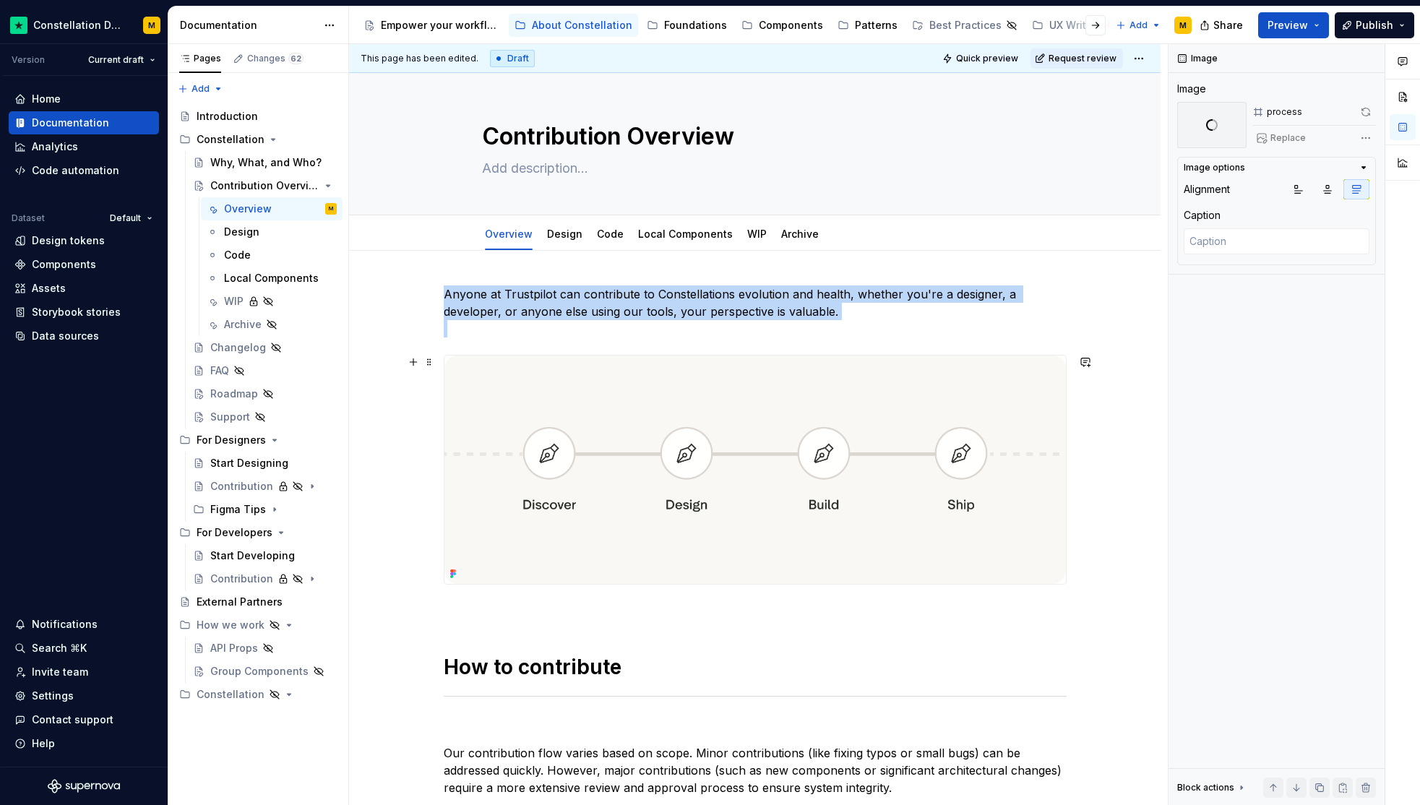
click at [796, 483] on img at bounding box center [754, 470] width 621 height 228
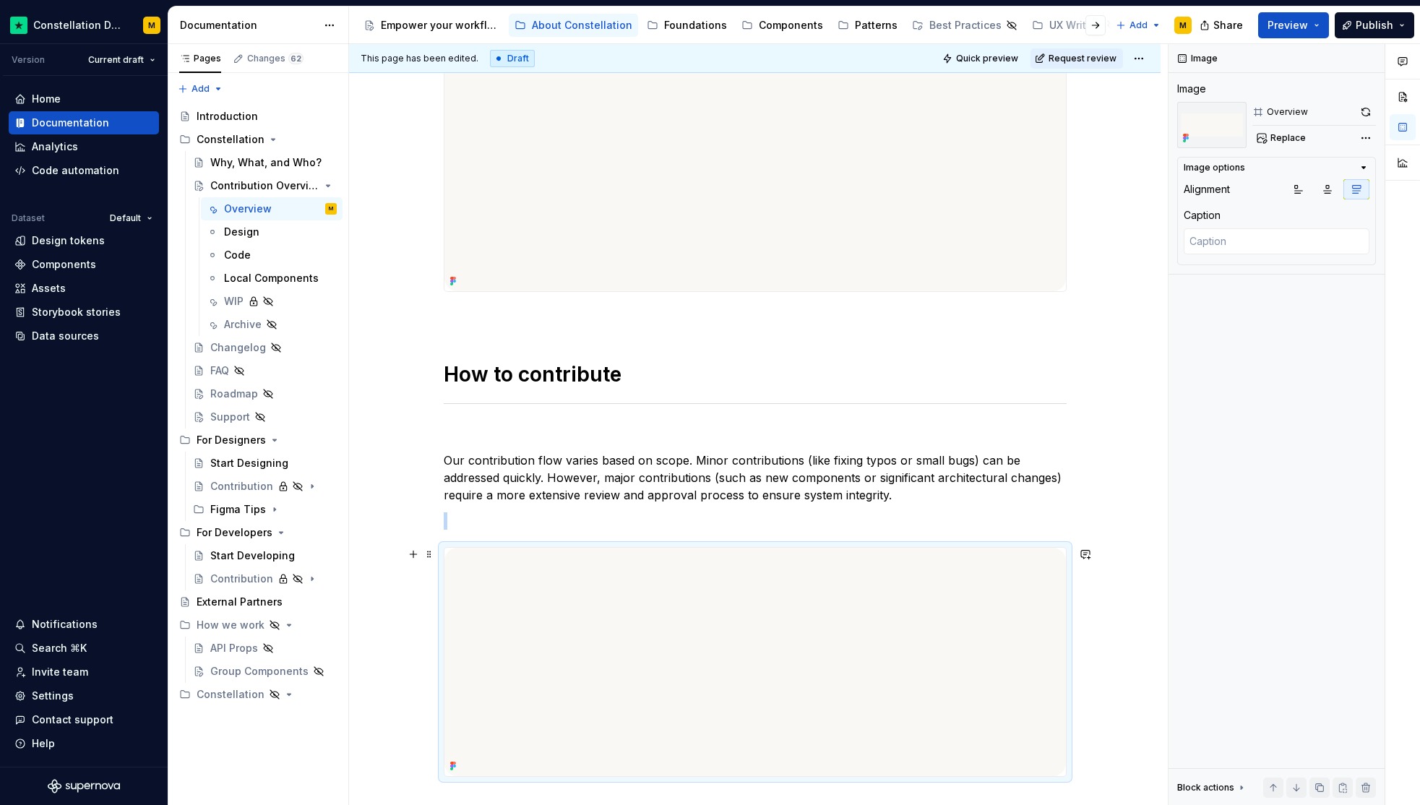
click at [743, 649] on img at bounding box center [754, 662] width 621 height 228
click at [1289, 132] on span "Replace" at bounding box center [1287, 138] width 35 height 12
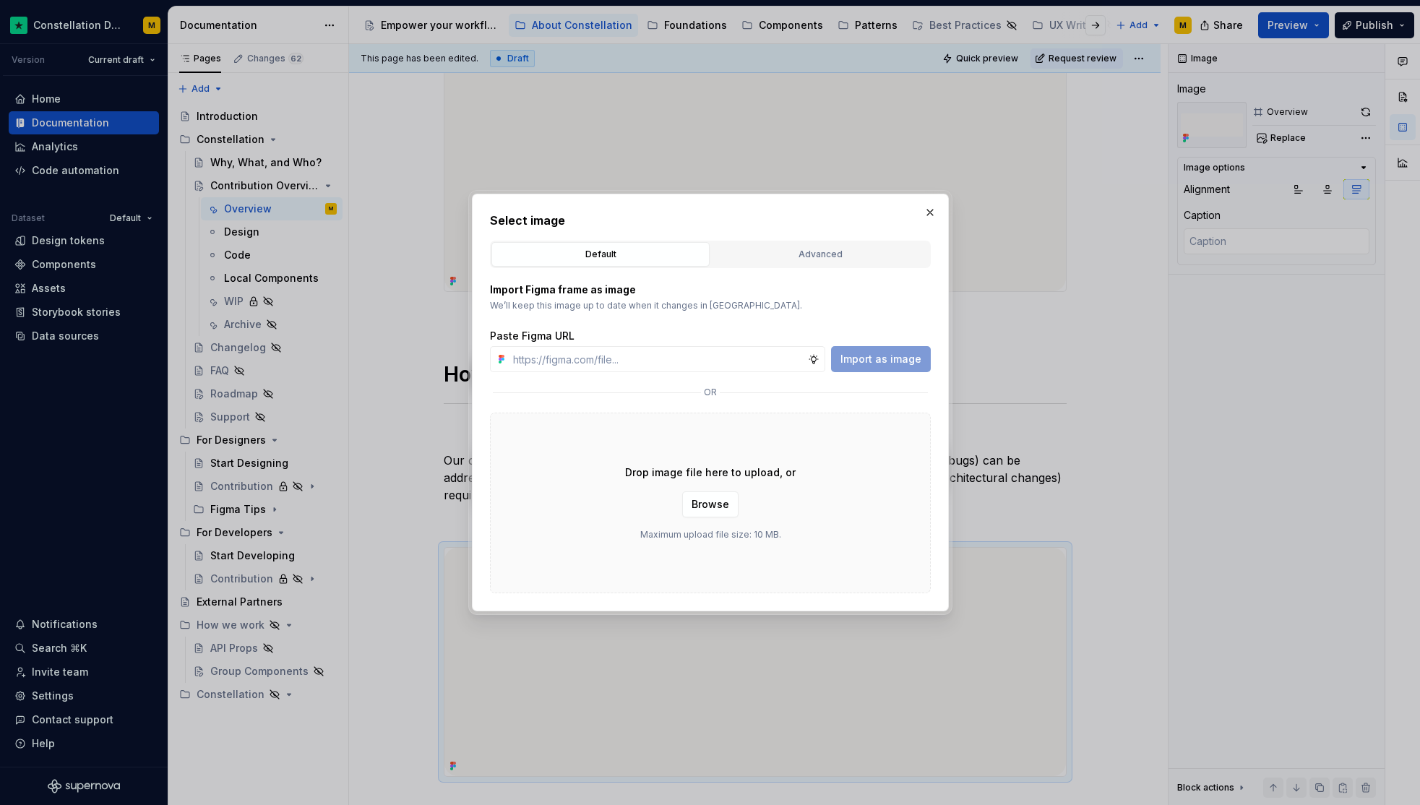
type textarea "*"
type input "[URL][DOMAIN_NAME]"
click at [879, 374] on div "Import Figma frame as image We’ll keep this image up to date when it changes in…" at bounding box center [710, 430] width 441 height 325
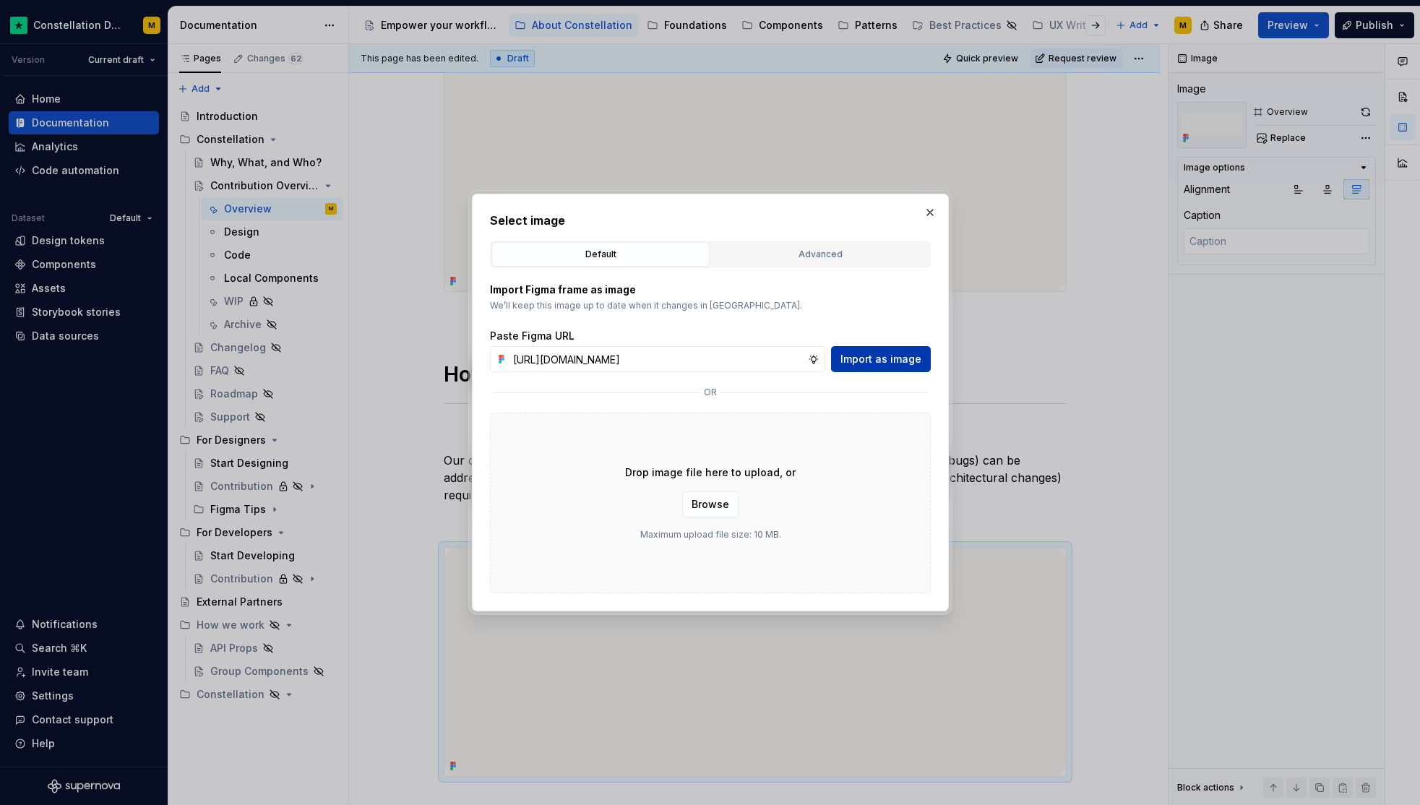
click at [879, 356] on span "Import as image" at bounding box center [880, 359] width 81 height 14
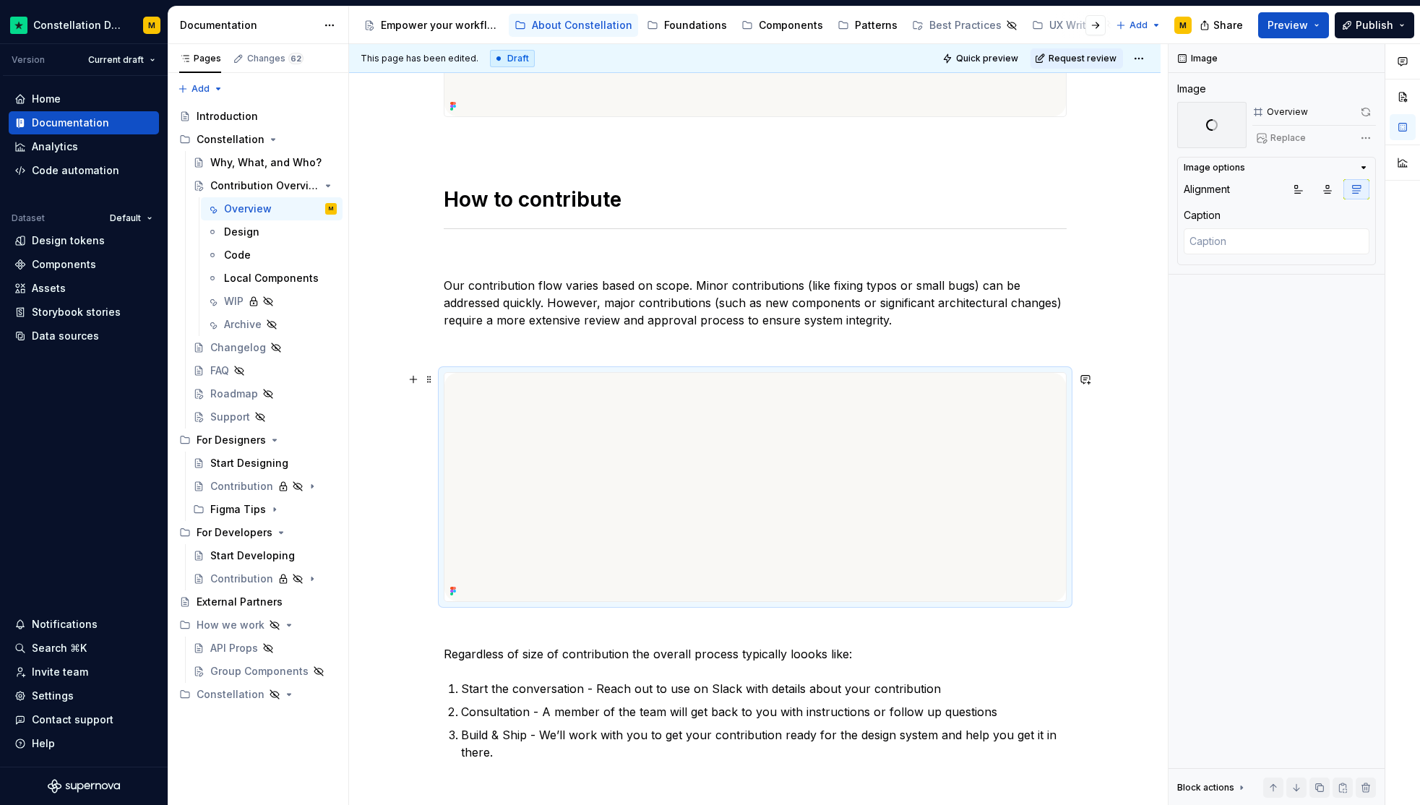
scroll to position [468, 0]
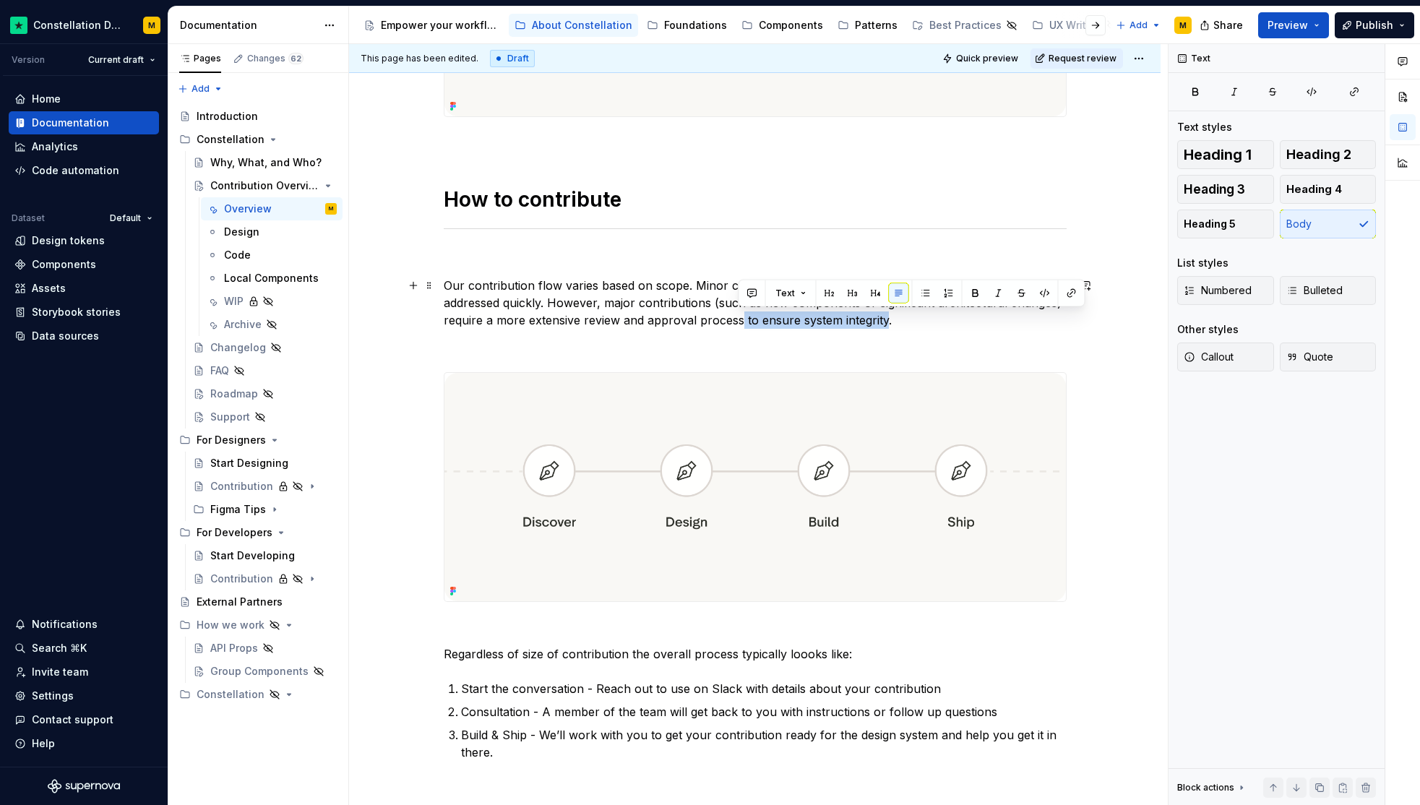
drag, startPoint x: 883, startPoint y: 320, endPoint x: 736, endPoint y: 325, distance: 146.8
click at [736, 325] on p "Our contribution flow varies based on scope. Minor contributions (like fixing t…" at bounding box center [755, 303] width 623 height 52
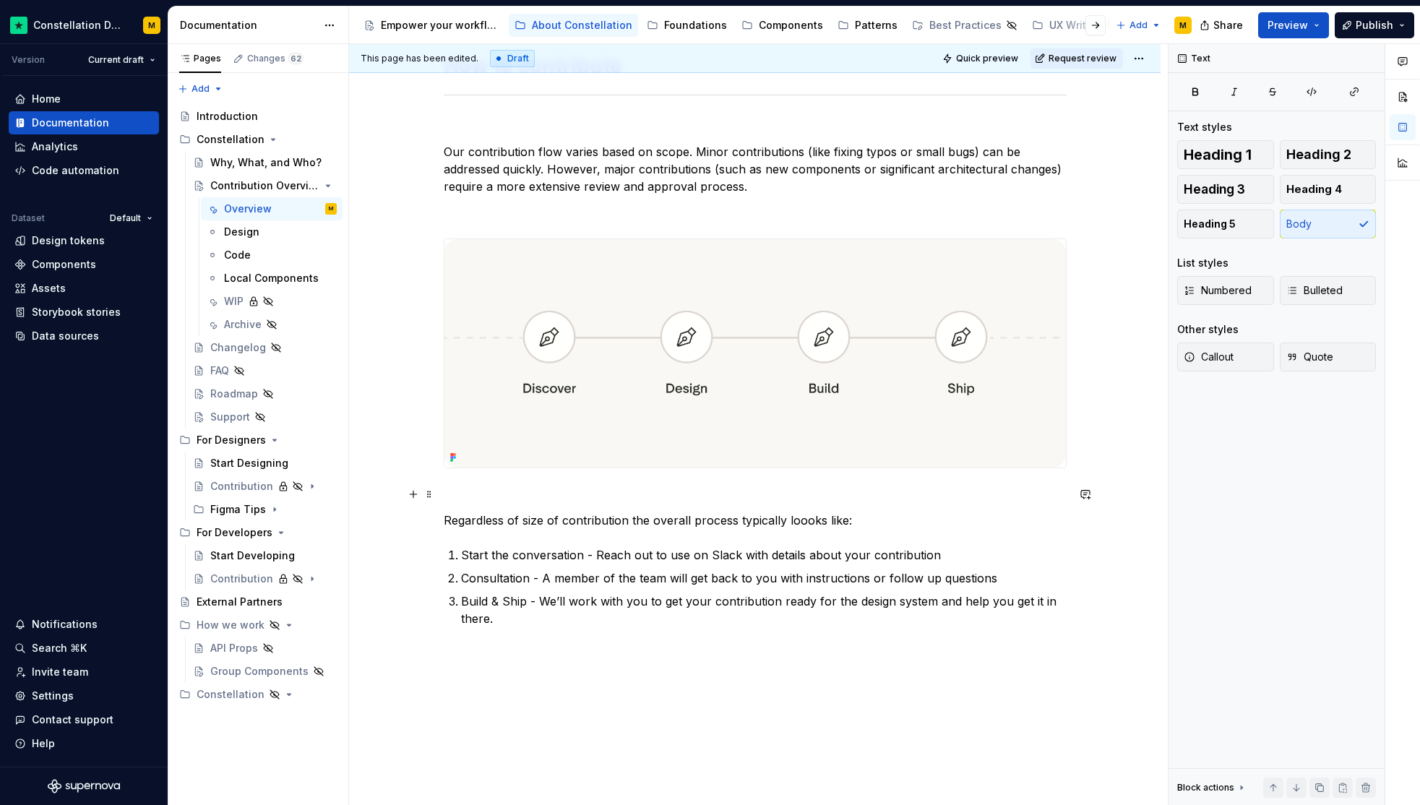
scroll to position [656, 0]
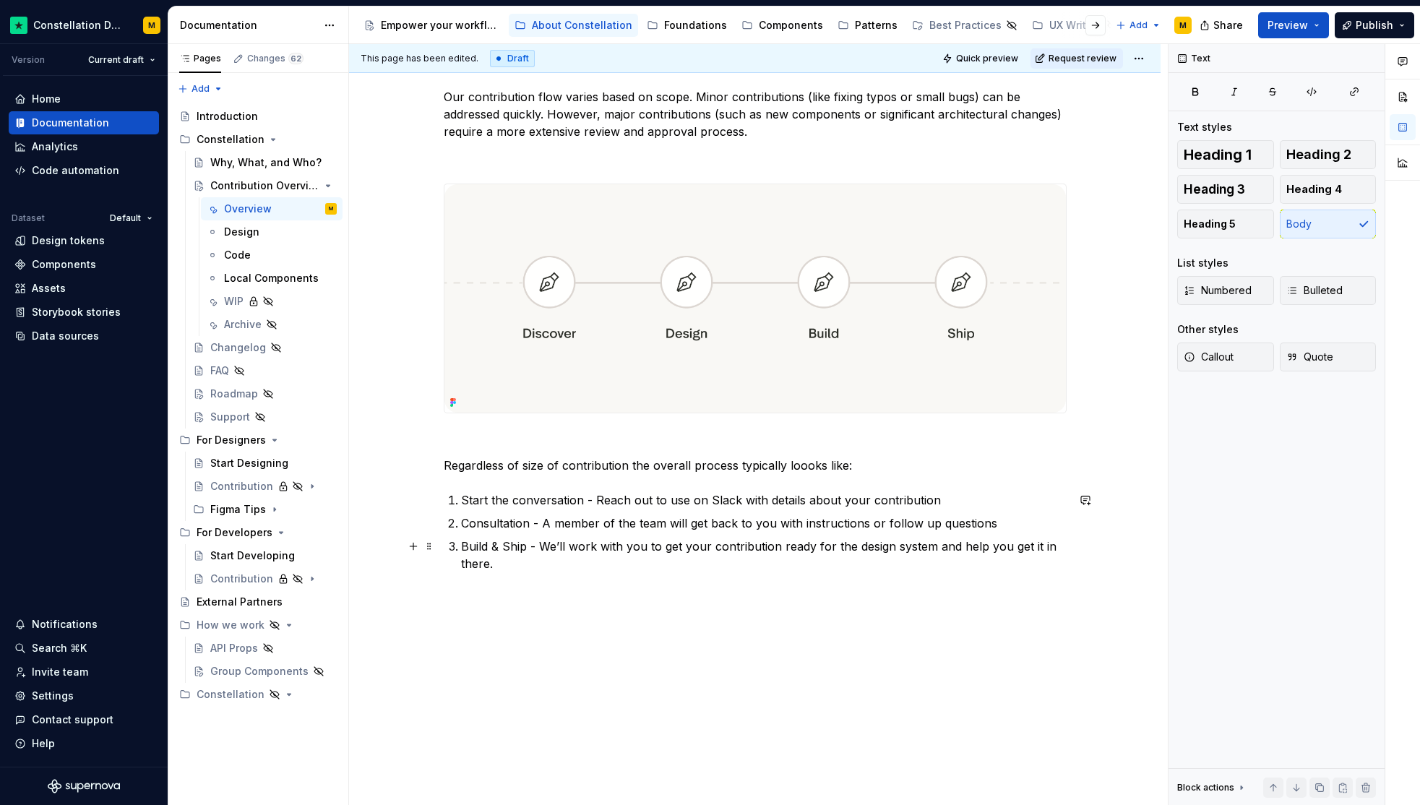
click at [647, 564] on p "Build & Ship - We’ll work with you to get your contribution ready for the desig…" at bounding box center [764, 555] width 606 height 35
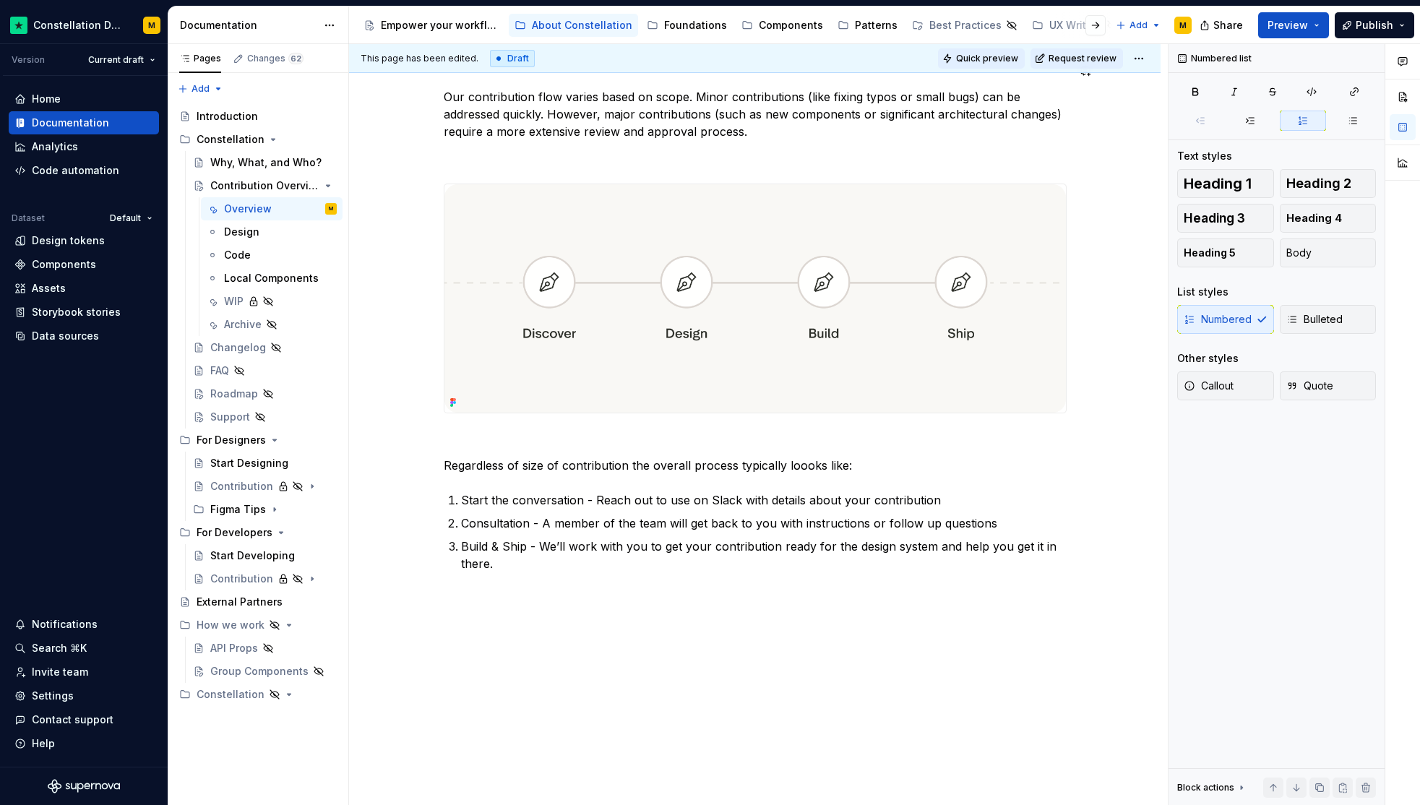
click at [978, 54] on span "Quick preview" at bounding box center [987, 59] width 62 height 12
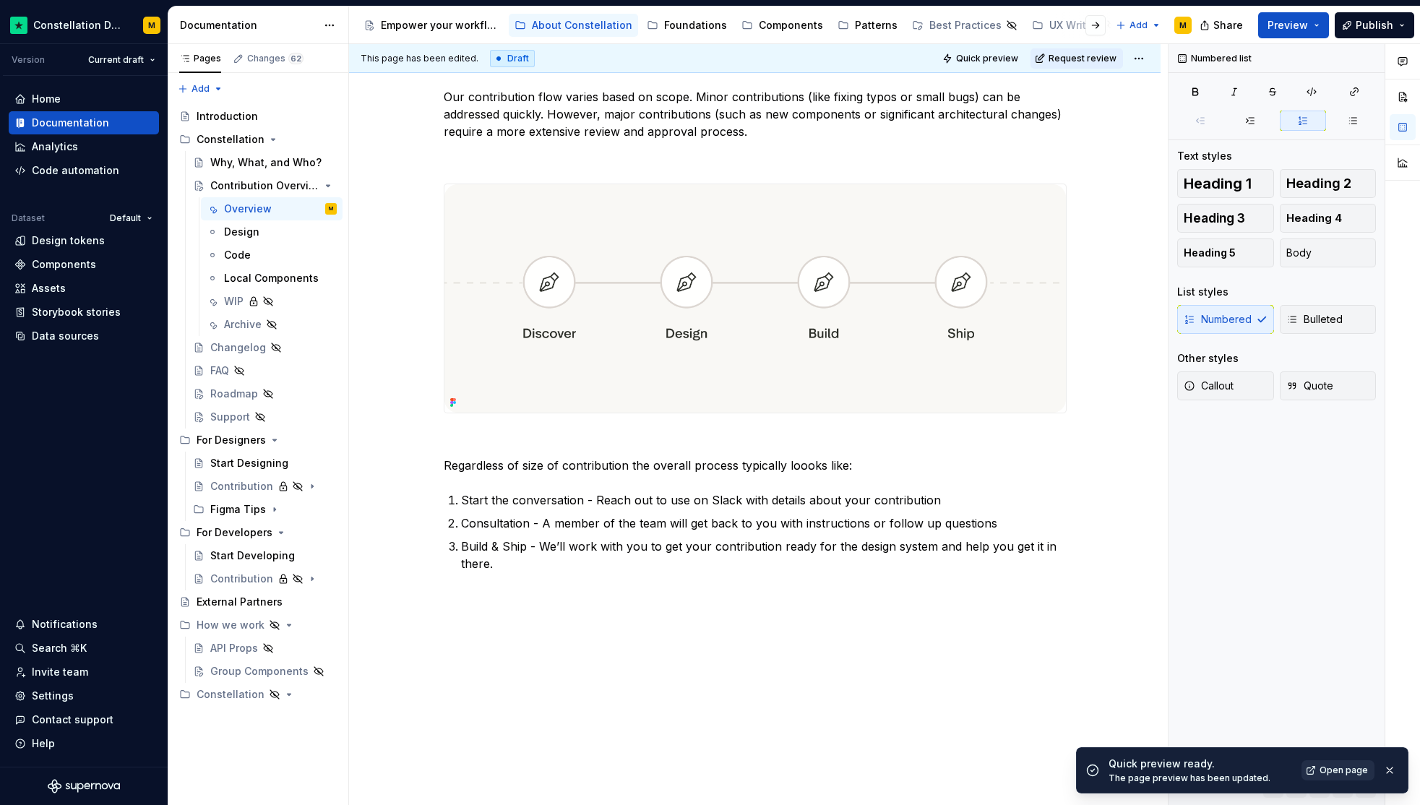
click at [1339, 770] on span "Open page" at bounding box center [1343, 771] width 48 height 12
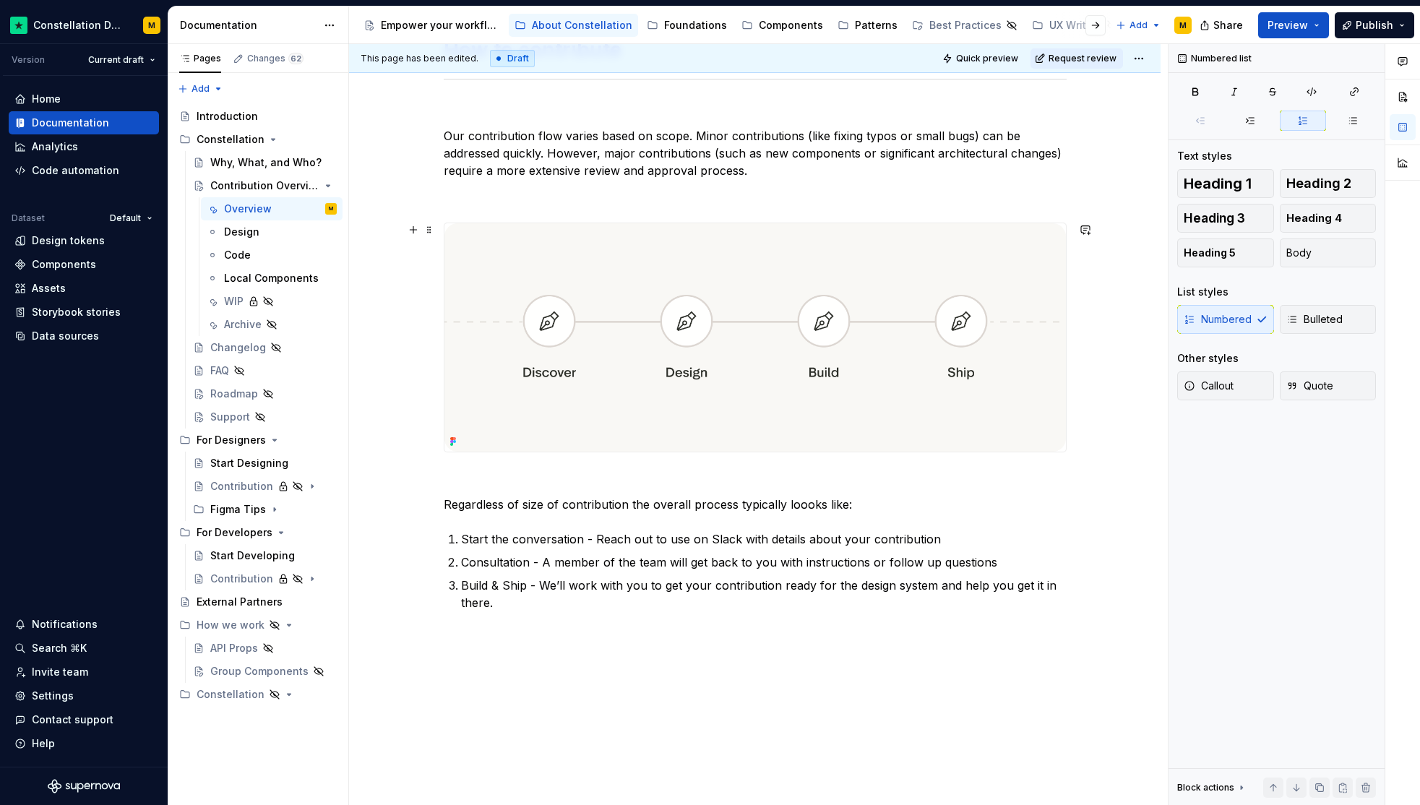
scroll to position [535, 0]
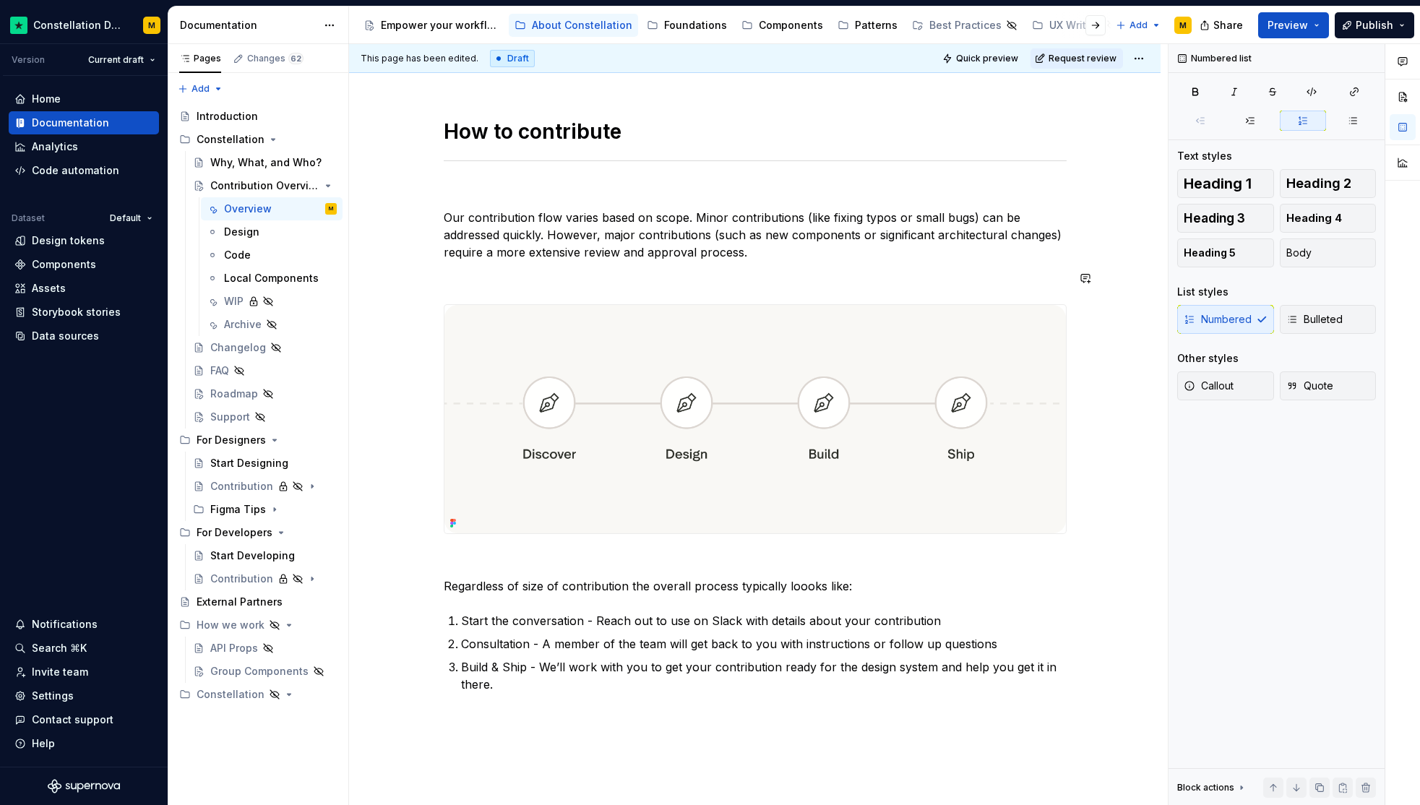
click at [495, 294] on div "Anyone at Trustpilot can contribute to Constellations evolution and health, whe…" at bounding box center [755, 239] width 623 height 978
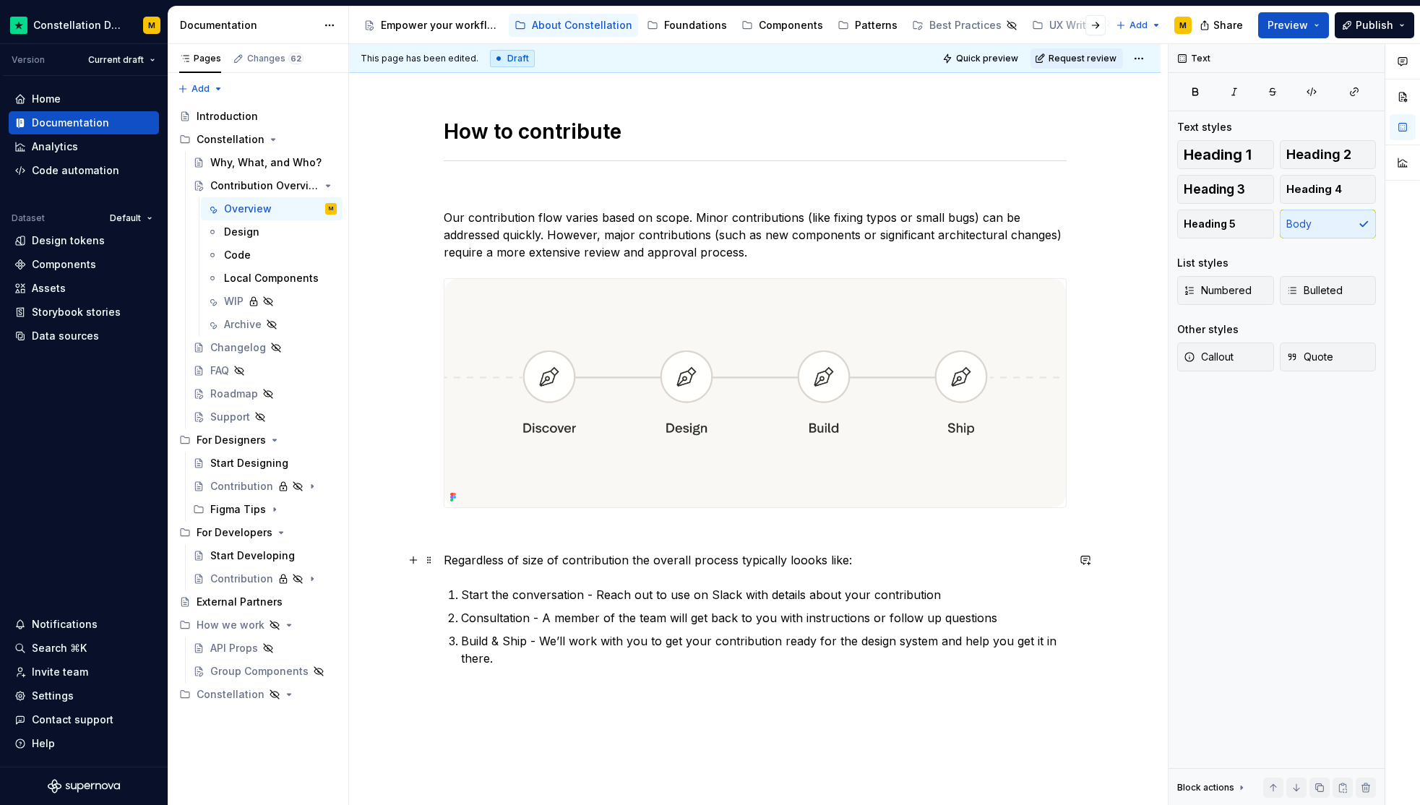
click at [619, 567] on p "Regardless of size of contribution the overall process typically loooks like:" at bounding box center [755, 559] width 623 height 17
click at [619, 566] on p "Regardless of size of contribution the overall process typically loooks like:" at bounding box center [755, 559] width 623 height 17
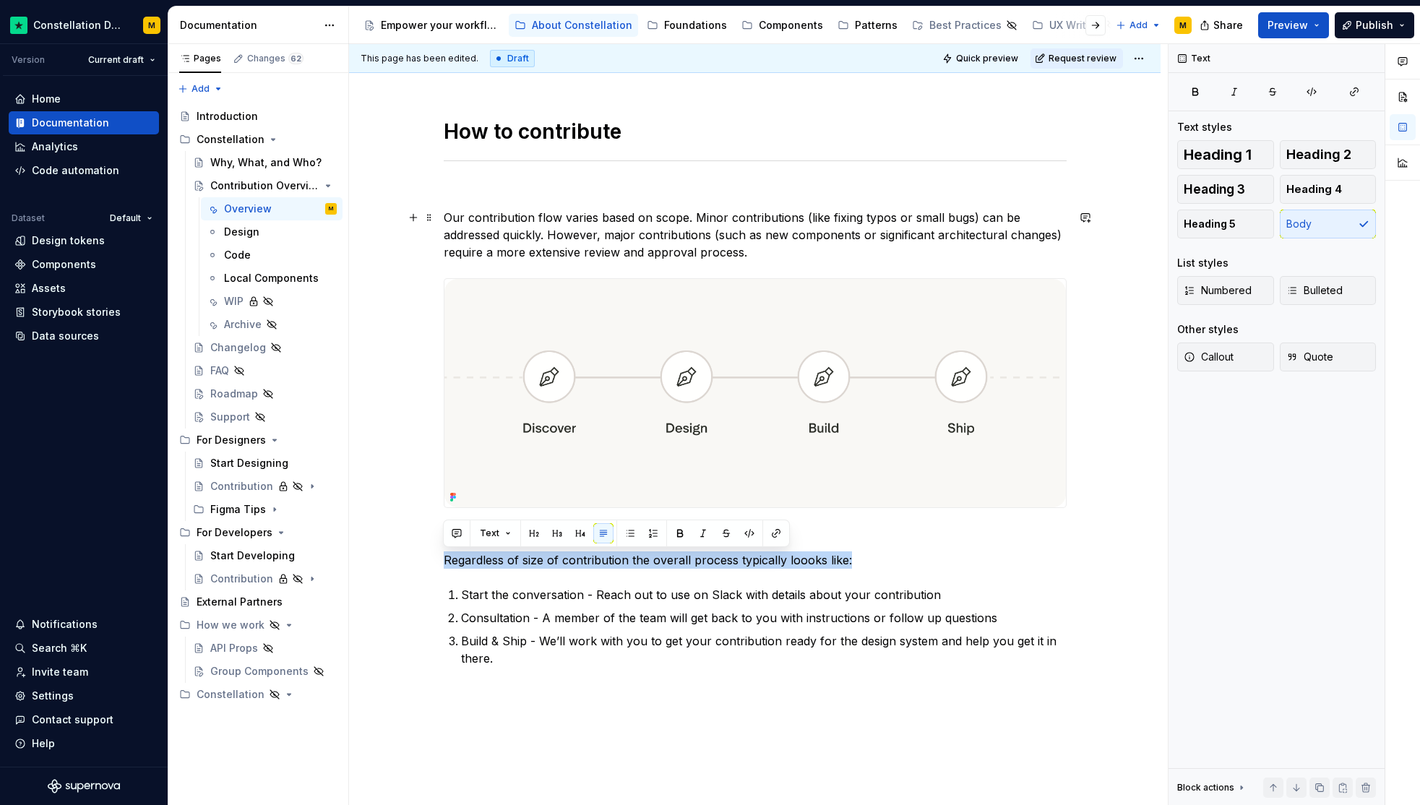
click at [767, 257] on p "Our contribution flow varies based on scope. Minor contributions (like fixing t…" at bounding box center [755, 235] width 623 height 52
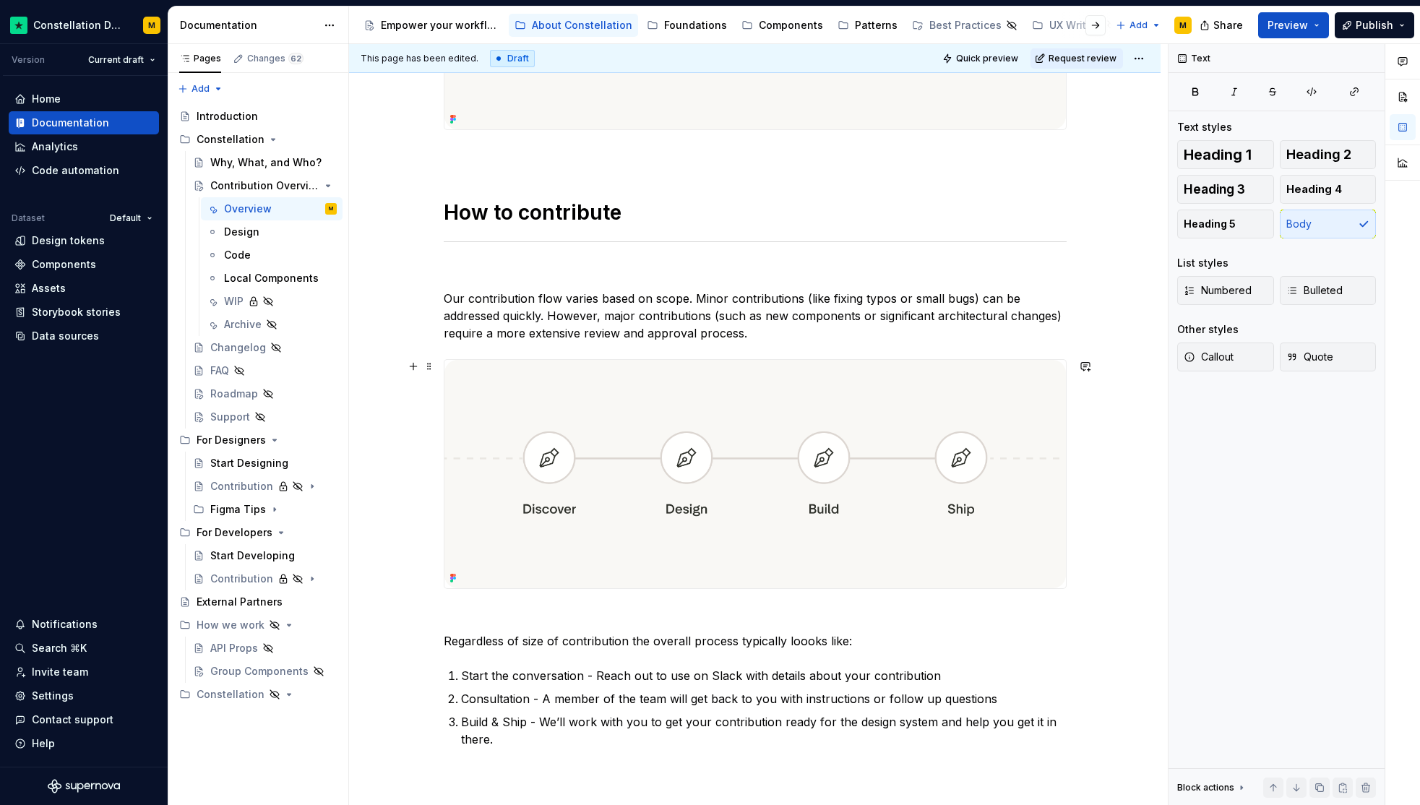
scroll to position [481, 0]
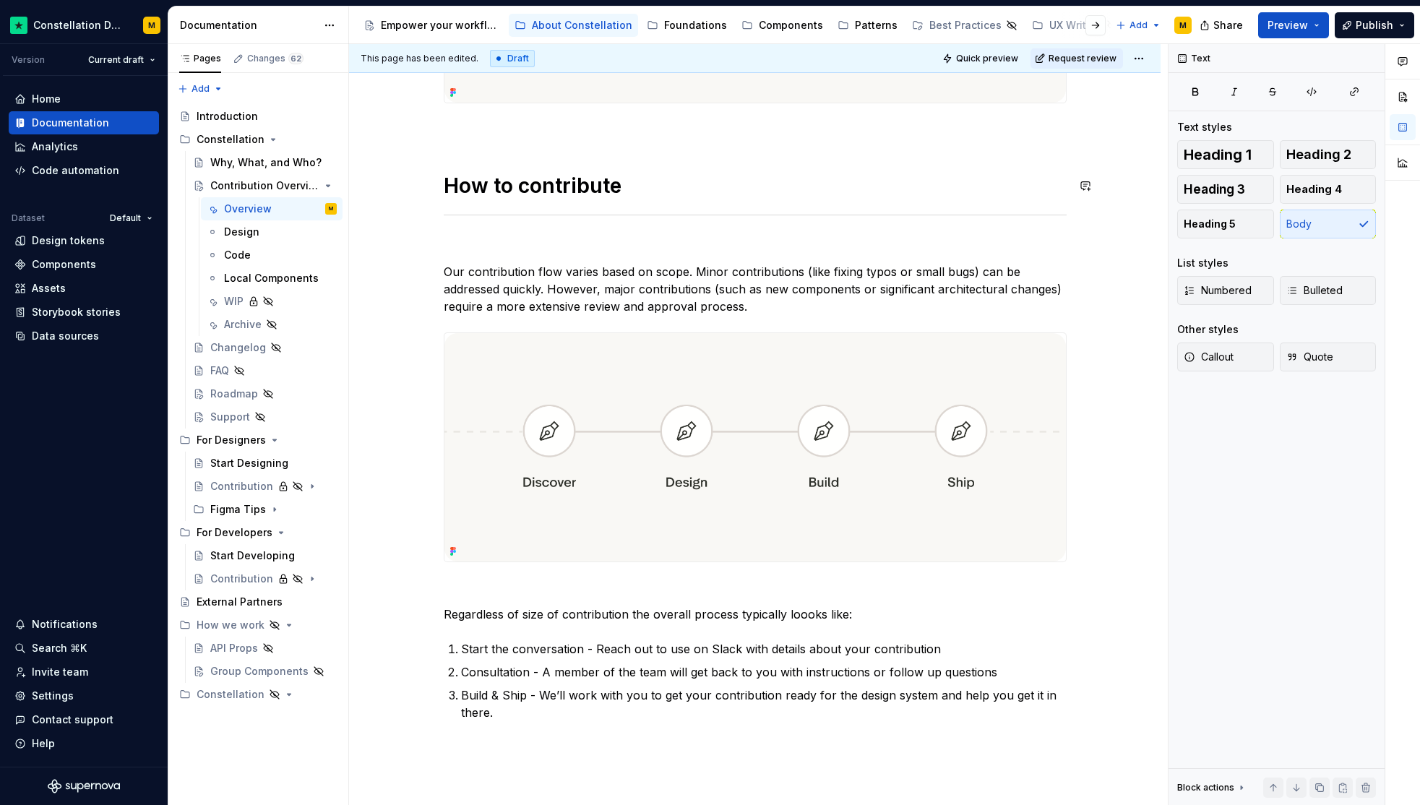
type textarea "*"
click at [548, 264] on p "Our contribution flow varies based on scope. Minor contributions (like fixing t…" at bounding box center [755, 286] width 623 height 52
click at [791, 309] on p "Our contribution process varies based on scope. Minor contributions (like fixin…" at bounding box center [755, 286] width 623 height 52
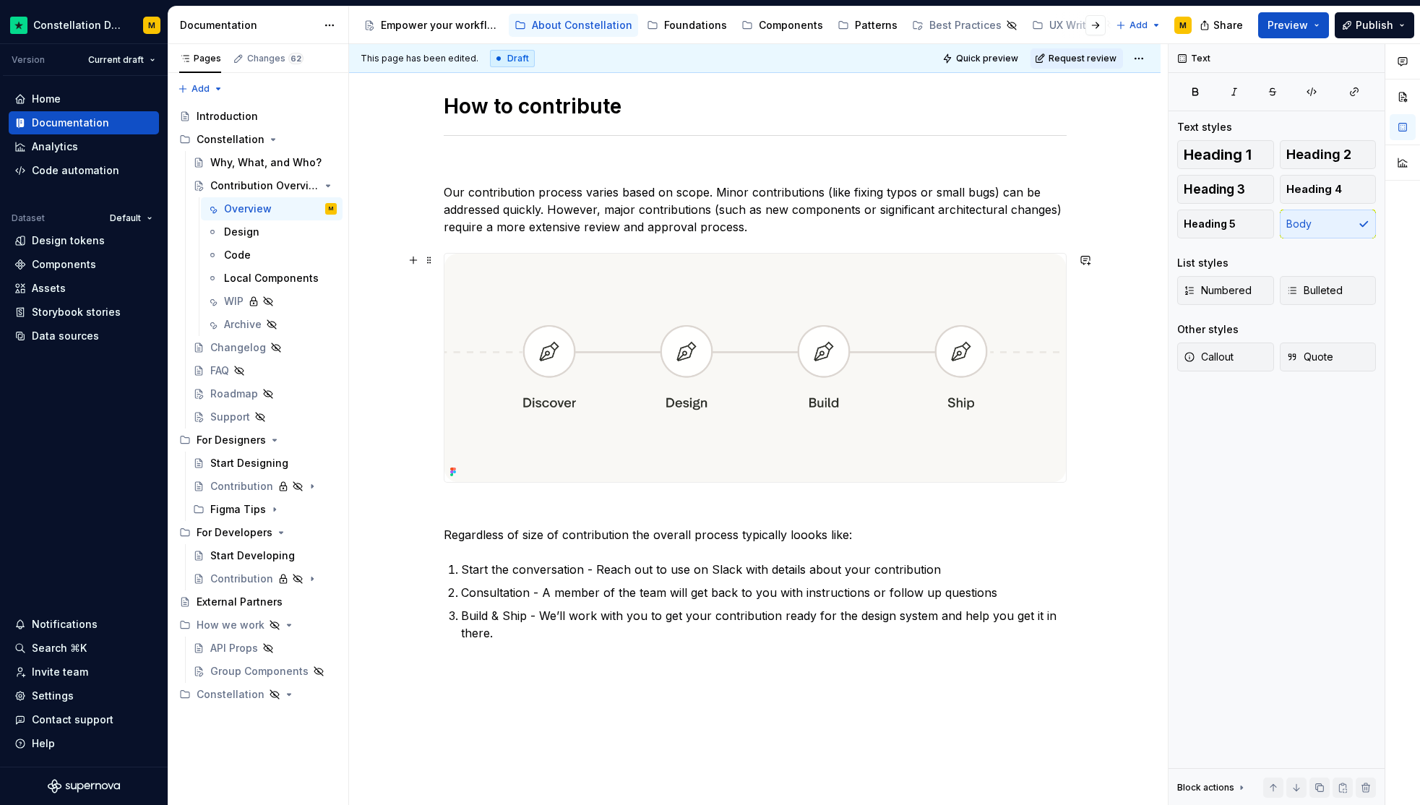
scroll to position [620, 0]
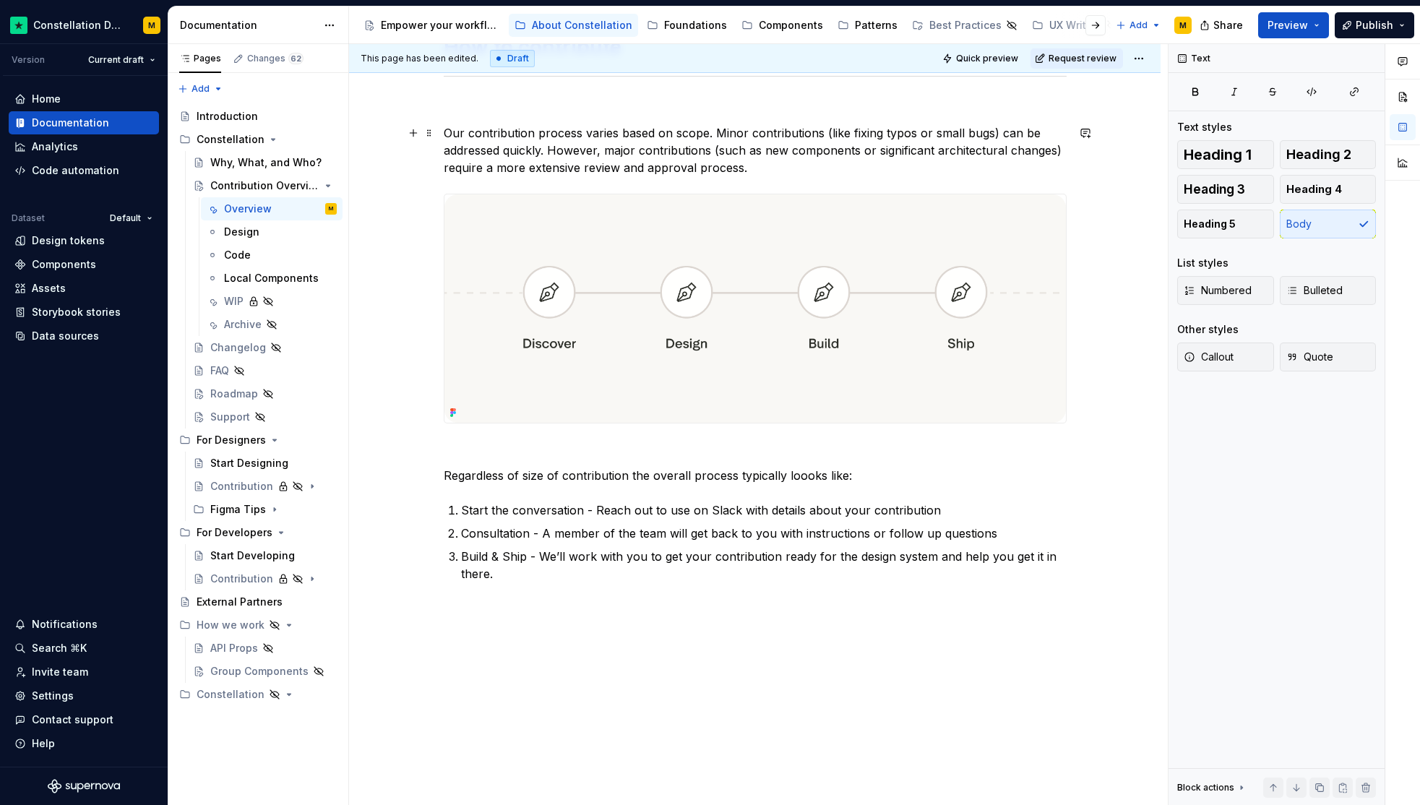
click at [704, 137] on p "Our contribution process varies based on scope. Minor contributions (like fixin…" at bounding box center [755, 150] width 623 height 52
click at [633, 481] on p "Regardless of size of contribution the overall process typically loooks like:" at bounding box center [755, 475] width 623 height 17
click at [633, 479] on p "Regardless of size of contribution the overall process typically loooks like:" at bounding box center [755, 475] width 623 height 17
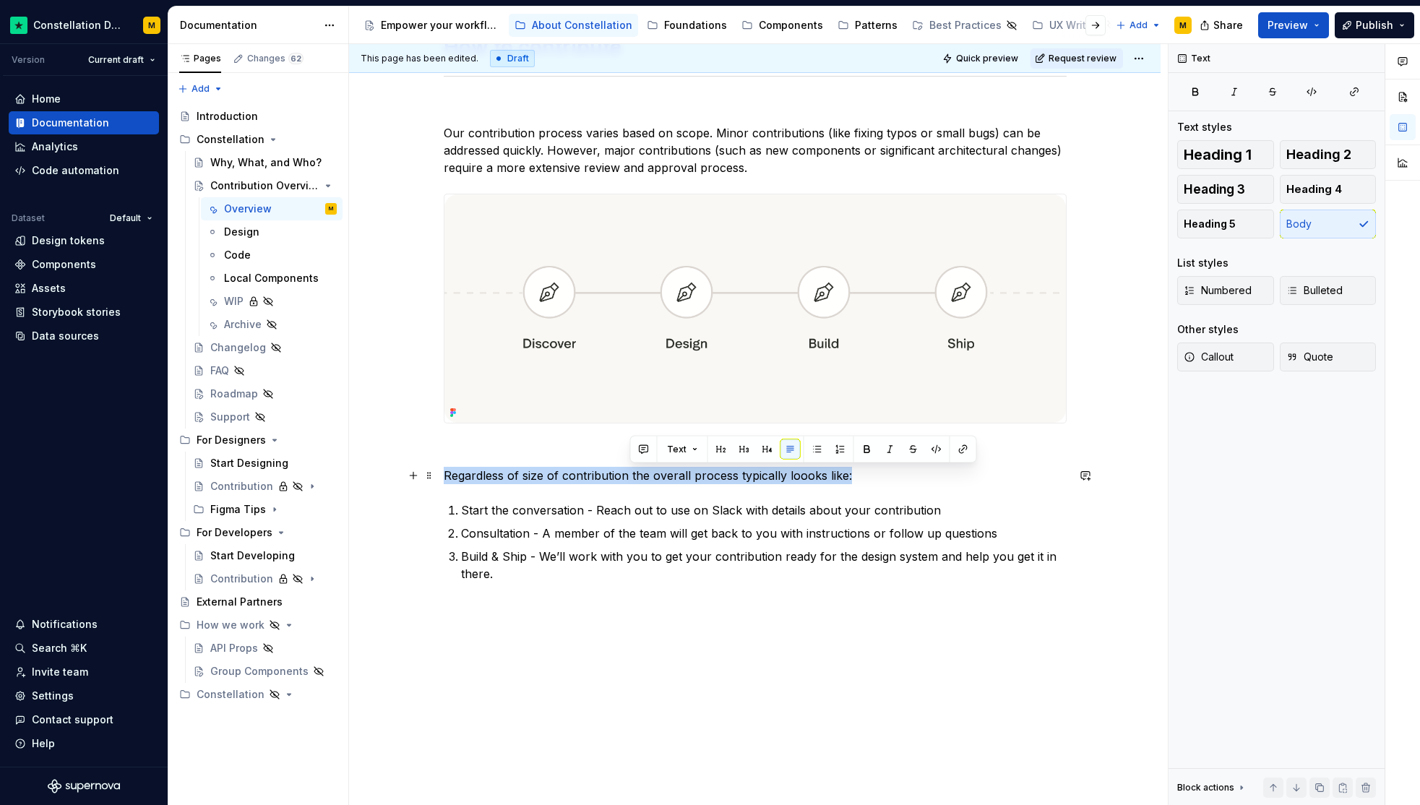
click at [634, 479] on p "Regardless of size of contribution the overall process typically loooks like:" at bounding box center [755, 475] width 623 height 17
copy p "Regardless of size of contribution the overall process typically loooks like:"
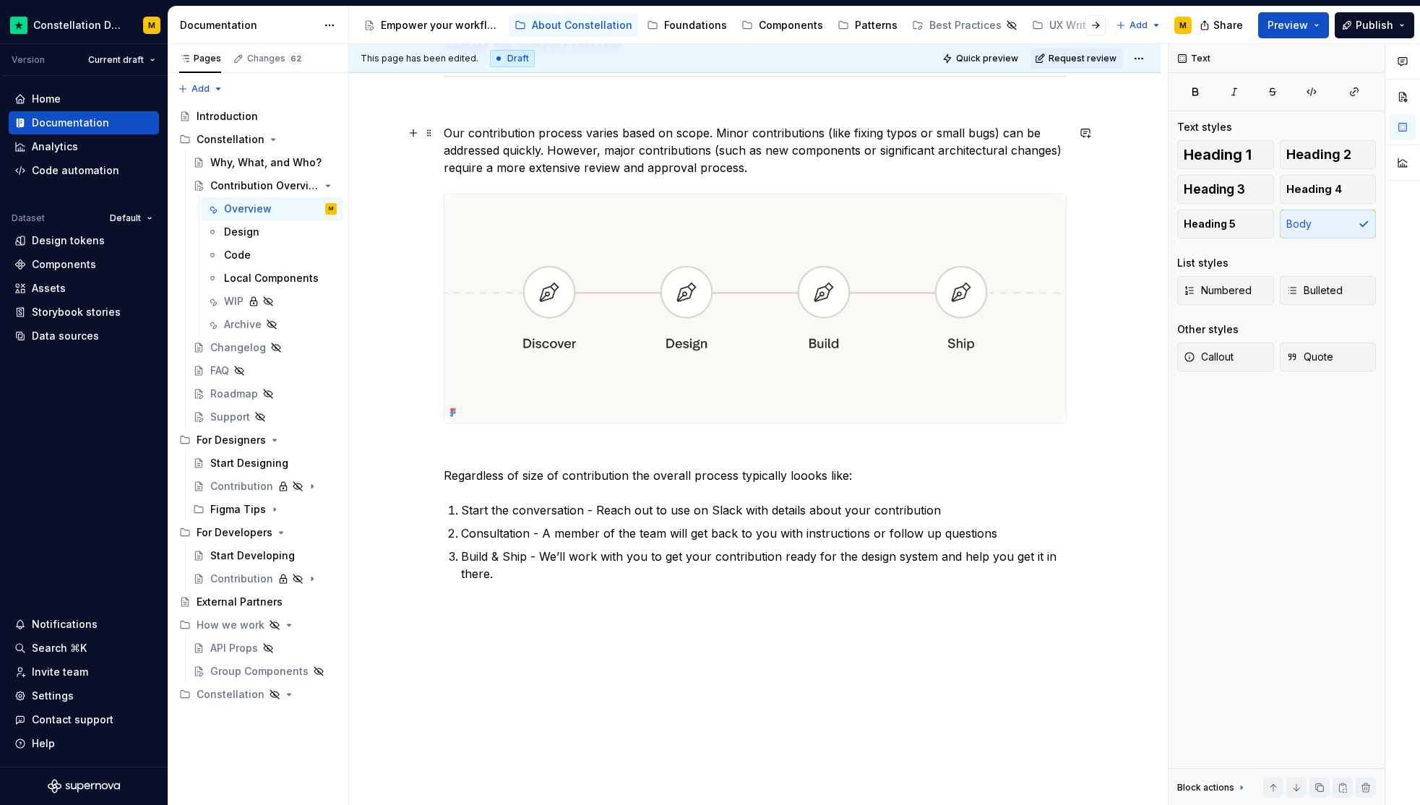
click at [757, 164] on p "Our contribution process varies based on scope. Minor contributions (like fixin…" at bounding box center [755, 150] width 623 height 52
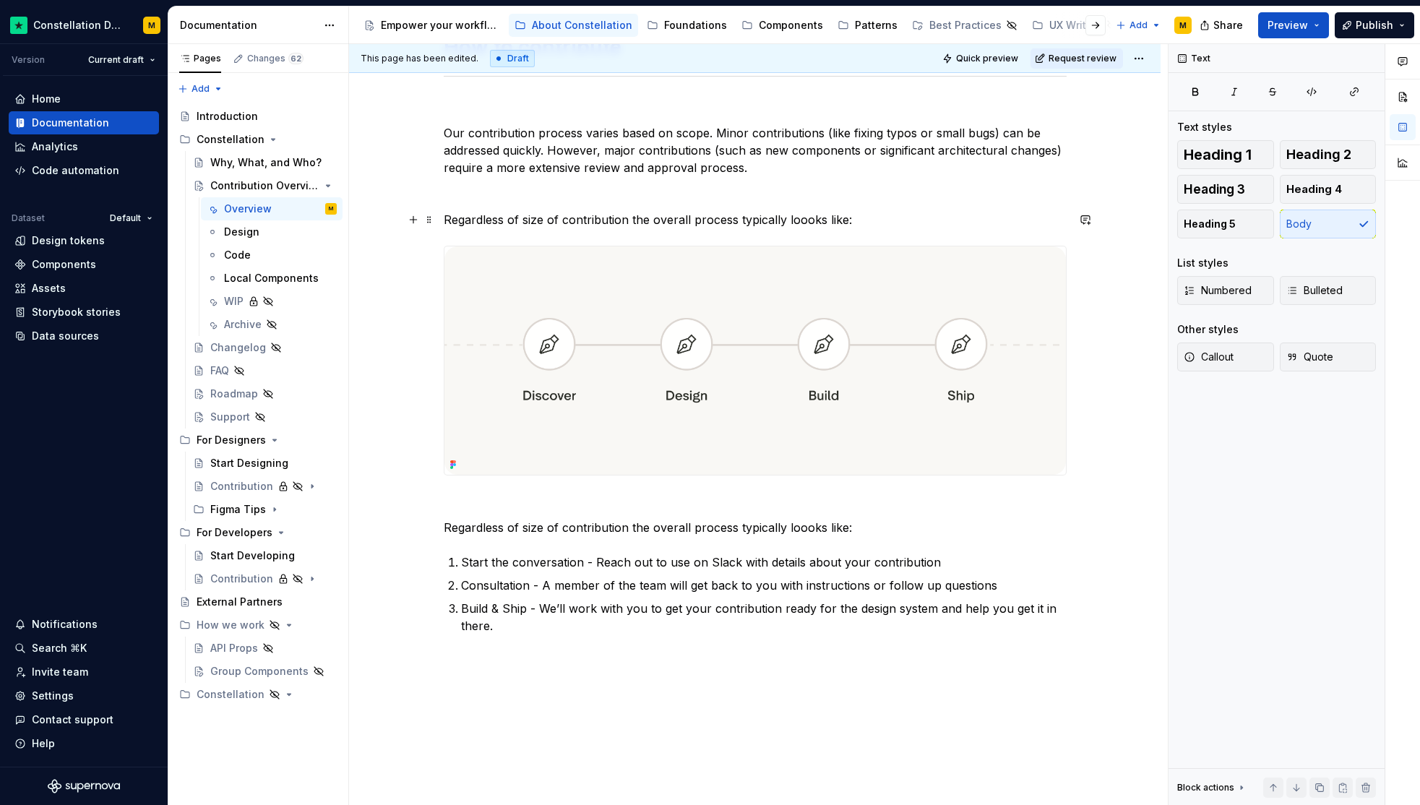
click at [801, 219] on p "Regardless of size of contribution the overall process typically loooks like:" at bounding box center [755, 219] width 623 height 17
click at [822, 220] on p "Regardless of size of contribution the overall process typically looks like:" at bounding box center [755, 219] width 623 height 17
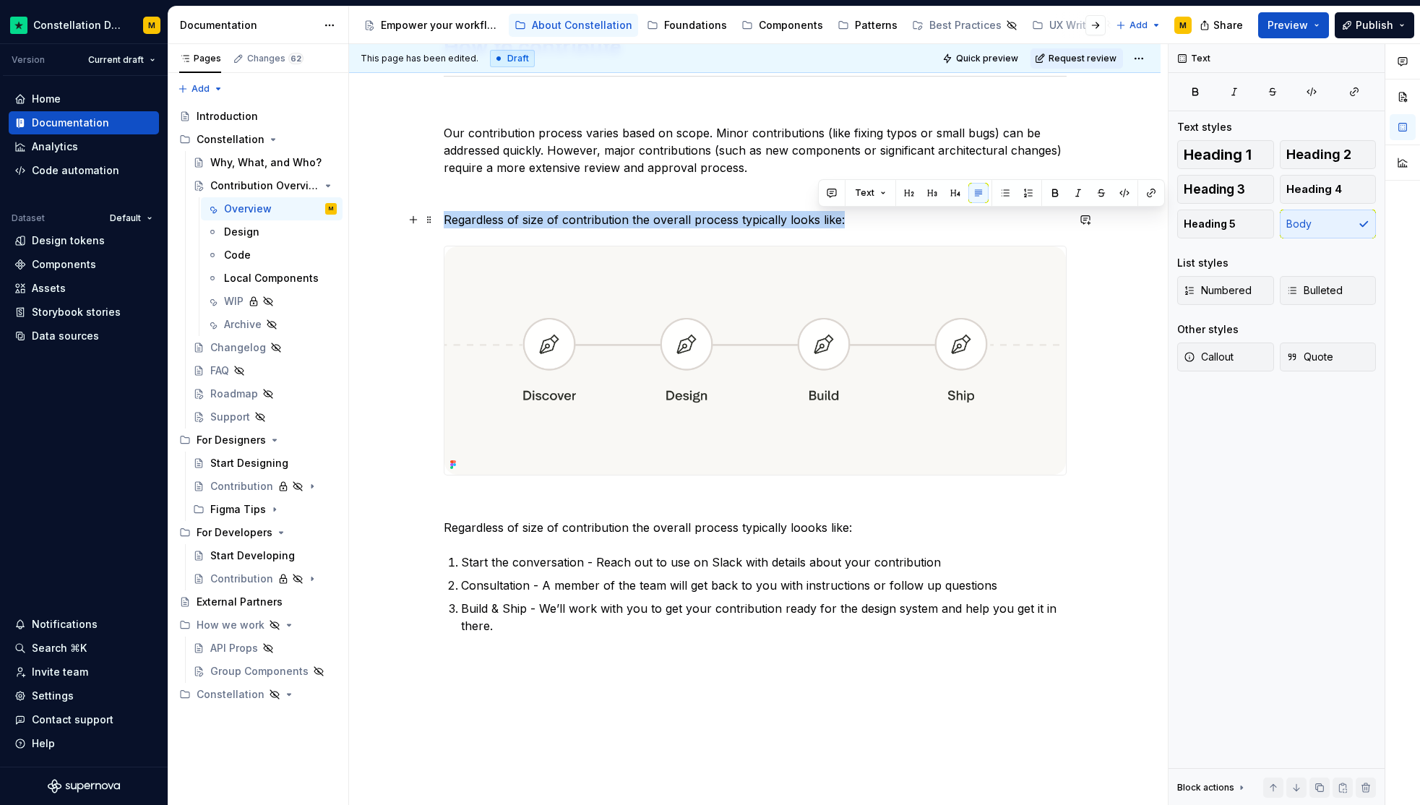
click at [822, 220] on p "Regardless of size of contribution the overall process typically looks like:" at bounding box center [755, 219] width 623 height 17
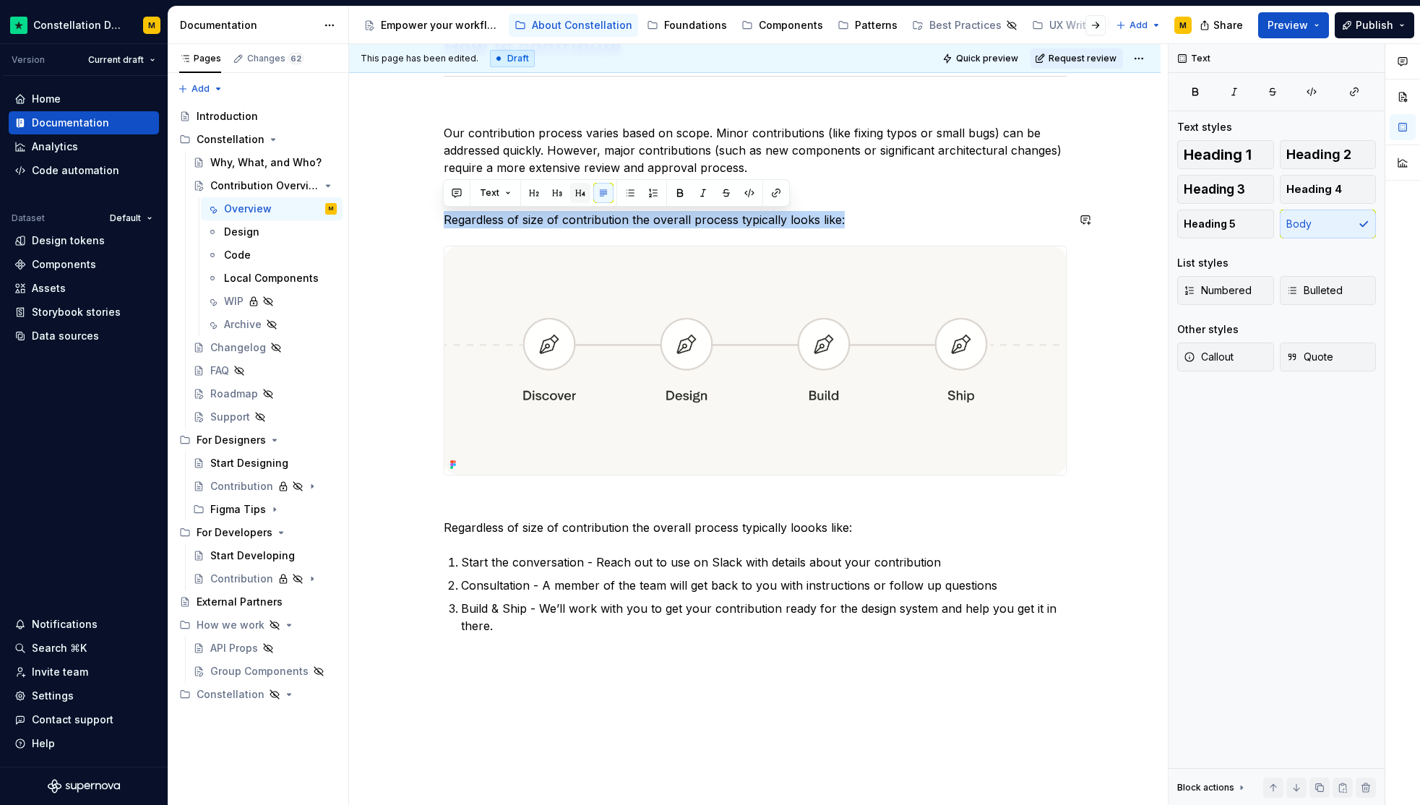
click at [570, 194] on button "button" at bounding box center [580, 193] width 20 height 20
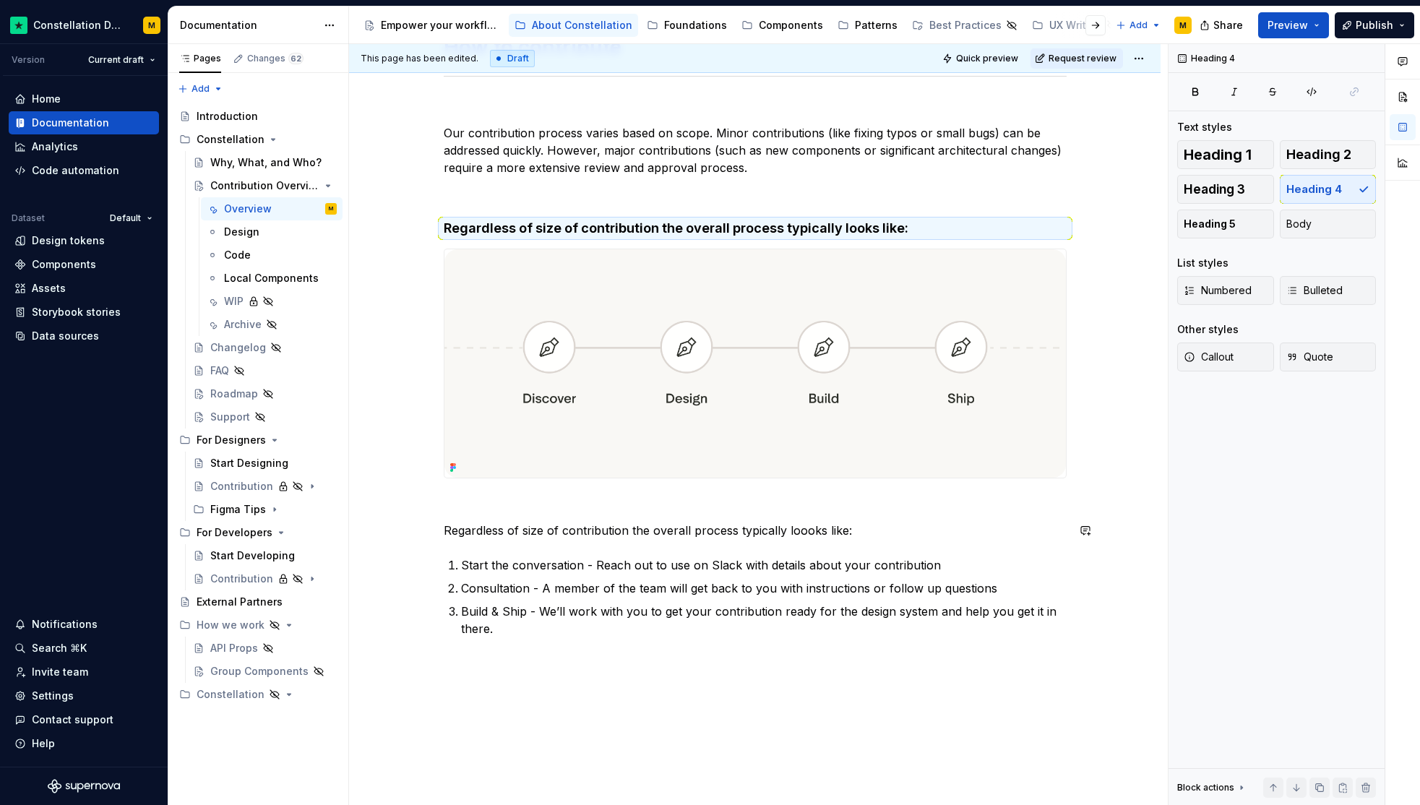
click at [598, 553] on div "Anyone at Trustpilot can contribute to Constellations evolution and health, whe…" at bounding box center [755, 168] width 623 height 1007
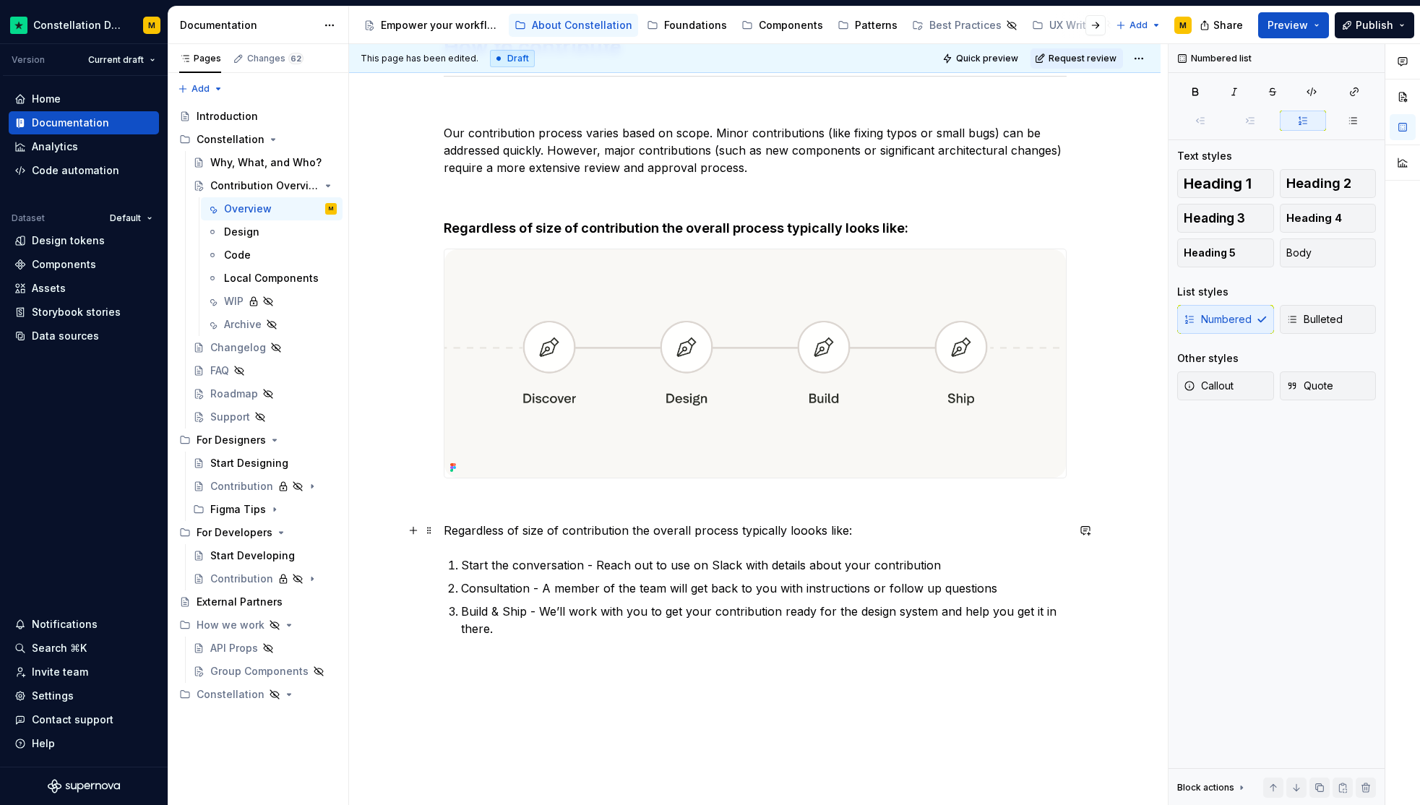
click at [640, 525] on p "Regardless of size of contribution the overall process typically loooks like:" at bounding box center [755, 530] width 623 height 17
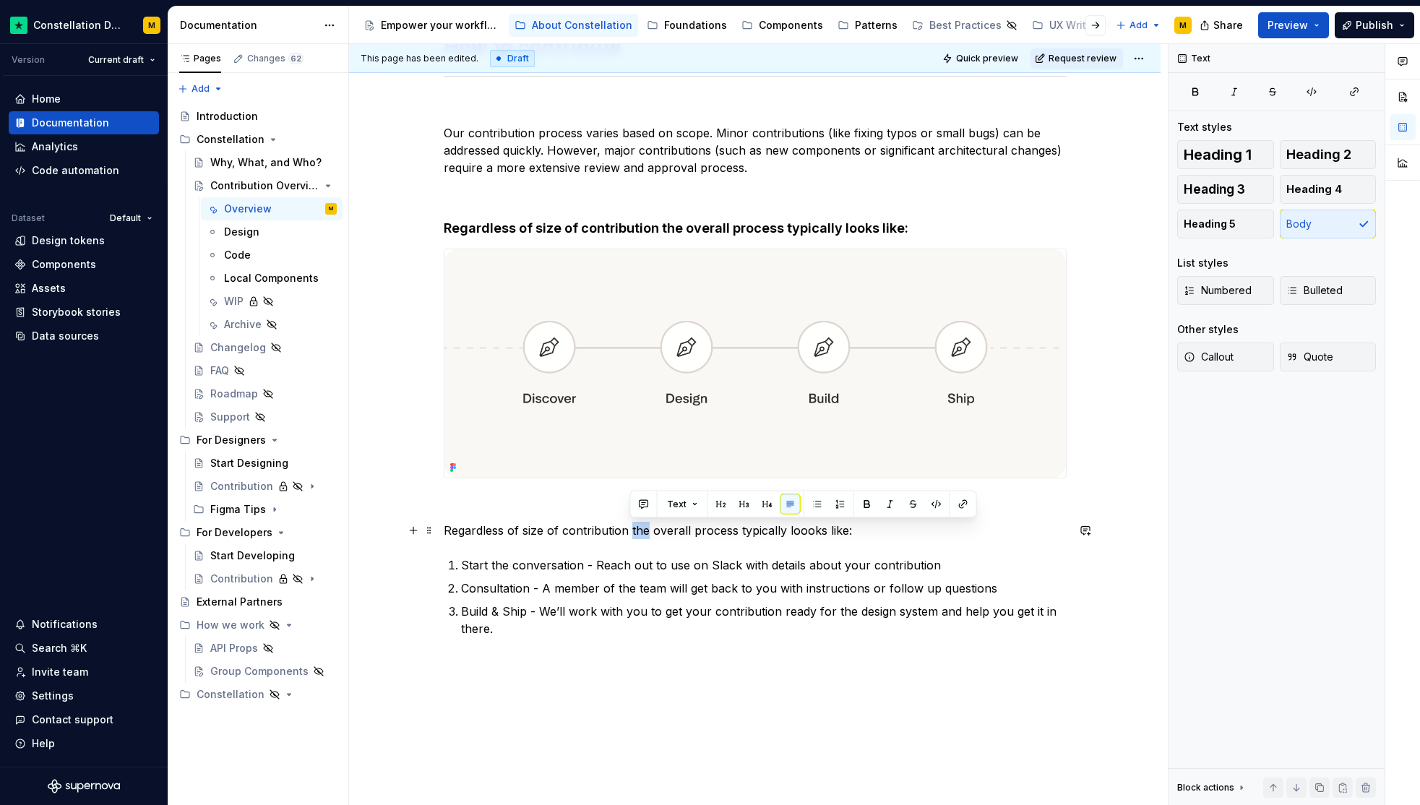
click at [640, 525] on p "Regardless of size of contribution the overall process typically loooks like:" at bounding box center [755, 530] width 623 height 17
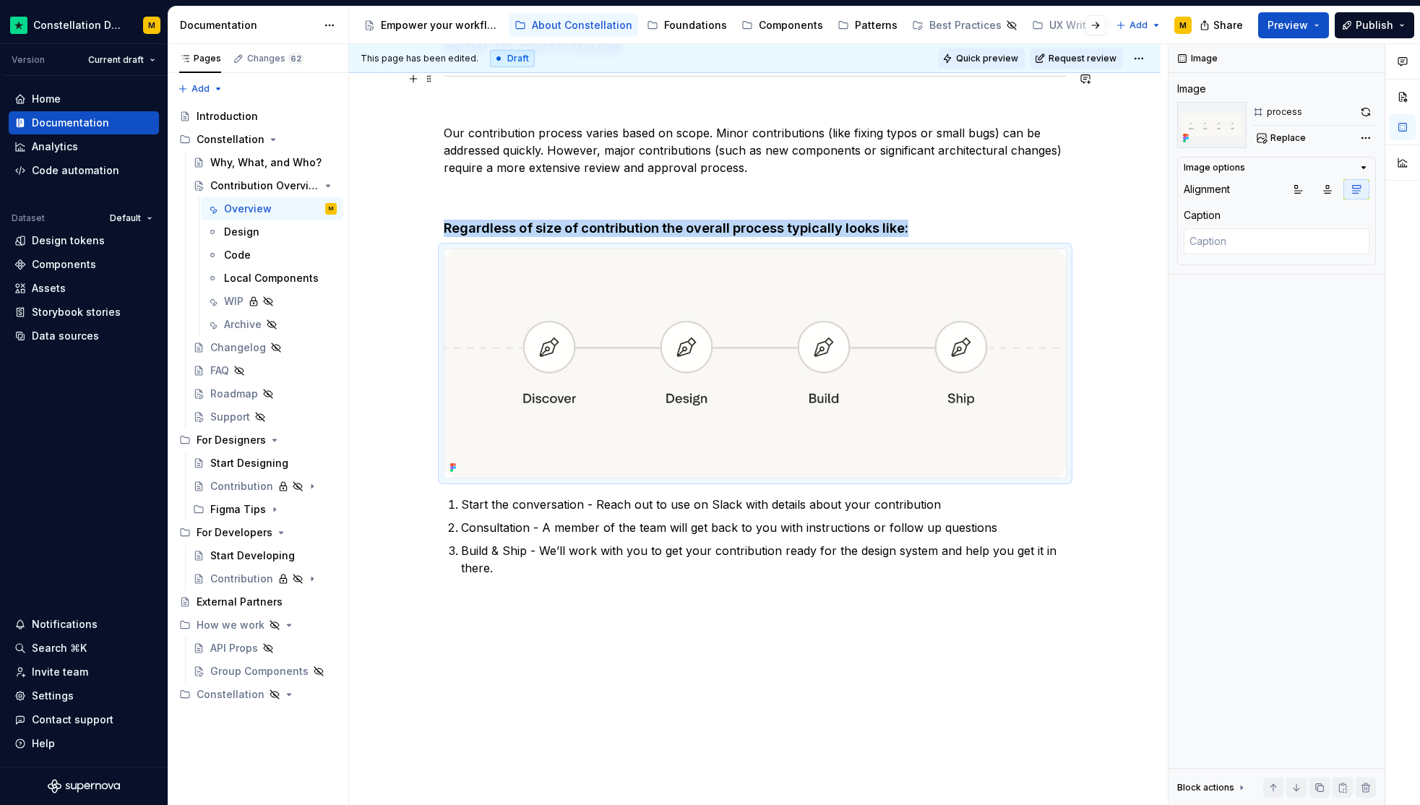
click at [977, 60] on span "Quick preview" at bounding box center [987, 59] width 62 height 12
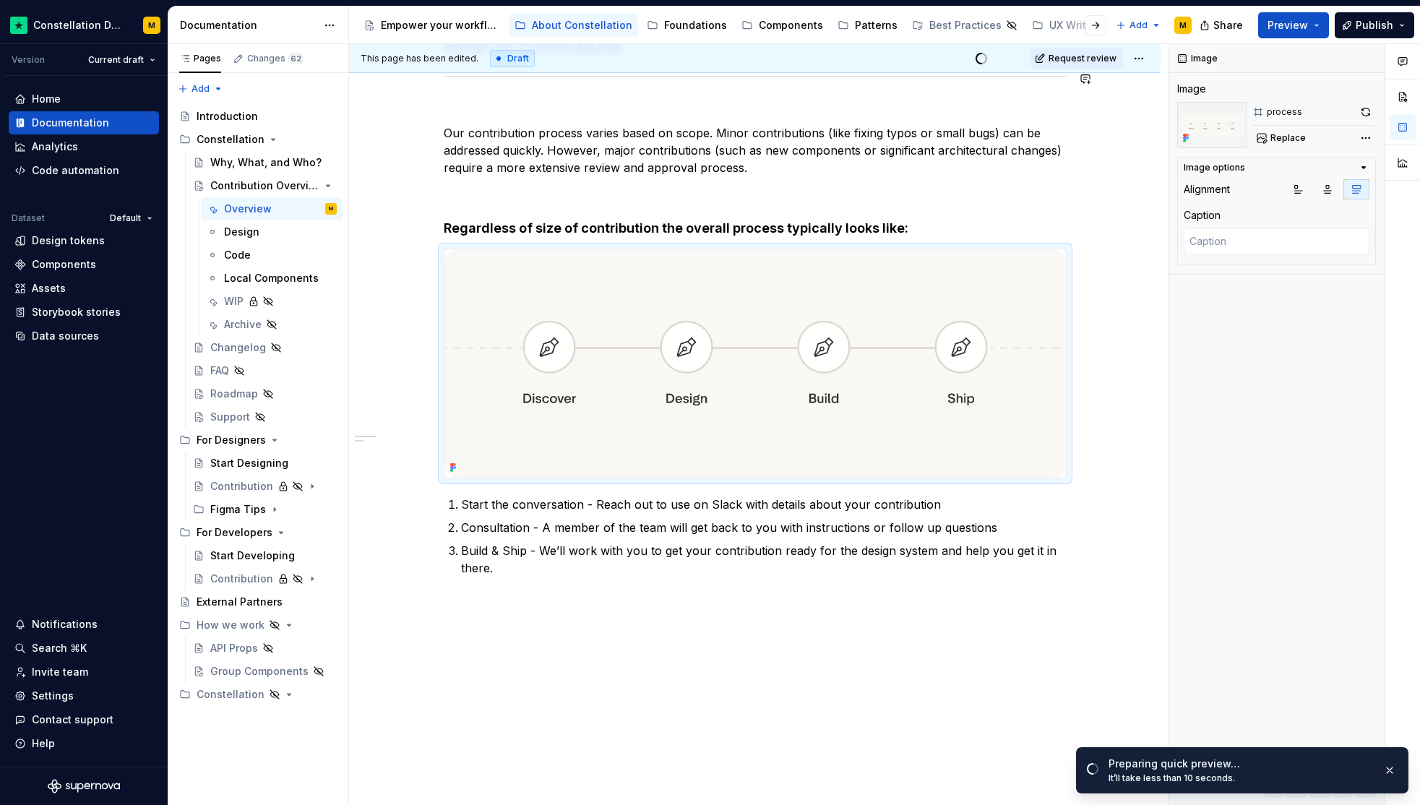
type textarea "*"
